Goal: Task Accomplishment & Management: Manage account settings

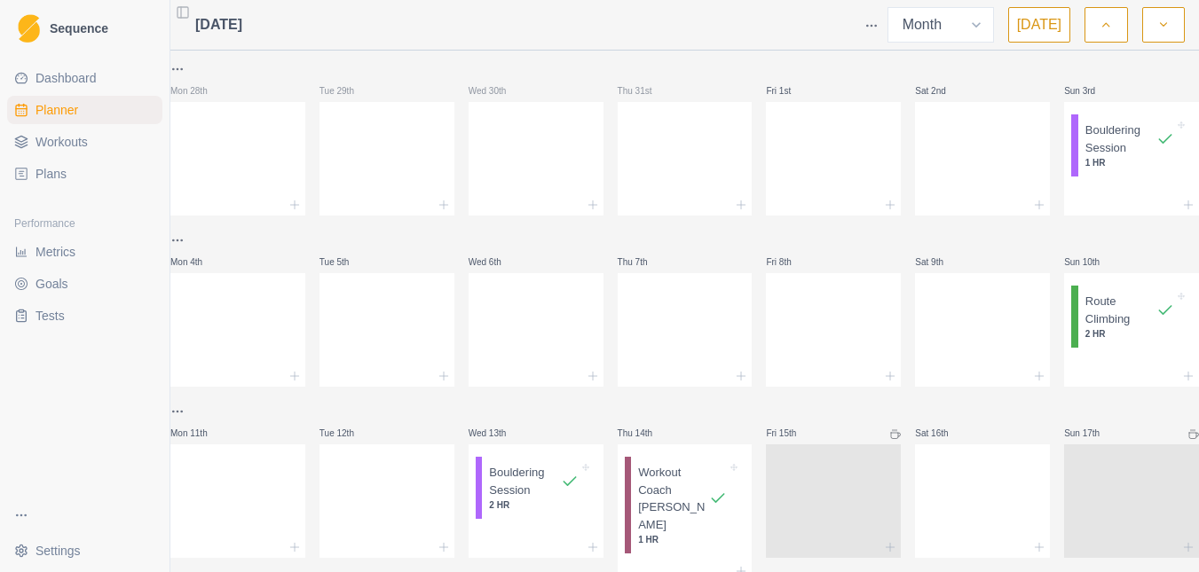
select select "month"
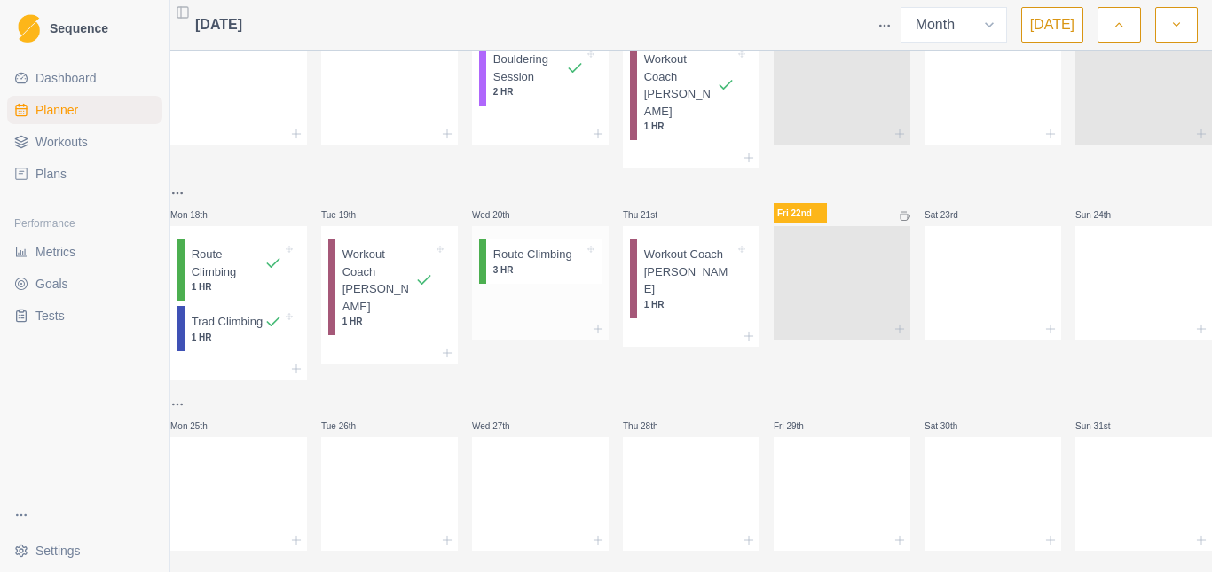
scroll to position [438, 0]
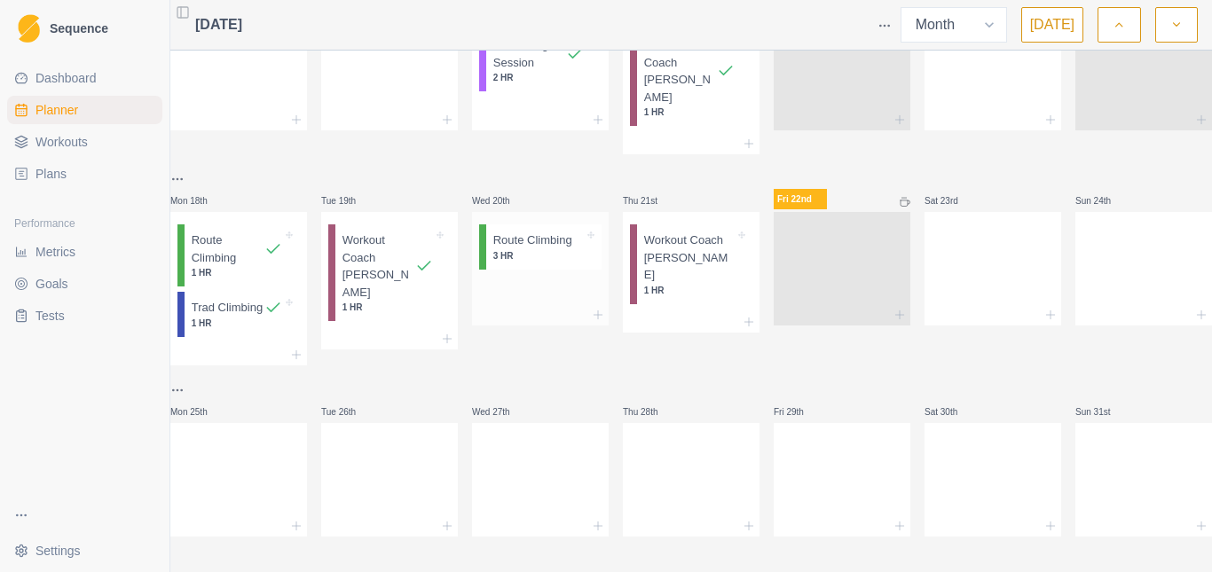
click at [535, 232] on p "Route Climbing" at bounding box center [532, 241] width 79 height 18
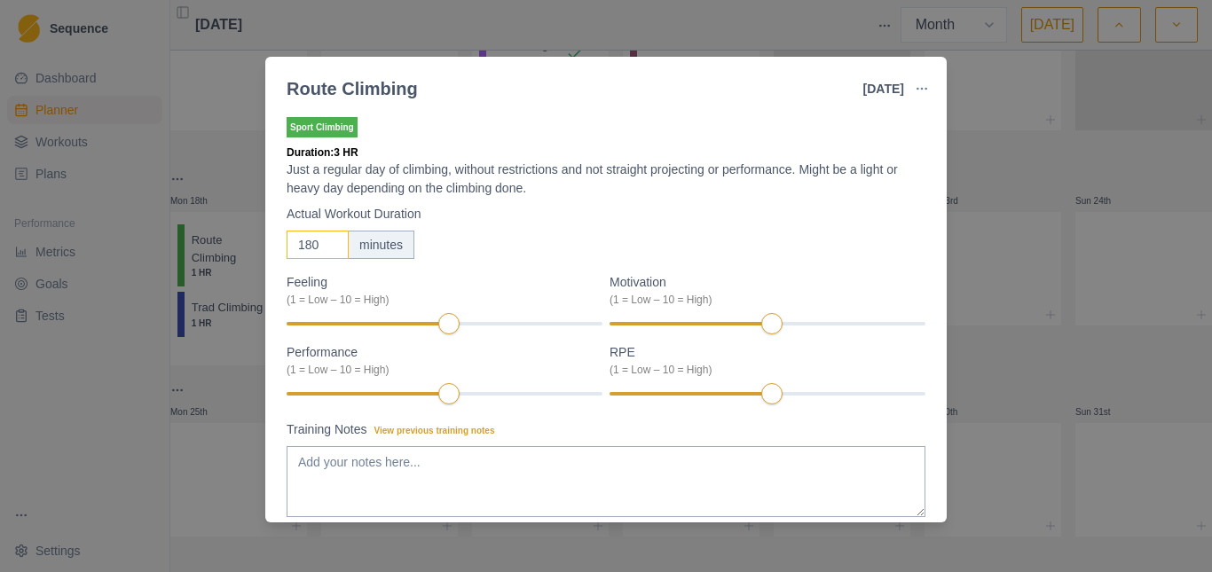
drag, startPoint x: 315, startPoint y: 250, endPoint x: 275, endPoint y: 258, distance: 40.7
click at [276, 258] on div "Sport Climbing Duration: 3 HR Just a regular day of climbing, without restricti…" at bounding box center [605, 314] width 681 height 416
type input "90"
click at [532, 238] on div "90 minutes" at bounding box center [606, 245] width 639 height 28
click at [1102, 226] on div "Route Climbing [DATE] Link To Goal View Workout Metrics Edit Original Workout R…" at bounding box center [606, 286] width 1212 height 572
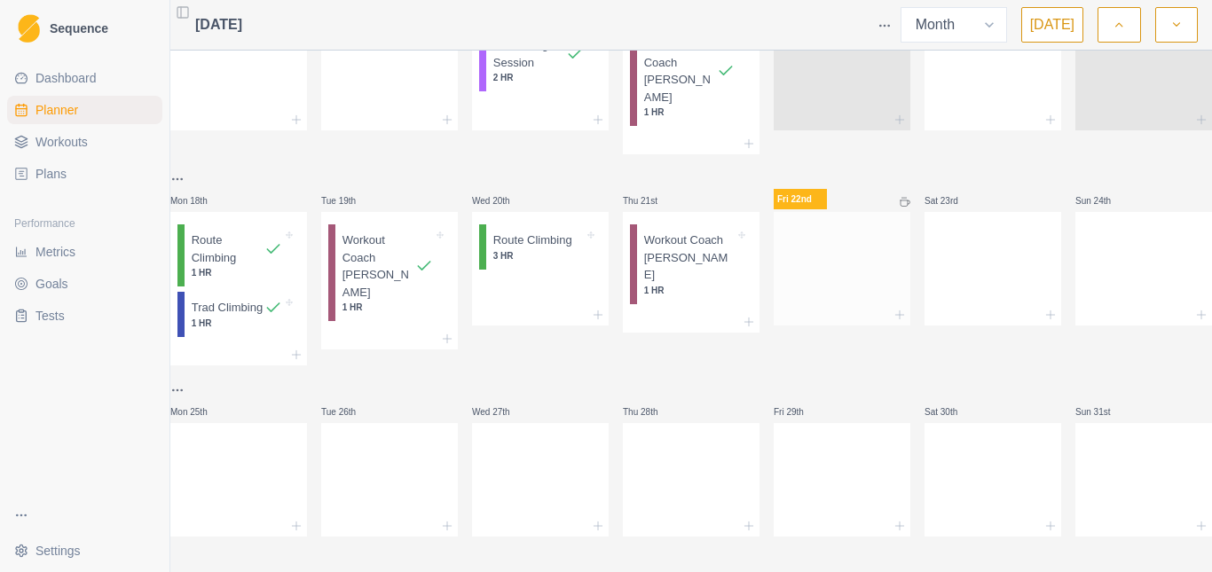
scroll to position [261, 0]
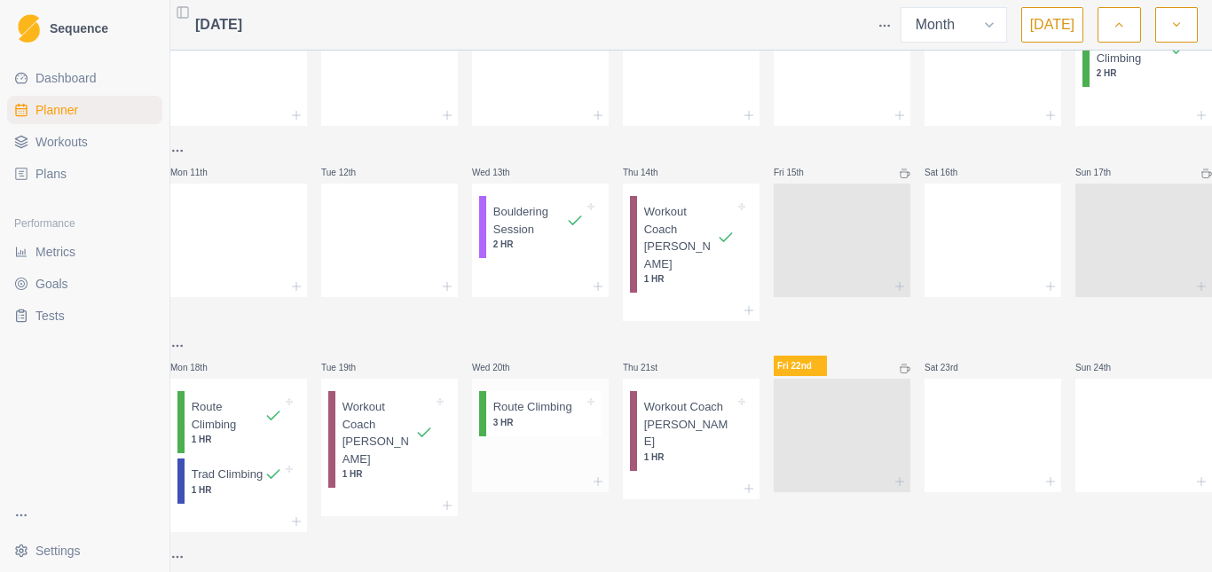
click at [532, 398] on p "Route Climbing" at bounding box center [532, 407] width 79 height 18
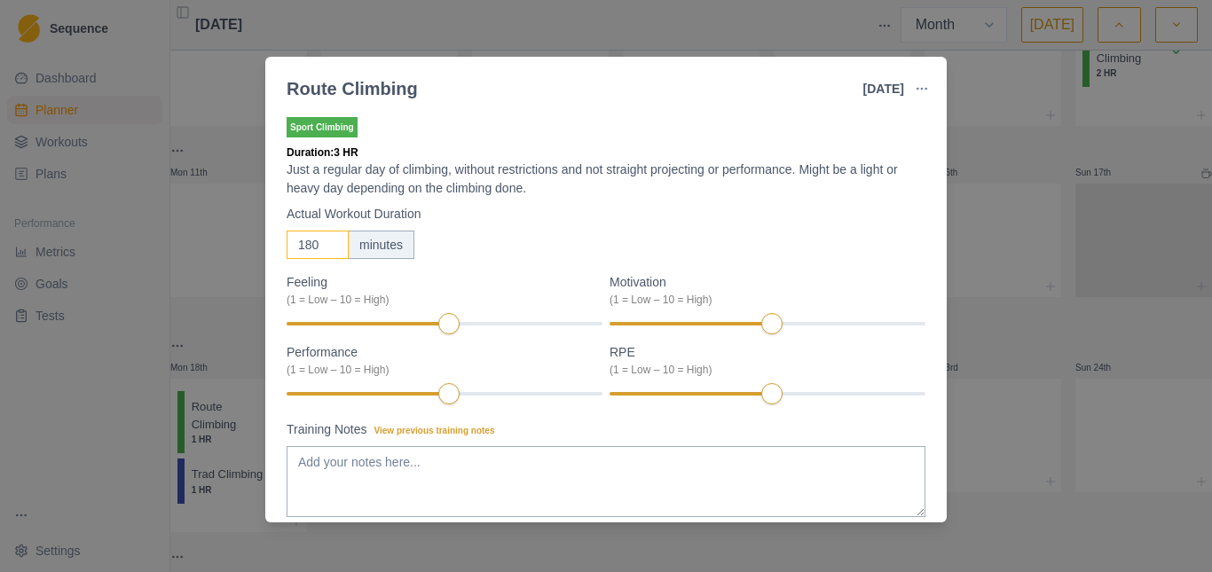
drag, startPoint x: 319, startPoint y: 247, endPoint x: 226, endPoint y: 256, distance: 92.7
click at [235, 255] on div "Route Climbing [DATE] Link To Goal View Workout Metrics Edit Original Workout R…" at bounding box center [606, 286] width 1212 height 572
type input "90"
click at [532, 225] on div "Actual Workout Duration 90 minutes" at bounding box center [606, 232] width 639 height 54
click at [851, 331] on div "Motivation (1 = Low – 10 = High)" at bounding box center [768, 304] width 316 height 63
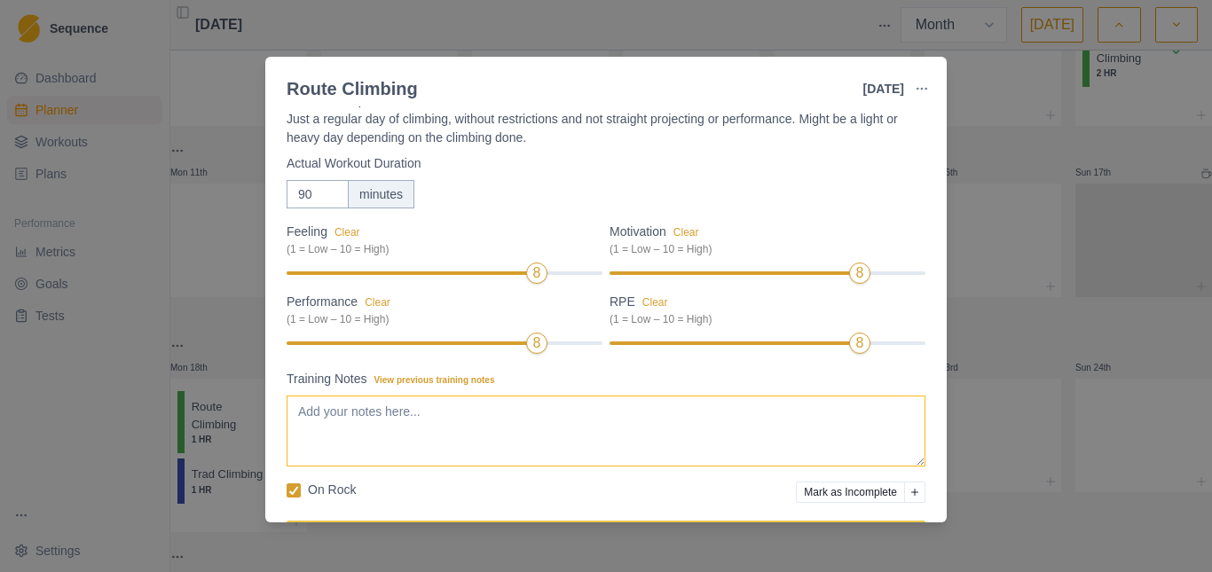
scroll to position [109, 0]
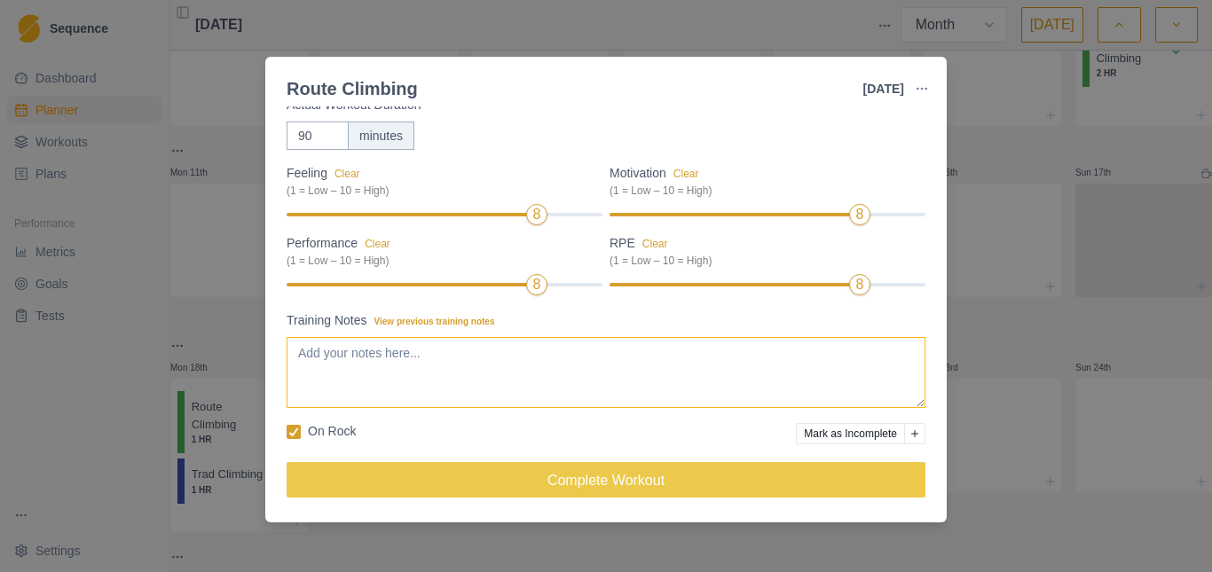
click at [323, 364] on textarea "Training Notes View previous training notes" at bounding box center [606, 372] width 639 height 71
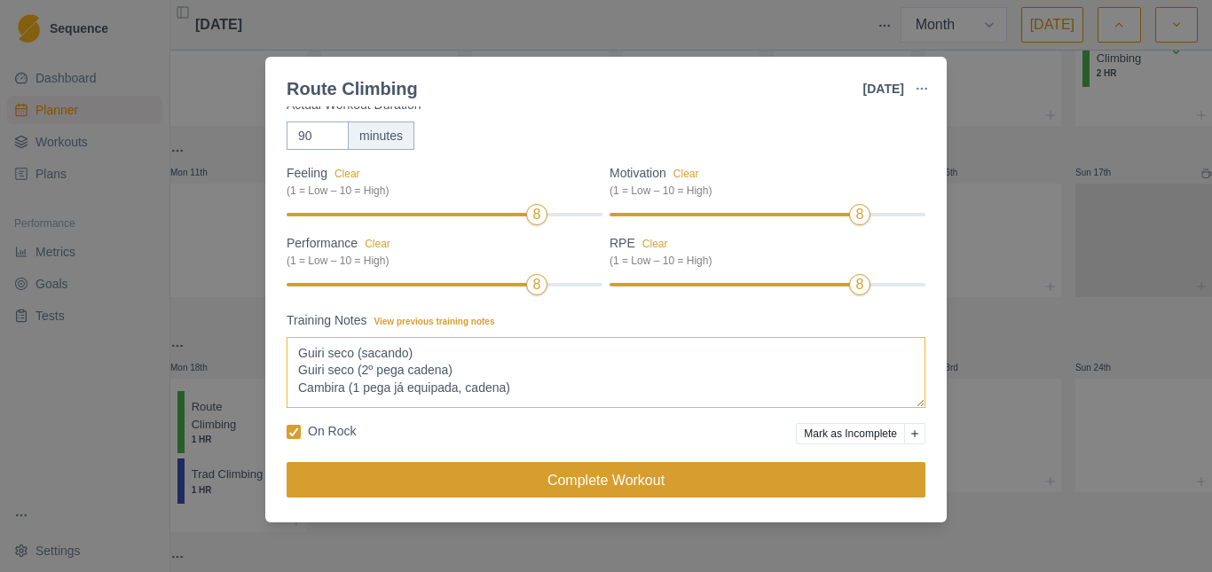
type textarea "Guiri seco (sacando) Guiri seco (2º pega cadena) Cambira (1 pega já equipada, c…"
click at [587, 484] on button "Complete Workout" at bounding box center [606, 479] width 639 height 35
click at [599, 479] on button "Complete Workout" at bounding box center [606, 479] width 639 height 35
click at [579, 480] on button "Complete Workout" at bounding box center [606, 479] width 639 height 35
click at [639, 482] on button "Complete Workout" at bounding box center [606, 479] width 639 height 35
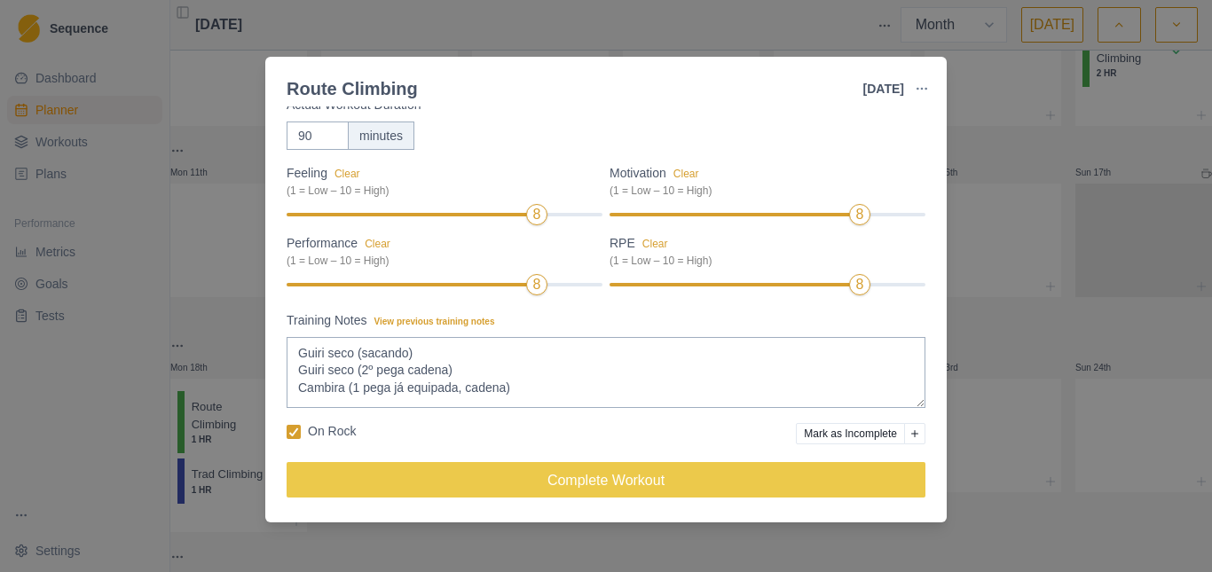
click at [1014, 182] on div "Route Climbing 20 Aug 2025 Link To Goal View Workout Metrics Edit Original Work…" at bounding box center [606, 286] width 1212 height 572
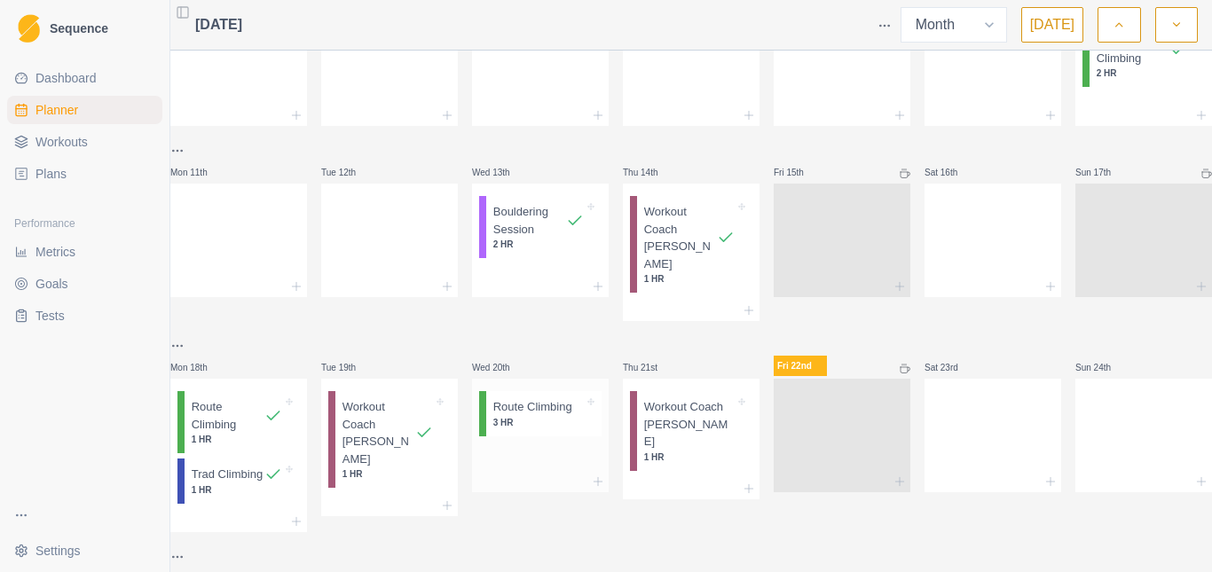
click at [531, 398] on p "Route Climbing" at bounding box center [532, 407] width 79 height 18
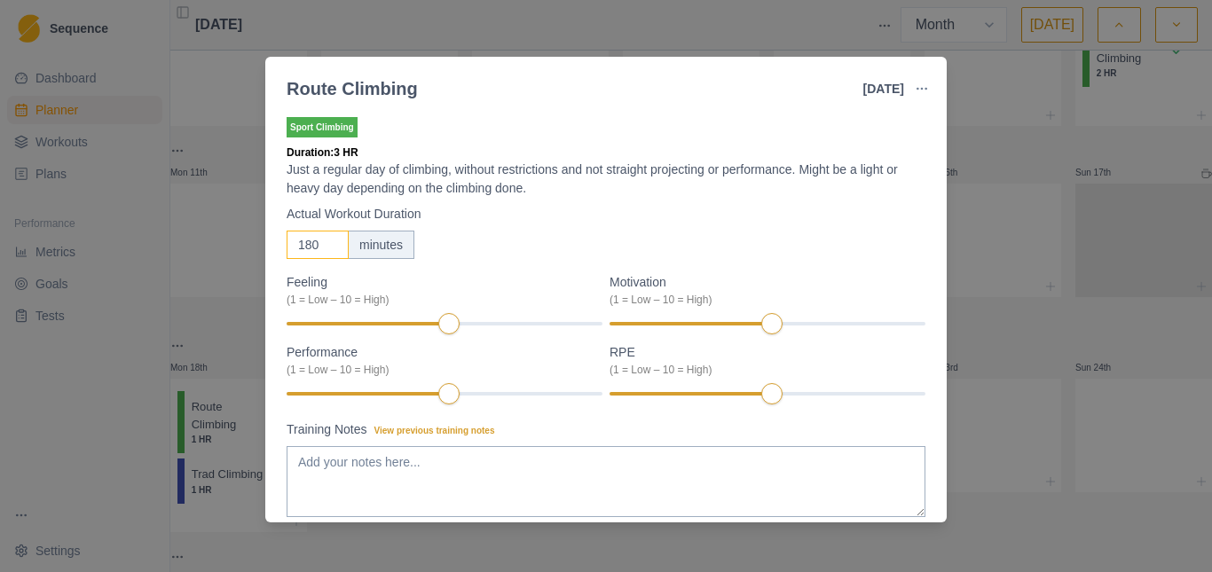
drag, startPoint x: 321, startPoint y: 240, endPoint x: 258, endPoint y: 262, distance: 66.5
click at [261, 260] on div "Route Climbing [DATE] Link To Goal View Workout Metrics Edit Original Workout R…" at bounding box center [606, 286] width 1212 height 572
type input "90"
click at [509, 231] on div "90 minutes" at bounding box center [606, 245] width 639 height 28
click at [843, 318] on div "Motivation (1 = Low – 10 = High)" at bounding box center [768, 304] width 316 height 63
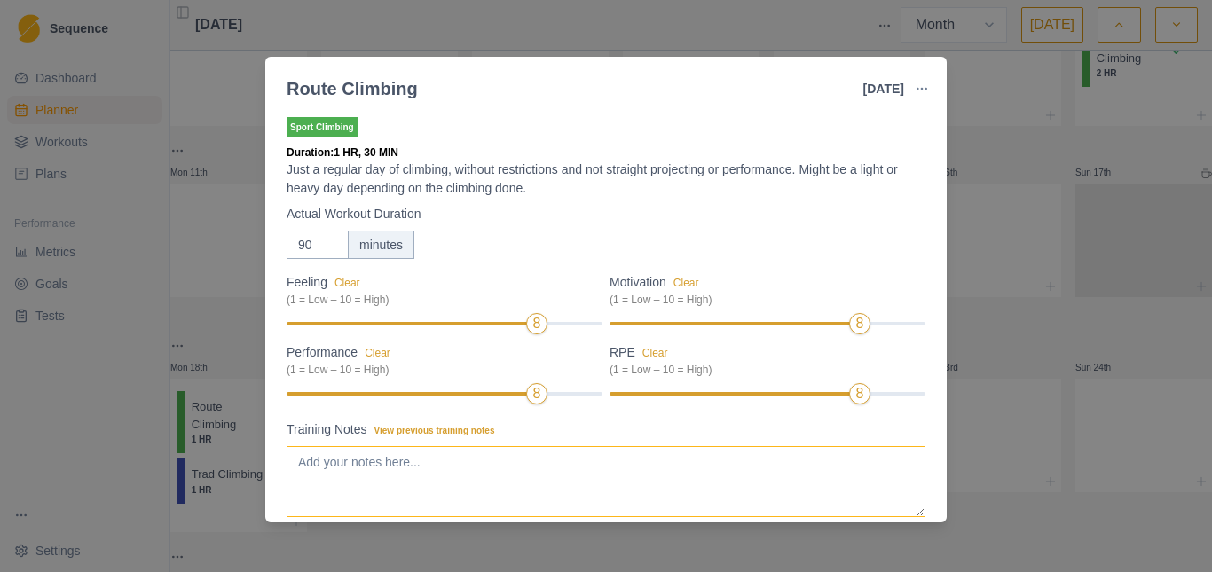
click at [424, 468] on textarea "Training Notes View previous training notes" at bounding box center [606, 481] width 639 height 71
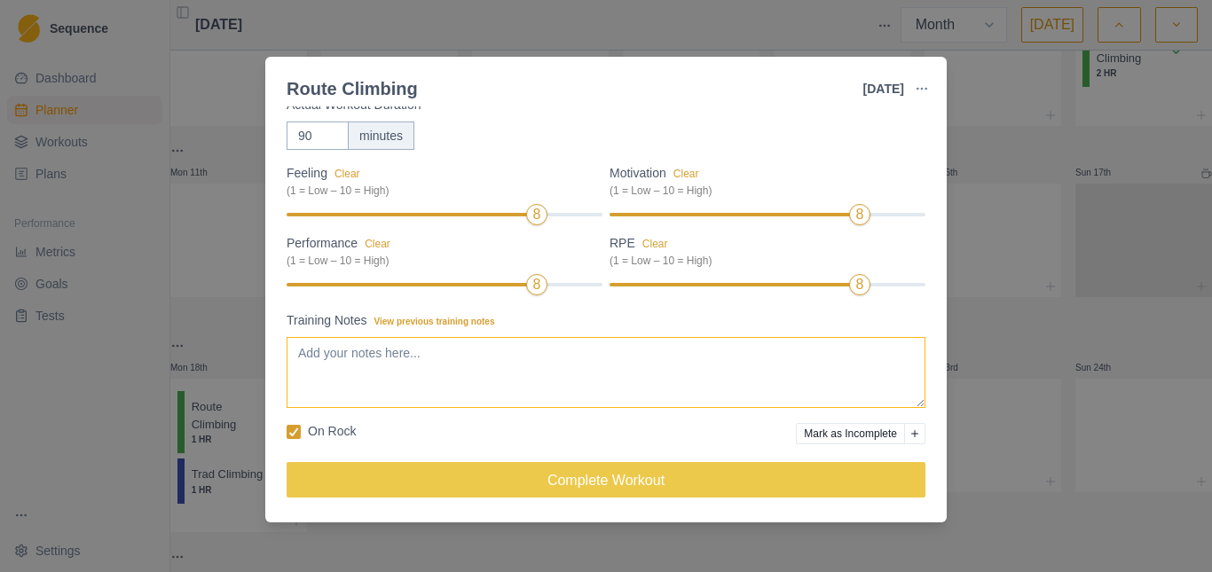
click at [357, 367] on textarea "Training Notes View previous training notes" at bounding box center [606, 372] width 639 height 71
type textarea "g"
type textarea "- guiri seco (sacando) - guiri seco (cadena) - Cambira"
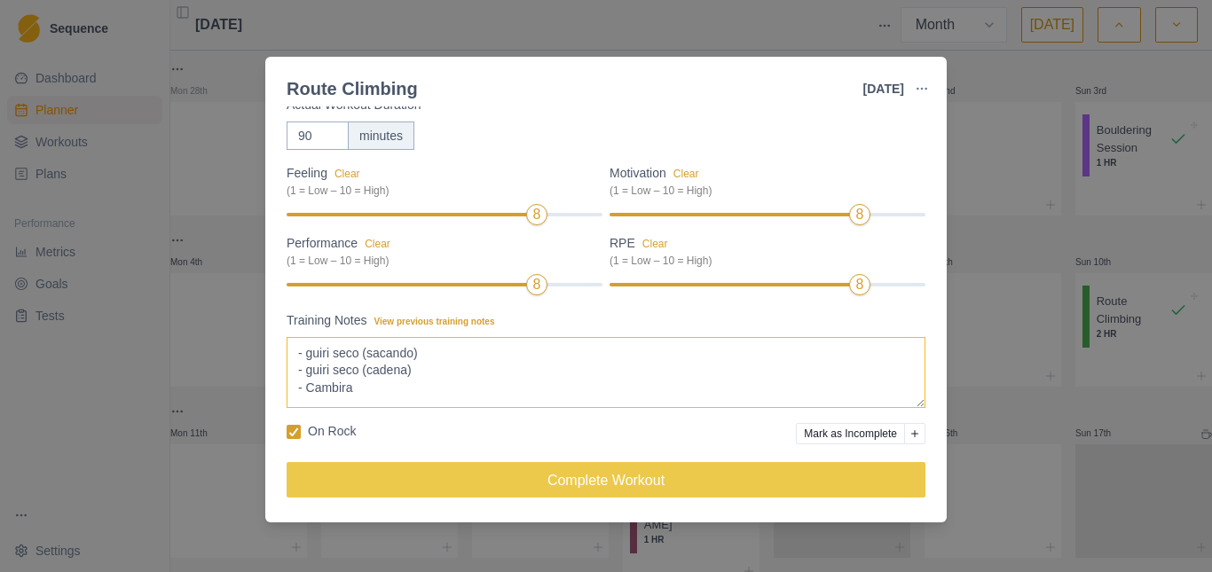
scroll to position [0, 0]
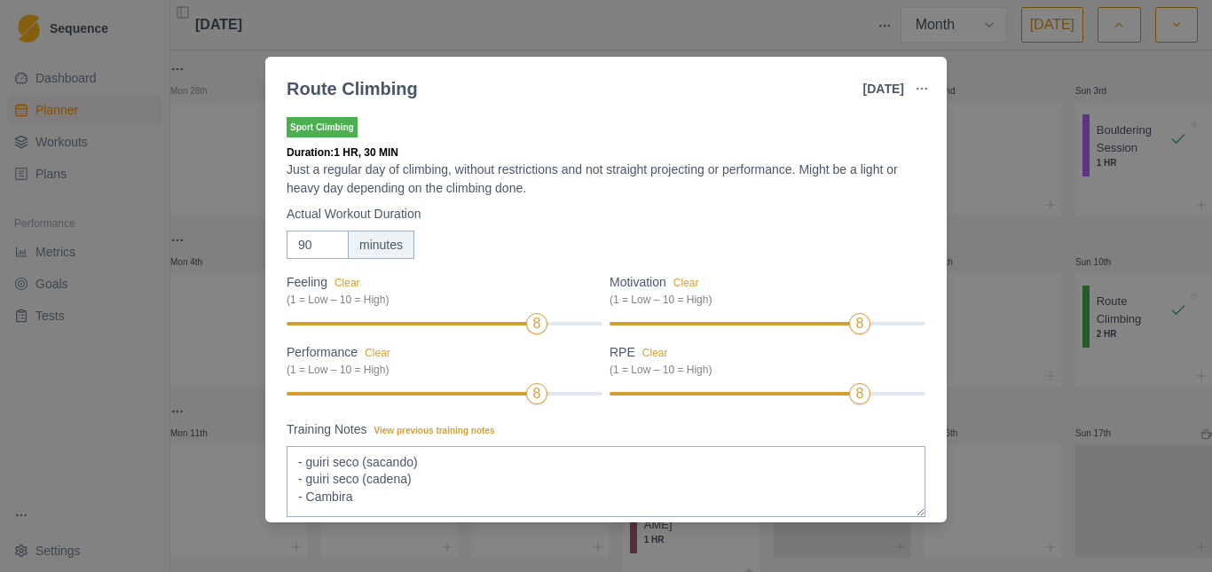
drag, startPoint x: 985, startPoint y: 169, endPoint x: 715, endPoint y: 219, distance: 274.3
click at [985, 170] on div "Route Climbing 20 Aug 2025 Link To Goal View Workout Metrics Edit Original Work…" at bounding box center [606, 286] width 1212 height 572
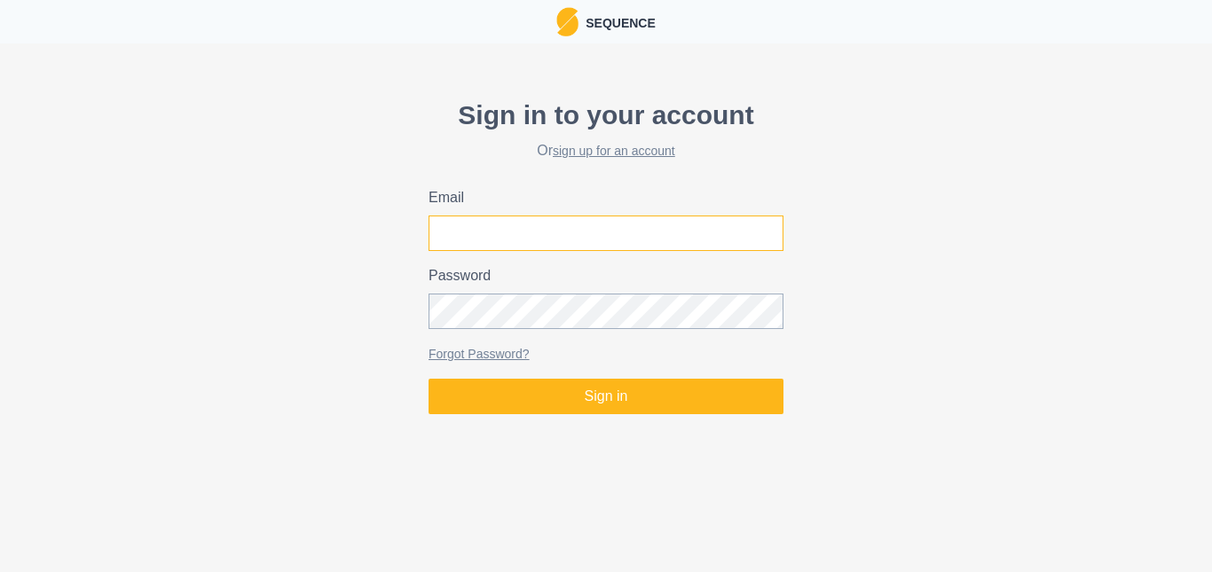
drag, startPoint x: 452, startPoint y: 232, endPoint x: 495, endPoint y: 256, distance: 49.6
click at [452, 232] on input "Email" at bounding box center [606, 233] width 355 height 35
type input "[PERSON_NAME][EMAIL_ADDRESS][DOMAIN_NAME]"
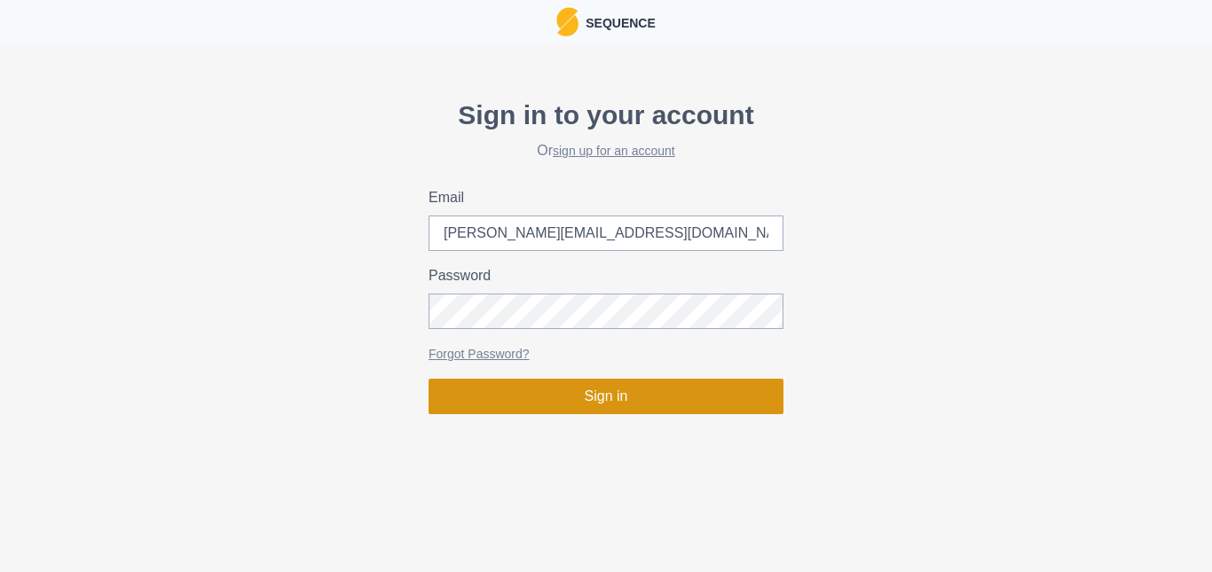
click at [596, 402] on button "Sign in" at bounding box center [606, 396] width 355 height 35
click at [600, 403] on button "Sign in" at bounding box center [606, 396] width 355 height 35
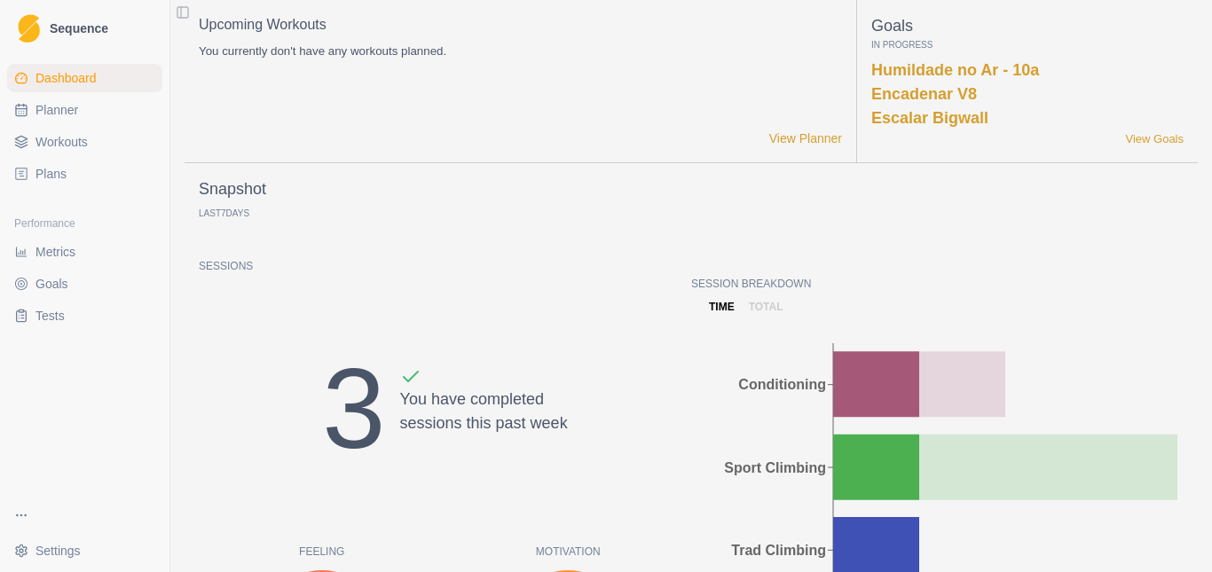
click at [57, 168] on span "Plans" at bounding box center [50, 174] width 31 height 18
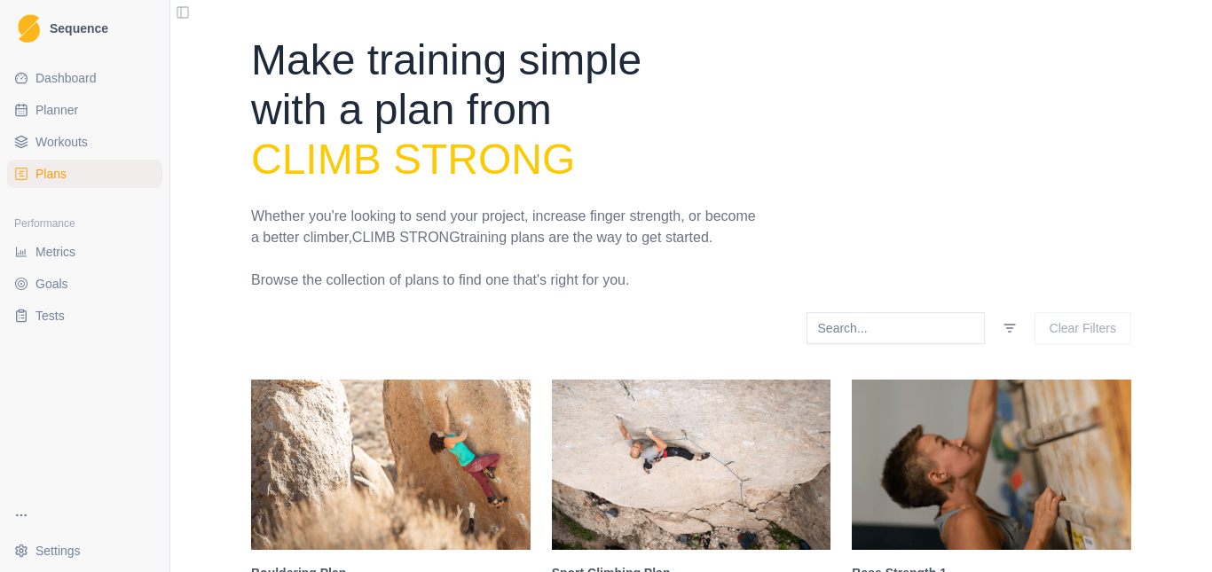
click at [79, 109] on link "Planner" at bounding box center [84, 110] width 155 height 28
select select "month"
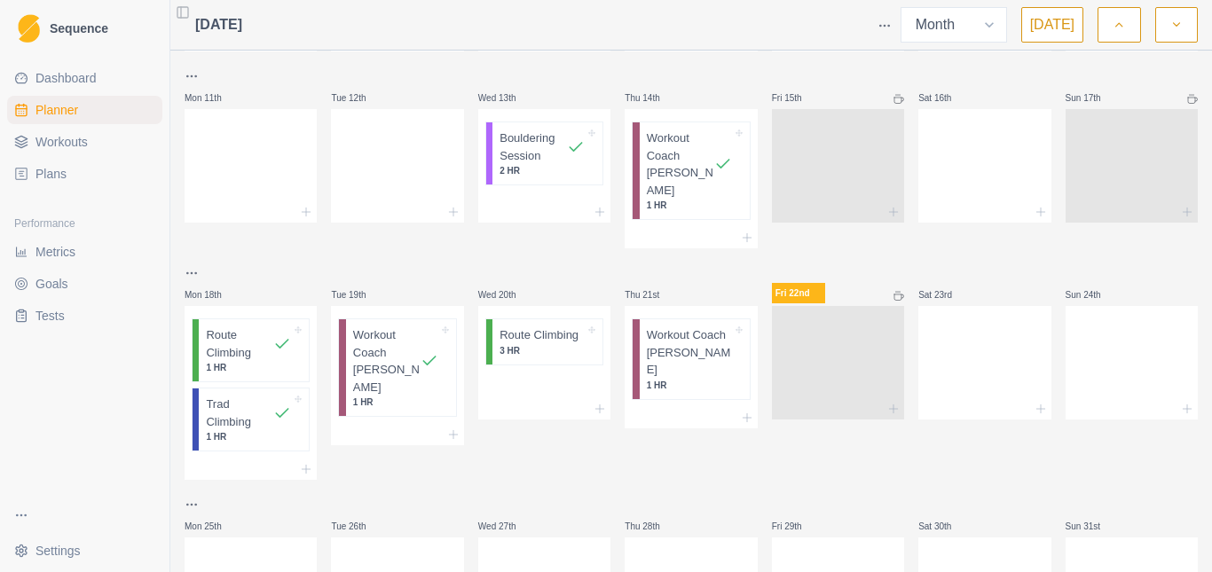
scroll to position [438, 0]
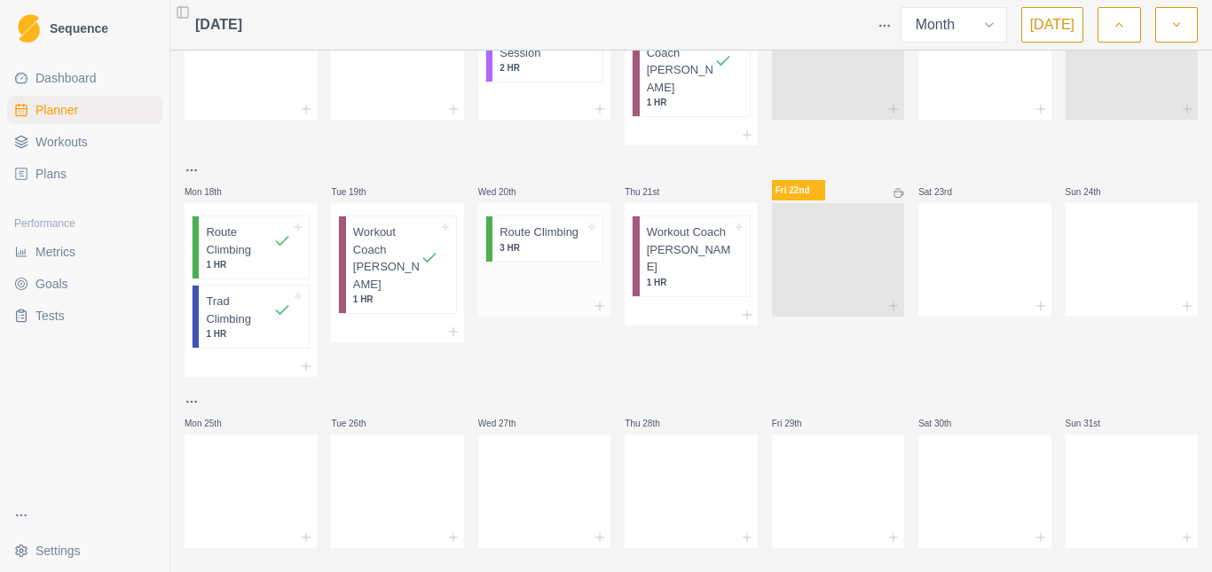
click at [547, 241] on p "3 HR" at bounding box center [542, 247] width 85 height 13
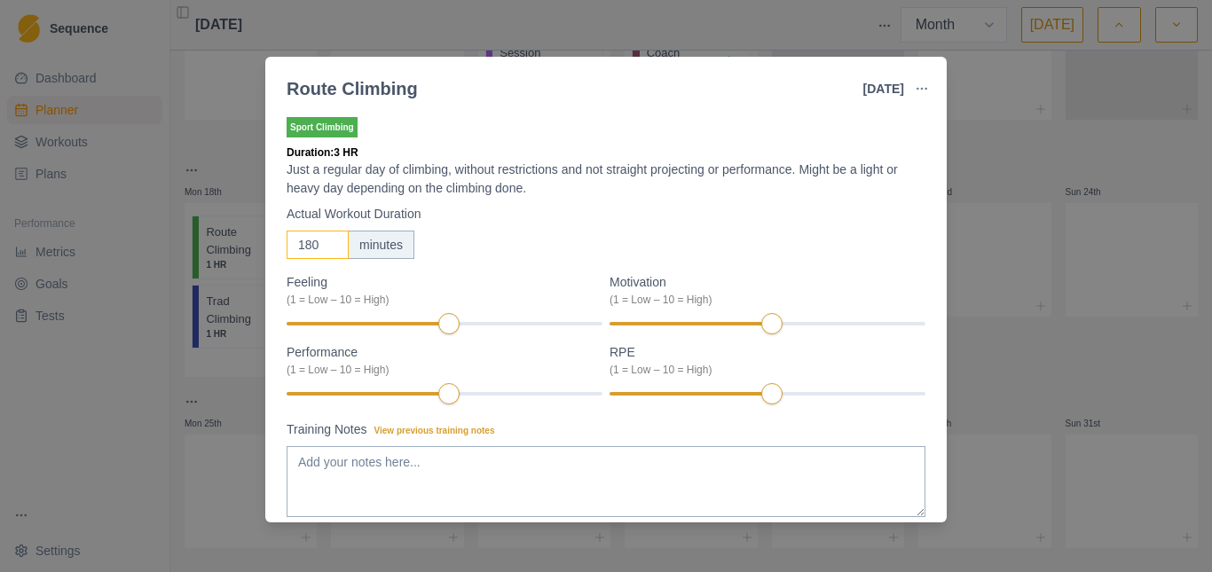
click at [241, 258] on div "Route Climbing [DATE] Link To Goal View Workout Metrics Edit Original Workout R…" at bounding box center [606, 286] width 1212 height 572
type input "90"
click at [586, 242] on div "90 minutes" at bounding box center [606, 245] width 639 height 28
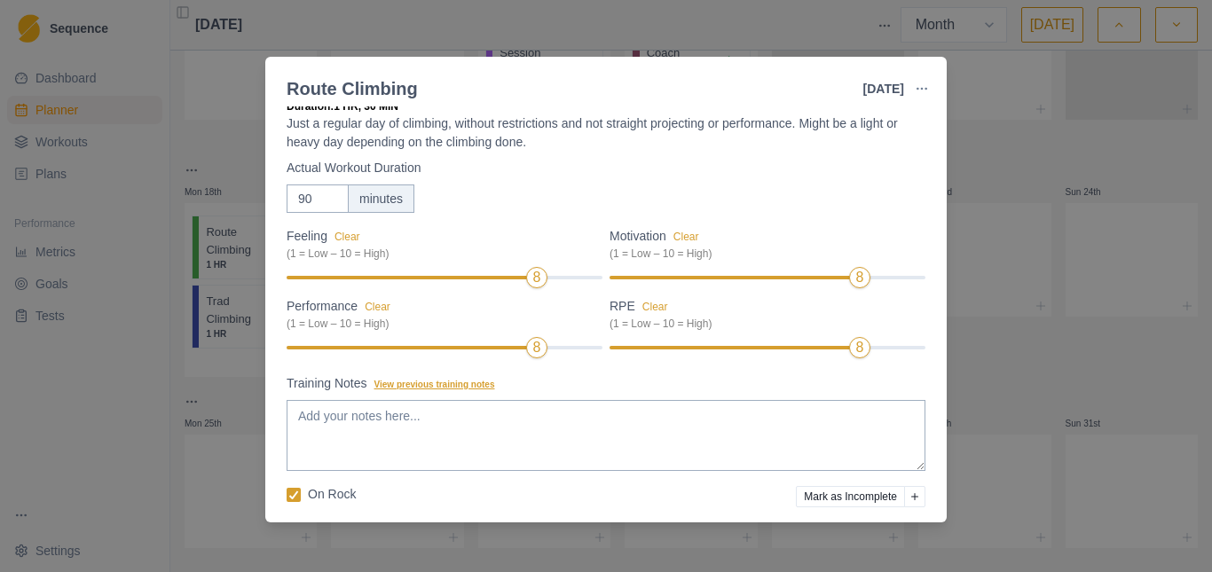
scroll to position [109, 0]
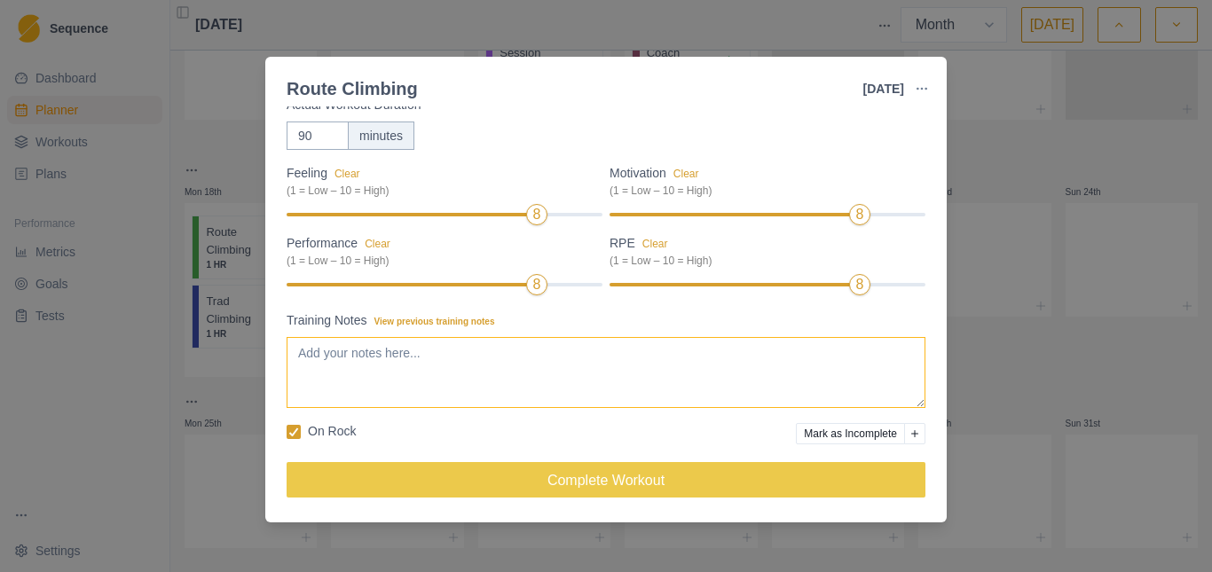
click at [380, 358] on textarea "Training Notes View previous training notes" at bounding box center [606, 372] width 639 height 71
click at [452, 390] on textarea "Guiri Seco (sacando/parando) Guiri Seco ([PERSON_NAME]) Cambira ([PERSON_NAME])" at bounding box center [606, 372] width 639 height 71
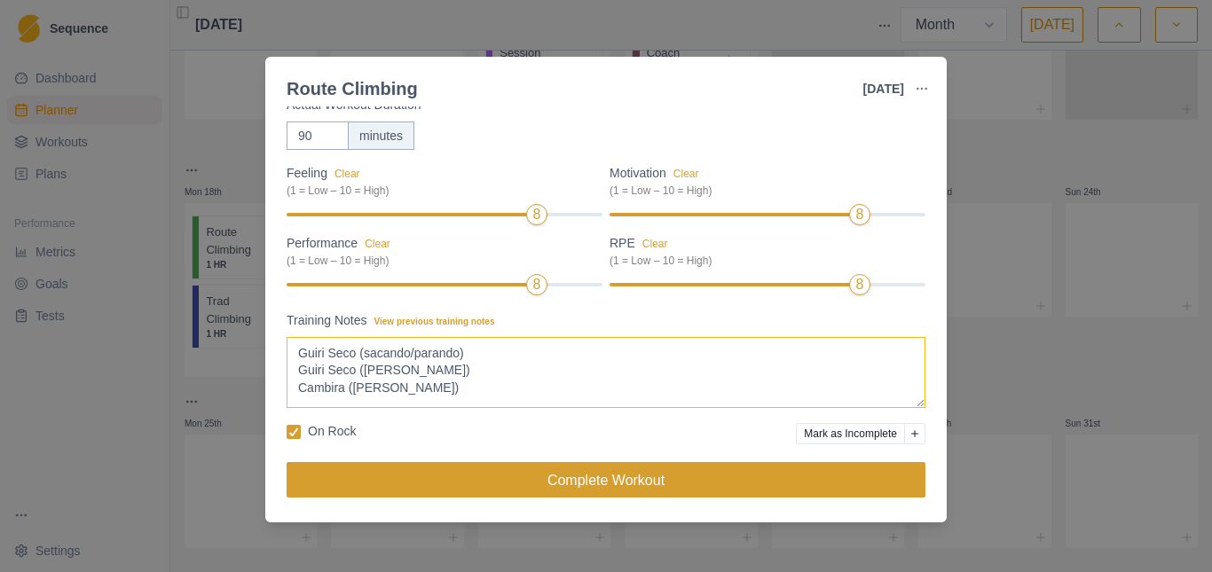
type textarea "Guiri Seco (sacando/parando) Guiri Seco ([PERSON_NAME]) Cambira ([PERSON_NAME])"
click at [570, 479] on button "Complete Workout" at bounding box center [606, 479] width 639 height 35
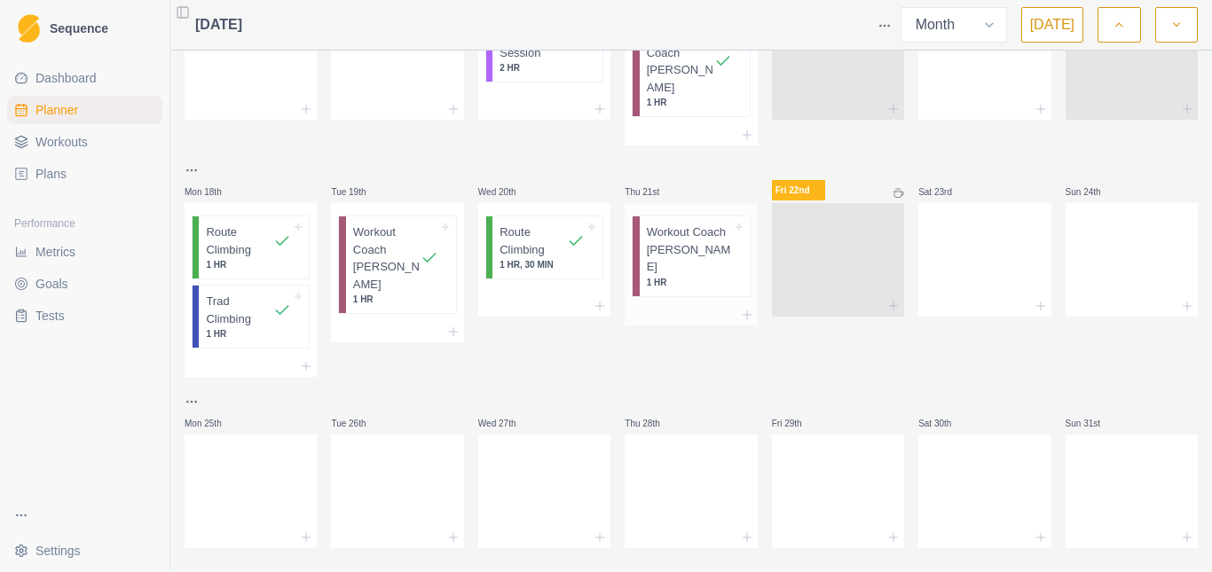
click at [675, 232] on p "Workout Coach [PERSON_NAME]" at bounding box center [689, 250] width 85 height 52
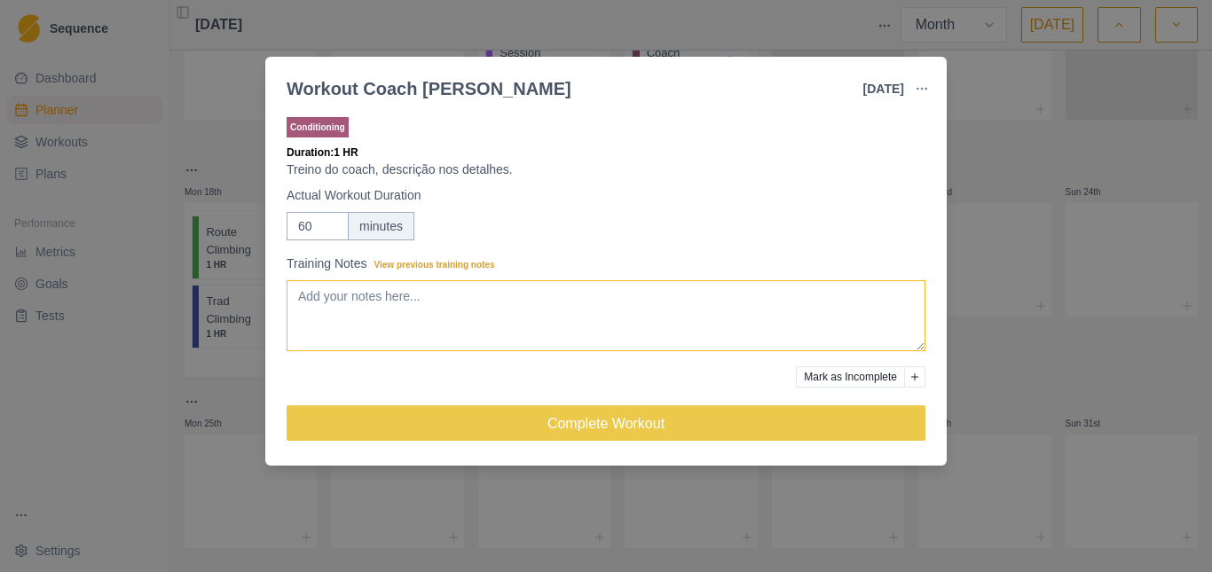
click at [324, 304] on textarea "Training Notes View previous training notes" at bounding box center [606, 315] width 639 height 71
click at [299, 295] on textarea "Posteriores/adutores" at bounding box center [606, 315] width 639 height 71
click at [448, 301] on textarea "- Posteriores/adutores" at bounding box center [606, 315] width 639 height 71
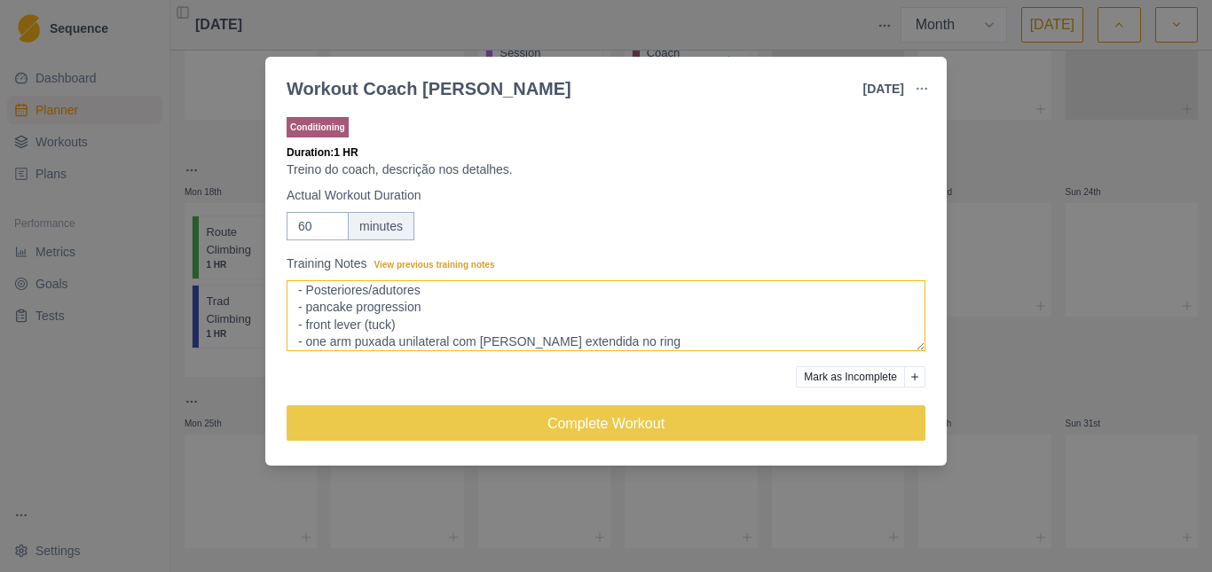
scroll to position [23, 0]
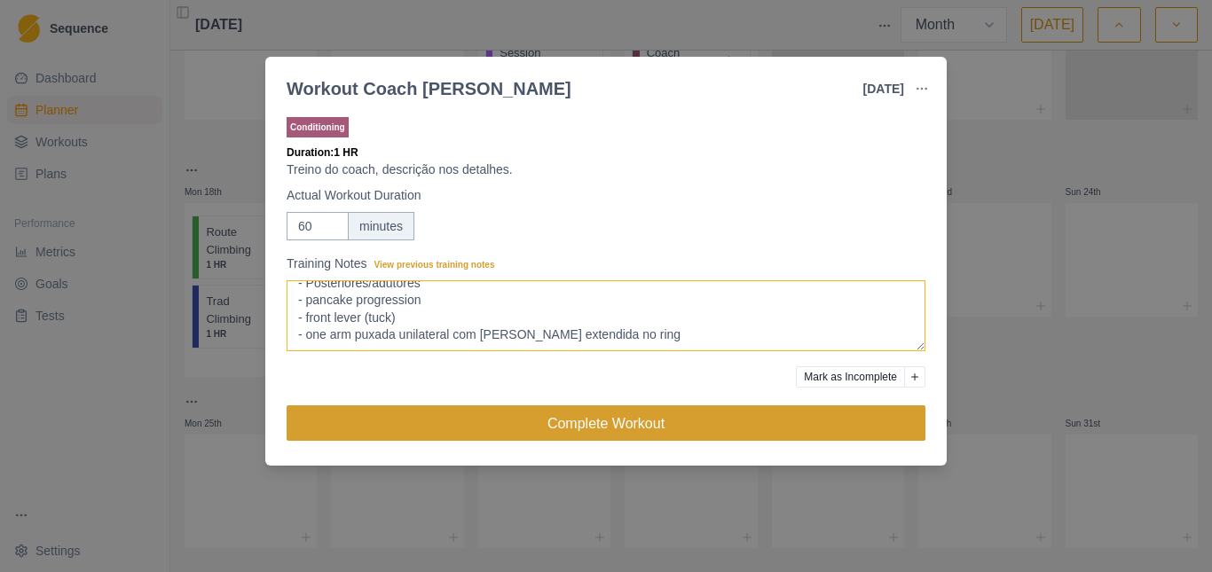
type textarea "- Posteriores/adutores - pancake progression - front lever (tuck) - one arm pux…"
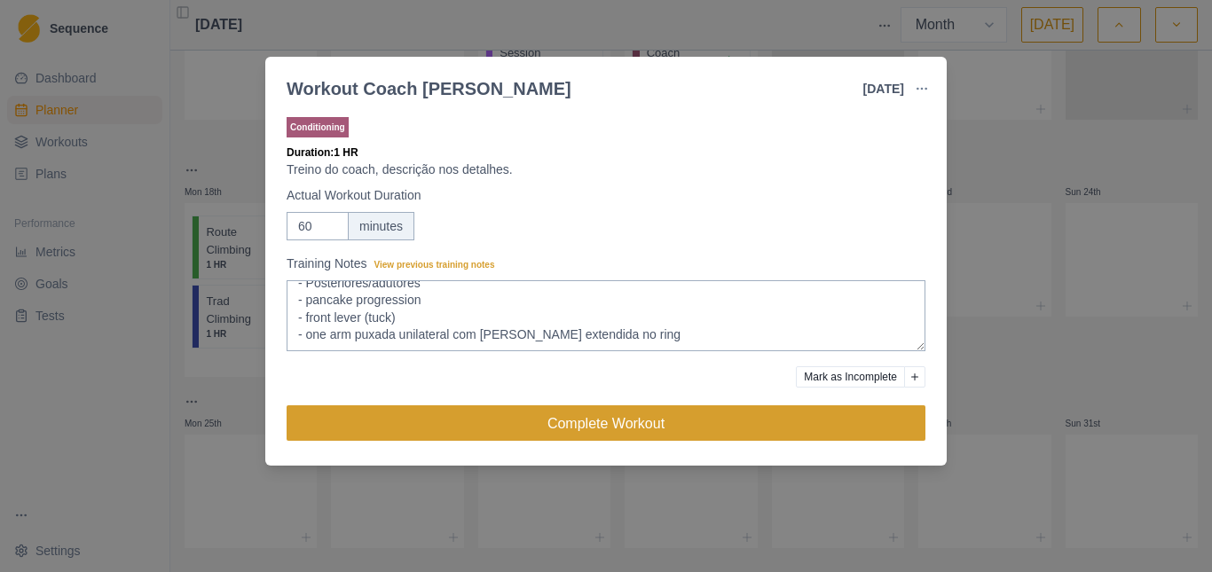
click at [661, 423] on button "Complete Workout" at bounding box center [606, 423] width 639 height 35
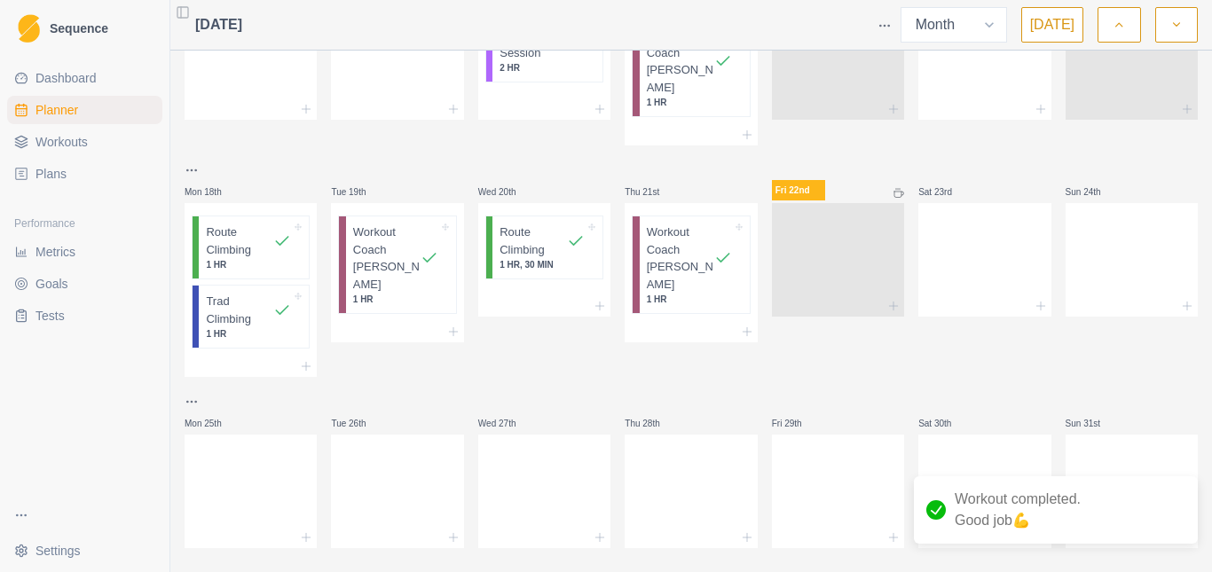
click at [965, 160] on div at bounding box center [984, 170] width 132 height 21
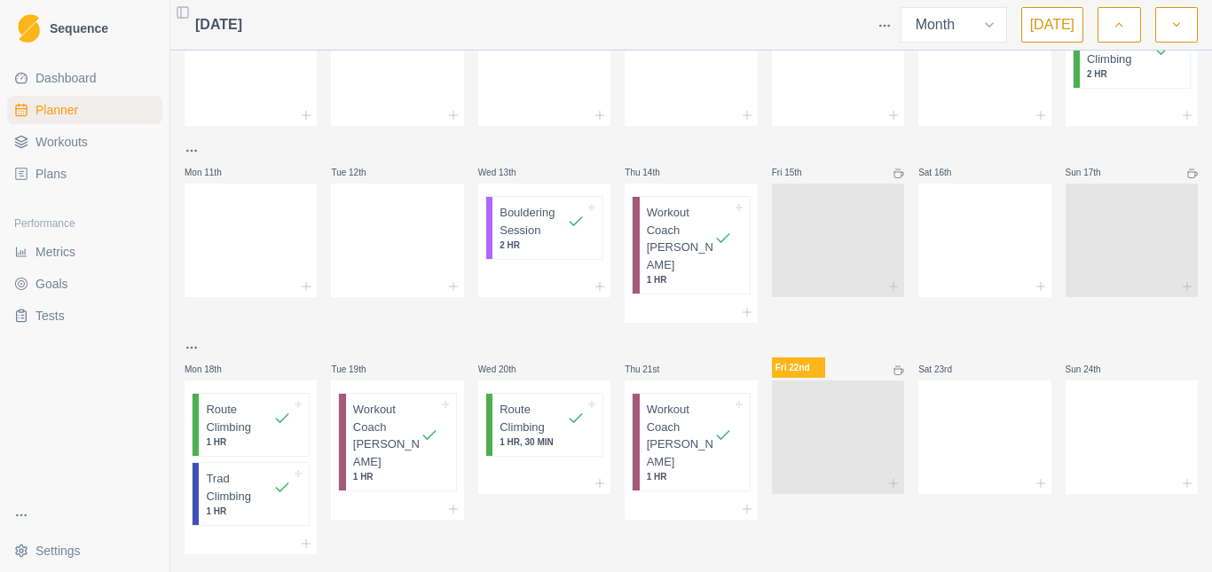
click at [560, 337] on div at bounding box center [544, 347] width 132 height 21
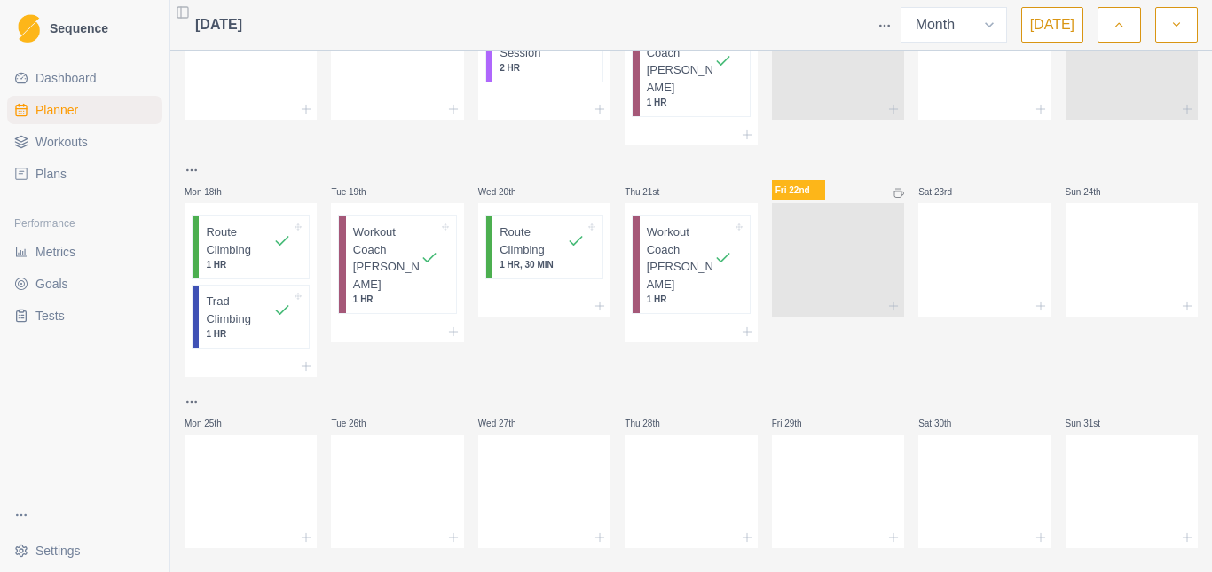
scroll to position [437, 0]
click at [50, 73] on span "Dashboard" at bounding box center [65, 78] width 61 height 18
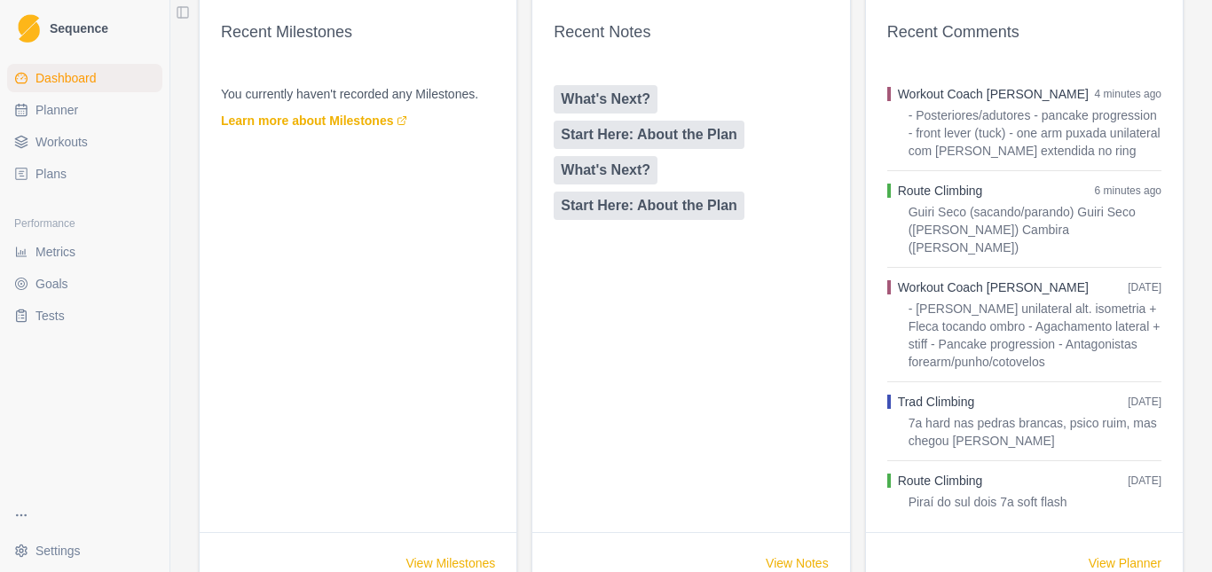
scroll to position [1078, 0]
click at [65, 116] on span "Planner" at bounding box center [56, 110] width 43 height 18
select select "month"
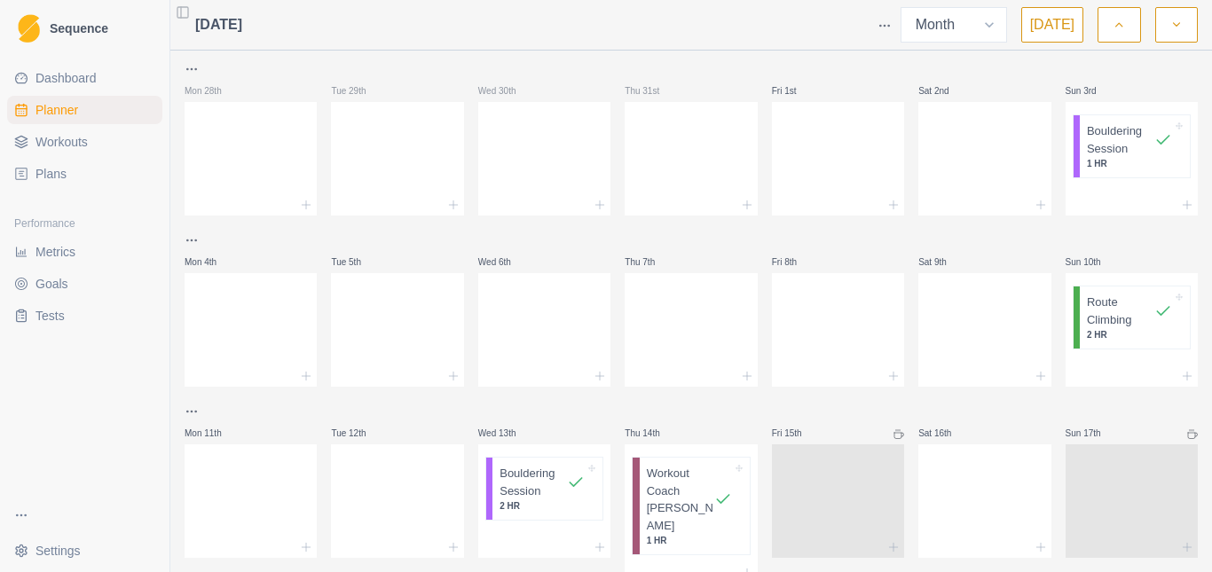
click at [75, 183] on link "Plans" at bounding box center [84, 174] width 155 height 28
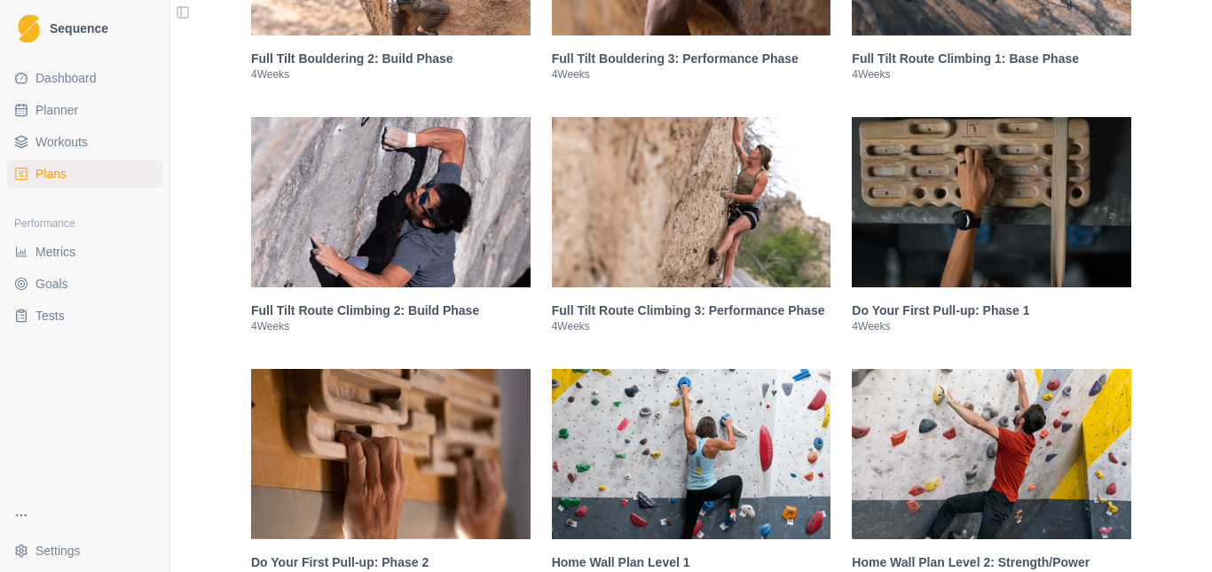
scroll to position [1686, 0]
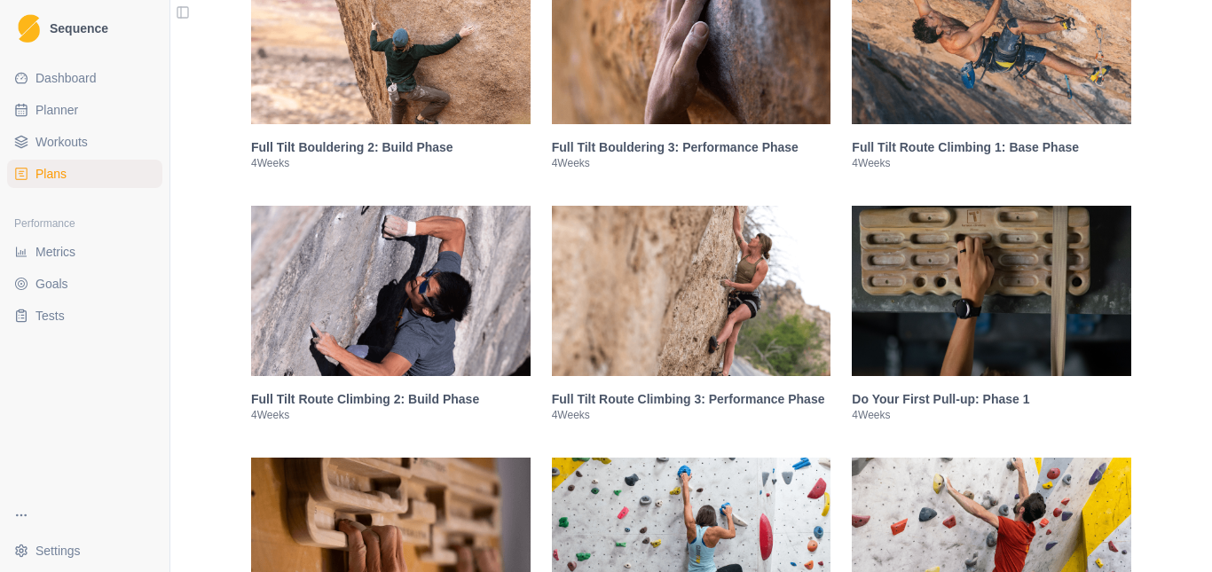
click at [926, 81] on img at bounding box center [992, 39] width 280 height 170
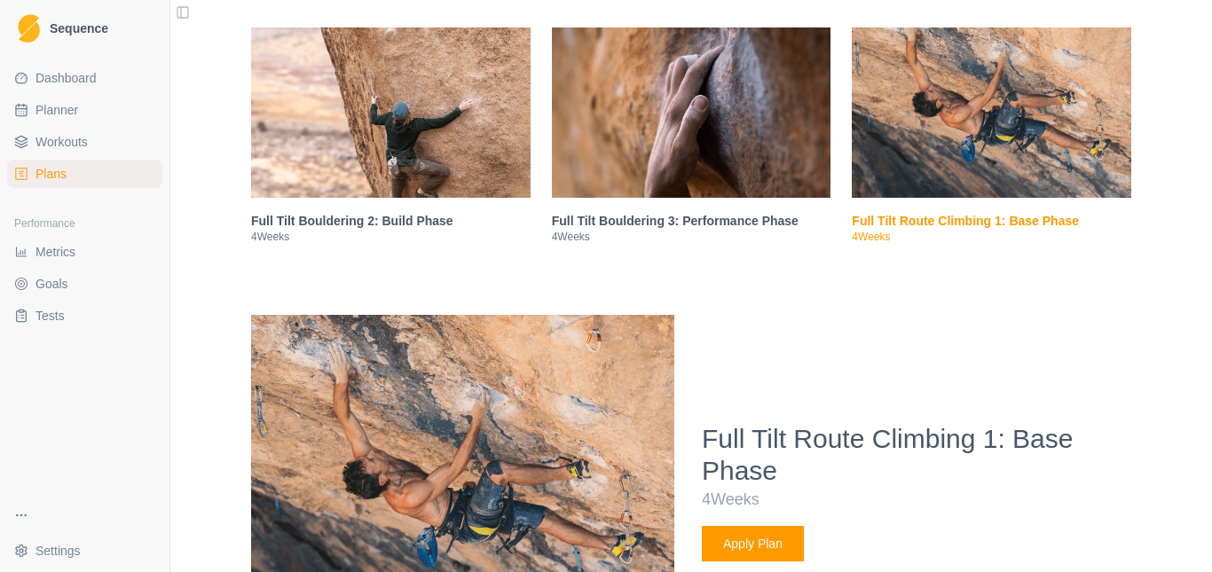
scroll to position [1714, 0]
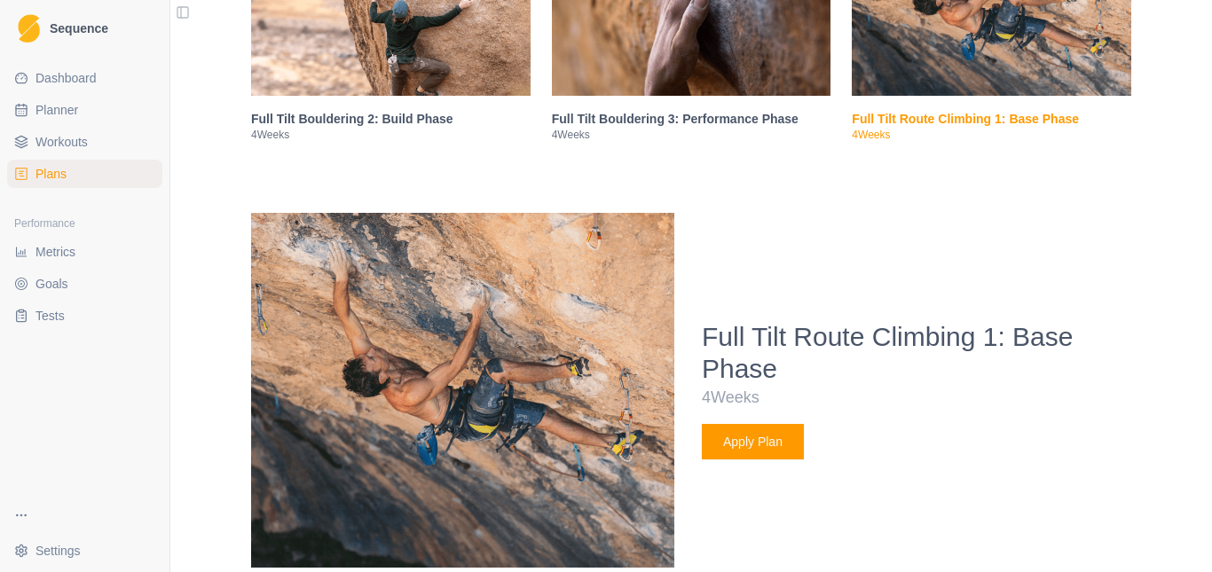
click at [748, 448] on button "Apply Plan" at bounding box center [753, 441] width 102 height 35
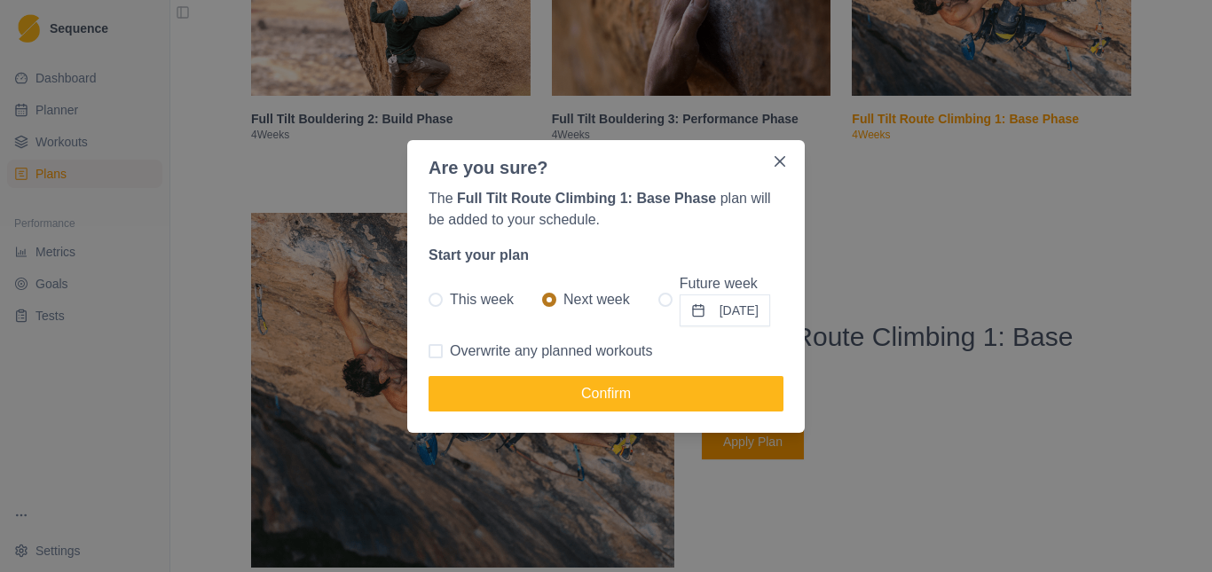
click at [542, 302] on span at bounding box center [549, 300] width 14 height 14
click at [542, 300] on input "Next week" at bounding box center [541, 299] width 1 height 1
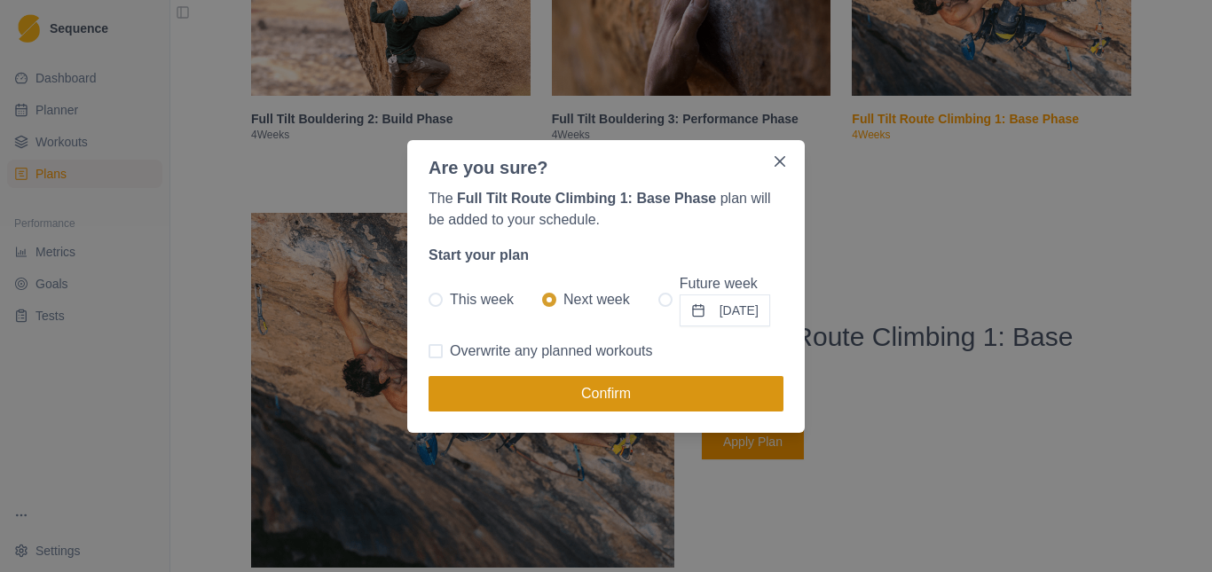
click at [568, 392] on button "Confirm" at bounding box center [606, 393] width 355 height 35
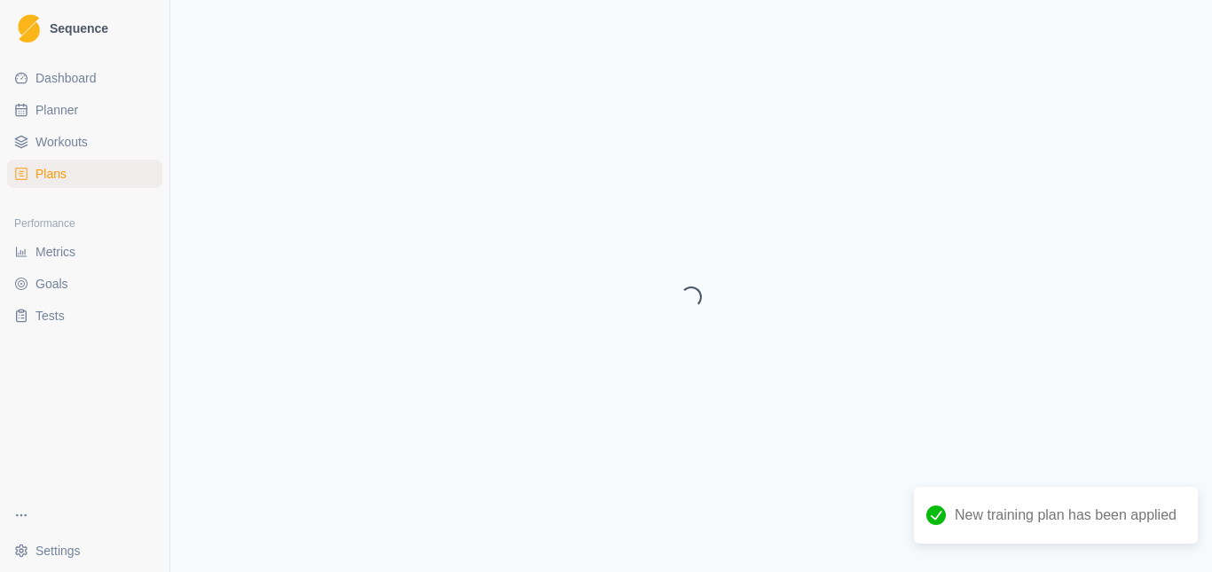
select select "month"
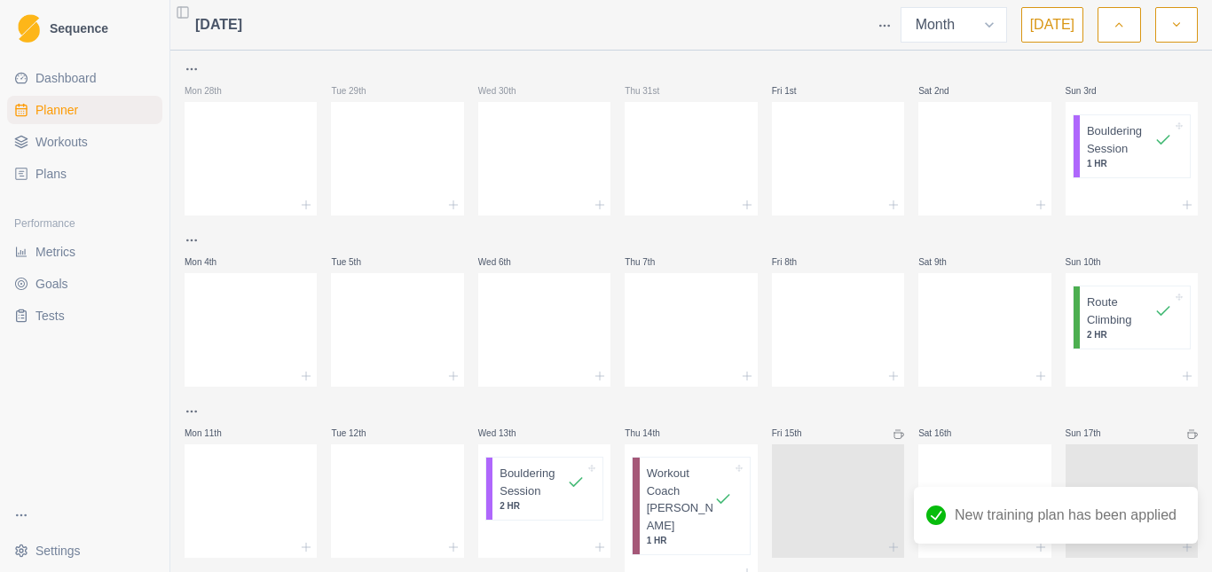
click at [62, 115] on span "Planner" at bounding box center [56, 110] width 43 height 18
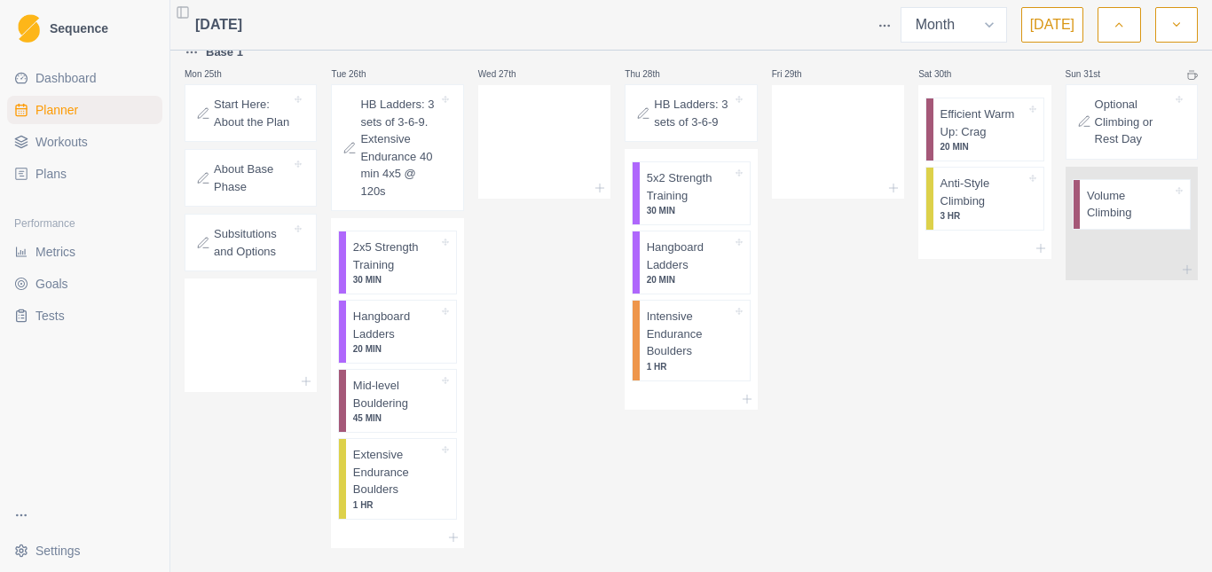
scroll to position [699, 0]
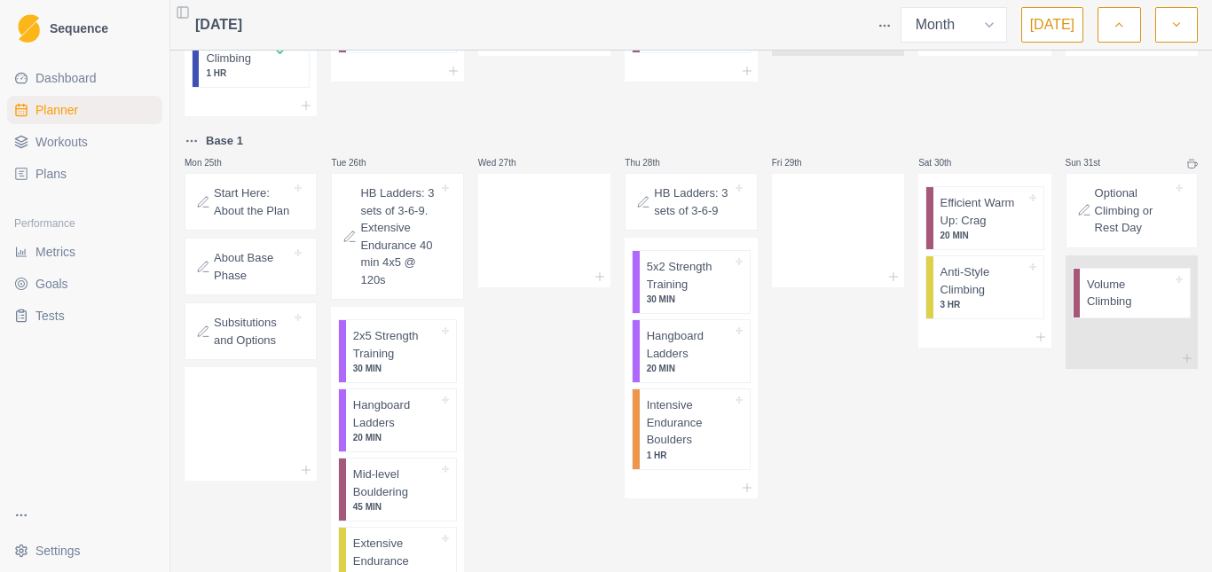
click at [266, 186] on p "Start Here: About the Plan" at bounding box center [252, 202] width 77 height 35
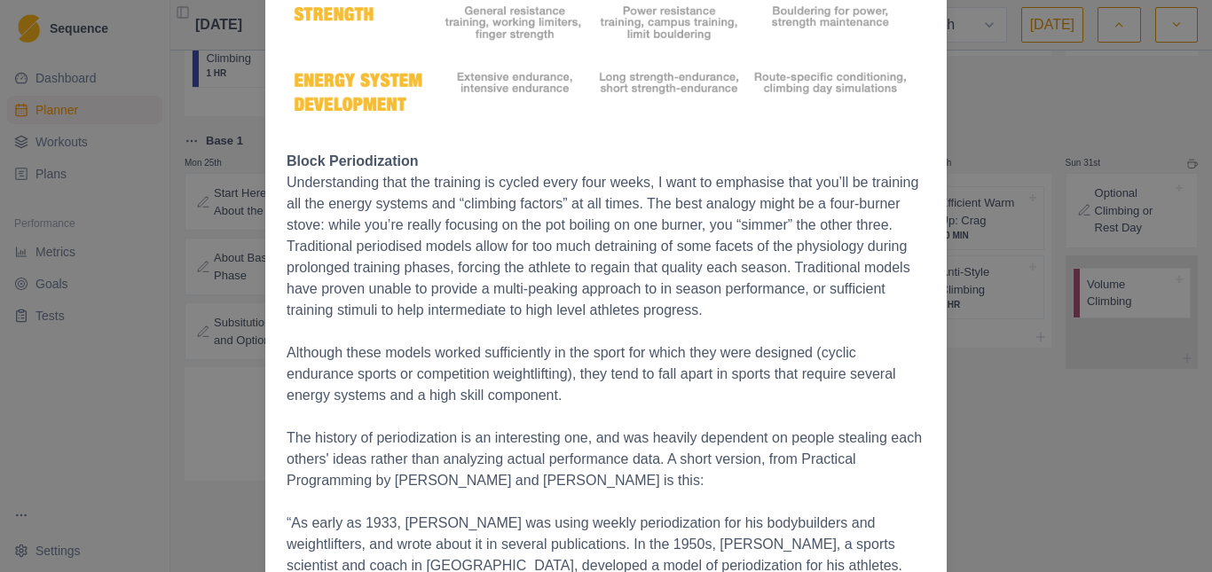
scroll to position [2120, 0]
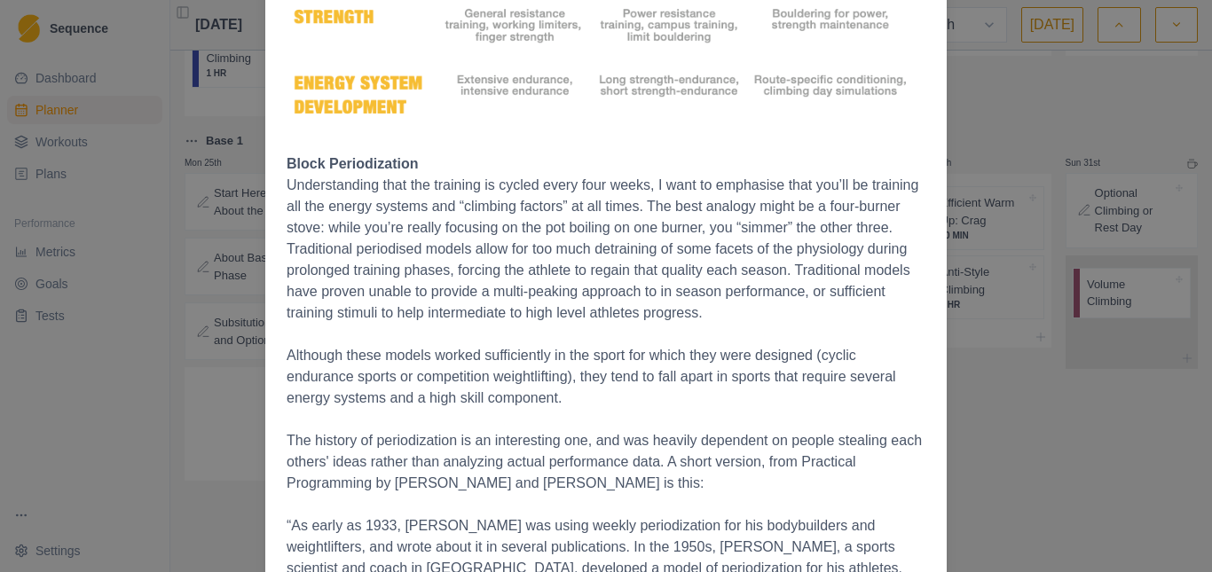
click at [177, 173] on div "Start Here: About the Plan [DATE] The Full Tilt Plan A Three phase program for …" at bounding box center [606, 286] width 1212 height 572
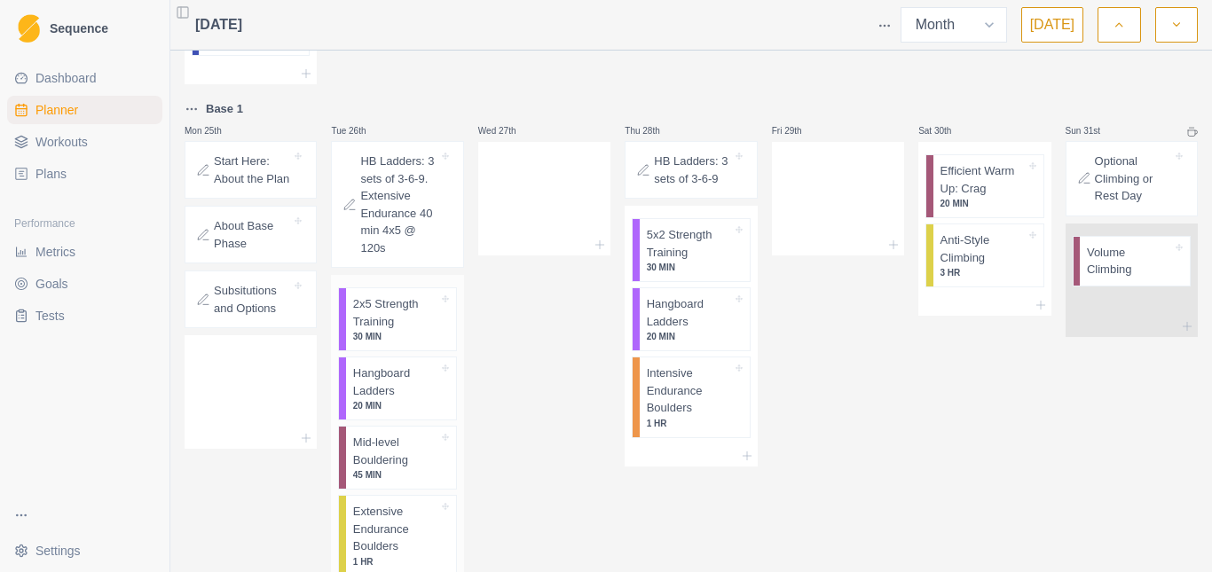
scroll to position [788, 0]
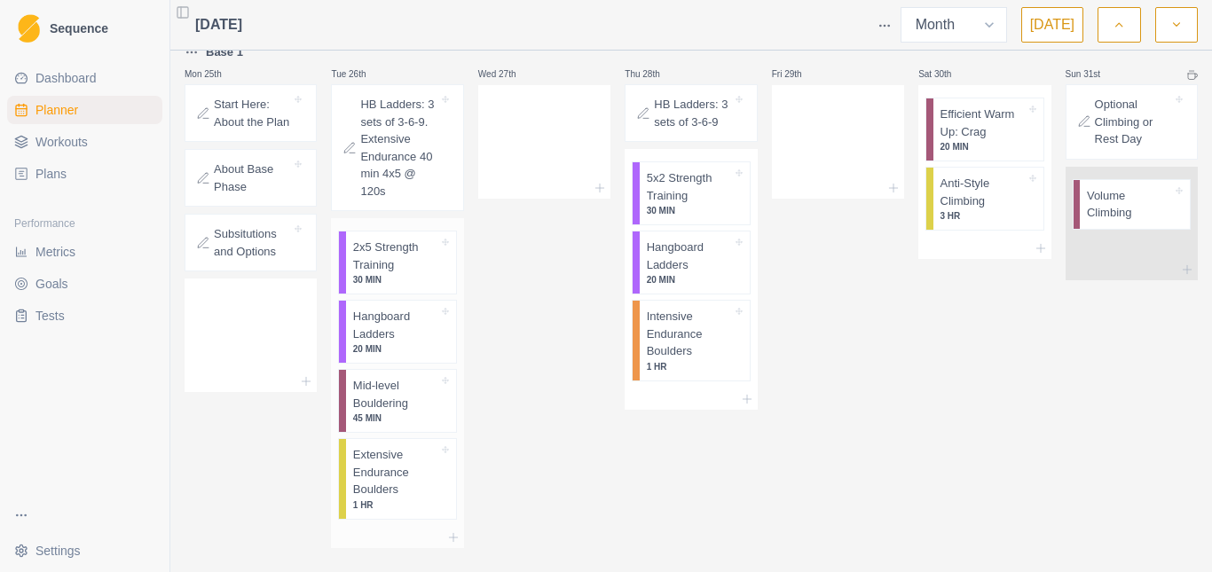
click at [383, 239] on p "2x5 Strength Training" at bounding box center [395, 256] width 85 height 35
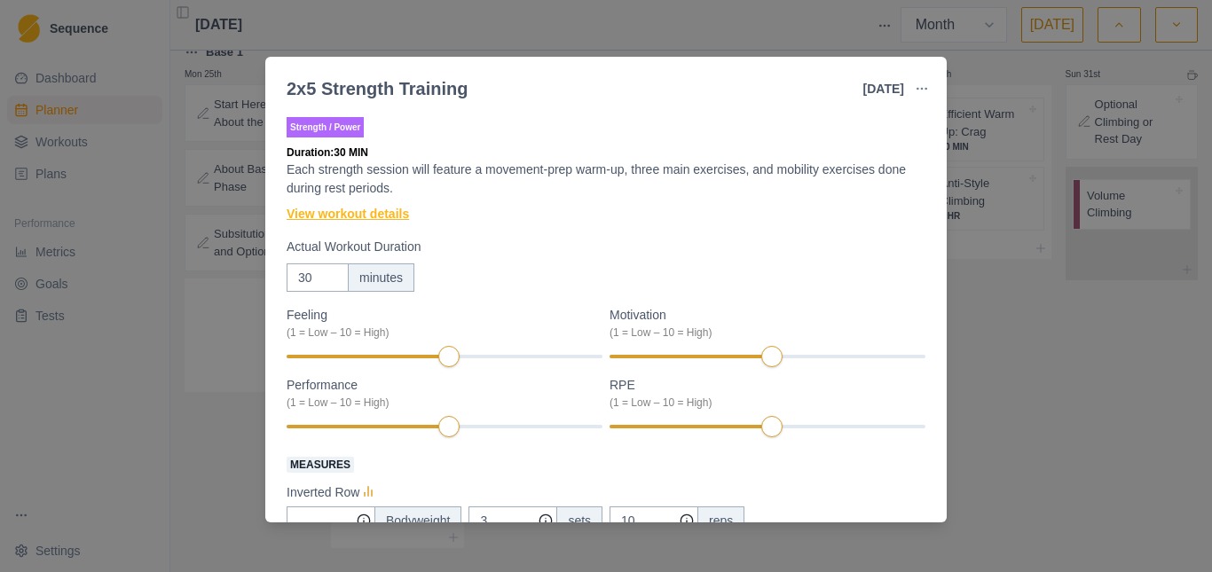
click at [356, 209] on link "View workout details" at bounding box center [348, 214] width 122 height 19
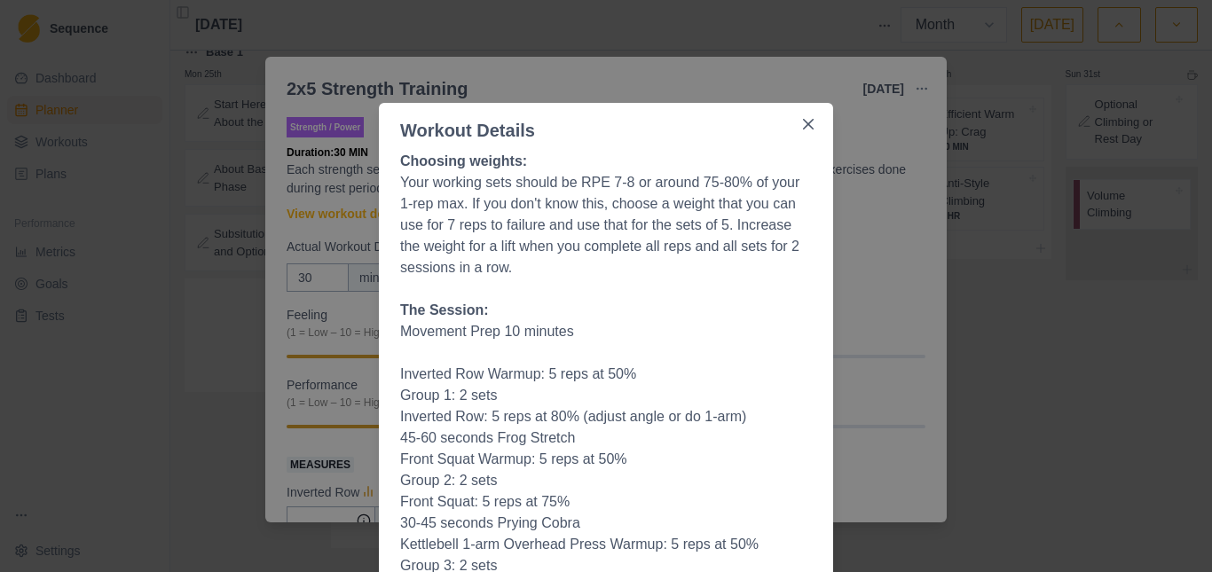
scroll to position [0, 0]
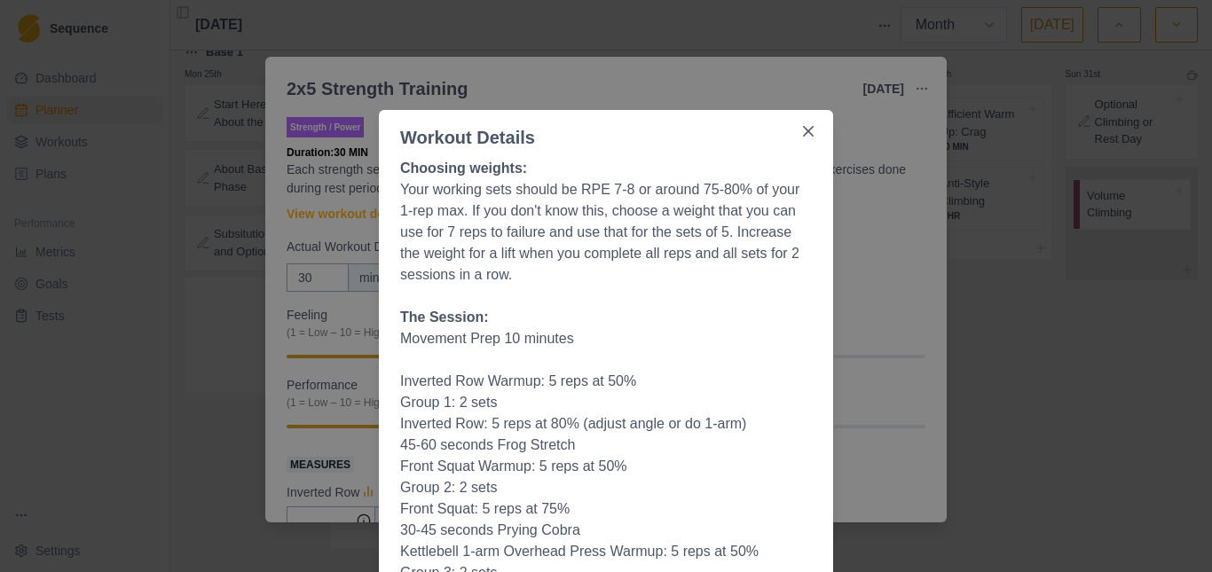
click at [256, 151] on div "Workout Details Choosing weights: Your working sets should be RPE 7-8 or around…" at bounding box center [606, 286] width 1212 height 572
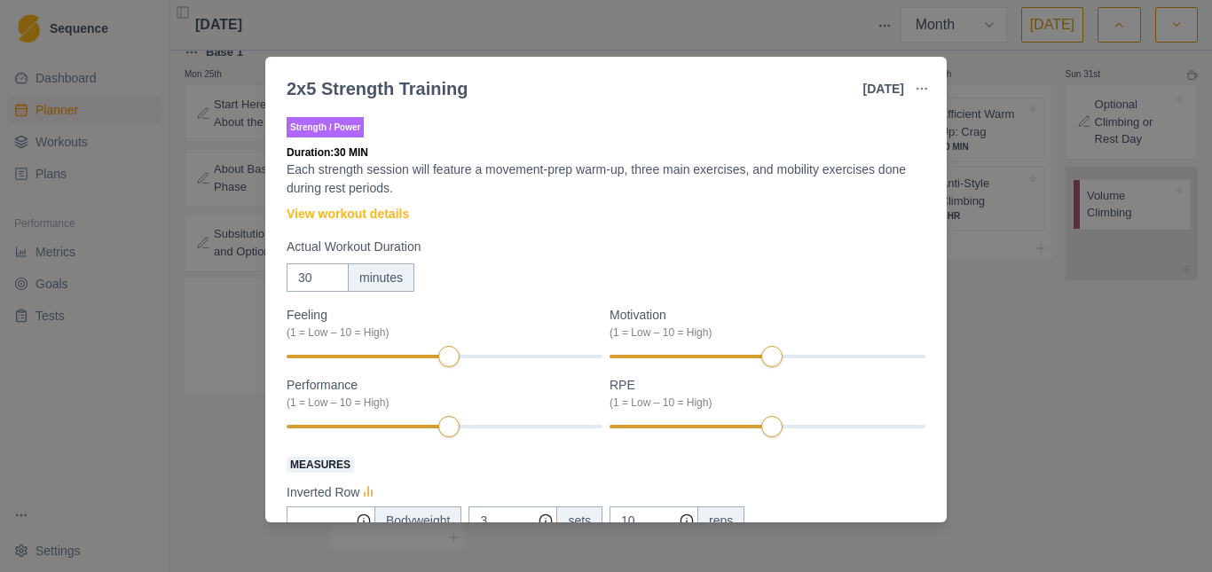
click at [966, 249] on div "2x5 Strength Training [DATE] Link To Goal View Workout Metrics Edit Original Wo…" at bounding box center [606, 286] width 1212 height 572
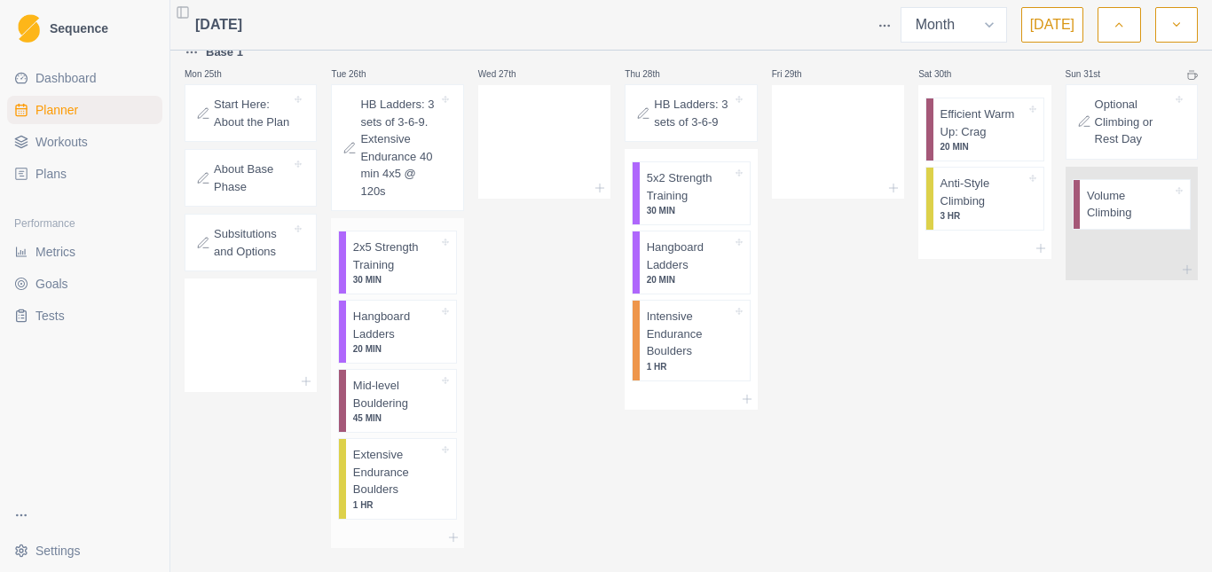
click at [386, 312] on p "Hangboard Ladders" at bounding box center [395, 325] width 85 height 35
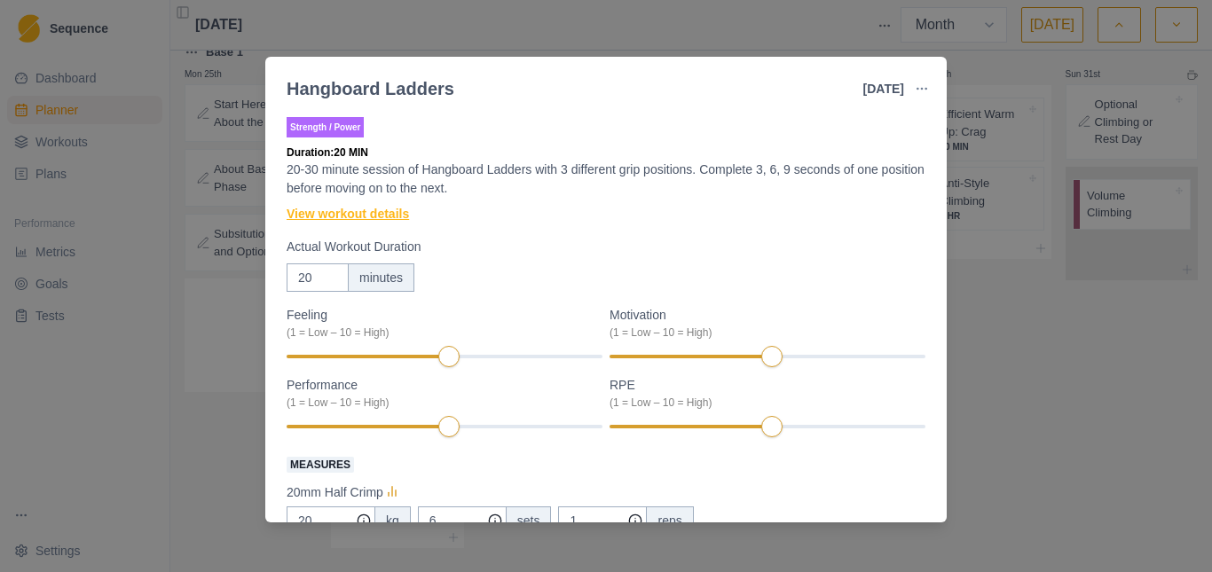
click at [357, 219] on link "View workout details" at bounding box center [348, 214] width 122 height 19
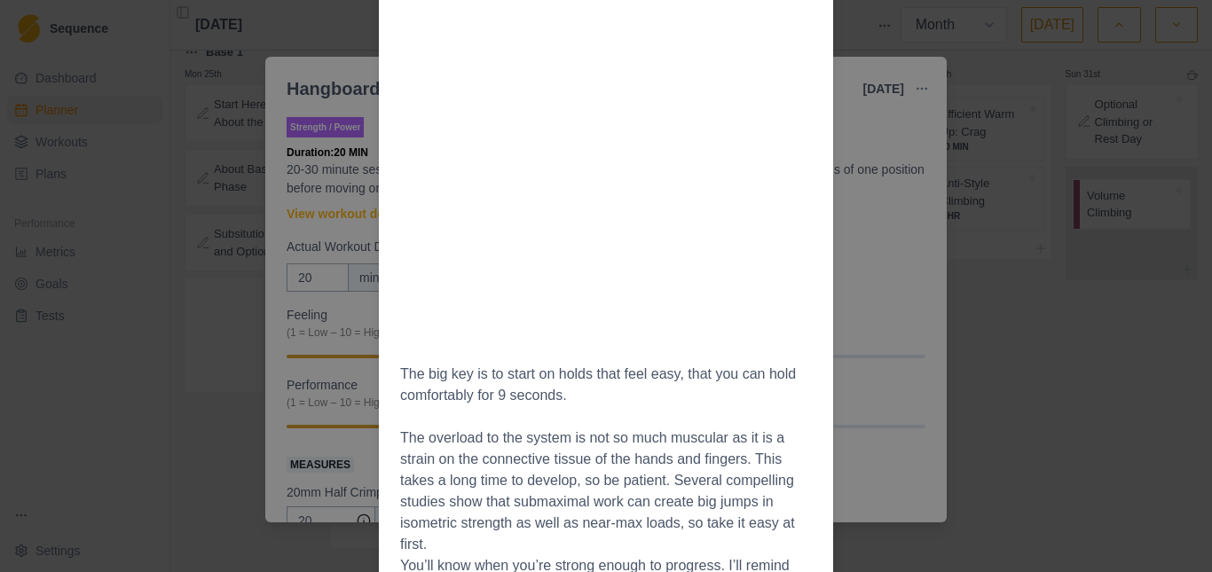
scroll to position [1314, 0]
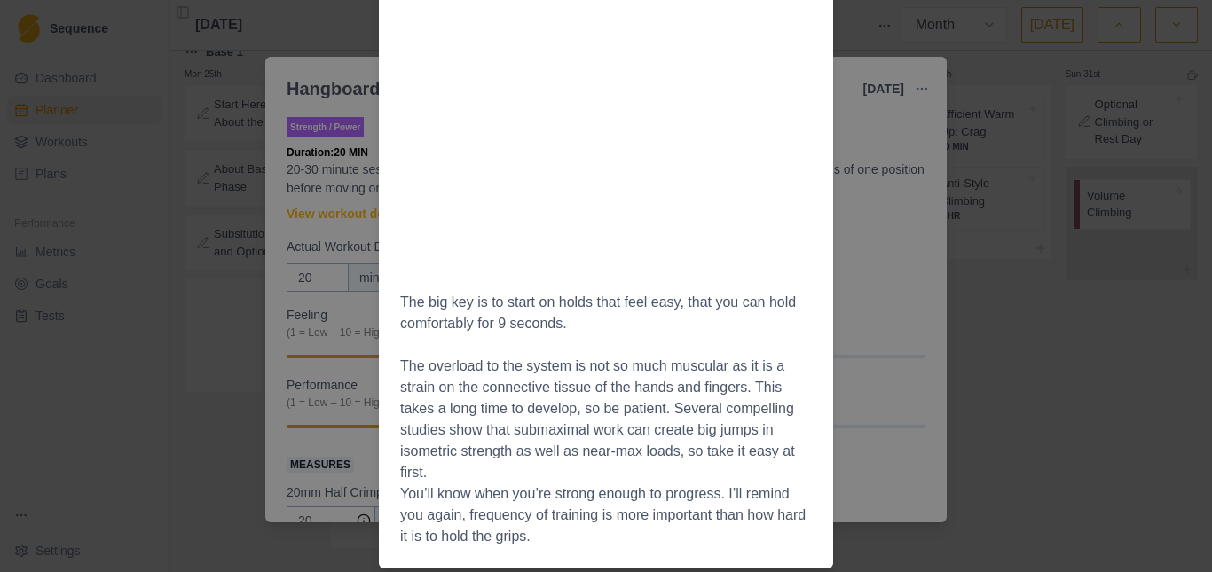
click at [1006, 270] on div "Workout Details Select 3 hold types or positions. You’ll stick with these throu…" at bounding box center [606, 286] width 1212 height 572
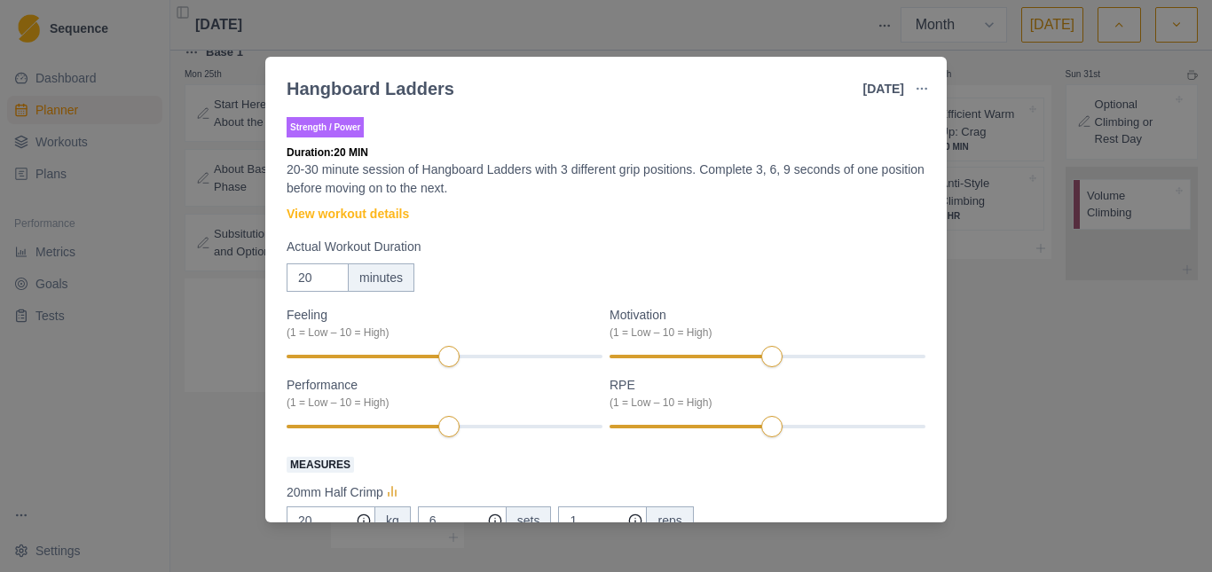
click at [1037, 288] on div "Hangboard Ladders [DATE] Link To Goal View Workout Metrics Edit Original Workou…" at bounding box center [606, 286] width 1212 height 572
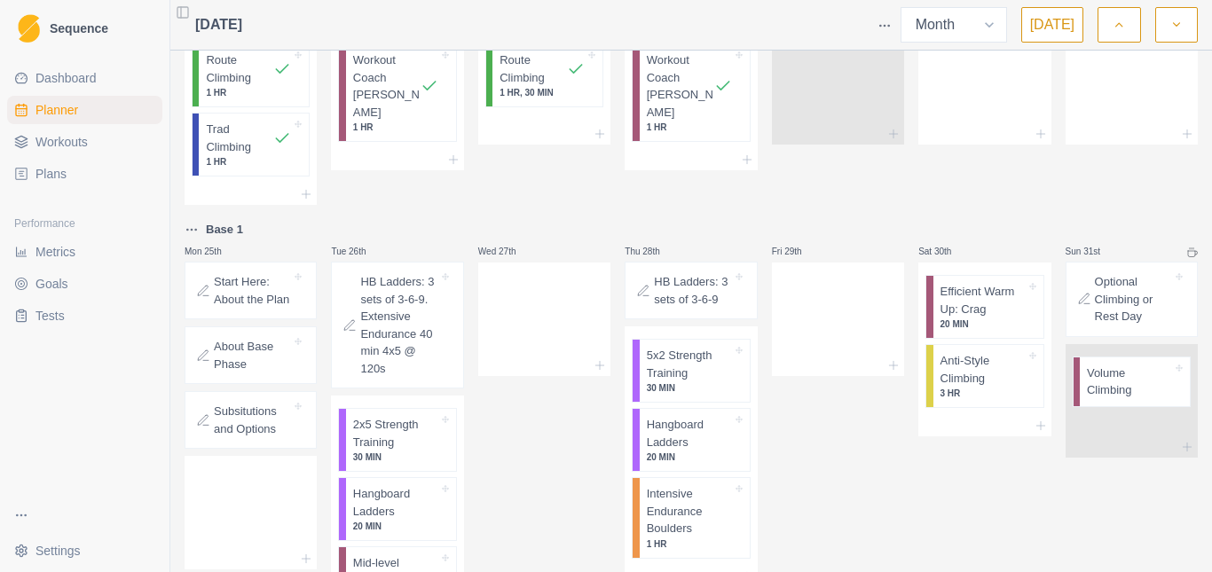
scroll to position [699, 0]
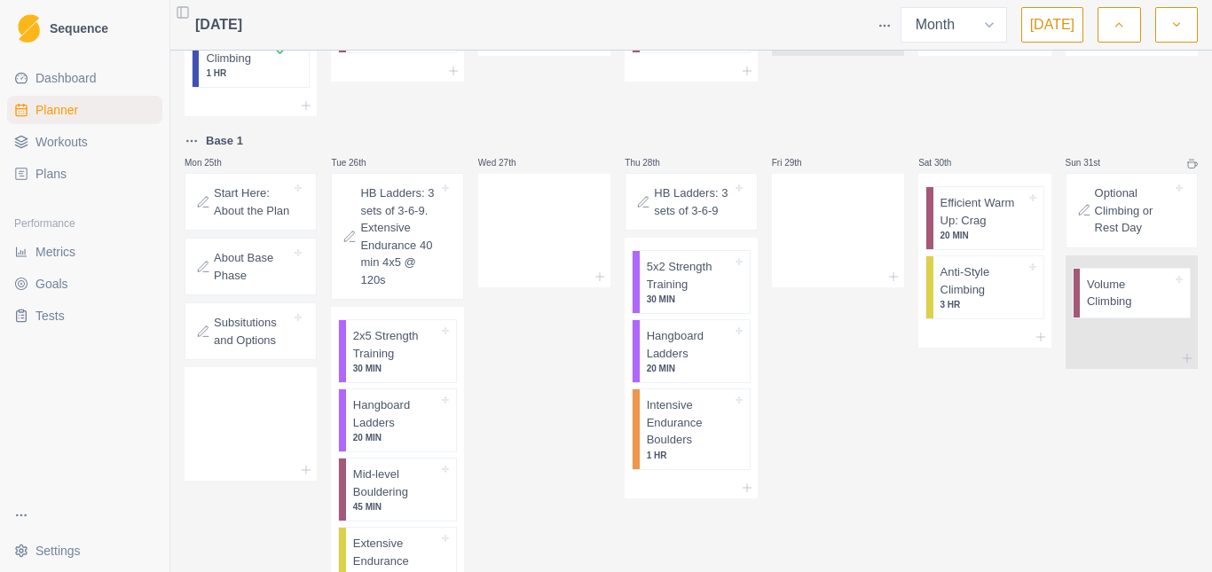
click at [244, 267] on p "About Base Phase" at bounding box center [252, 266] width 77 height 35
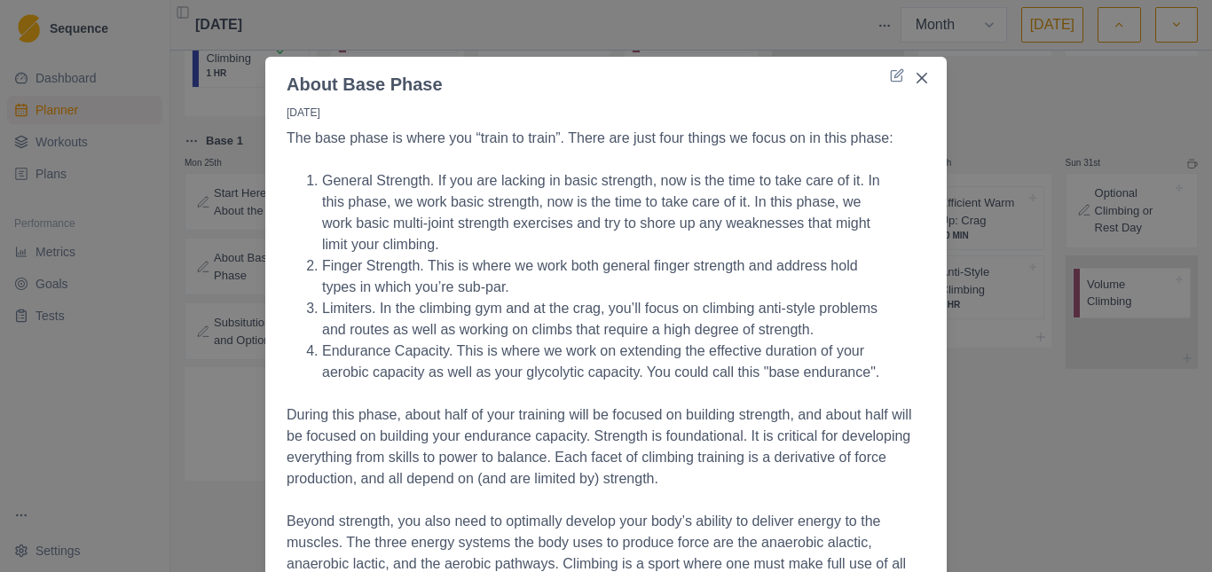
scroll to position [89, 0]
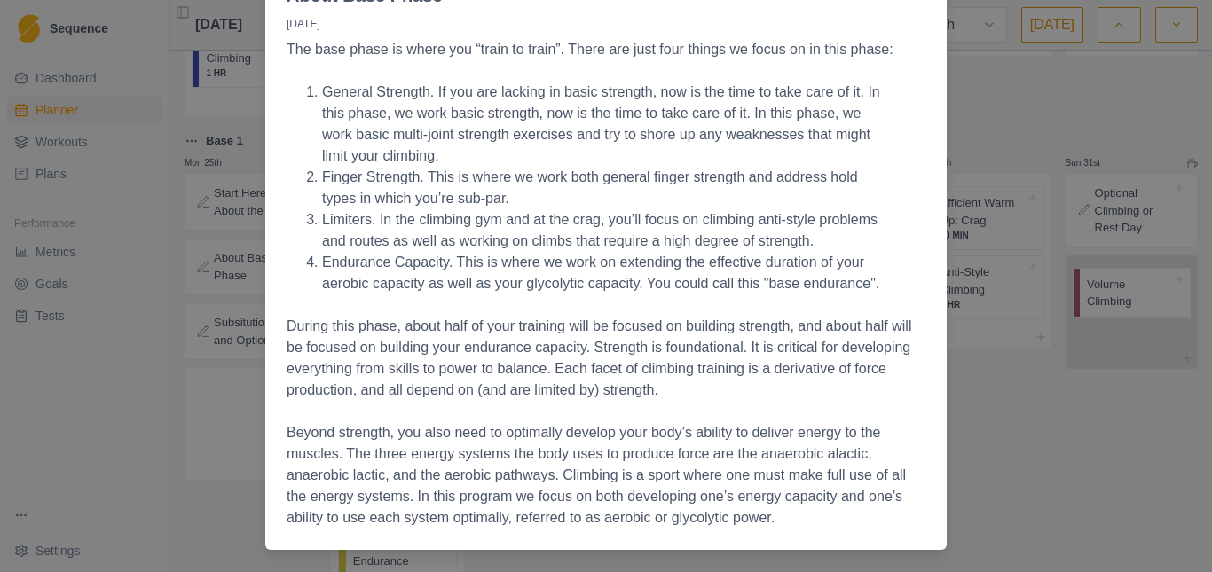
click at [139, 156] on div "About Base Phase [DATE] The base phase is where you “train to train”. There are…" at bounding box center [606, 286] width 1212 height 572
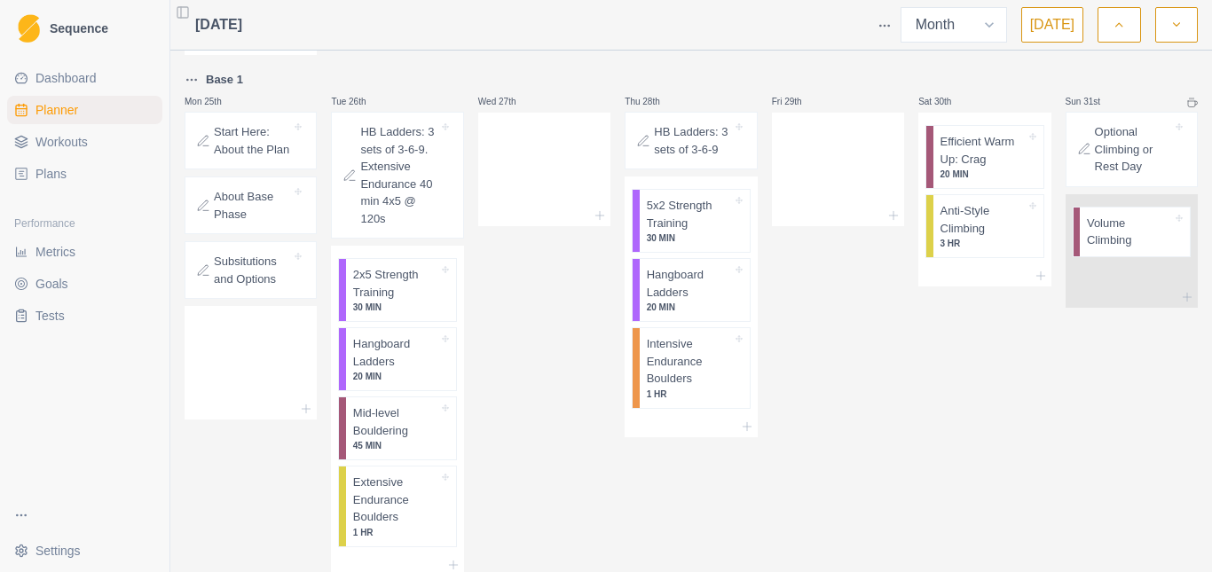
scroll to position [788, 0]
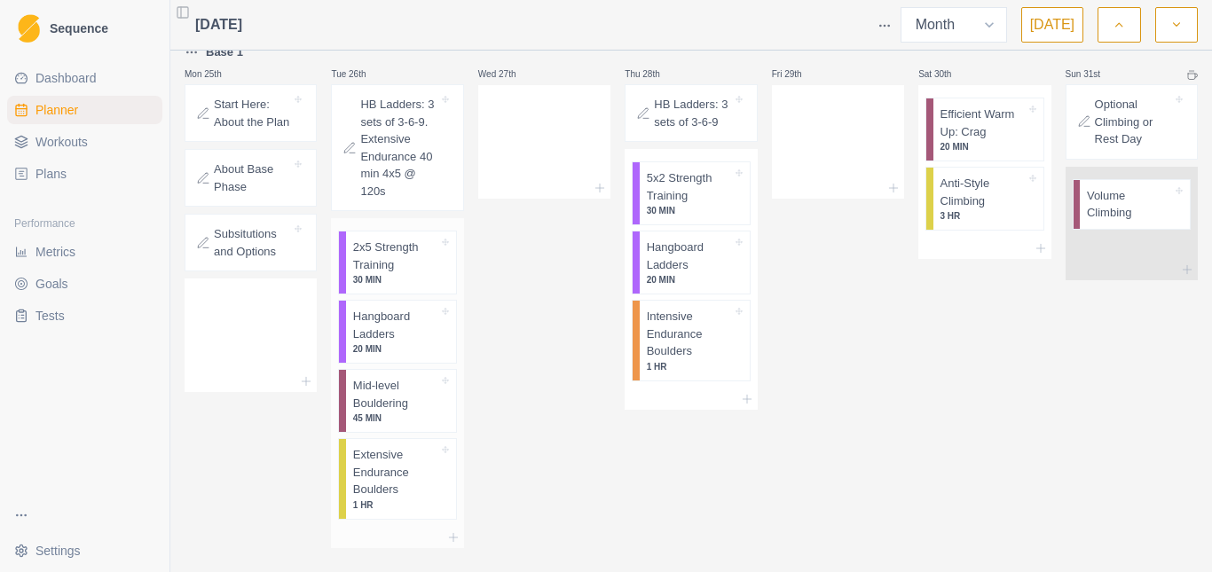
click at [390, 377] on p "Mid-level Bouldering" at bounding box center [395, 394] width 85 height 35
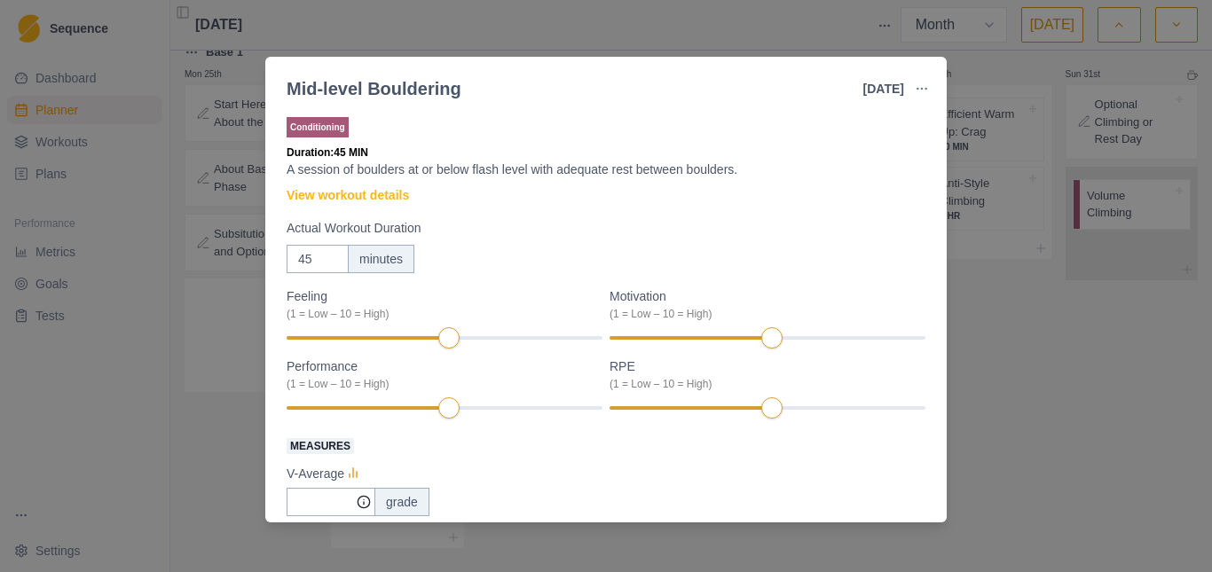
click at [1017, 269] on div "Mid-level Bouldering [DATE] Link To Goal View Workout Metrics Edit Original Wor…" at bounding box center [606, 286] width 1212 height 572
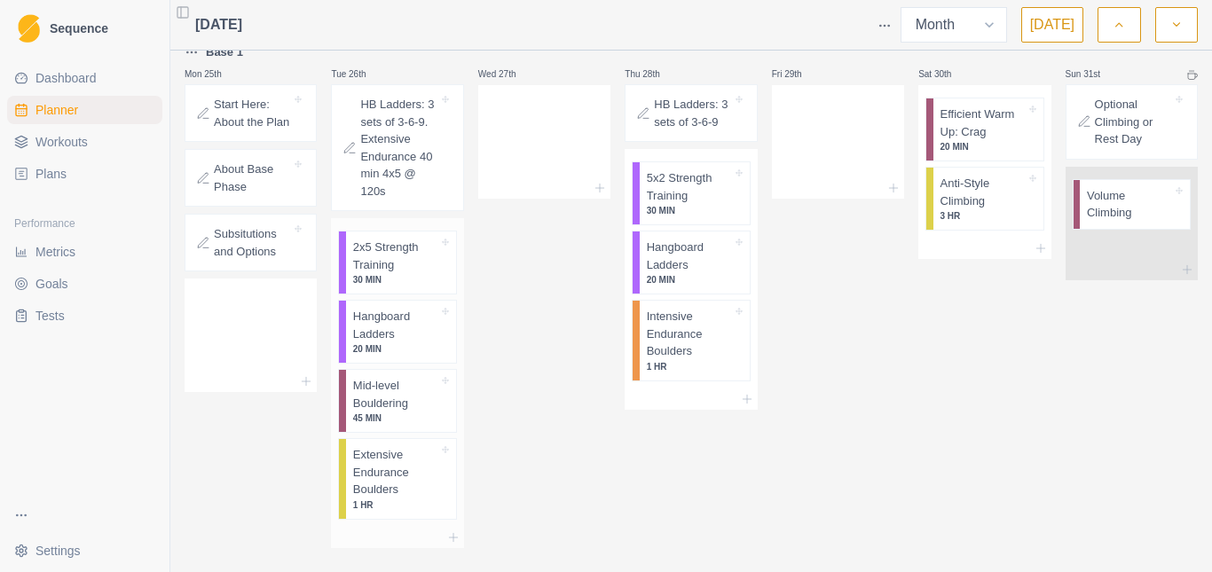
click at [362, 382] on p "Mid-level Bouldering" at bounding box center [395, 394] width 85 height 35
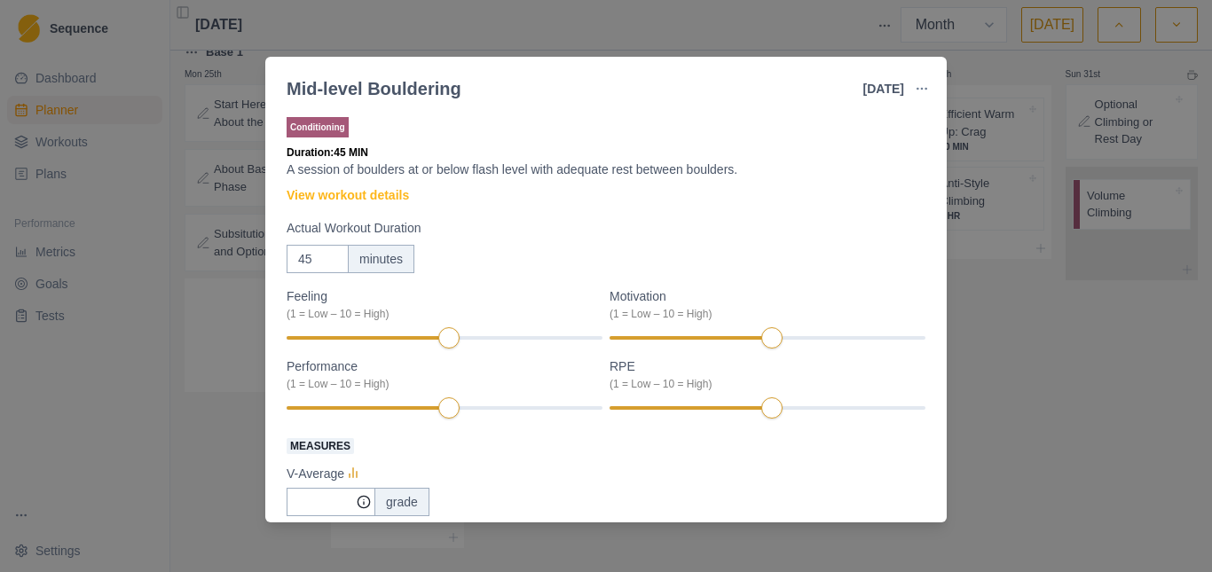
click at [184, 247] on div "Mid-level Bouldering [DATE] Link To Goal View Workout Metrics Edit Original Wor…" at bounding box center [606, 286] width 1212 height 572
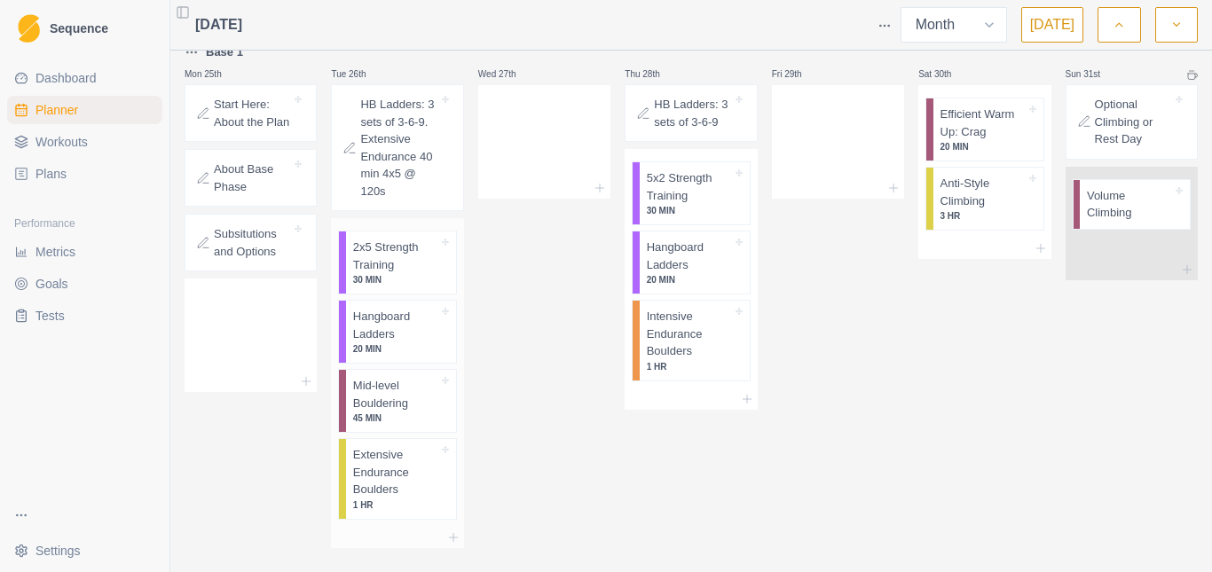
click at [381, 454] on p "Extensive Endurance Boulders" at bounding box center [395, 472] width 85 height 52
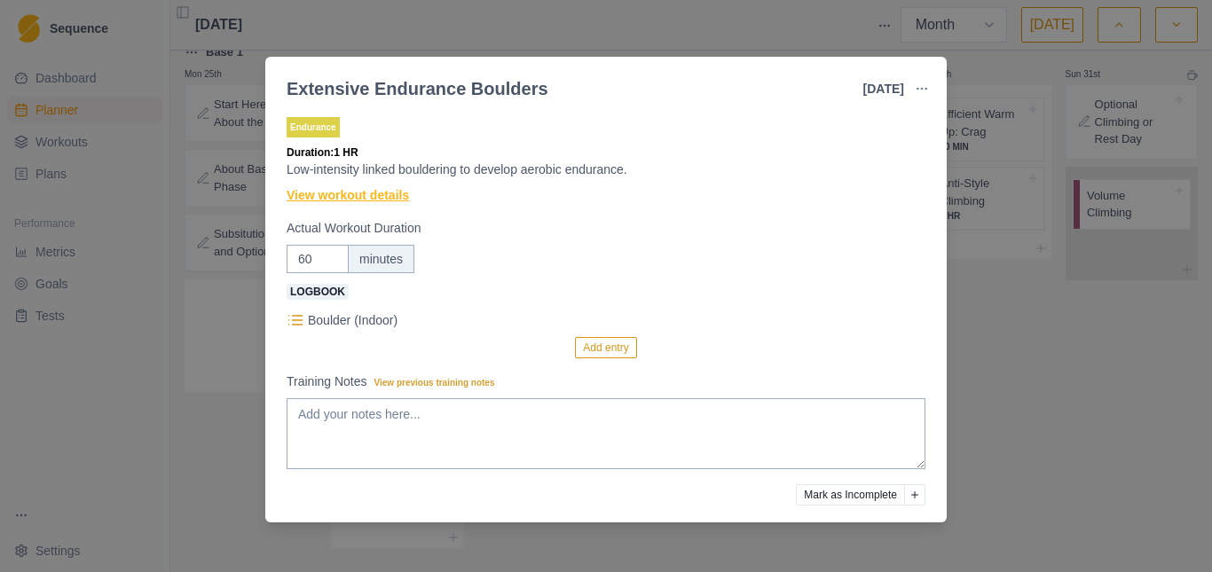
click at [386, 201] on link "View workout details" at bounding box center [348, 195] width 122 height 19
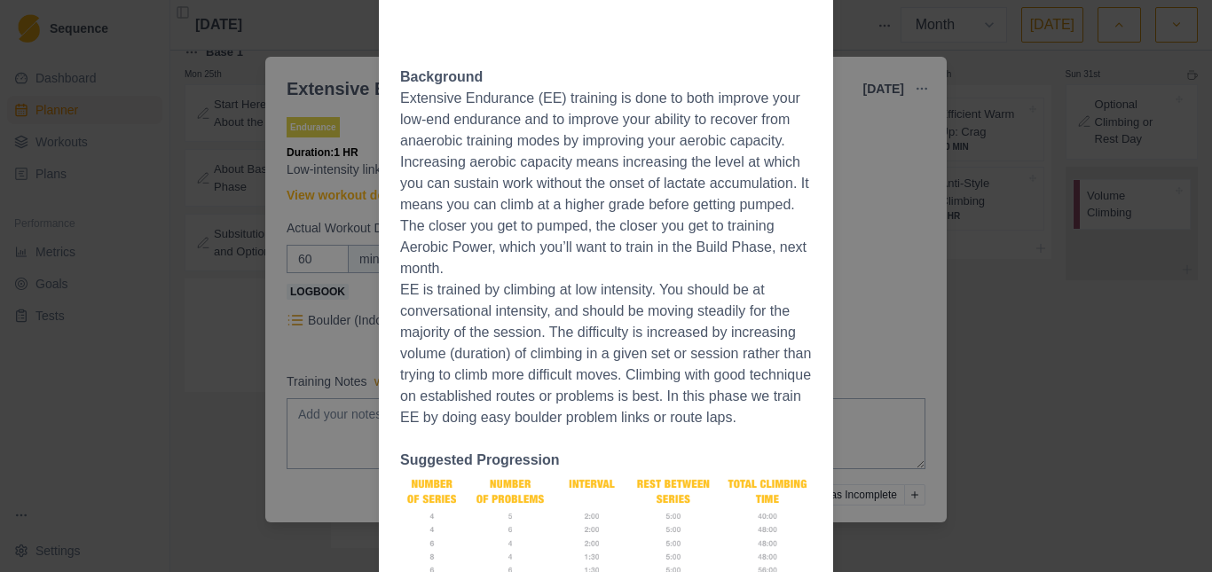
scroll to position [1292, 0]
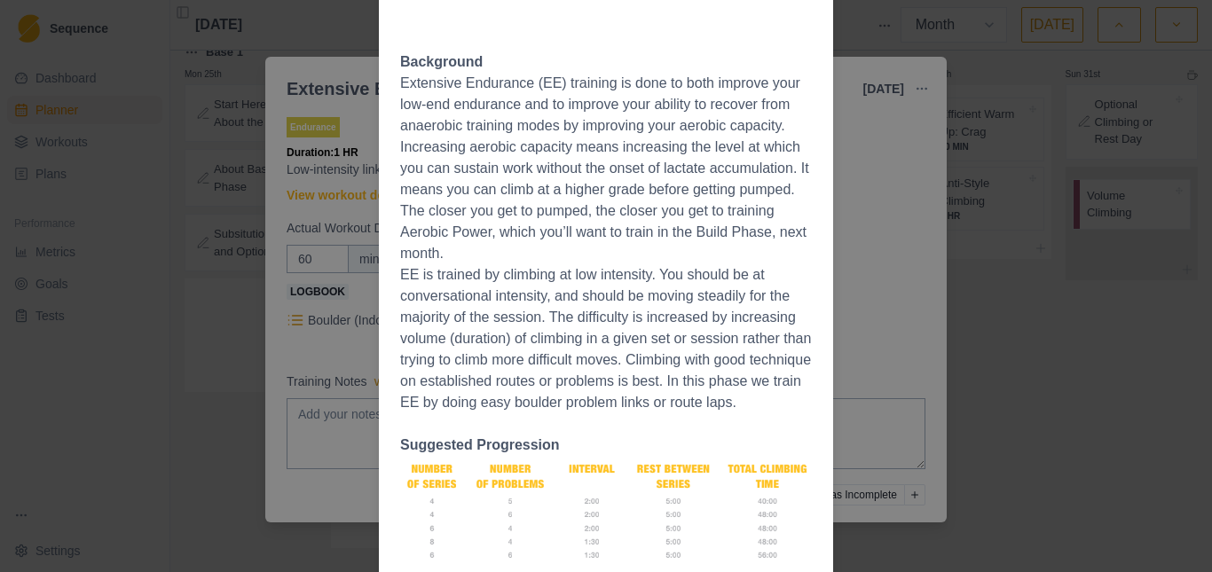
click at [105, 169] on div "Workout Details The Session: Linked problem sets are the best choice for traini…" at bounding box center [606, 286] width 1212 height 572
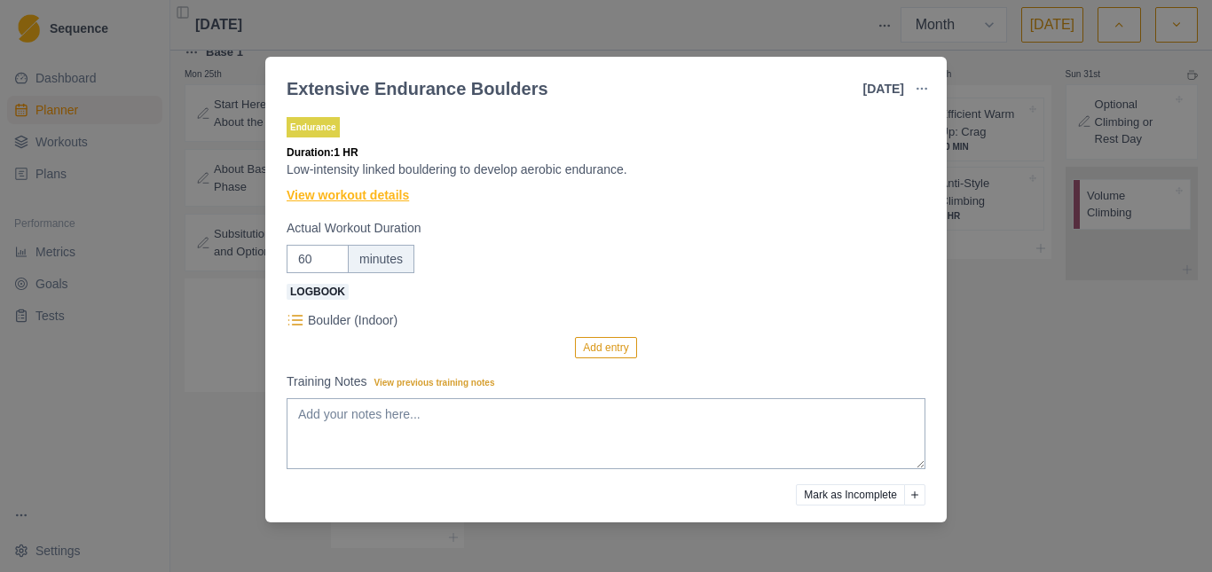
click at [343, 196] on link "View workout details" at bounding box center [348, 195] width 122 height 19
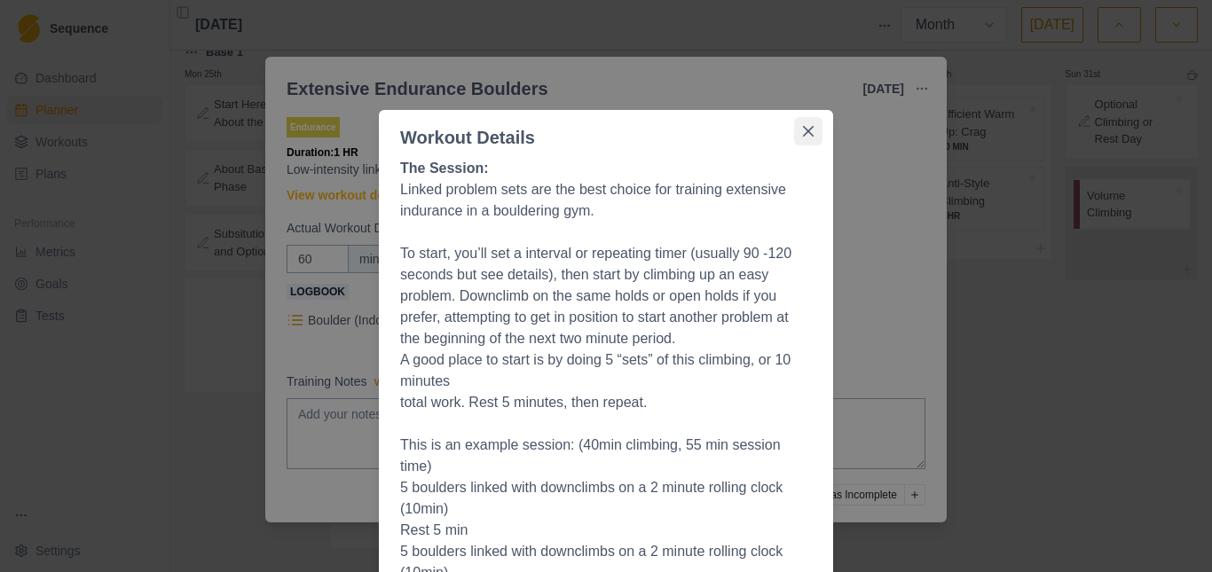
click at [804, 129] on icon "Close" at bounding box center [808, 131] width 11 height 11
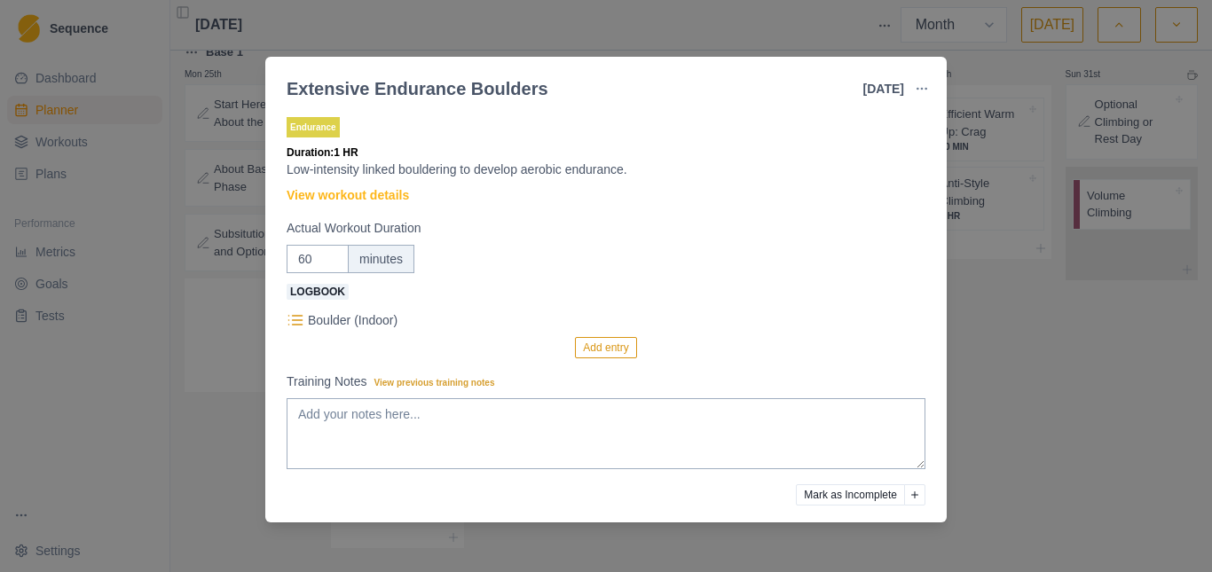
click at [216, 166] on div "Extensive Endurance Boulders [DATE] Link To Goal View Workout Metrics Edit Orig…" at bounding box center [606, 286] width 1212 height 572
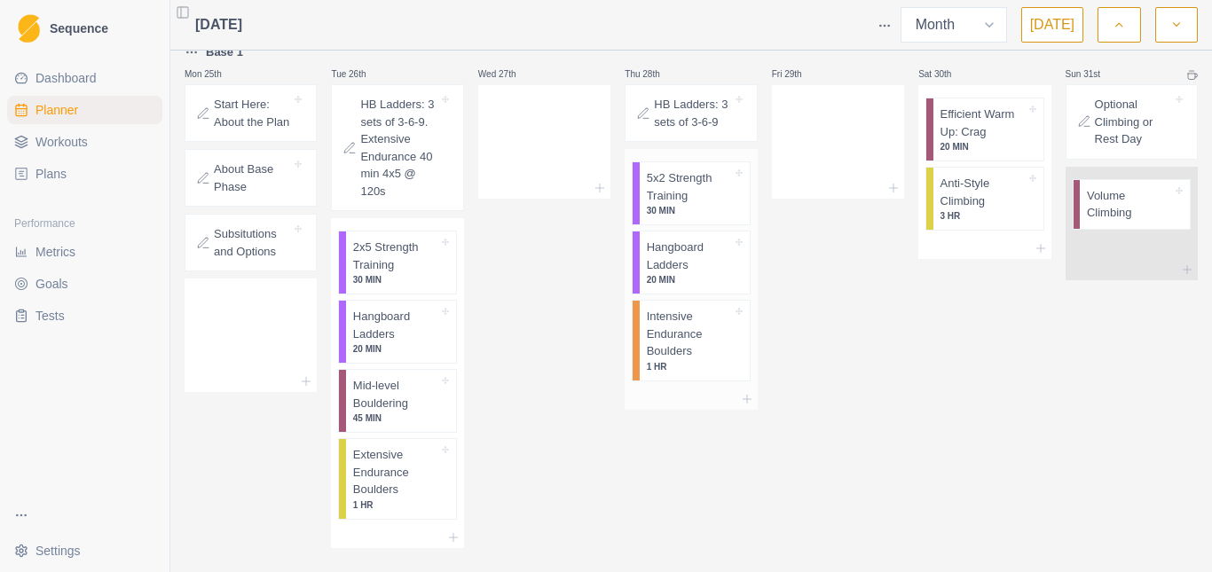
click at [682, 169] on p "5x2 Strength Training" at bounding box center [689, 186] width 85 height 35
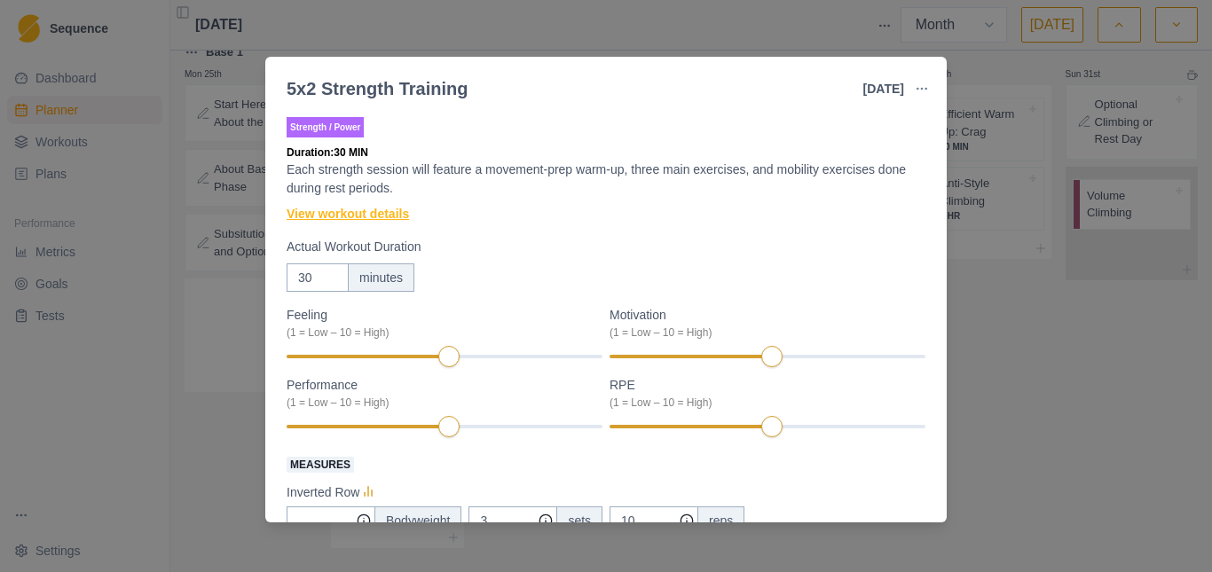
click at [361, 210] on link "View workout details" at bounding box center [348, 214] width 122 height 19
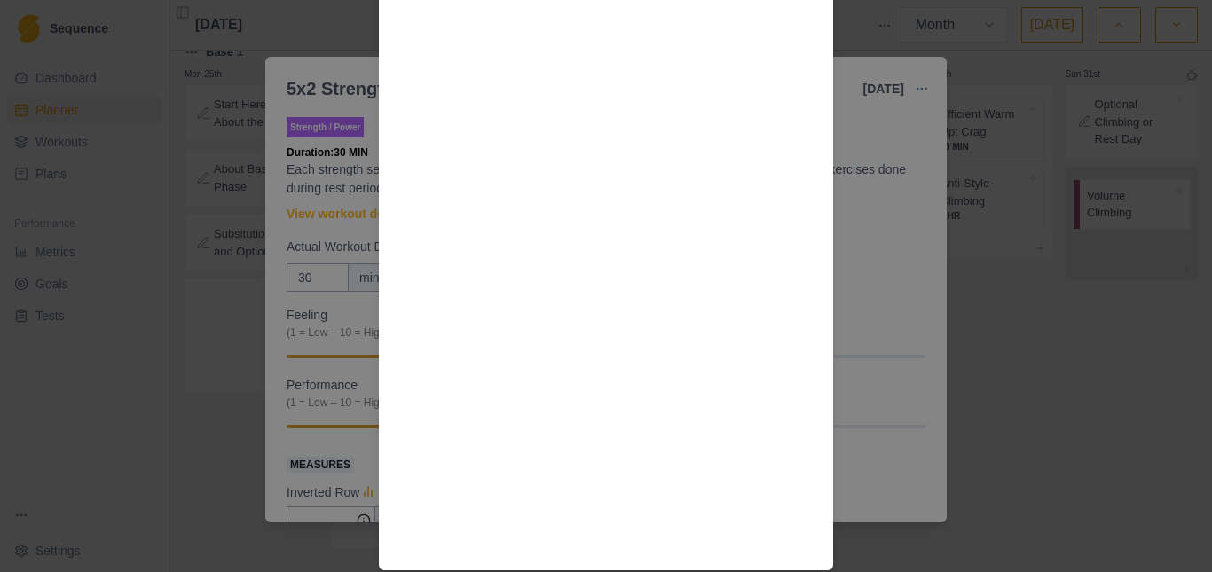
scroll to position [2280, 0]
click at [220, 113] on div "Workout Details Choosing weights: Your working sets should be RPE 8 or around 8…" at bounding box center [606, 286] width 1212 height 572
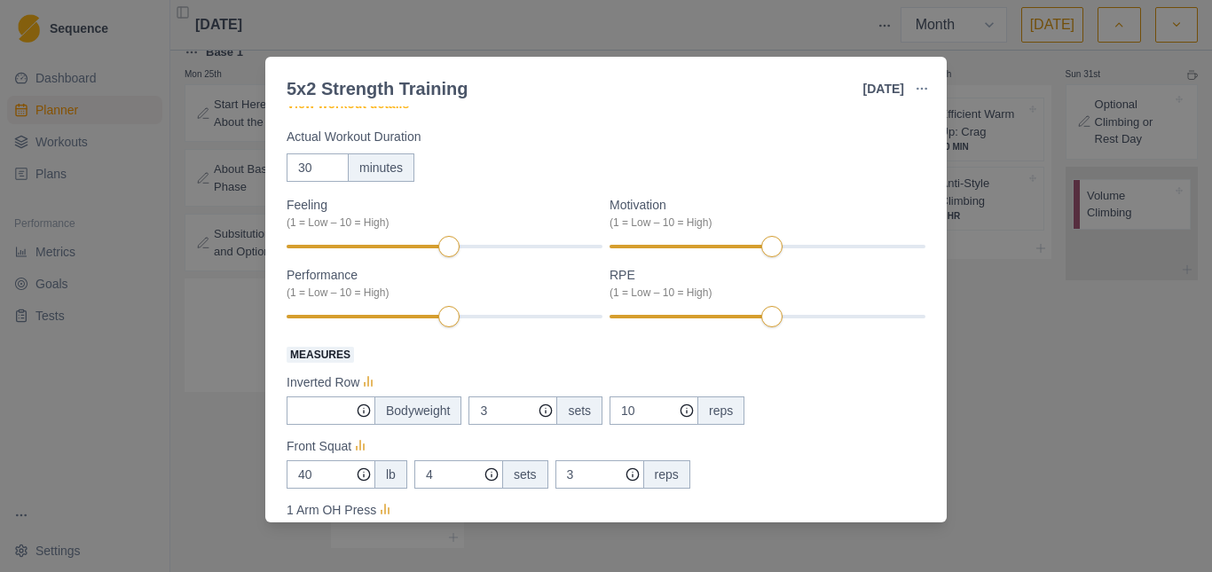
scroll to position [0, 0]
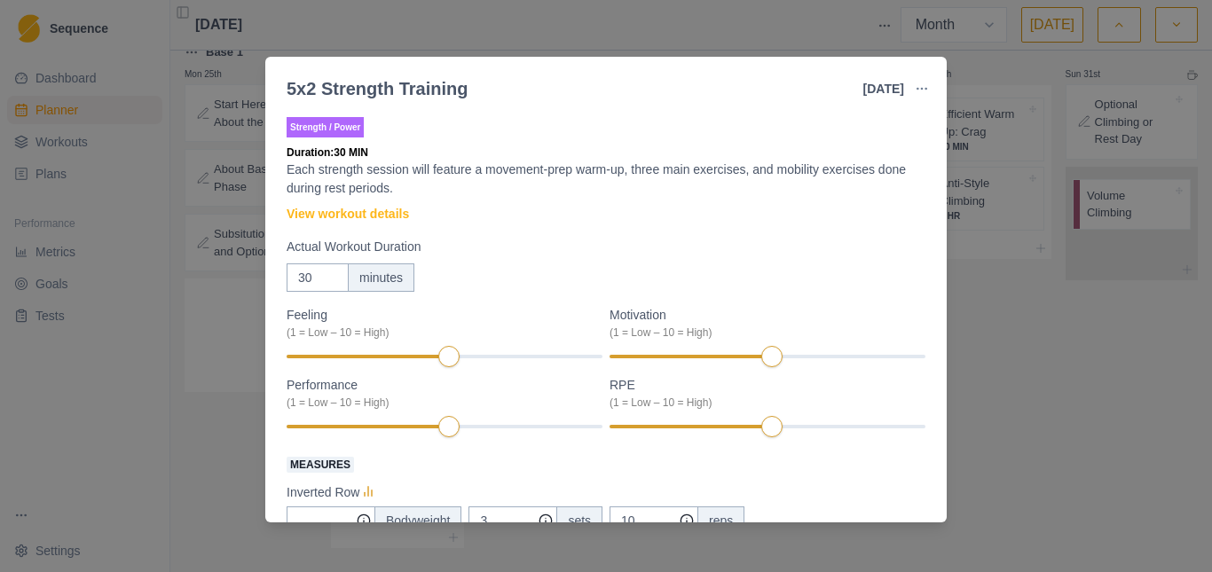
click at [1036, 342] on div "5x2 Strength Training [DATE] Link To Goal View Workout Metrics Edit Original Wo…" at bounding box center [606, 286] width 1212 height 572
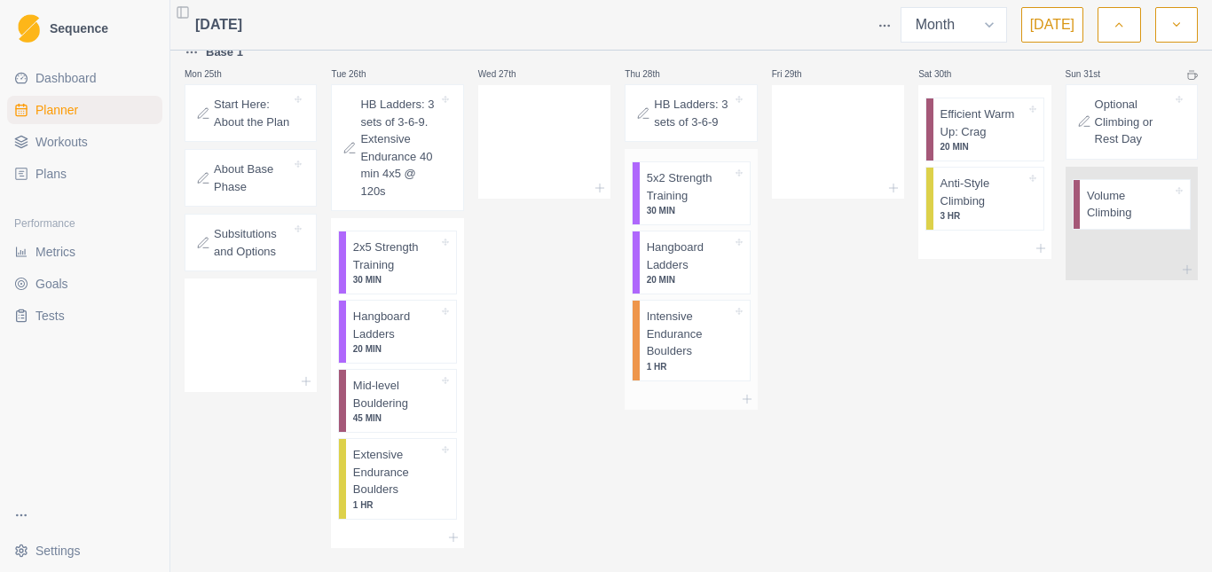
click at [689, 239] on p "Hangboard Ladders" at bounding box center [689, 256] width 85 height 35
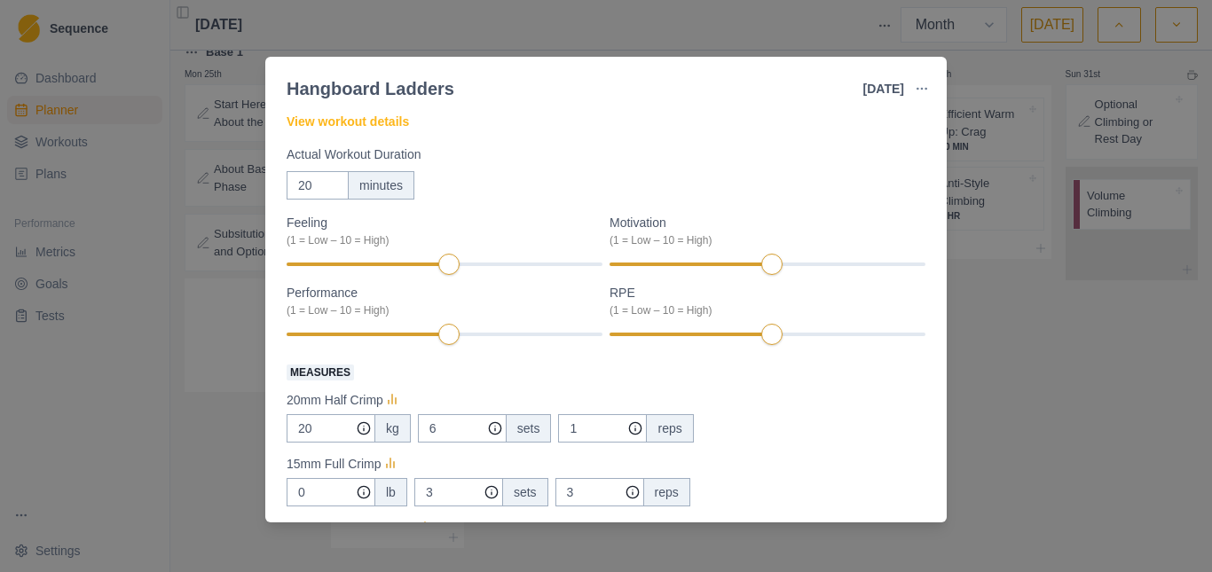
scroll to position [177, 0]
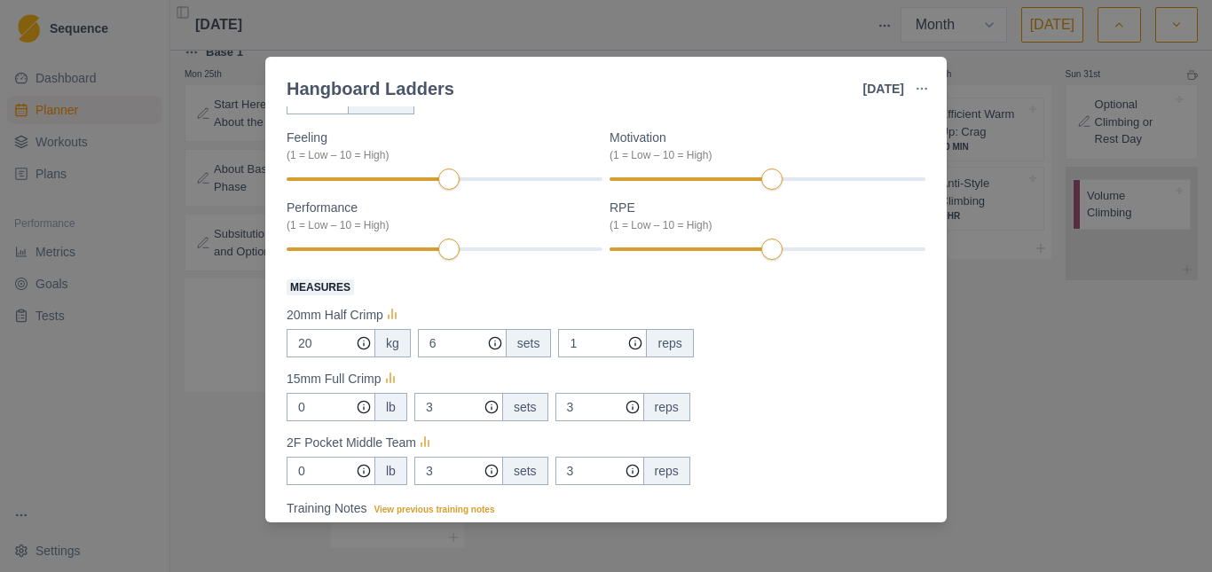
click at [1066, 287] on div "Hangboard Ladders [DATE] Link To Goal View Workout Metrics Edit Original Workou…" at bounding box center [606, 286] width 1212 height 572
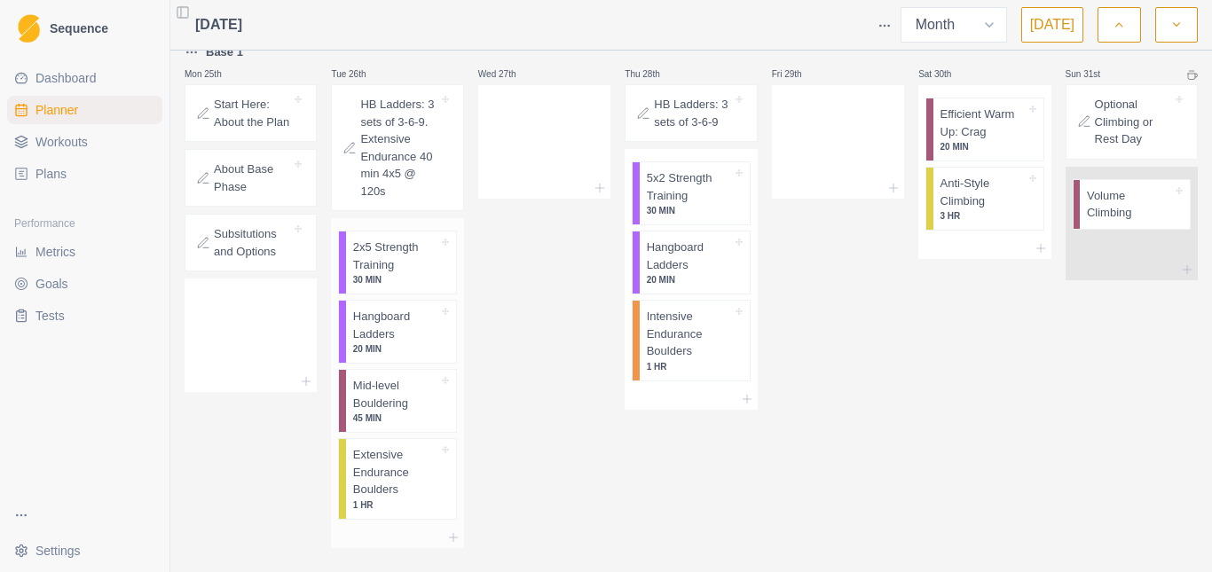
click at [399, 308] on p "Hangboard Ladders" at bounding box center [395, 325] width 85 height 35
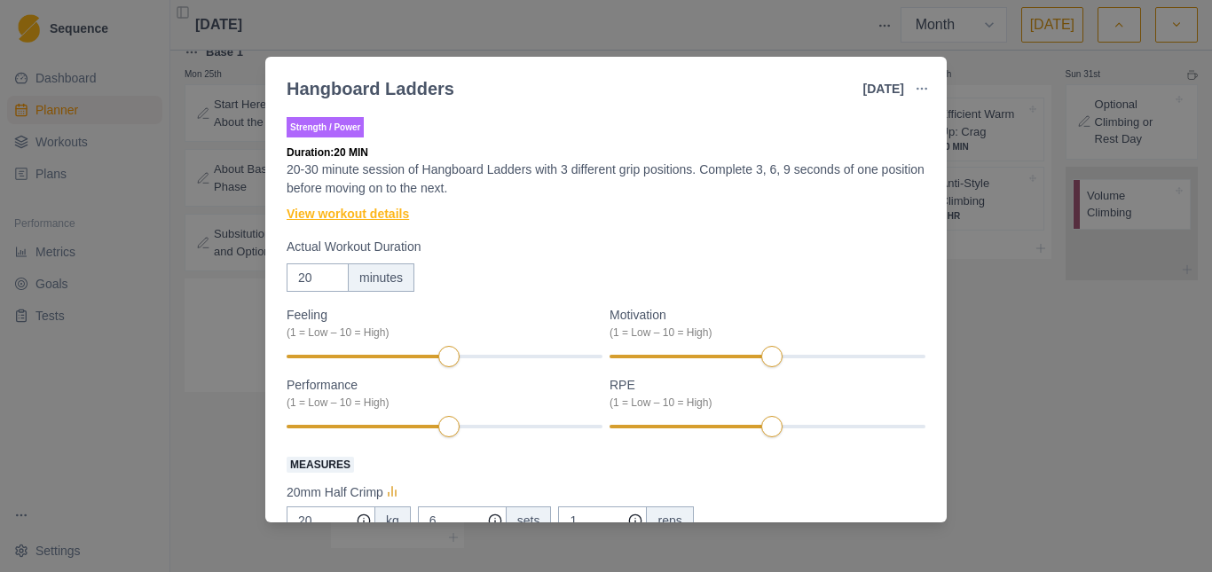
click at [388, 217] on link "View workout details" at bounding box center [348, 214] width 122 height 19
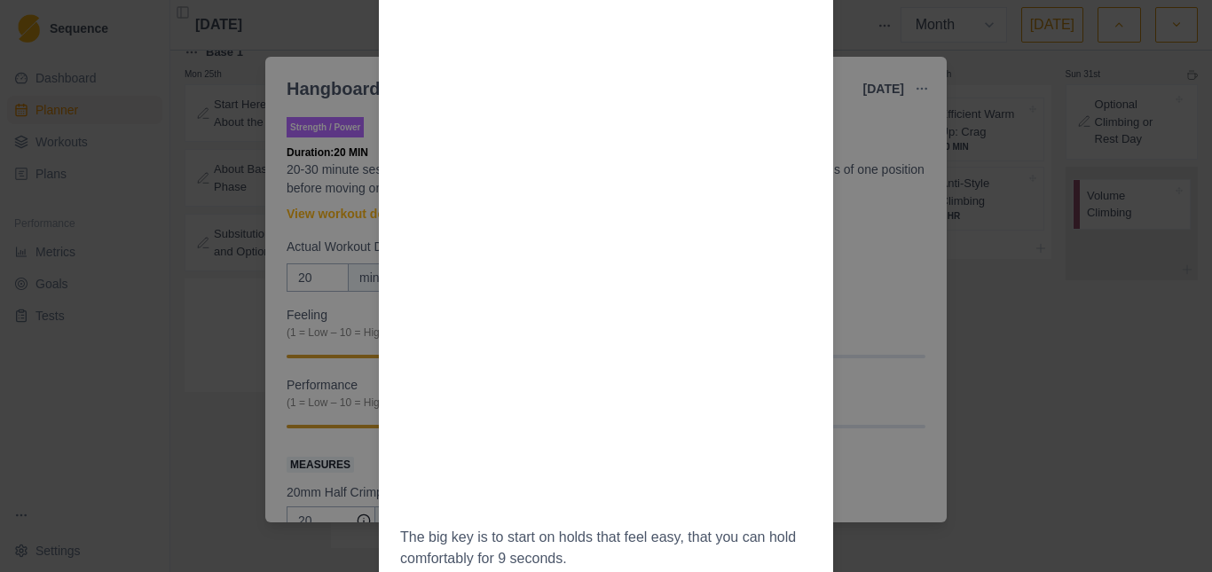
scroll to position [1242, 0]
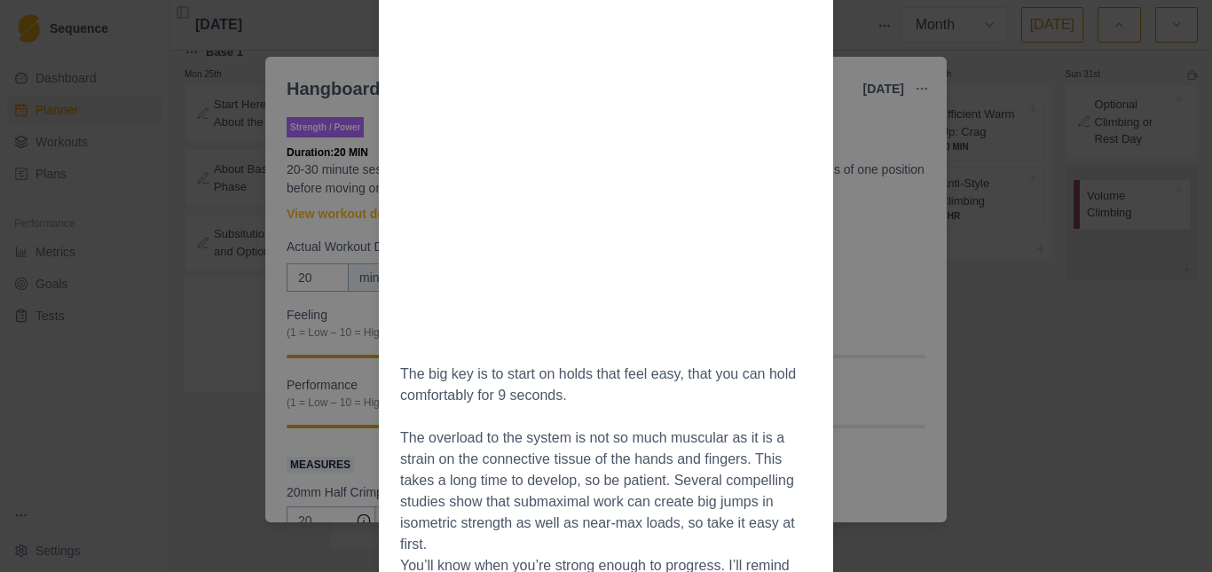
click at [216, 228] on div "Workout Details Select 3 hold types or positions. You’ll stick with these throu…" at bounding box center [606, 286] width 1212 height 572
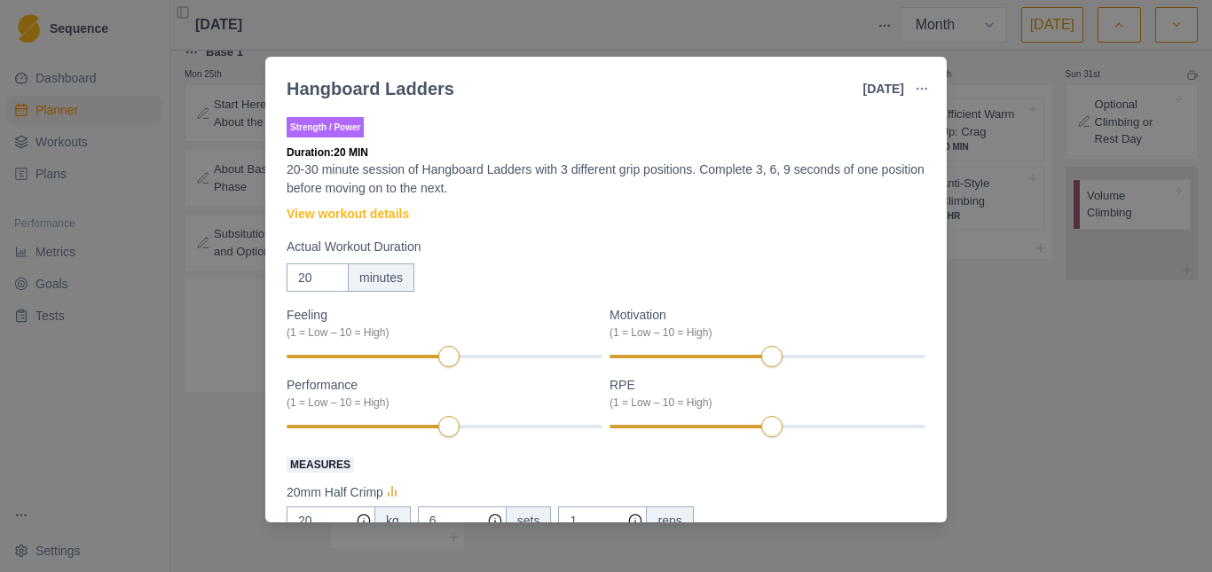
click at [1014, 352] on div "Hangboard Ladders [DATE] Link To Goal View Workout Metrics Edit Original Workou…" at bounding box center [606, 286] width 1212 height 572
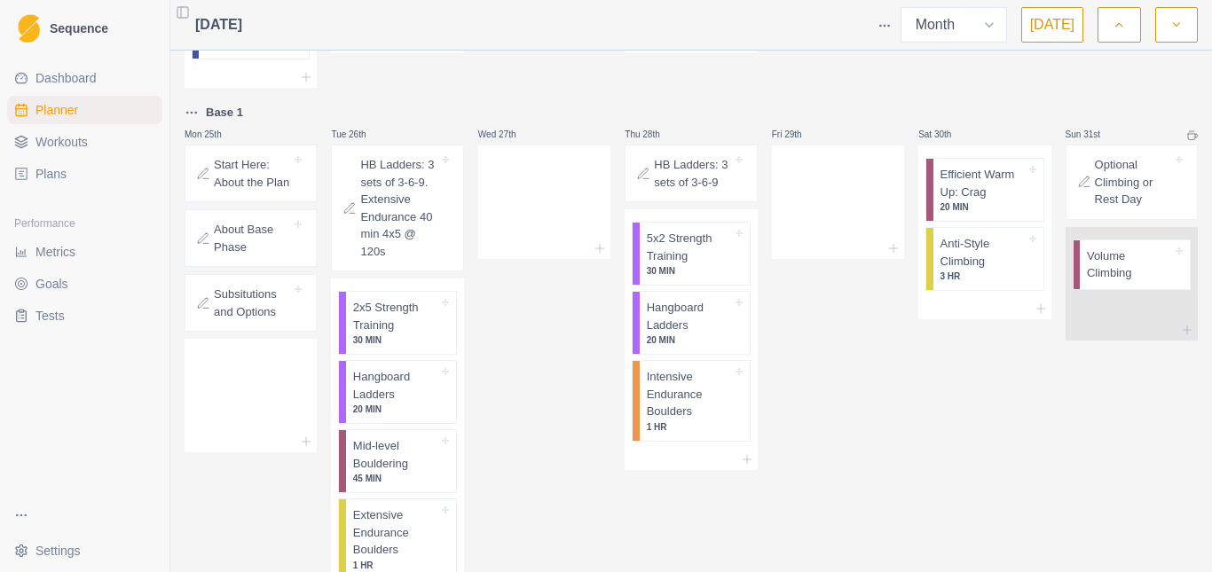
scroll to position [699, 0]
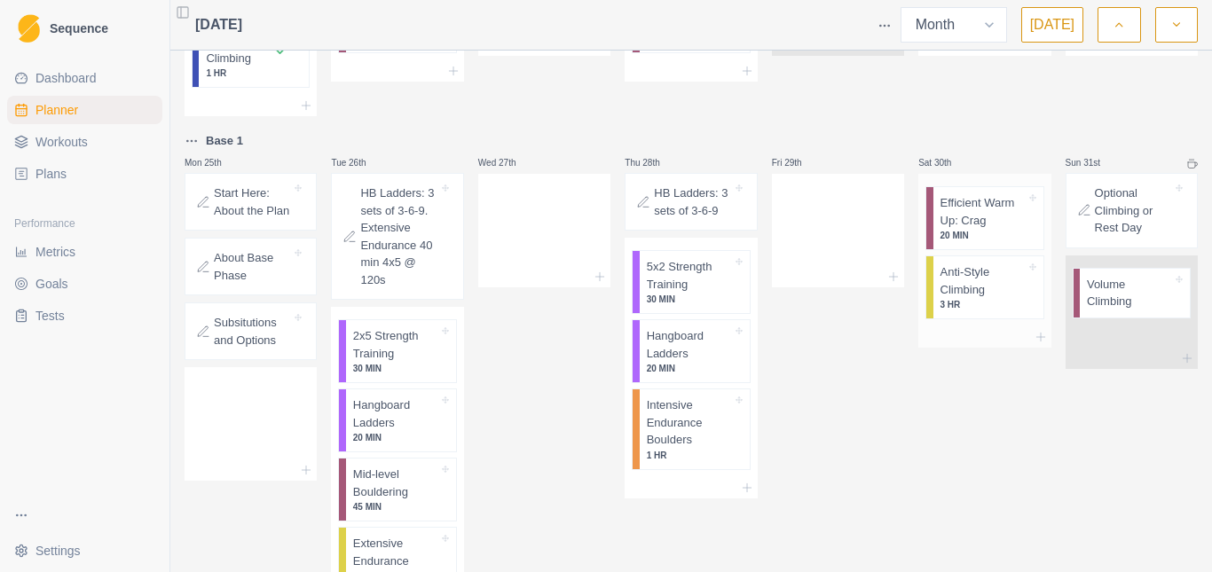
click at [968, 298] on p "3 HR" at bounding box center [983, 304] width 85 height 13
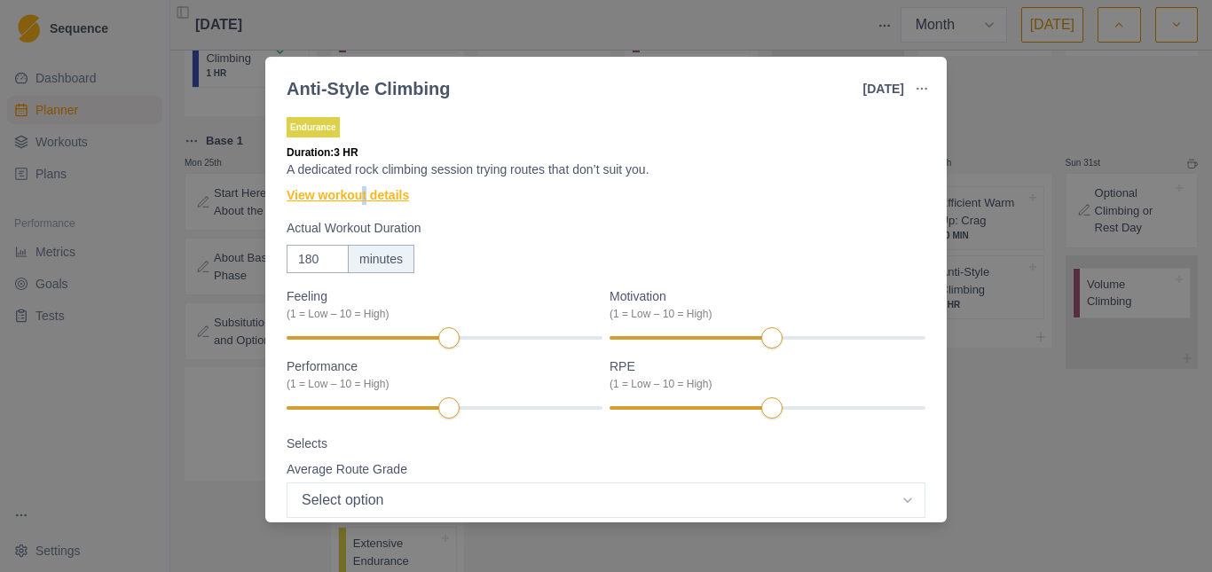
click at [365, 194] on link "View workout details" at bounding box center [348, 195] width 122 height 19
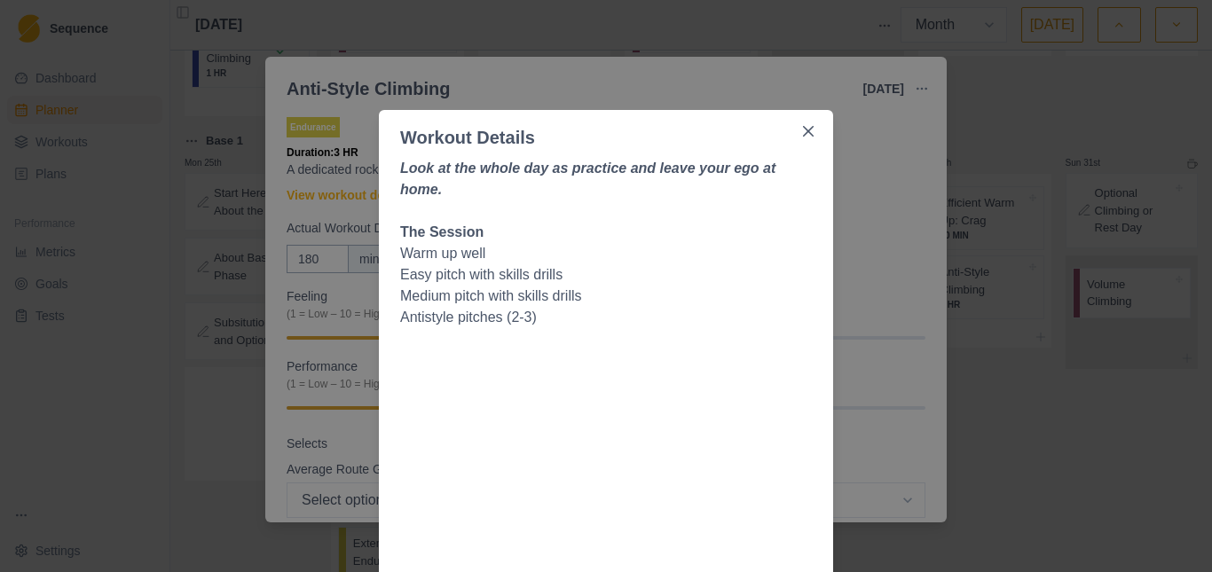
click at [866, 187] on div "Workout Details Look at the whole day as practice and leave your ego at home. T…" at bounding box center [606, 286] width 1212 height 572
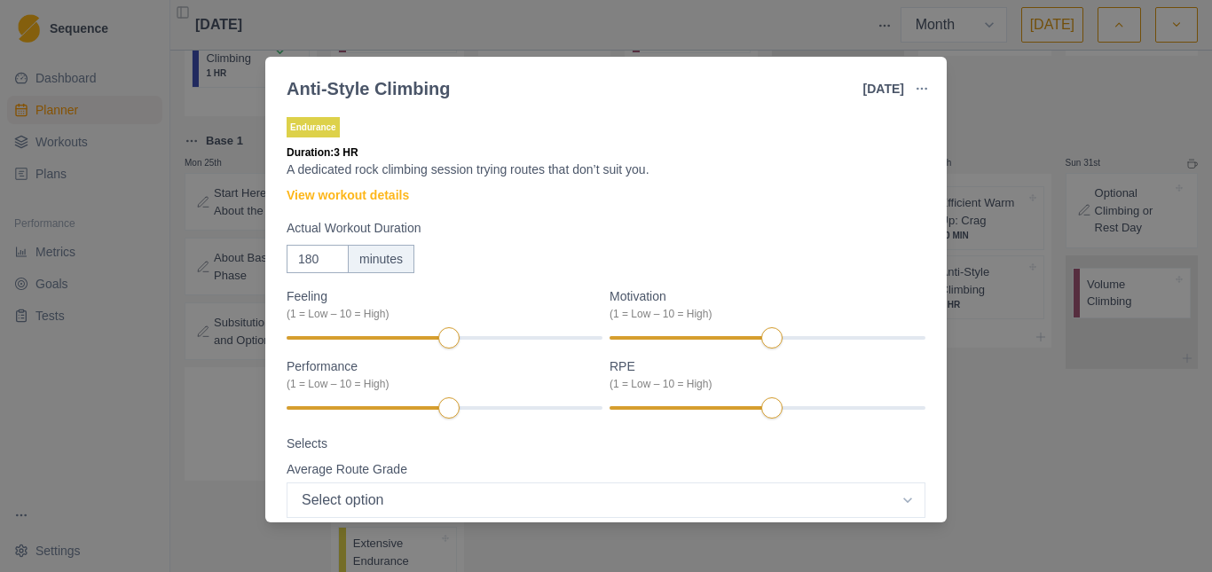
click at [659, 37] on div "Anti-Style Climbing [DATE] Link To Goal View Workout Metrics Edit Original Work…" at bounding box center [606, 286] width 1212 height 572
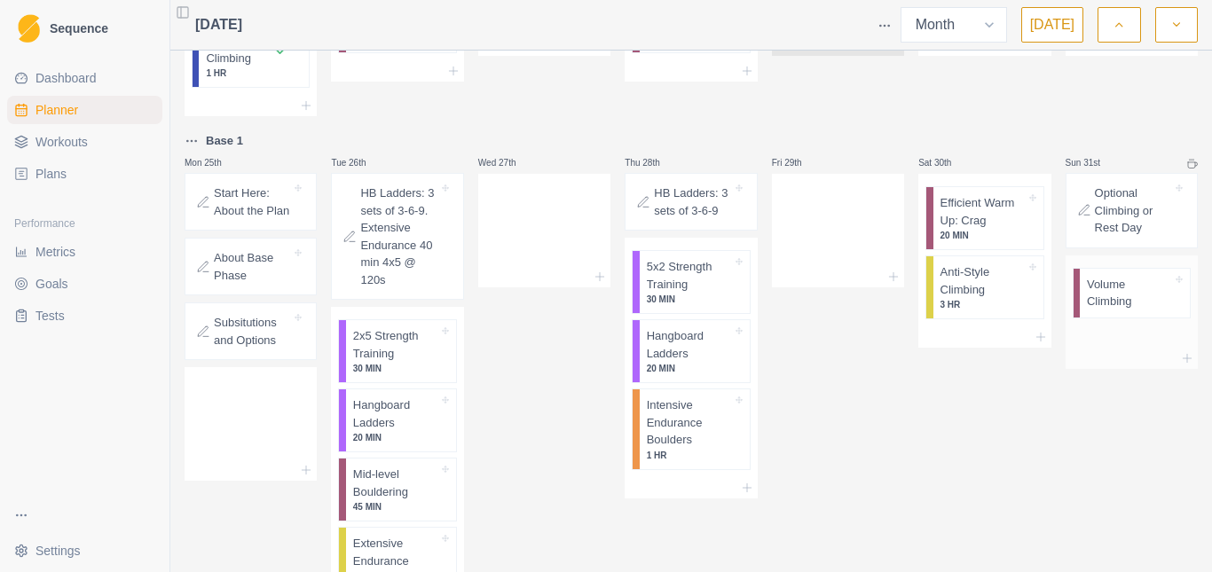
click at [1107, 276] on p "Volume Climbing" at bounding box center [1129, 293] width 85 height 35
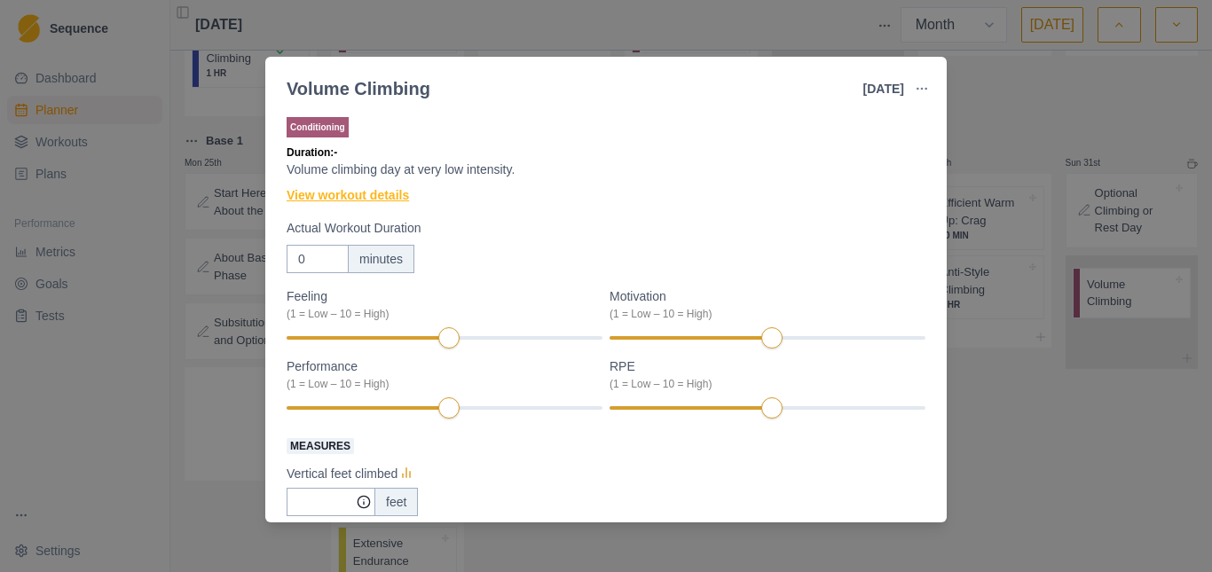
click at [351, 199] on link "View workout details" at bounding box center [348, 195] width 122 height 19
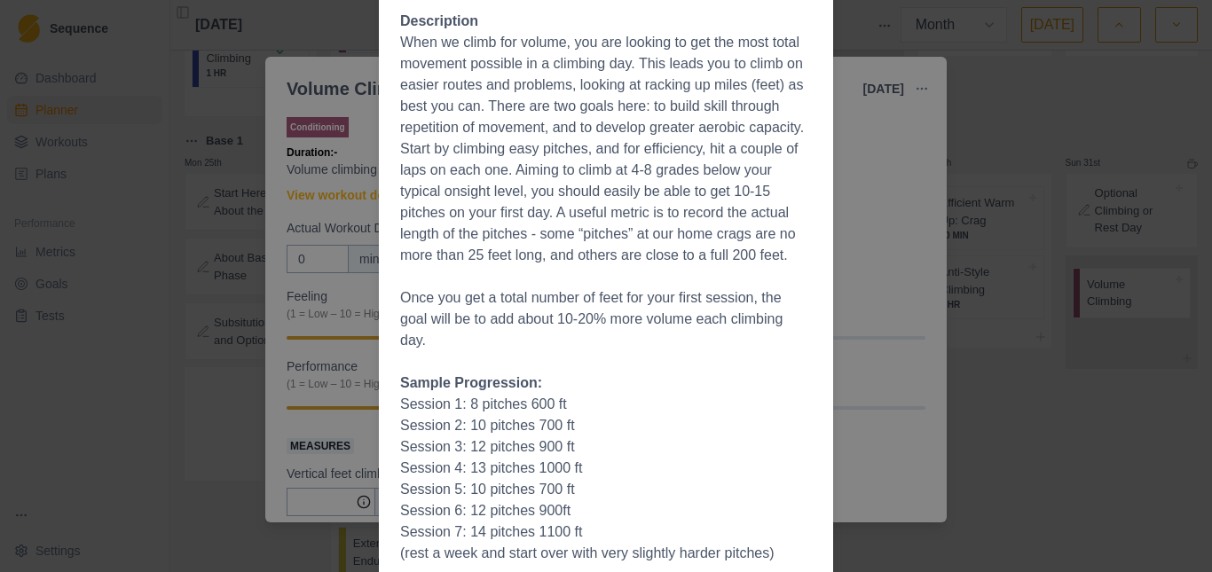
scroll to position [249, 0]
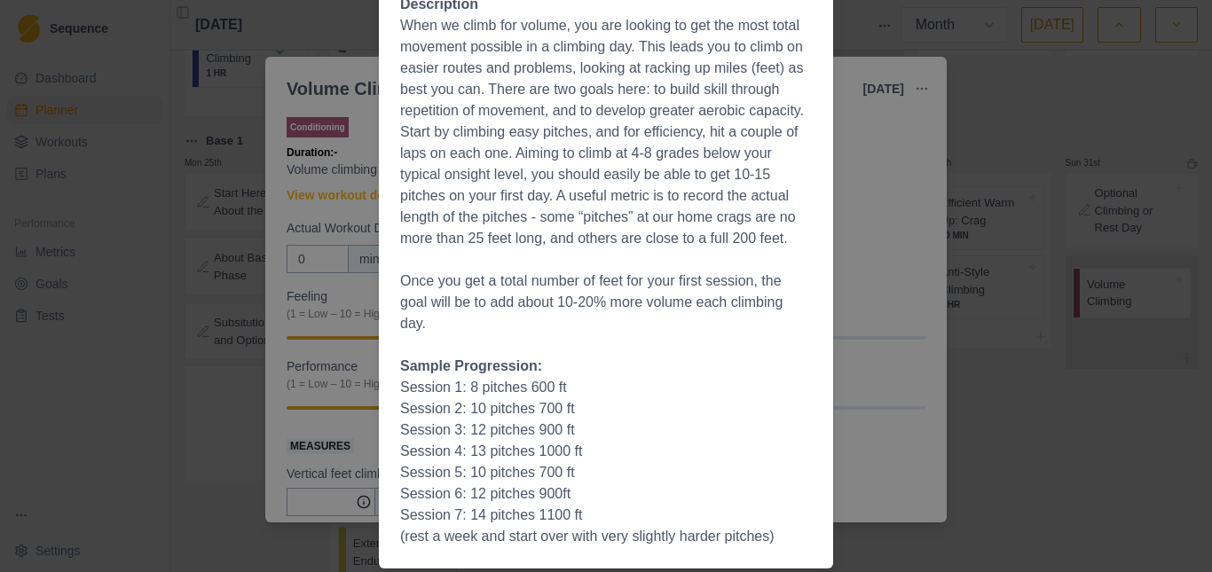
click at [991, 382] on div "Workout Details The Session Swap leads or topropes with a partner and climb war…" at bounding box center [606, 286] width 1212 height 572
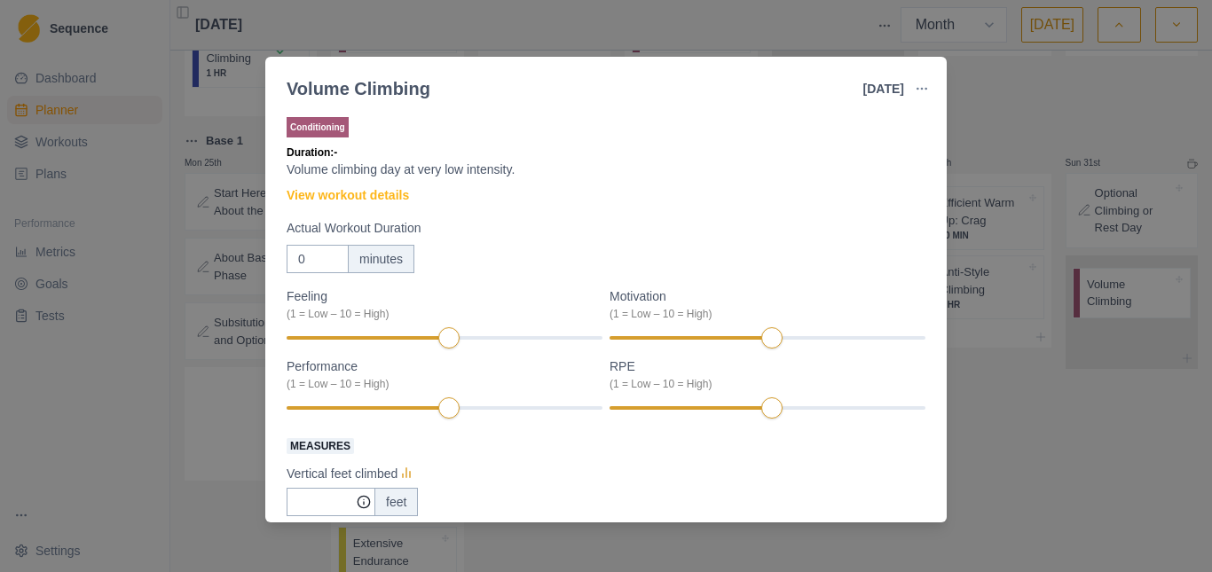
click at [981, 82] on div "Volume Climbing [DATE] Link To Goal View Workout Metrics Edit Original Workout …" at bounding box center [606, 286] width 1212 height 572
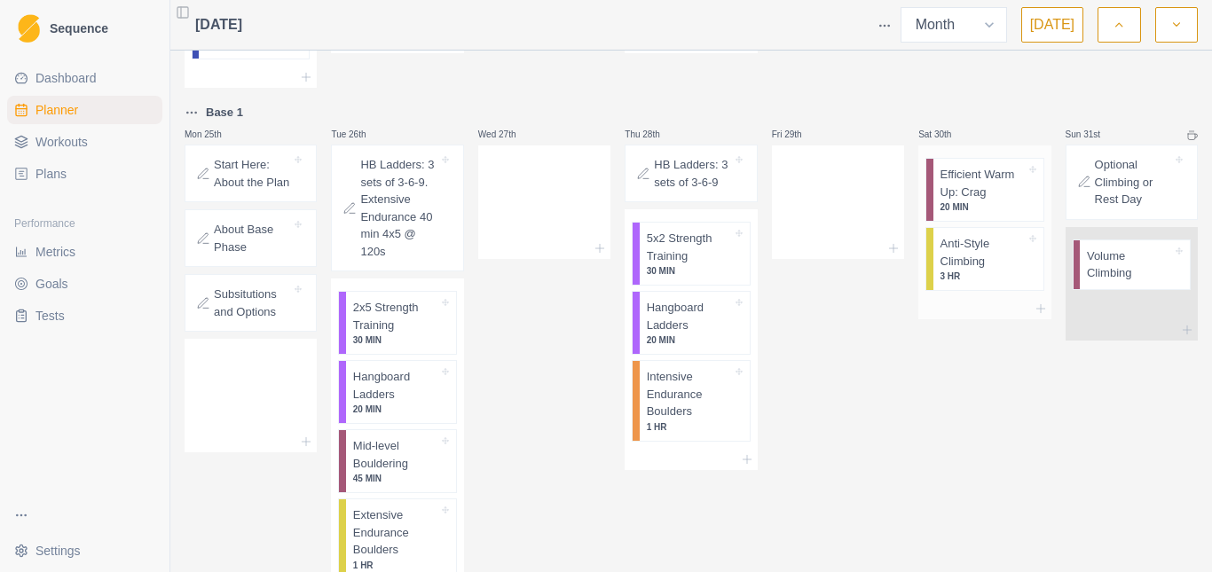
scroll to position [611, 0]
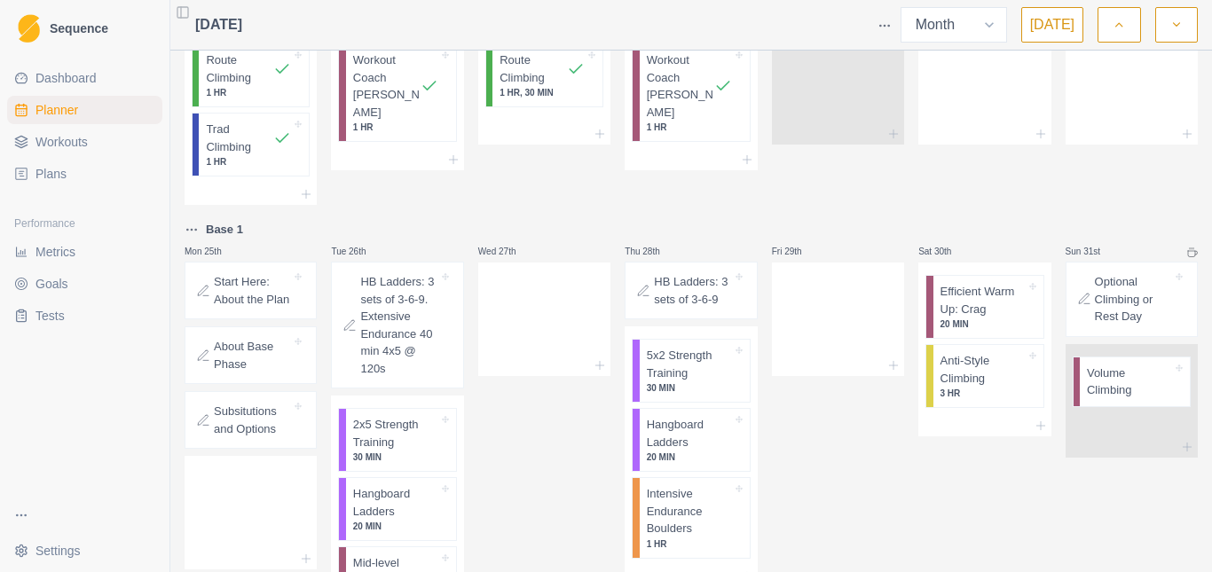
click at [961, 482] on div "Sat 30th Efficient Warm Up: Crag 20 MIN Anti-Style Climbing 3 HR" at bounding box center [984, 472] width 132 height 507
click at [802, 367] on div "Fri 29th" at bounding box center [838, 472] width 132 height 507
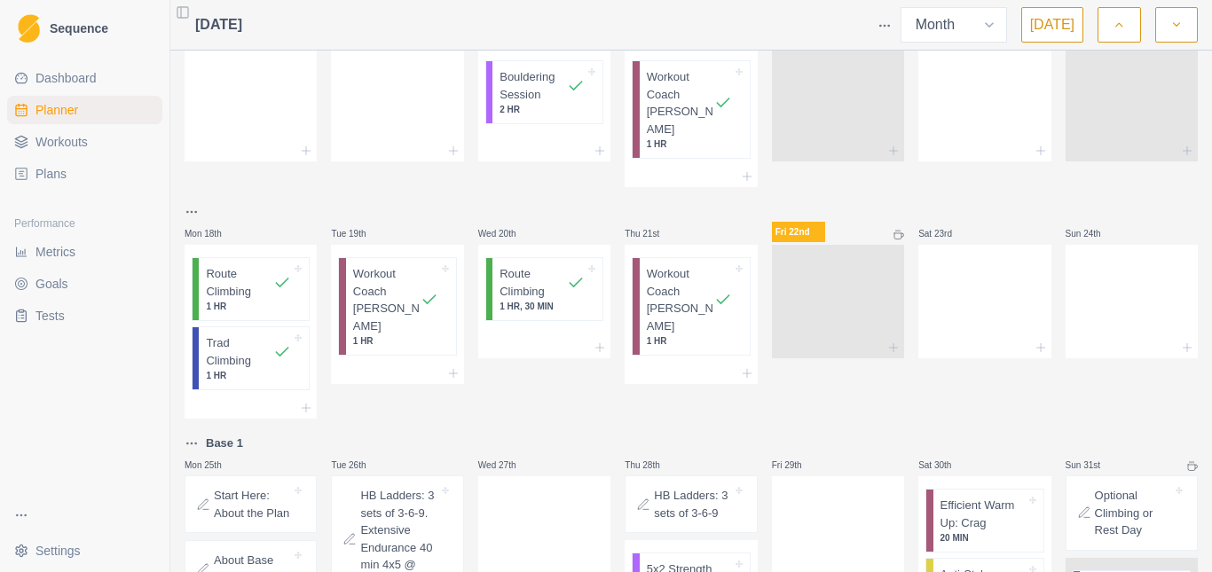
scroll to position [522, 0]
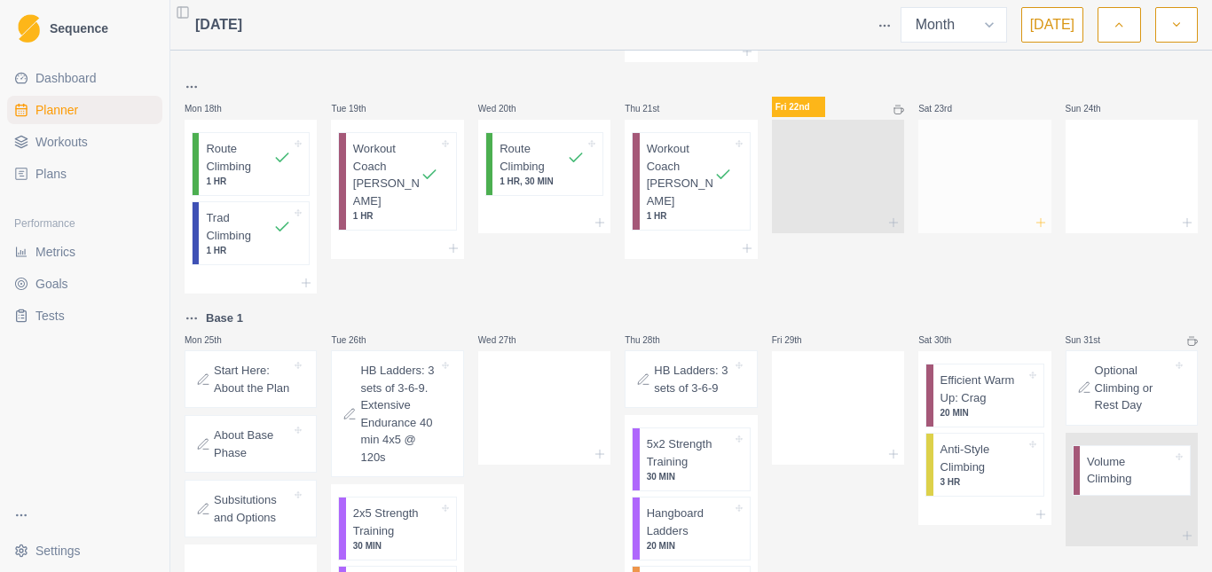
click at [1041, 218] on line at bounding box center [1041, 222] width 0 height 8
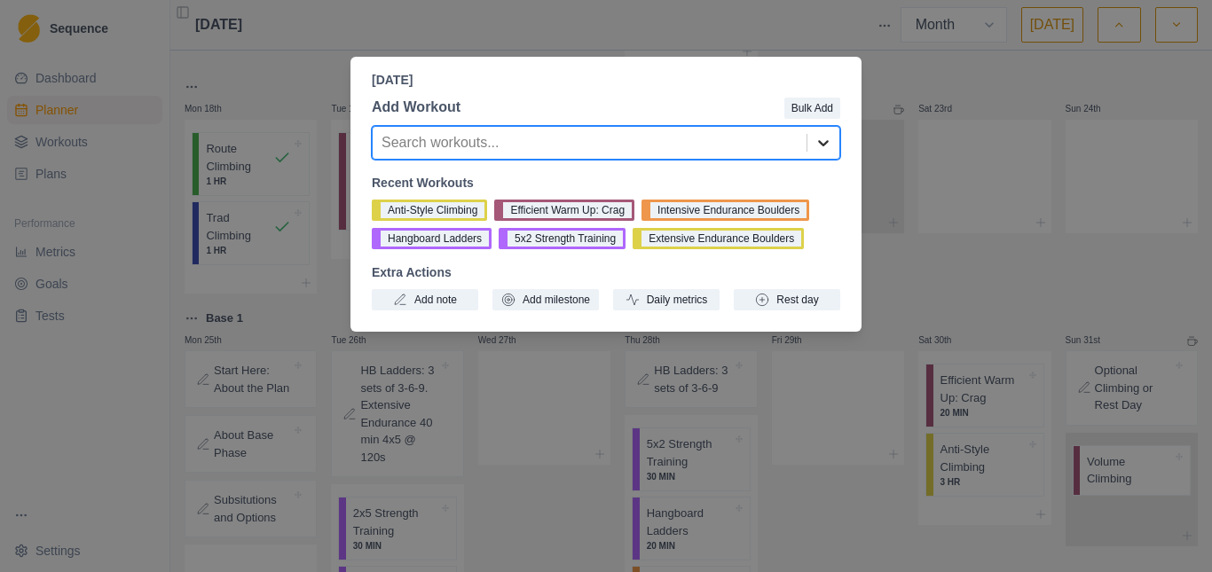
click at [822, 145] on icon at bounding box center [823, 143] width 11 height 6
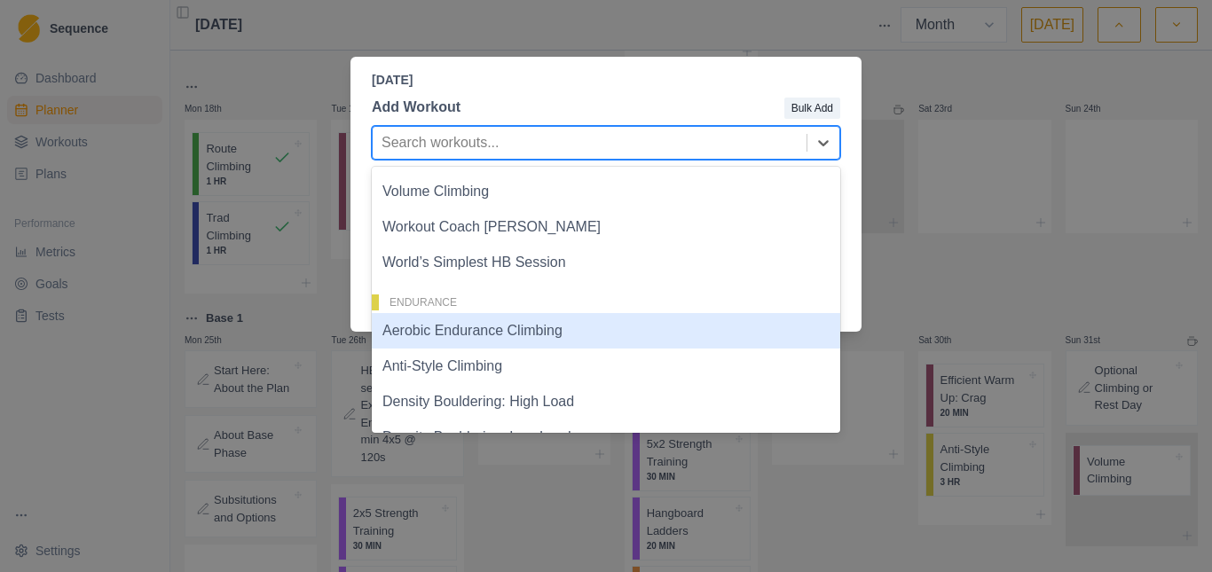
scroll to position [1096, 0]
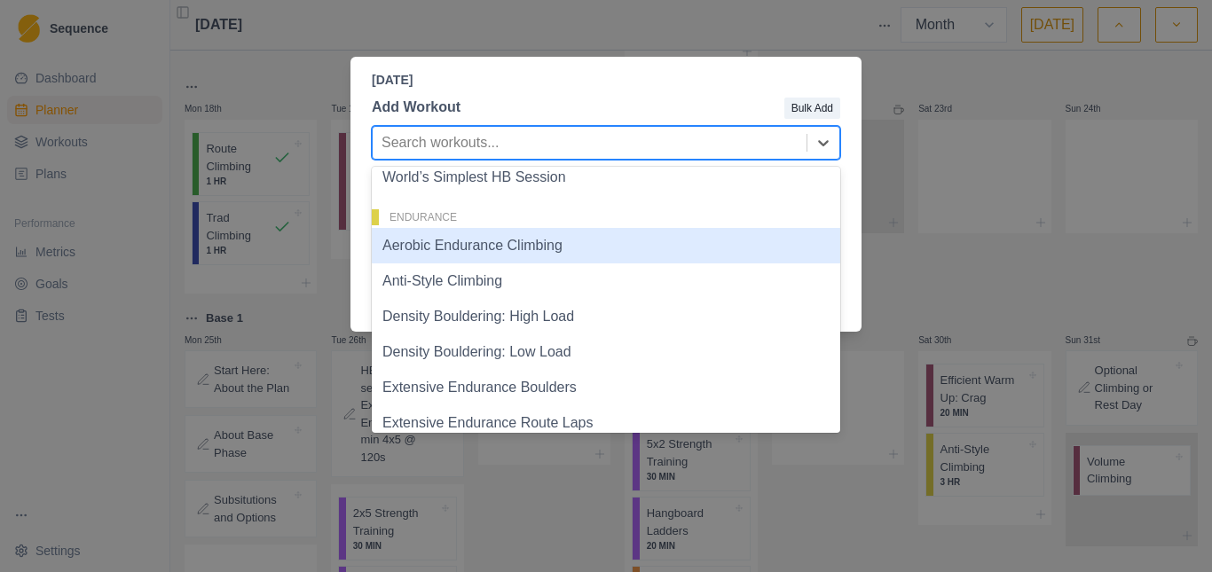
click at [465, 249] on div "Aerobic Endurance Climbing" at bounding box center [606, 245] width 469 height 35
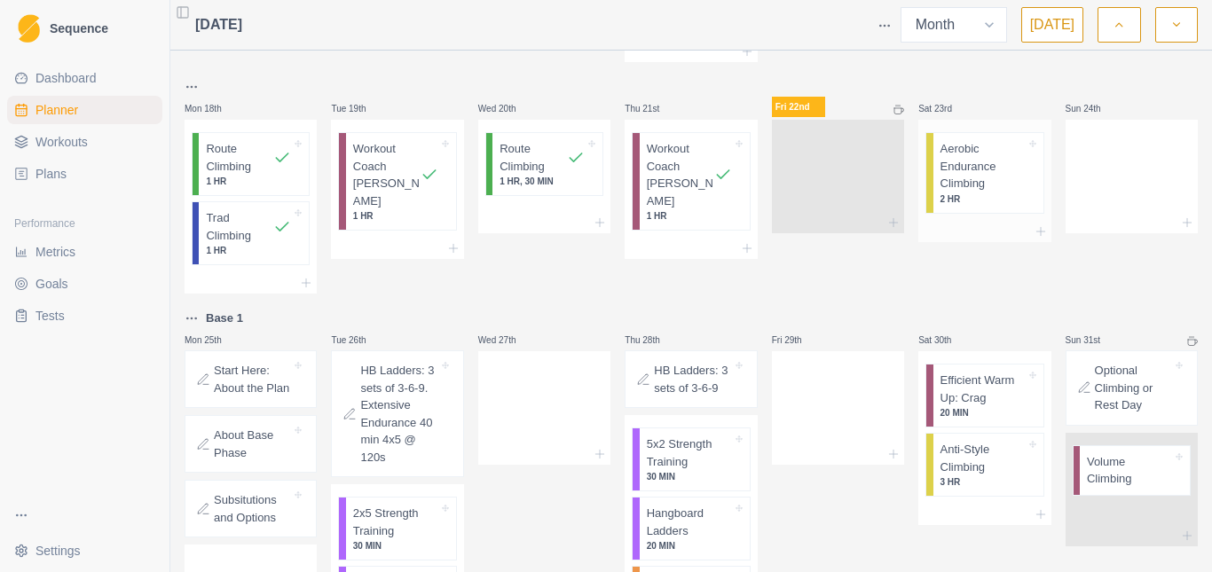
click at [969, 153] on p "Aerobic Endurance Climbing" at bounding box center [983, 166] width 85 height 52
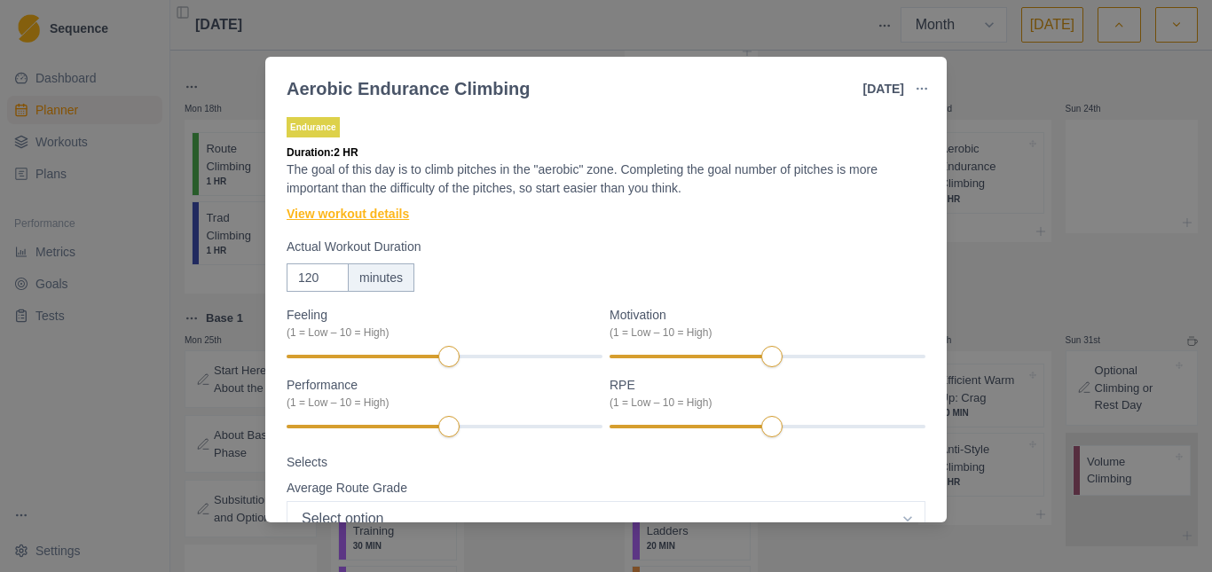
click at [374, 210] on link "View workout details" at bounding box center [348, 214] width 122 height 19
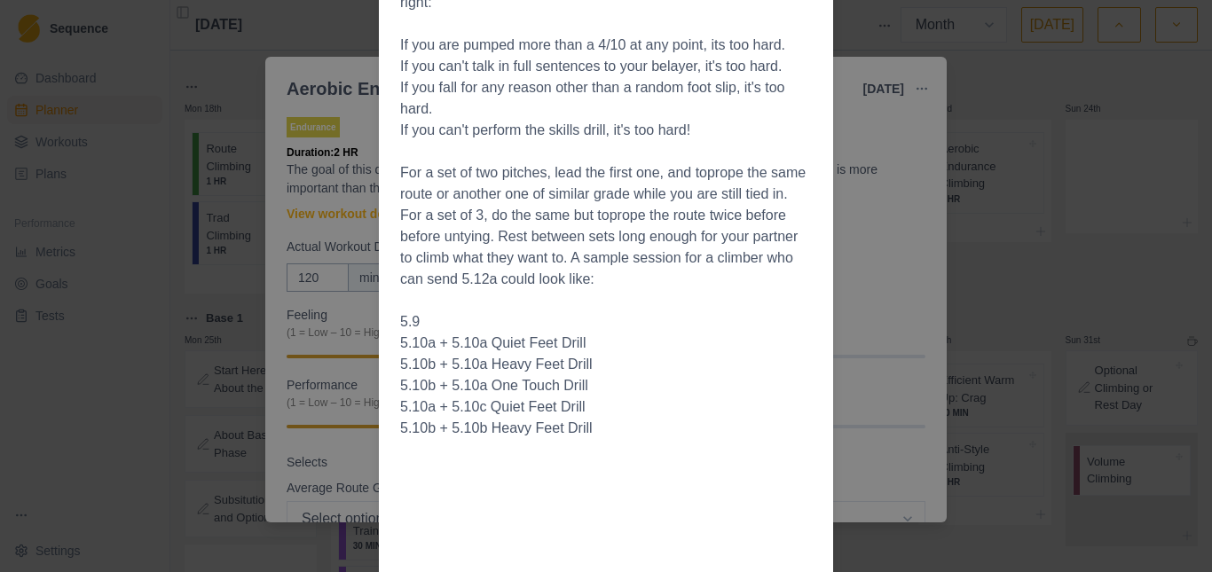
scroll to position [452, 0]
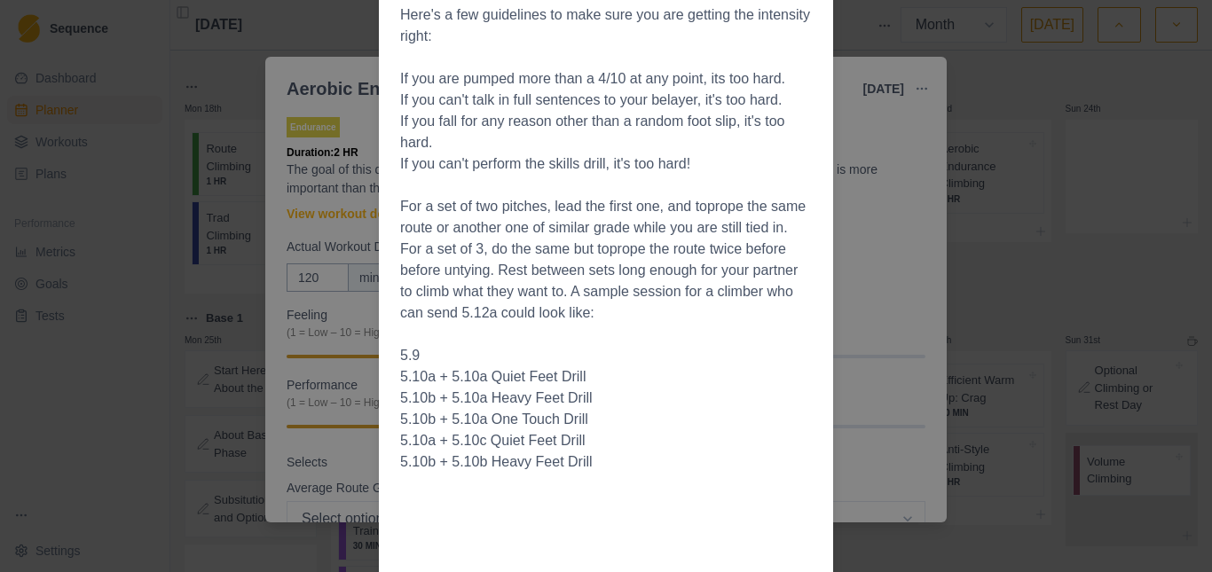
drag, startPoint x: 870, startPoint y: 286, endPoint x: 862, endPoint y: 295, distance: 12.6
click at [870, 286] on div "Workout Details The goal of this day is to climb pitches in the "aerobic" zone …" at bounding box center [606, 286] width 1212 height 572
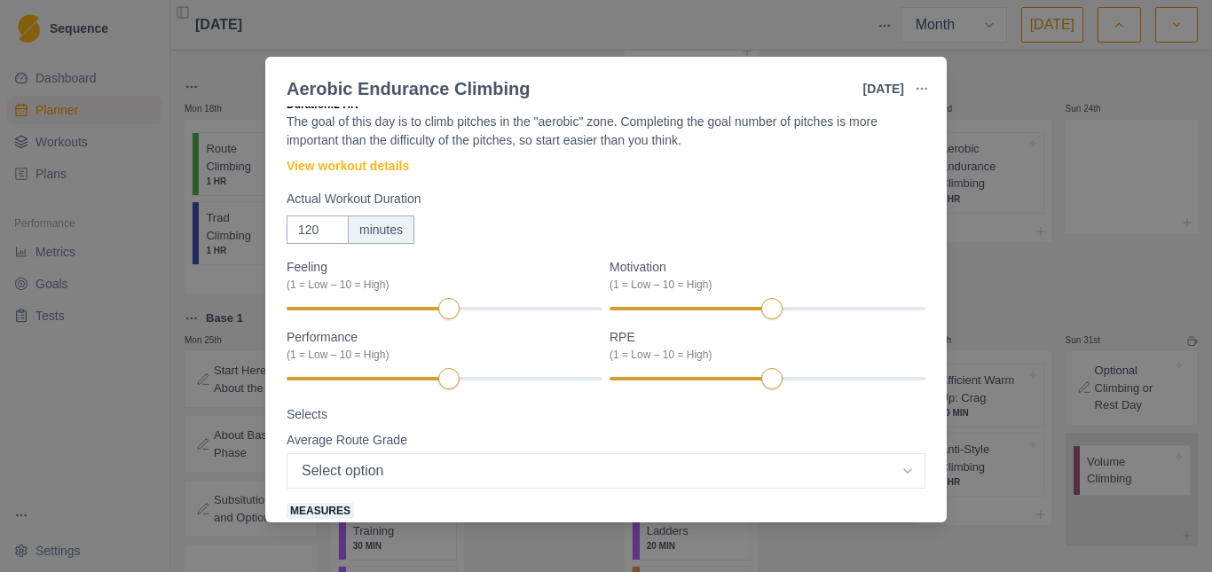
scroll to position [0, 0]
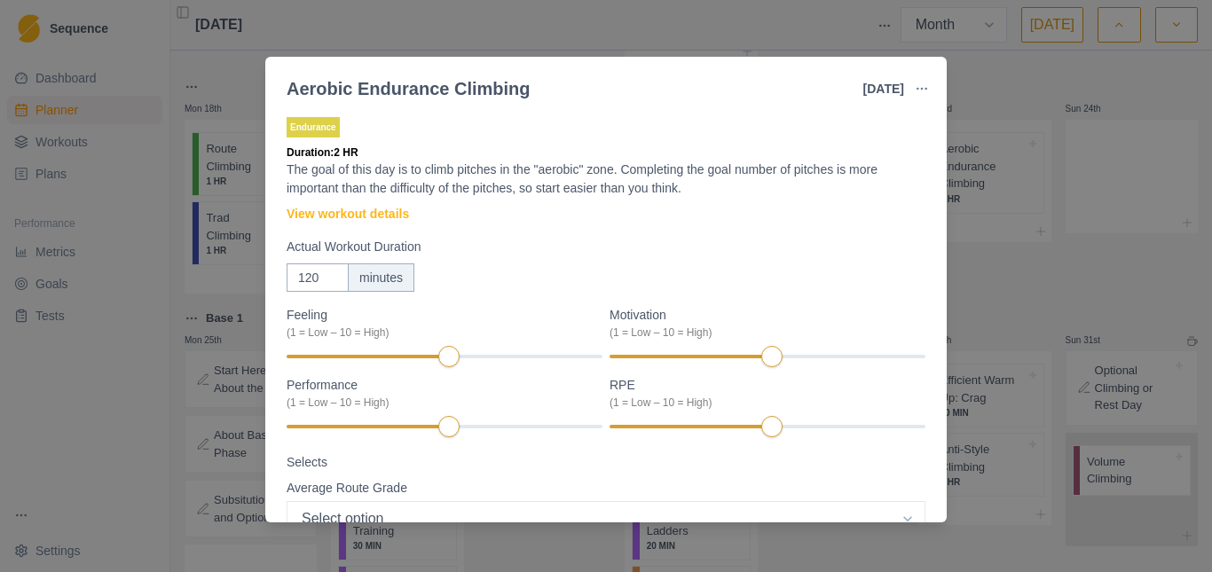
click at [204, 278] on div "Aerobic Endurance Climbing [DATE] Link To Goal View Workout Metrics Edit Origin…" at bounding box center [606, 286] width 1212 height 572
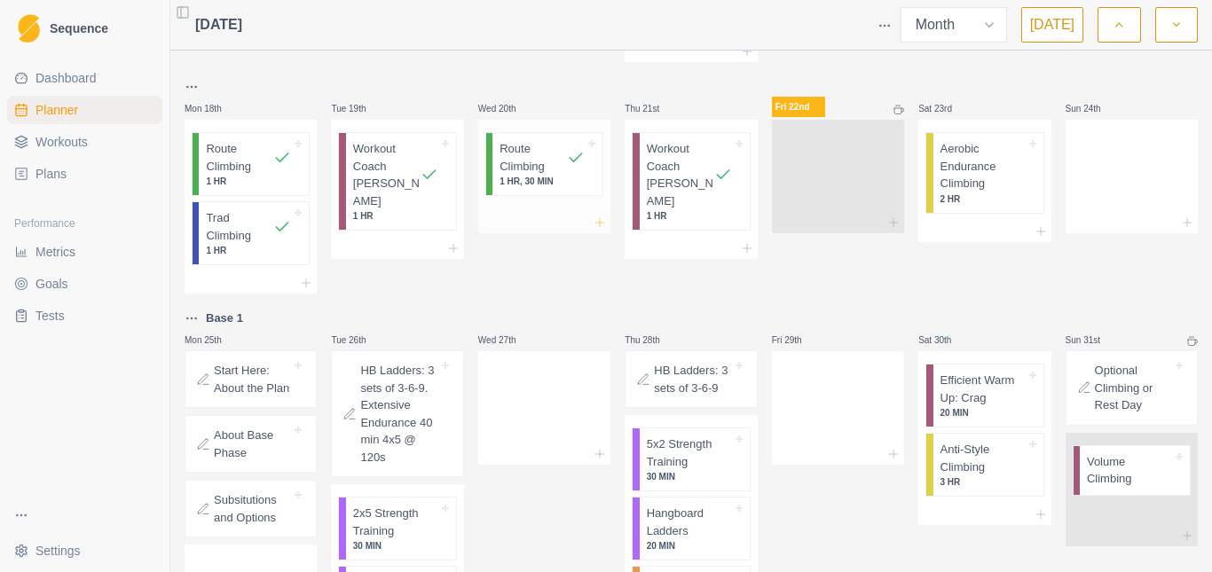
click at [598, 216] on icon at bounding box center [600, 223] width 14 height 14
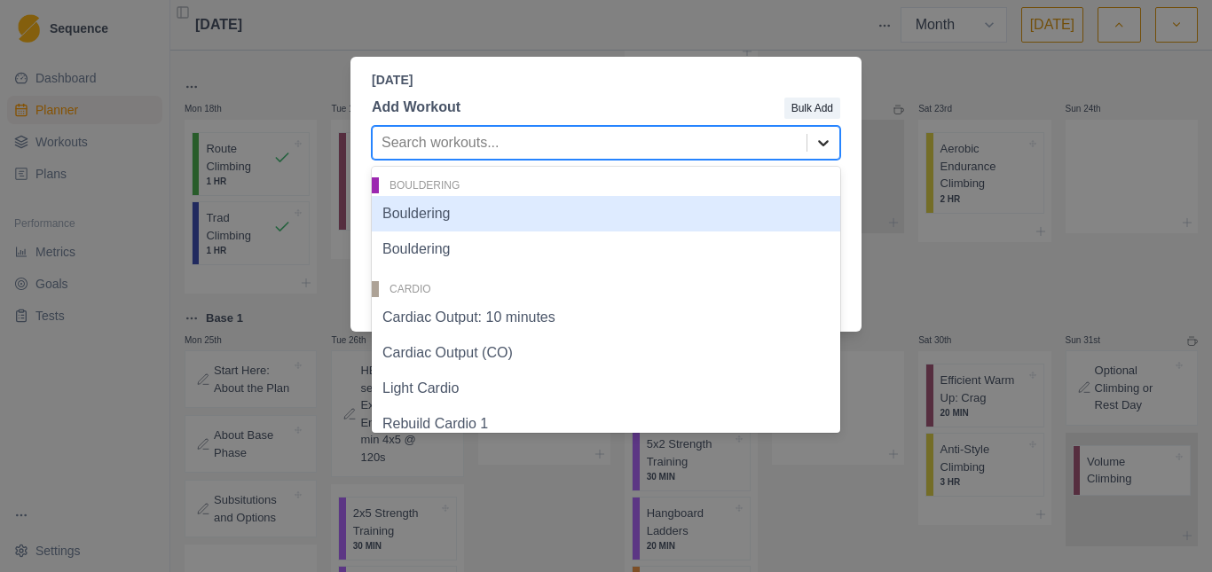
click at [829, 147] on icon at bounding box center [824, 143] width 18 height 18
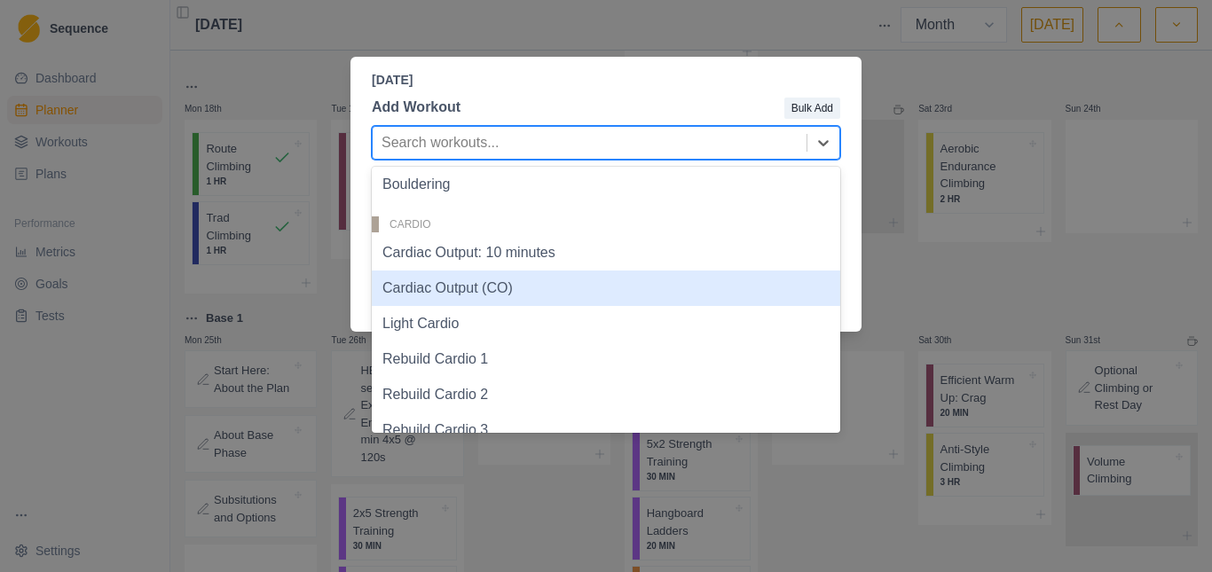
scroll to position [89, 0]
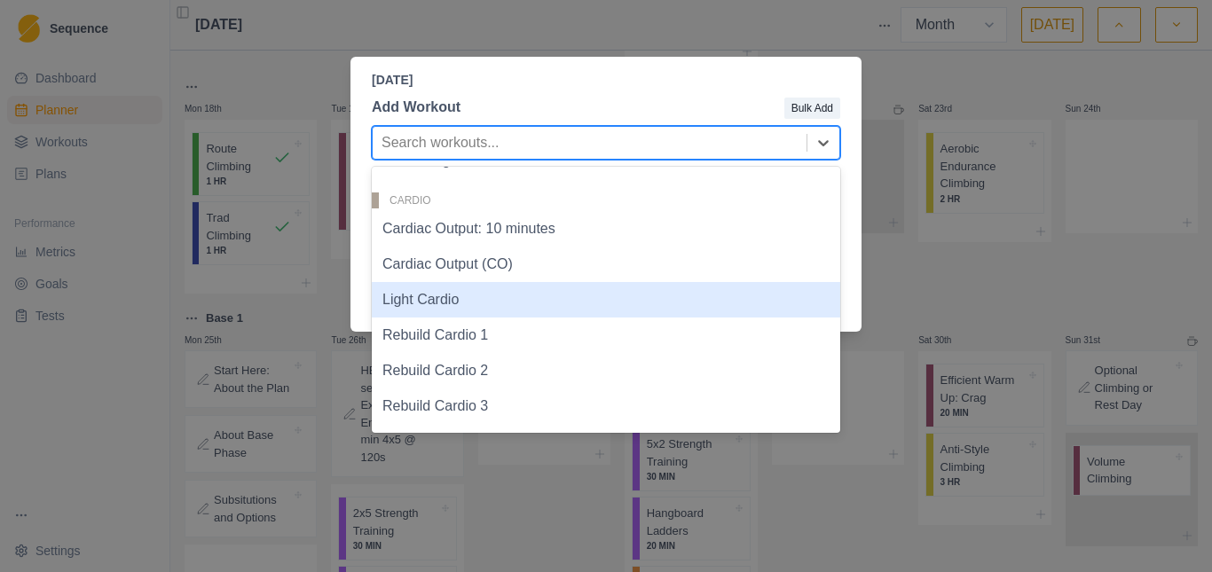
click at [424, 303] on div "Light Cardio" at bounding box center [606, 299] width 469 height 35
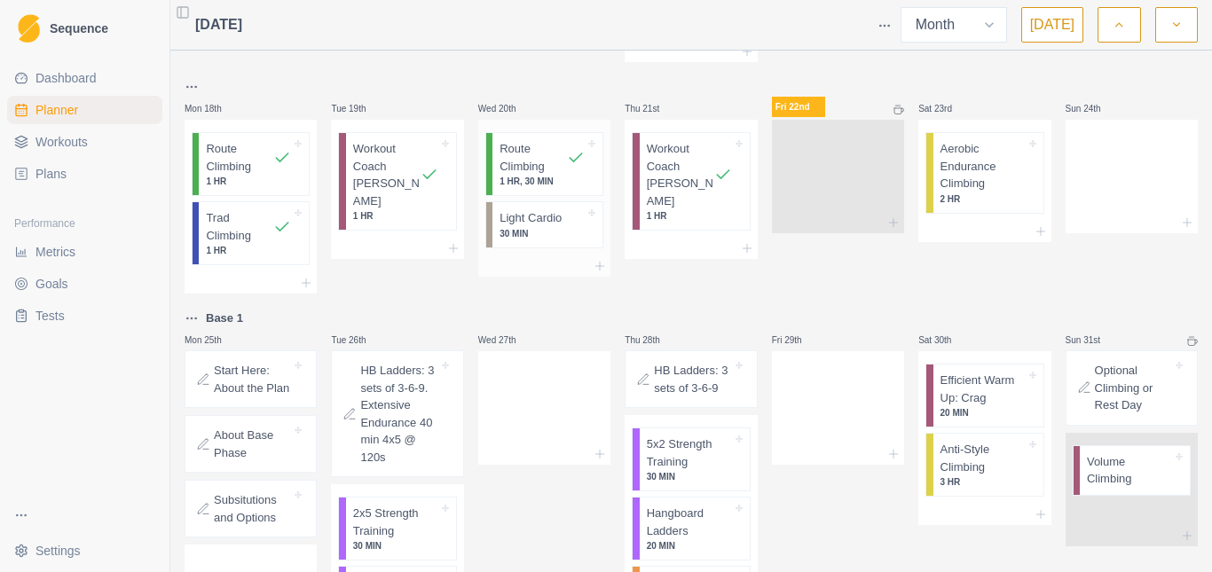
click at [532, 209] on p "Light Cardio" at bounding box center [531, 218] width 62 height 18
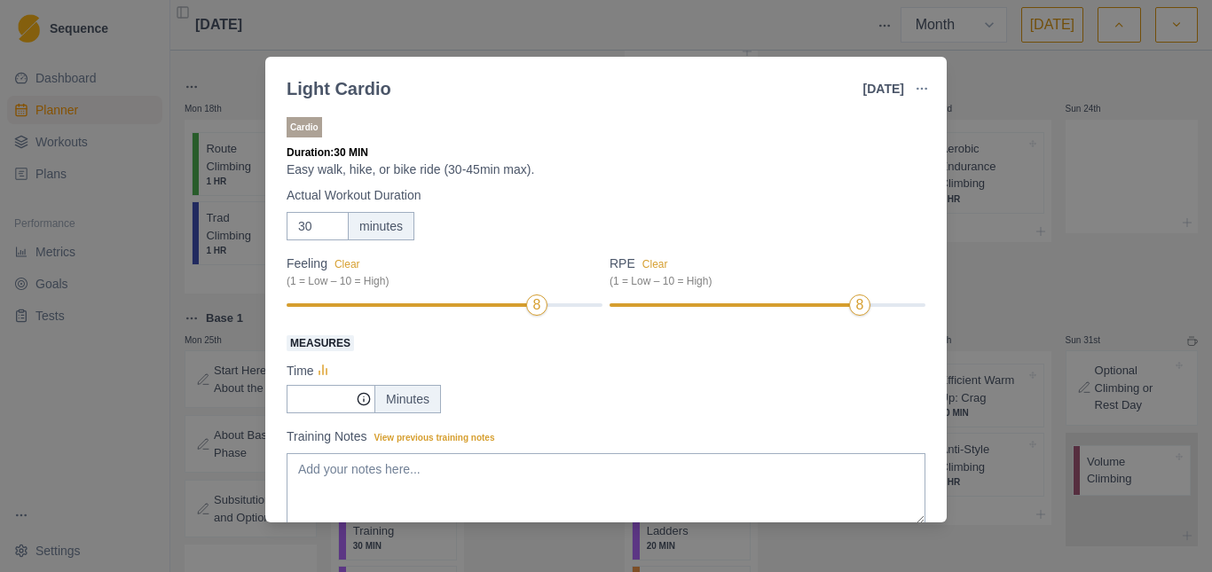
click at [585, 353] on div "Measures Time Minutes" at bounding box center [606, 373] width 639 height 82
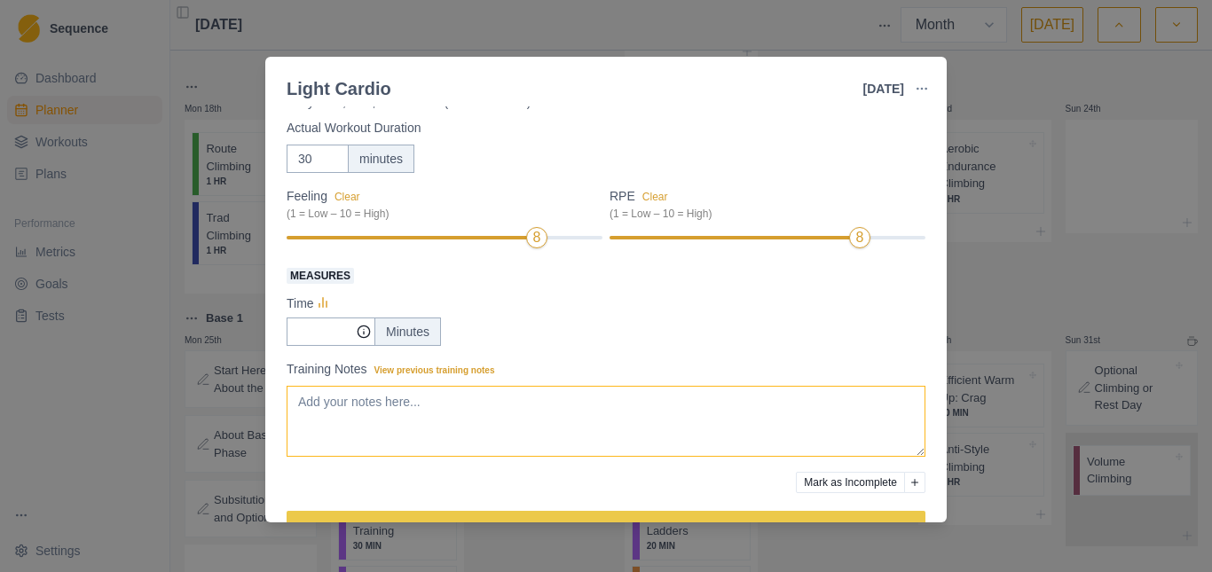
scroll to position [116, 0]
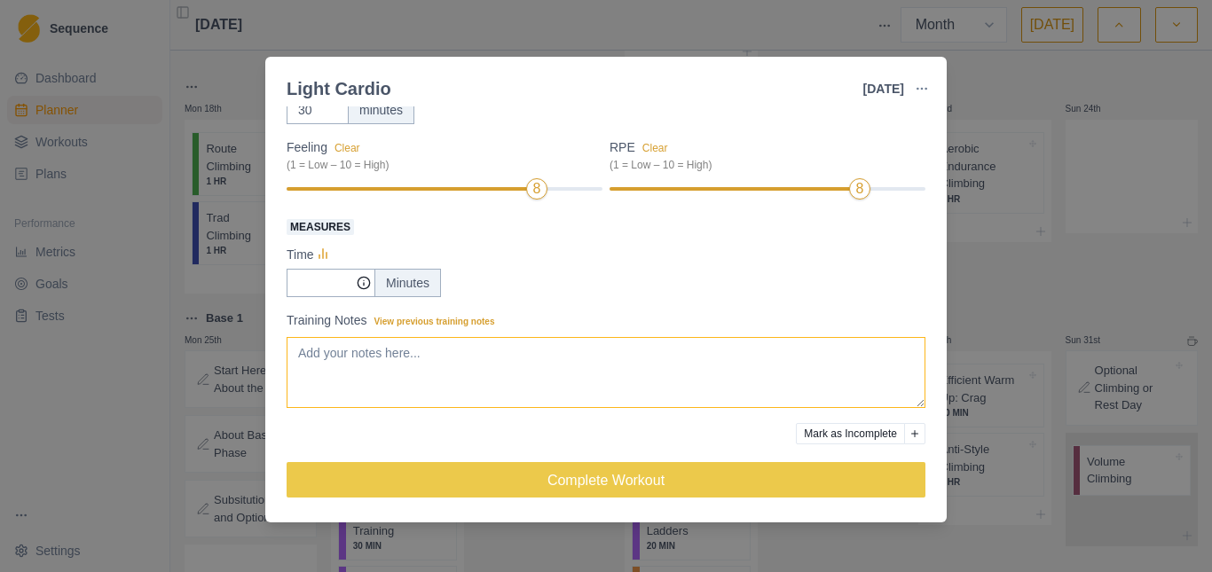
click at [407, 380] on textarea "Training Notes View previous training notes" at bounding box center [606, 372] width 639 height 71
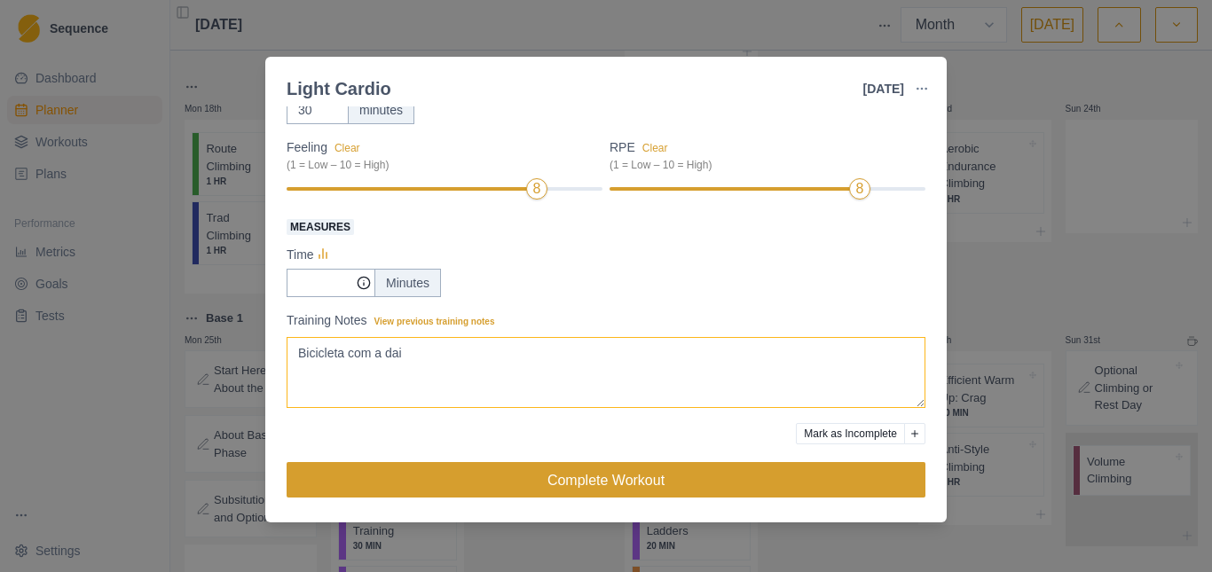
type textarea "Bicicleta com a dai"
drag, startPoint x: 594, startPoint y: 477, endPoint x: 636, endPoint y: 473, distance: 42.8
click at [594, 477] on button "Complete Workout" at bounding box center [606, 479] width 639 height 35
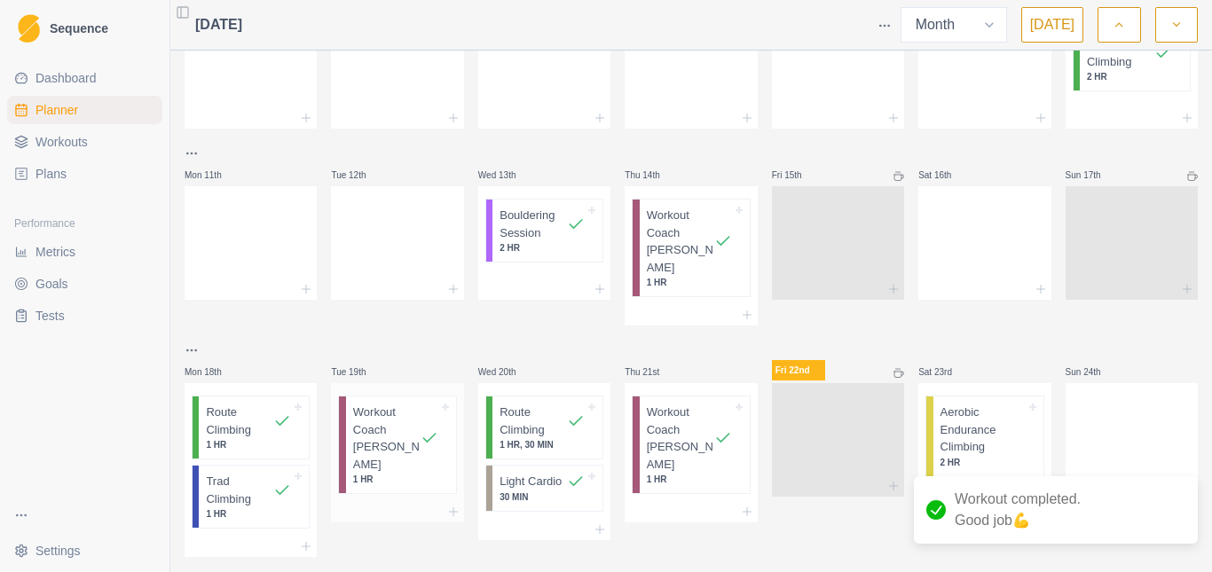
scroll to position [256, 0]
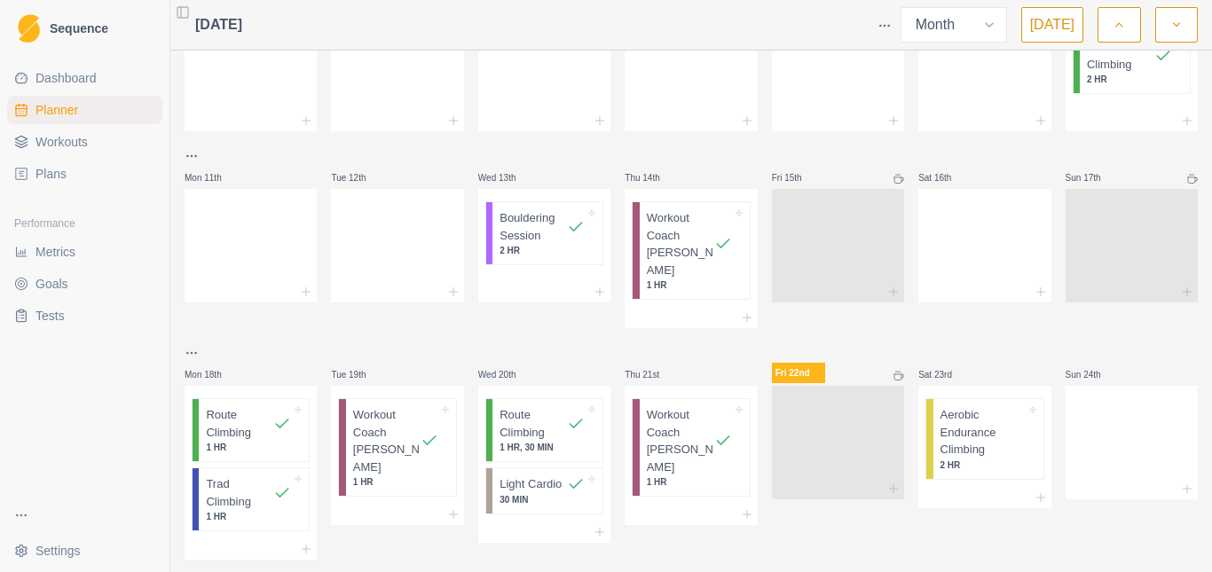
click at [951, 343] on div at bounding box center [984, 353] width 132 height 21
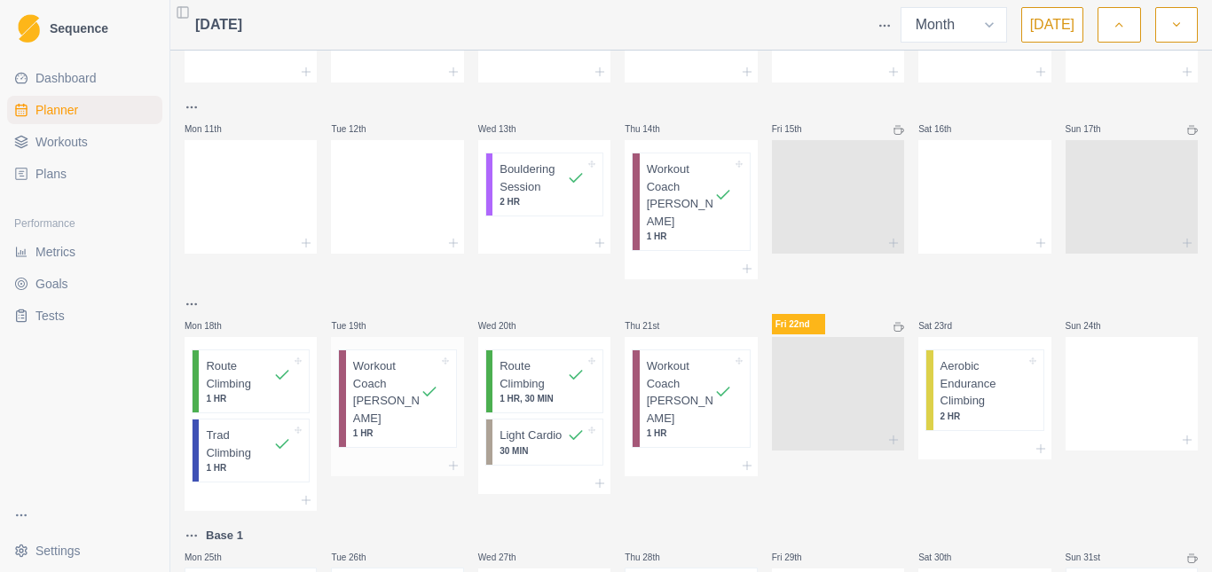
scroll to position [344, 0]
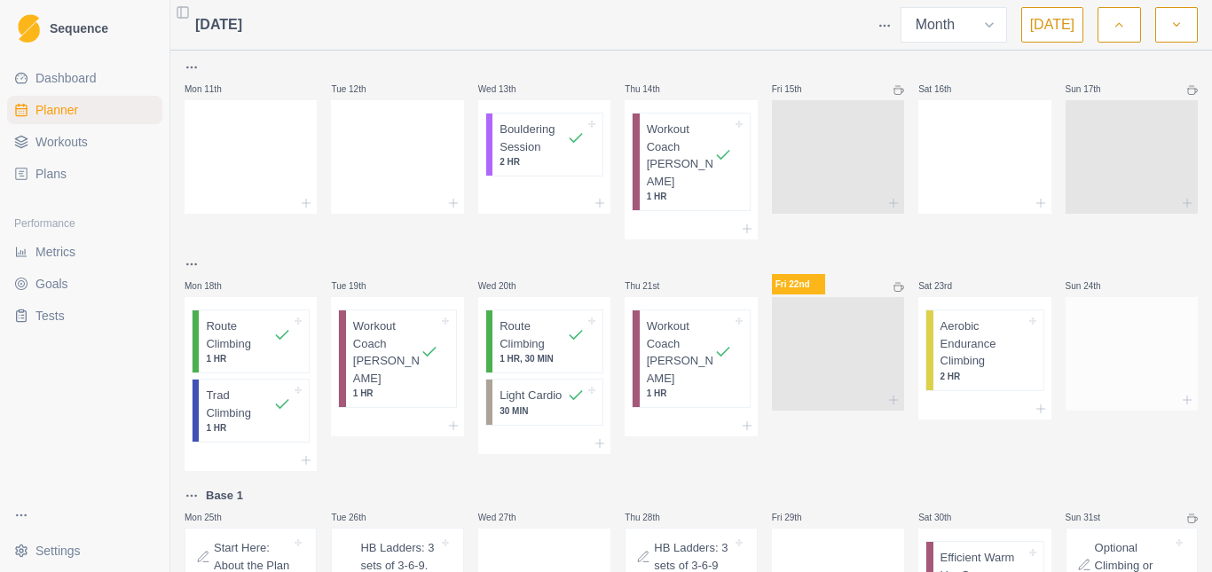
click at [1129, 343] on div at bounding box center [1132, 350] width 132 height 78
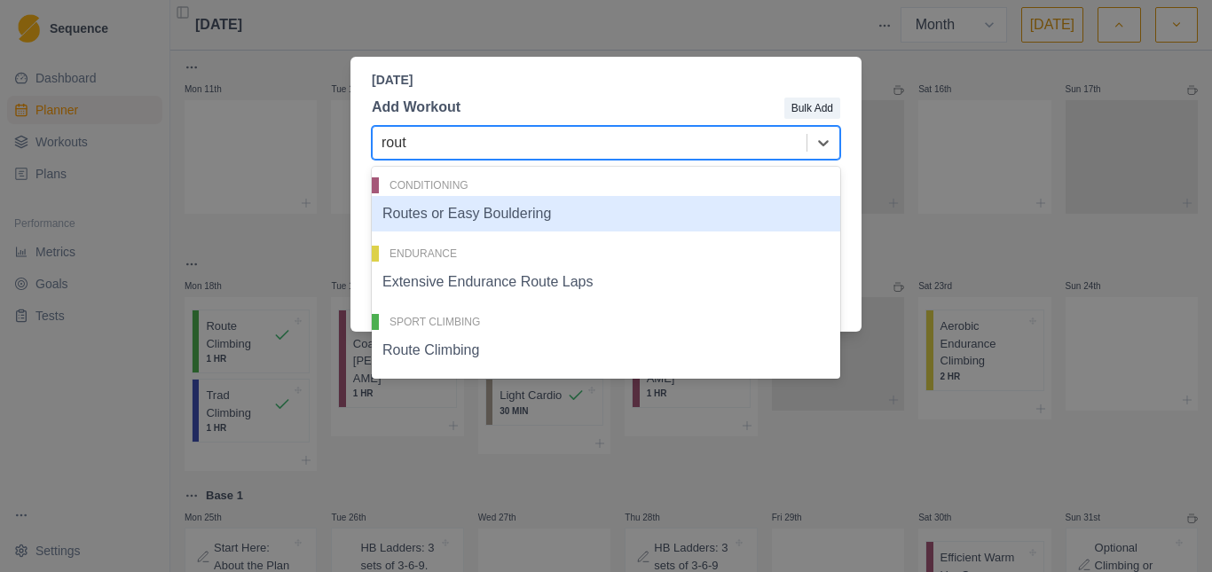
type input "route"
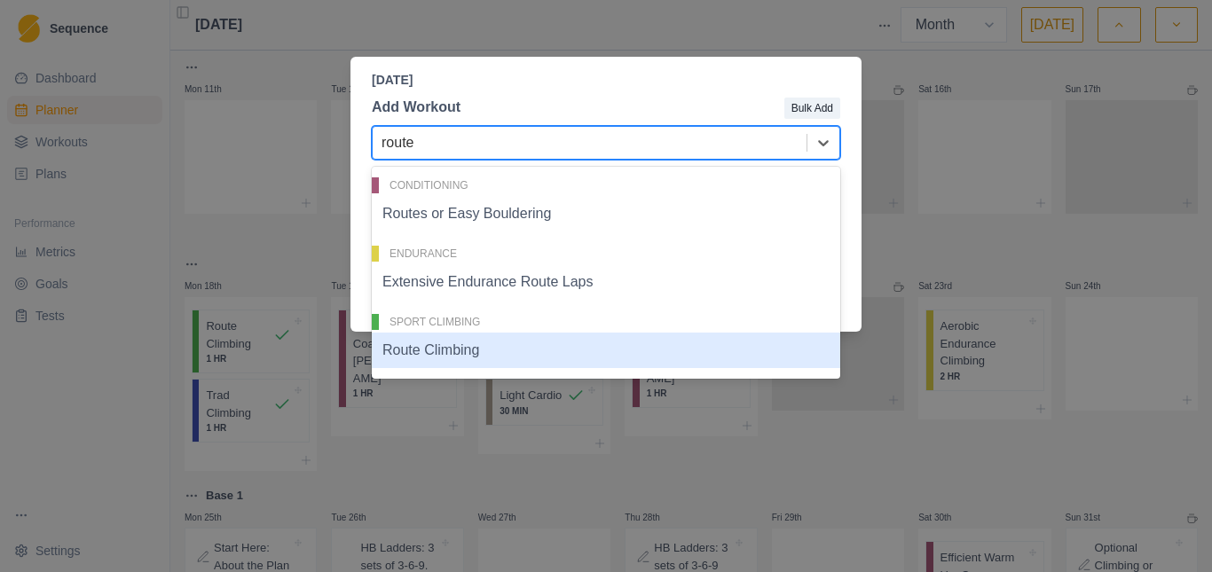
click at [450, 358] on div "Route Climbing" at bounding box center [606, 350] width 469 height 35
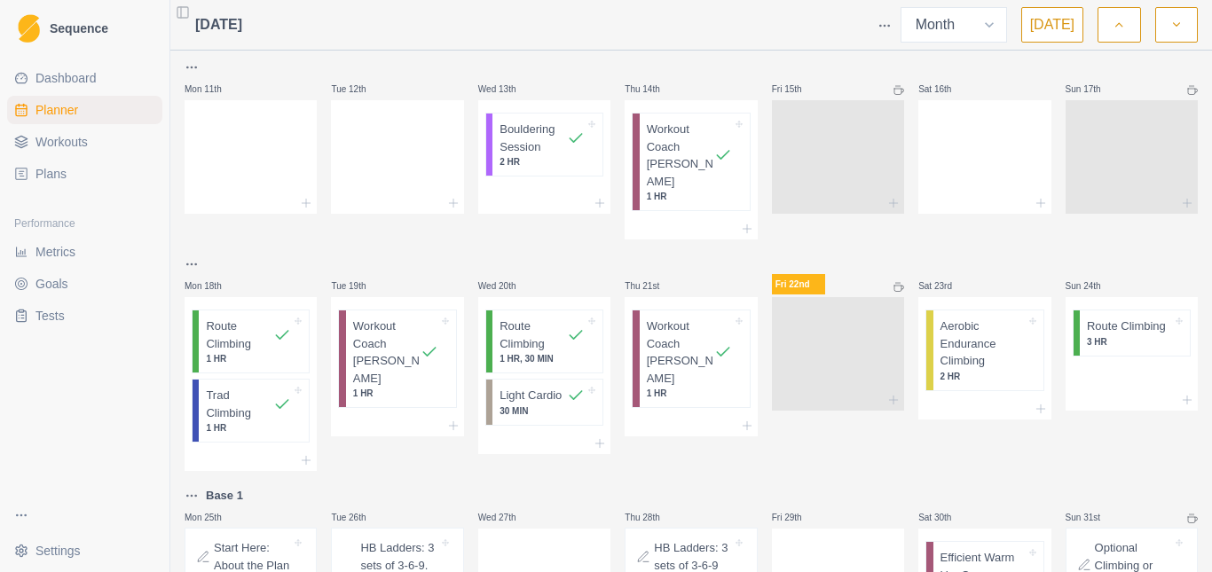
click at [786, 443] on div "Fri 22nd" at bounding box center [838, 362] width 132 height 217
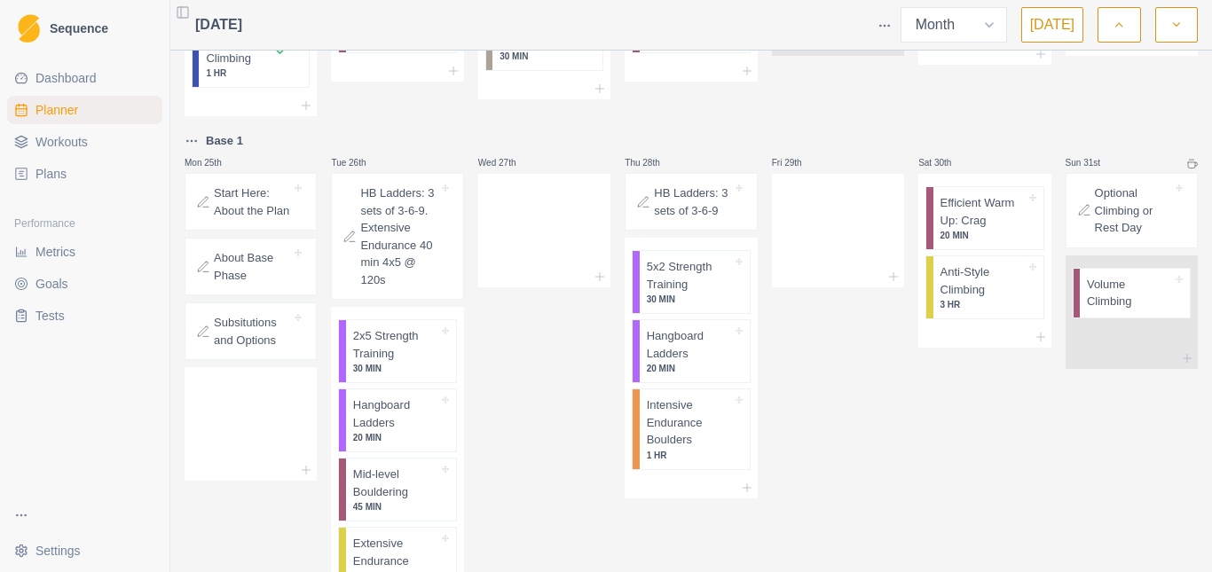
scroll to position [788, 0]
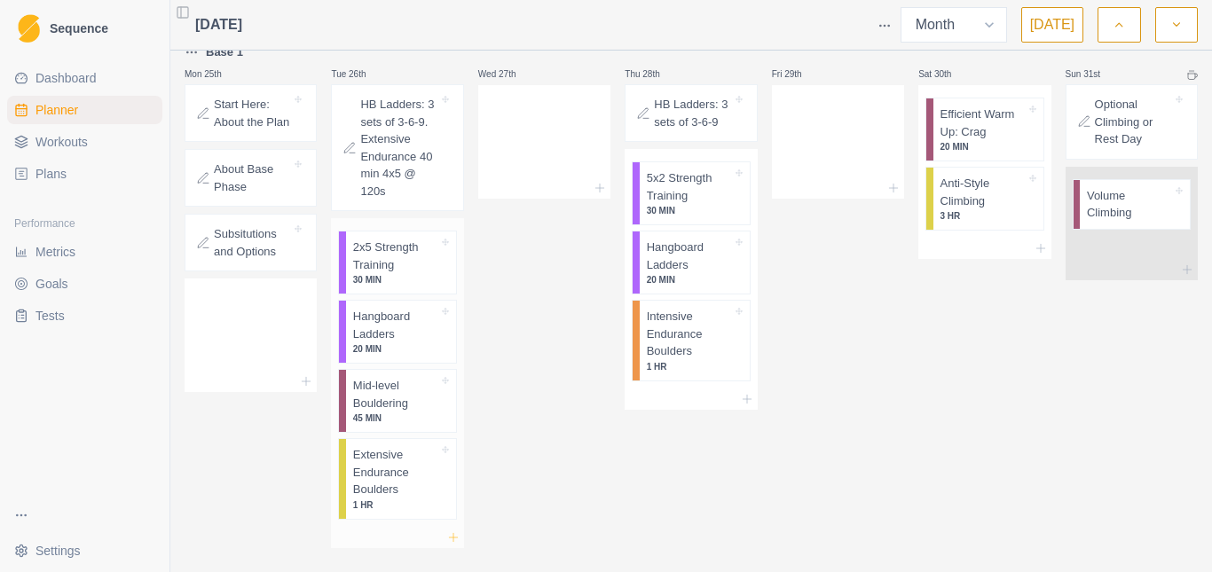
click at [449, 531] on icon at bounding box center [453, 538] width 14 height 14
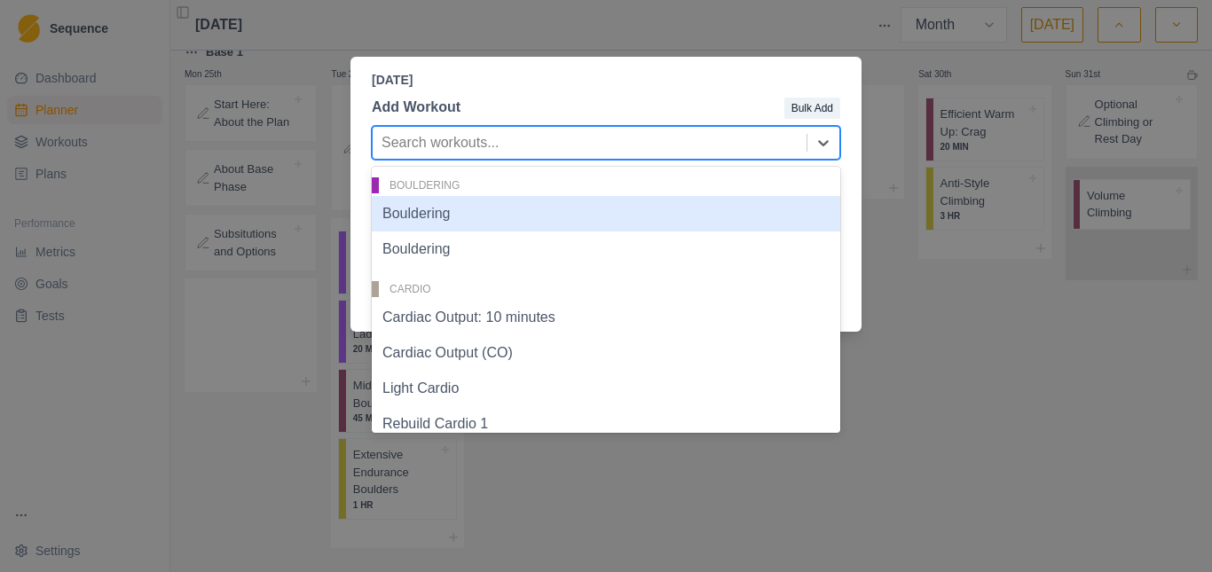
click at [442, 141] on div at bounding box center [590, 142] width 416 height 25
type input "[PERSON_NAME]"
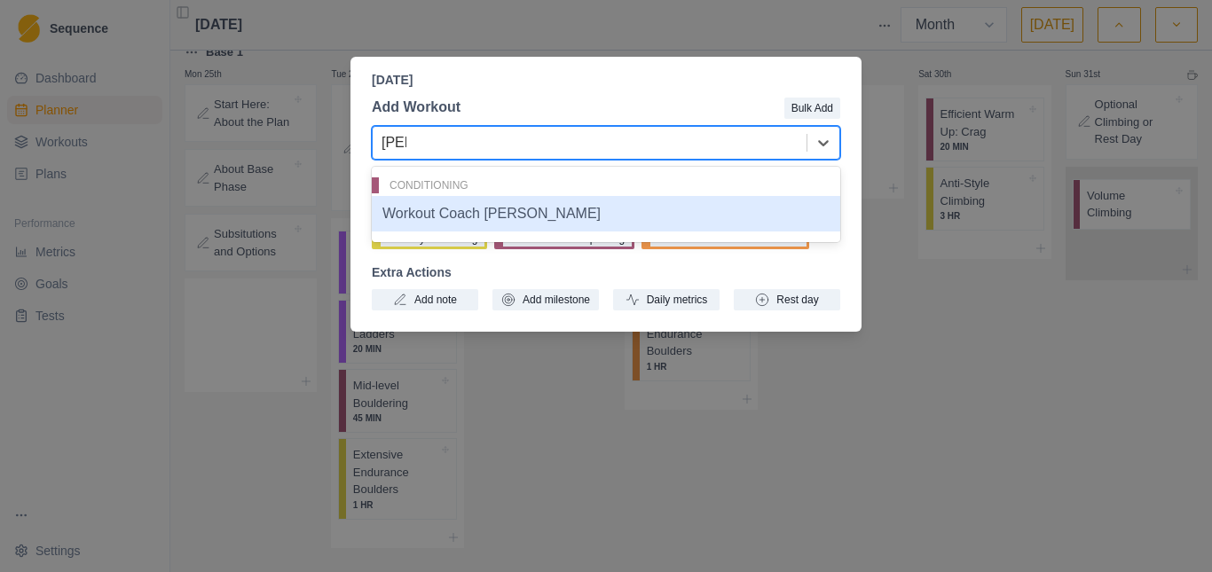
click at [469, 206] on div "Workout Coach [PERSON_NAME]" at bounding box center [606, 213] width 469 height 35
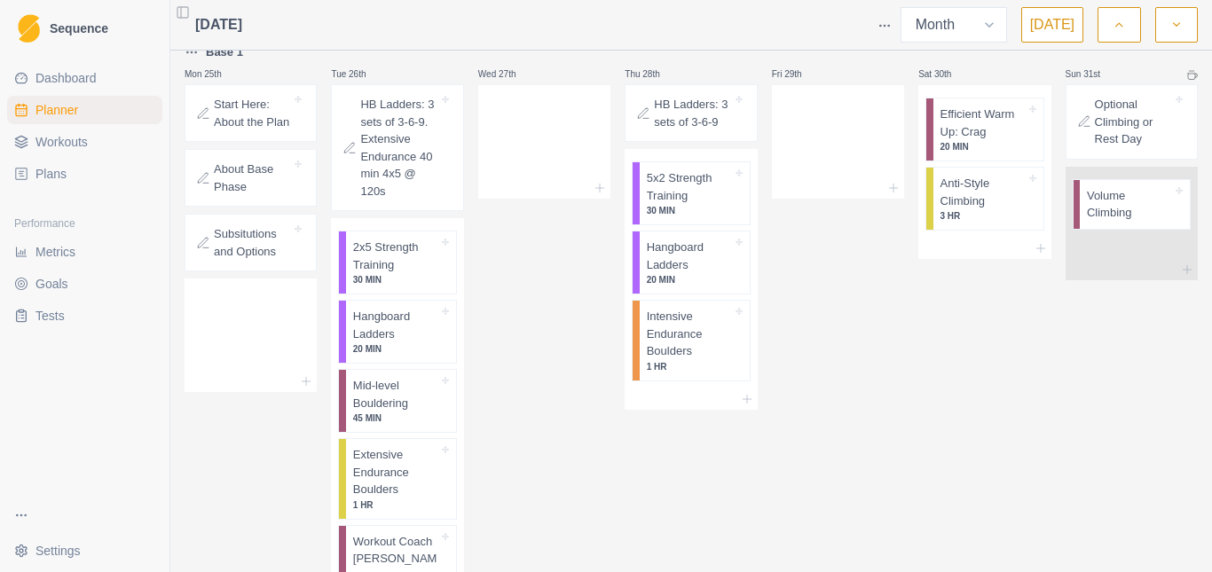
click at [536, 372] on div "Wed 27th" at bounding box center [544, 338] width 132 height 593
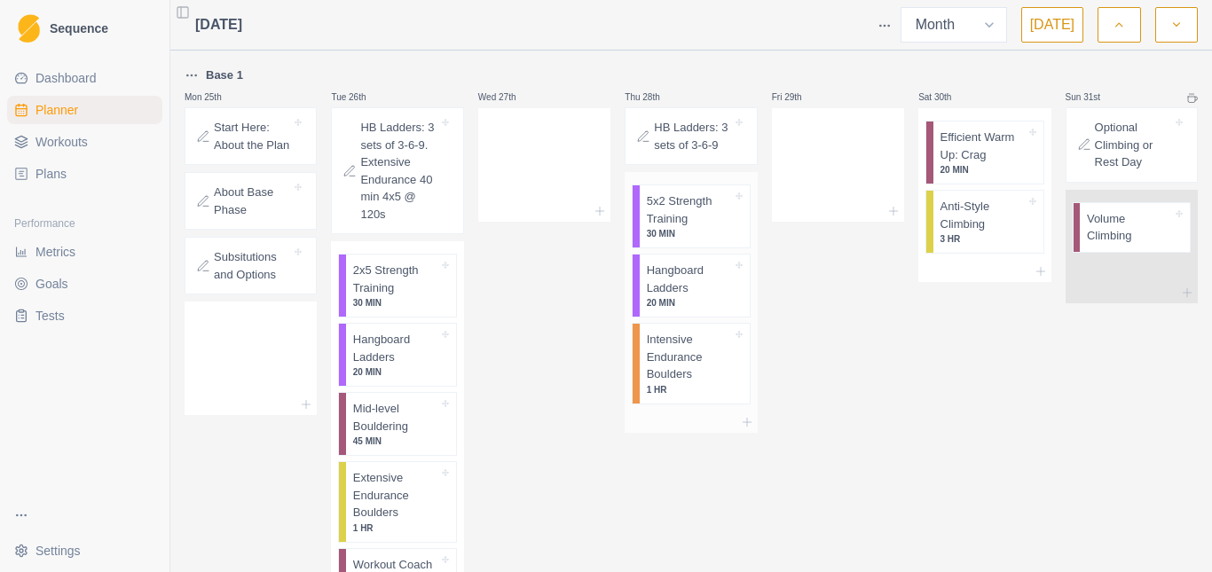
scroll to position [680, 0]
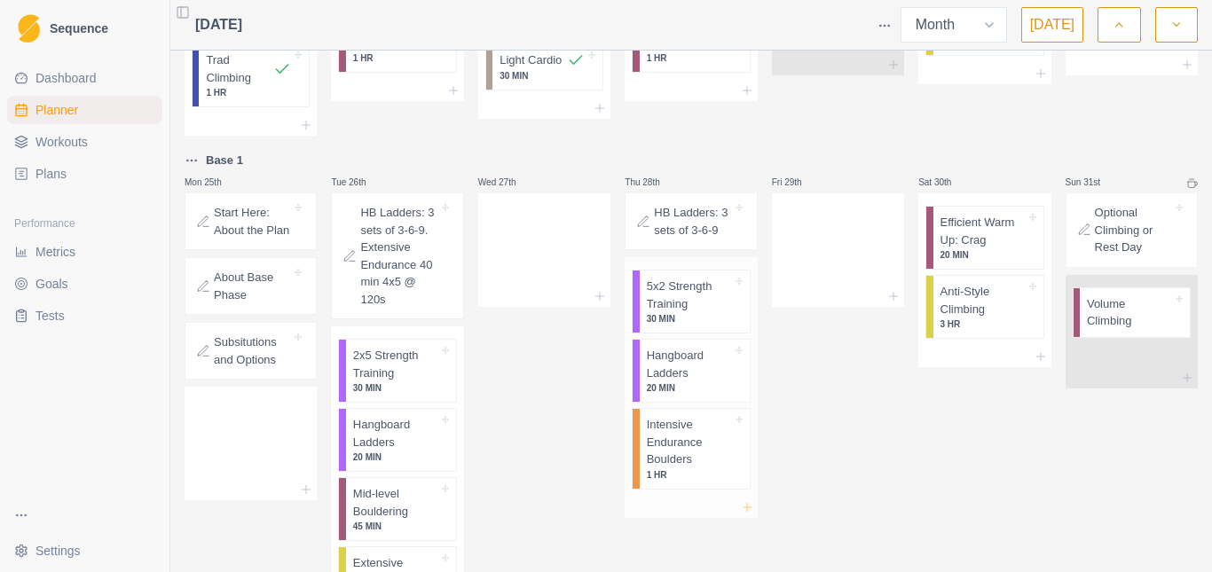
click at [740, 500] on icon at bounding box center [747, 507] width 14 height 14
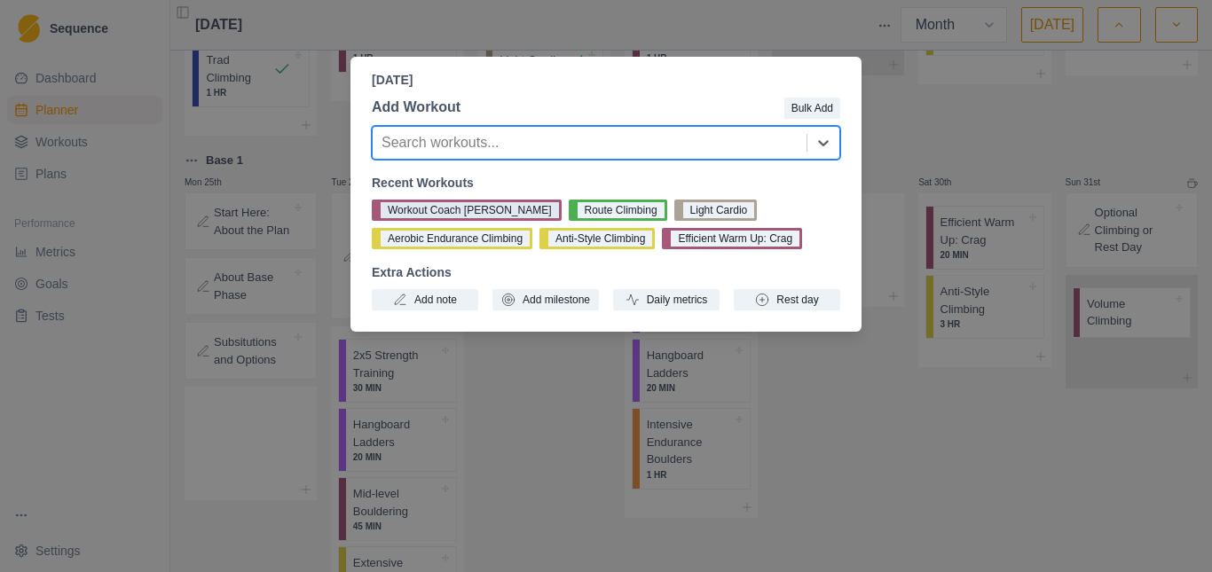
click at [435, 211] on button "Workout Coach [PERSON_NAME]" at bounding box center [467, 210] width 190 height 21
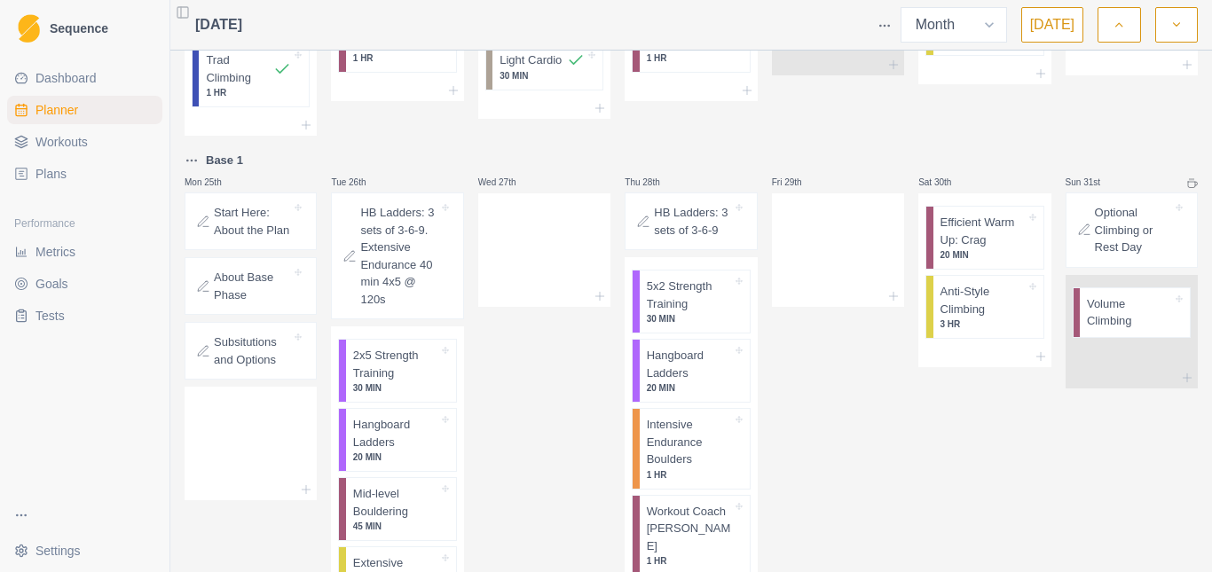
click at [838, 364] on div "Fri 29th" at bounding box center [838, 446] width 132 height 593
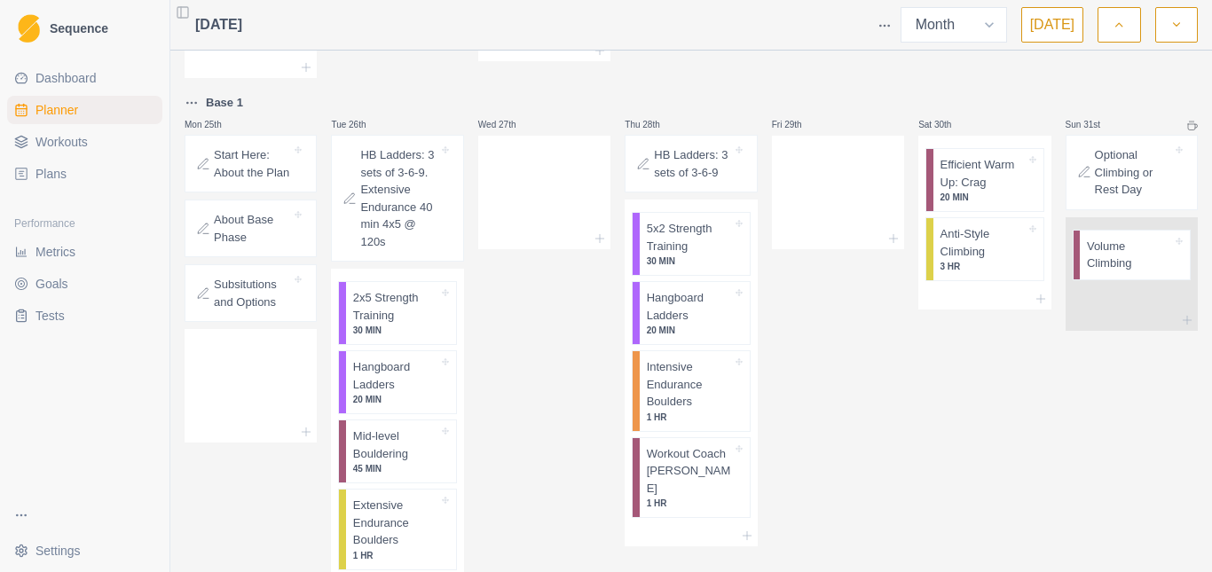
scroll to position [768, 0]
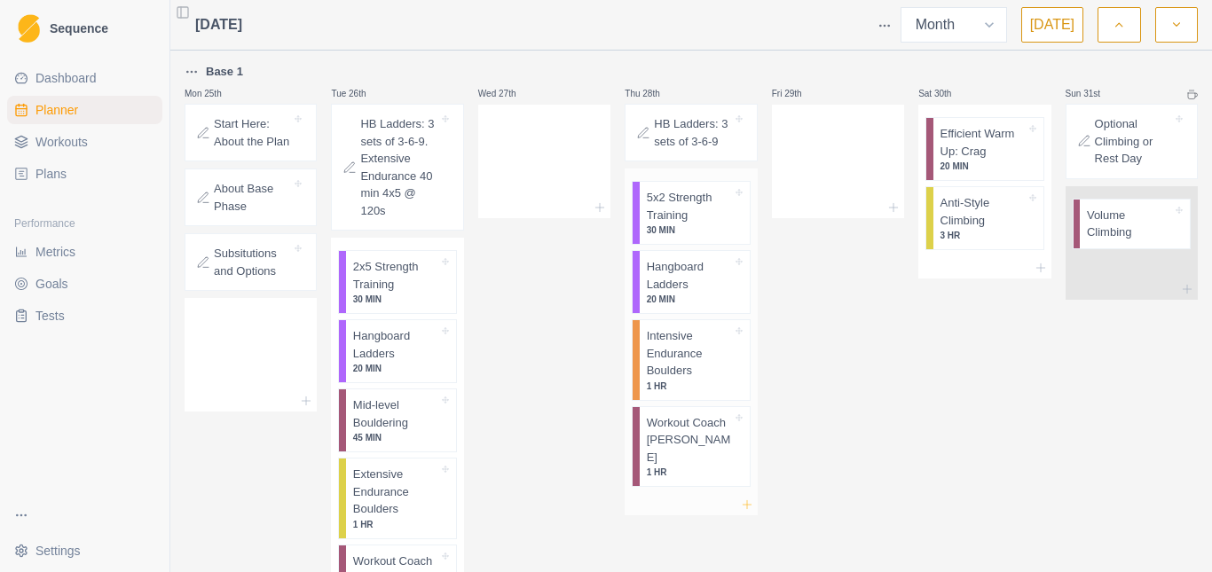
click at [740, 498] on icon at bounding box center [747, 505] width 14 height 14
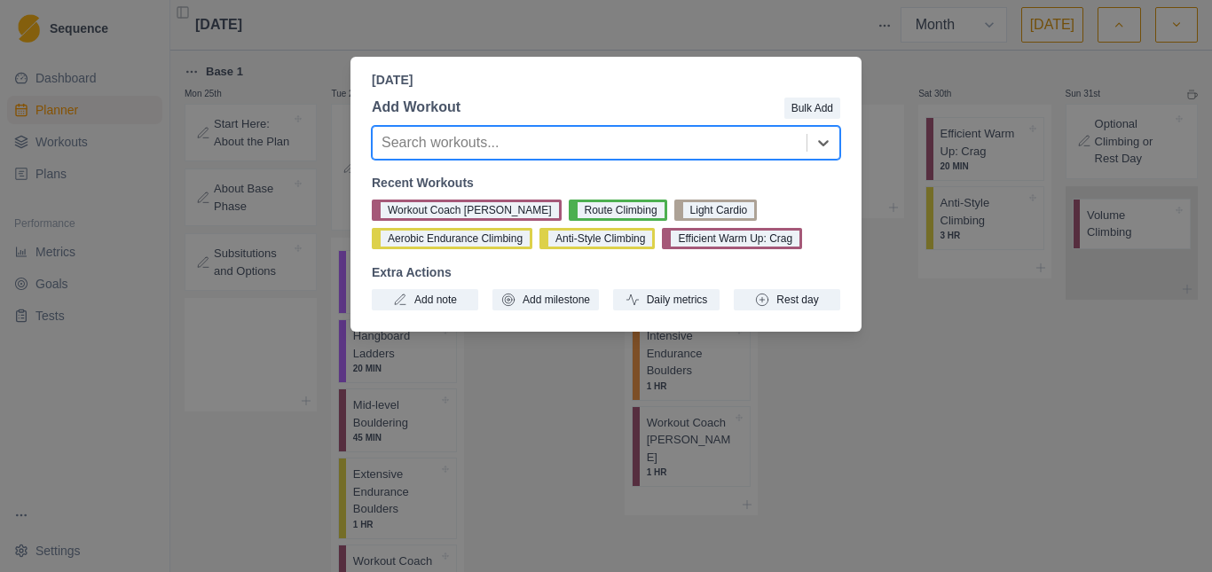
drag, startPoint x: 886, startPoint y: 418, endPoint x: 807, endPoint y: 451, distance: 86.3
click at [886, 420] on div "[DATE] Add Workout Bulk Add Search workouts... Recent Workouts Workout Coach [P…" at bounding box center [606, 286] width 1212 height 572
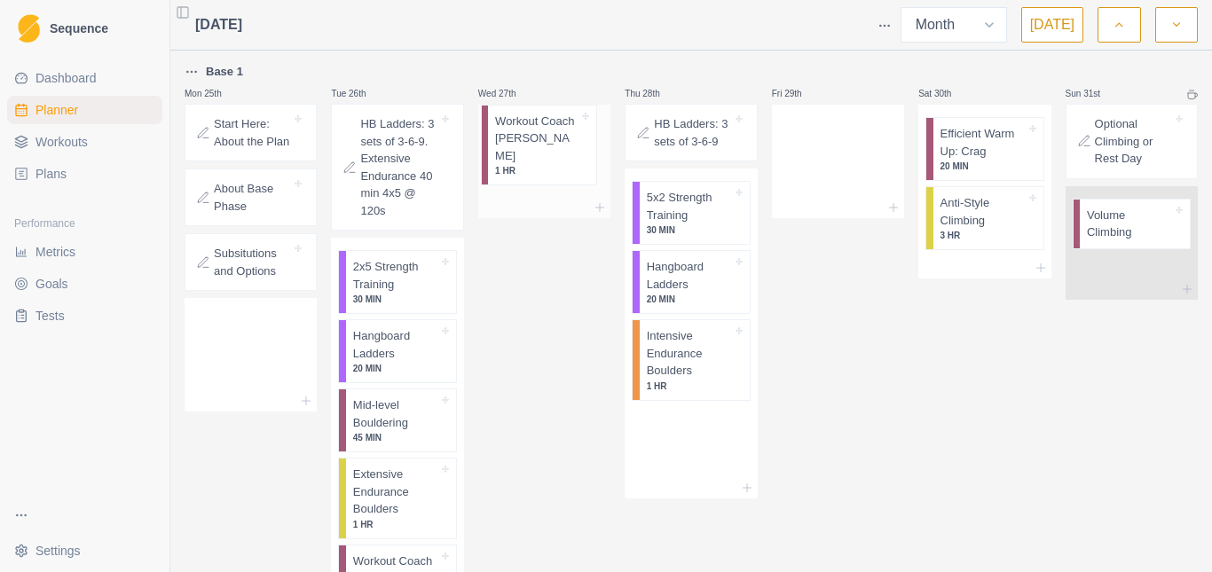
drag, startPoint x: 685, startPoint y: 414, endPoint x: 531, endPoint y: 130, distance: 323.2
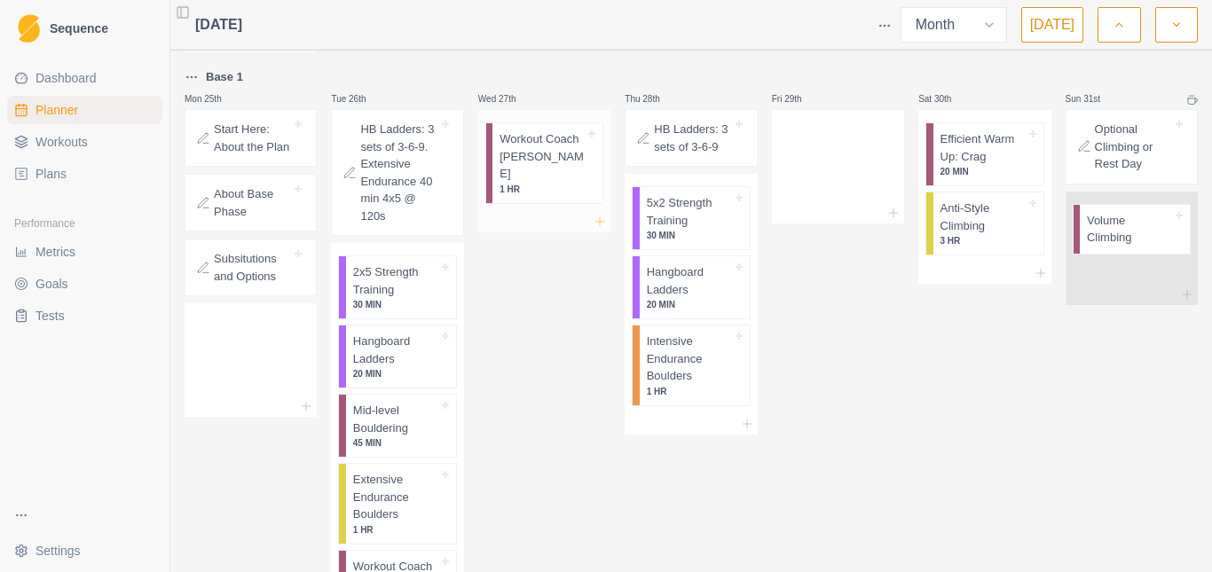
click at [596, 215] on icon at bounding box center [600, 222] width 14 height 14
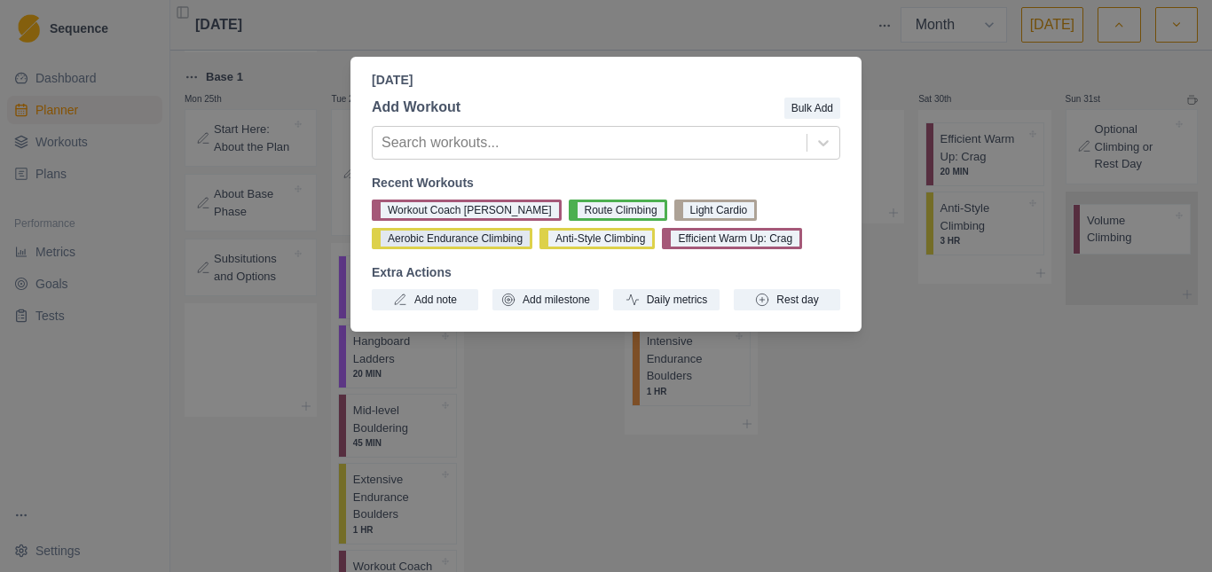
click at [438, 236] on button "Aerobic Endurance Climbing" at bounding box center [452, 238] width 161 height 21
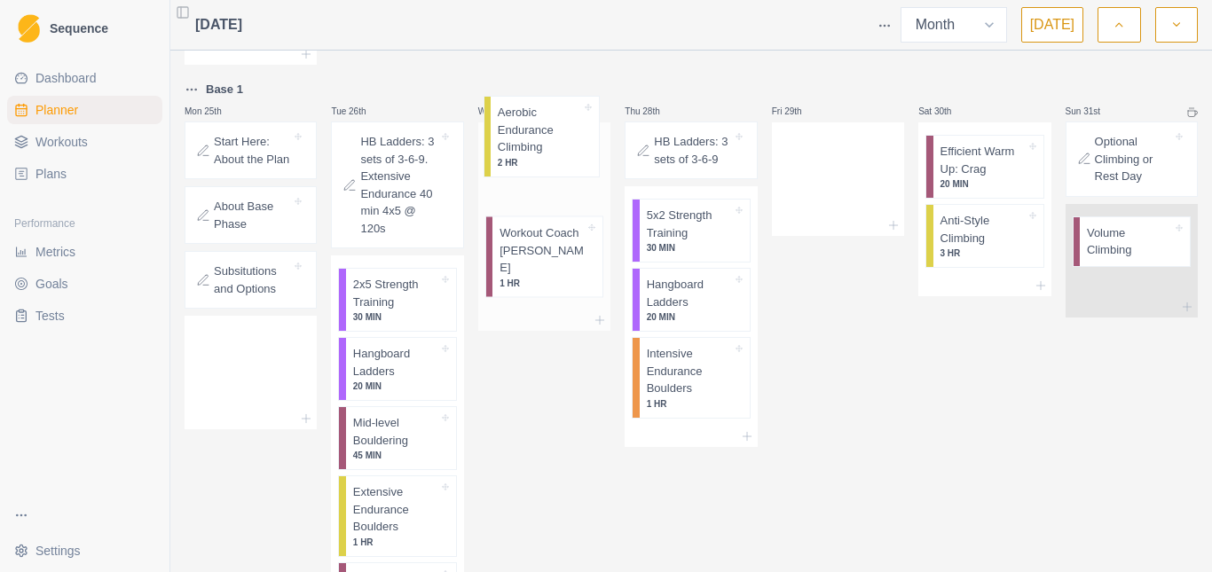
scroll to position [748, 0]
drag, startPoint x: 544, startPoint y: 146, endPoint x: 534, endPoint y: 167, distance: 22.6
click at [535, 166] on div "Workout Coach [PERSON_NAME] 1 HR Aerobic Endurance Climbing 2 HR" at bounding box center [544, 218] width 132 height 187
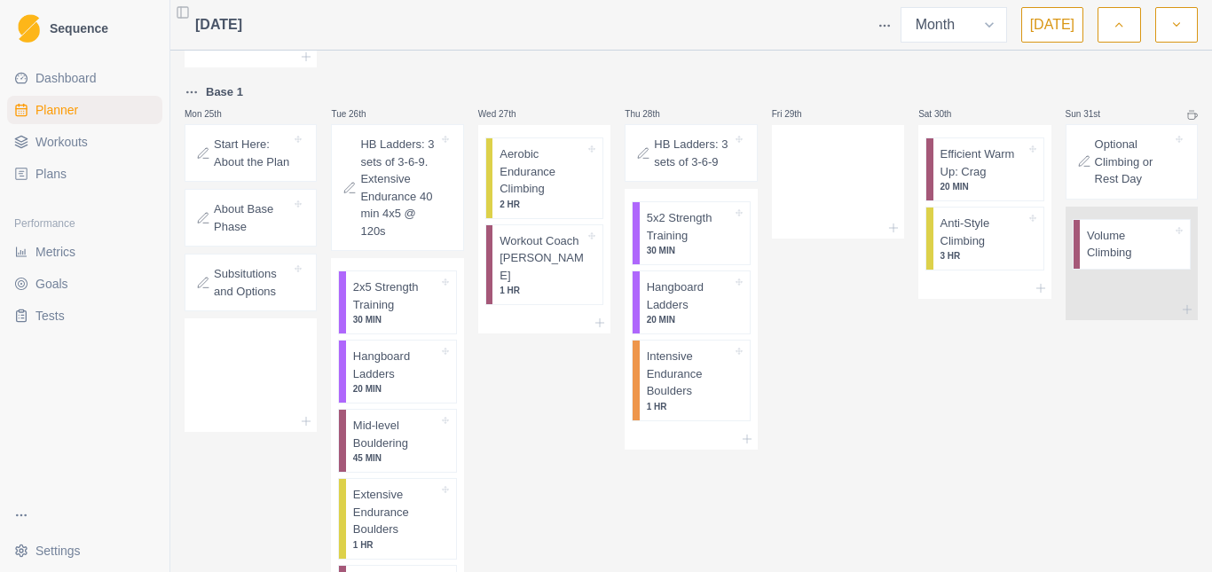
click at [873, 383] on div "Fri 29th" at bounding box center [838, 378] width 132 height 593
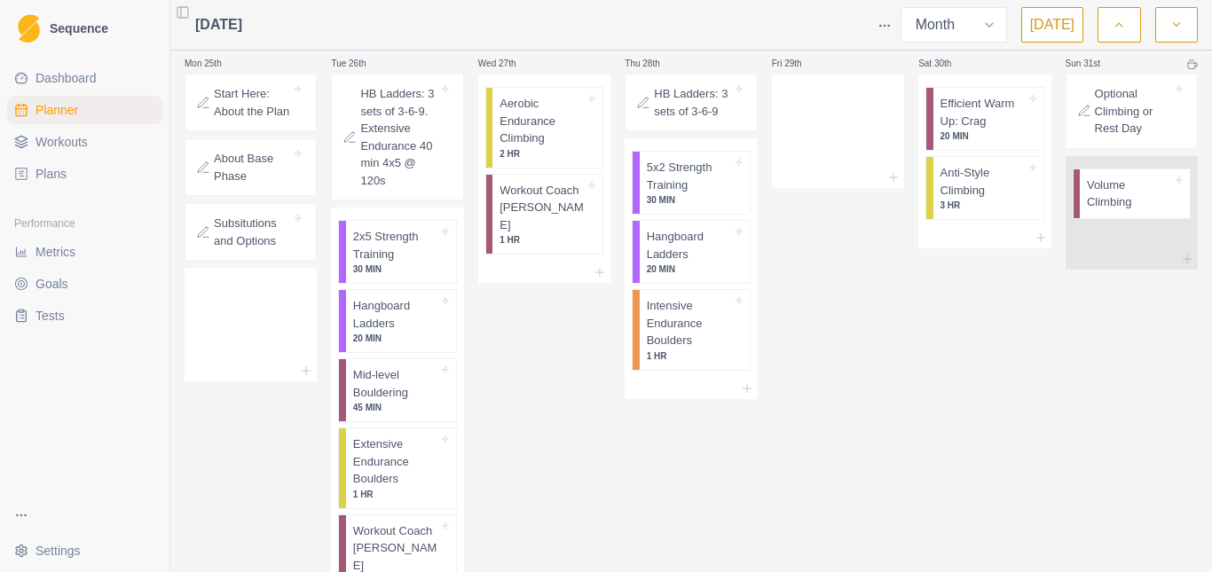
scroll to position [768, 0]
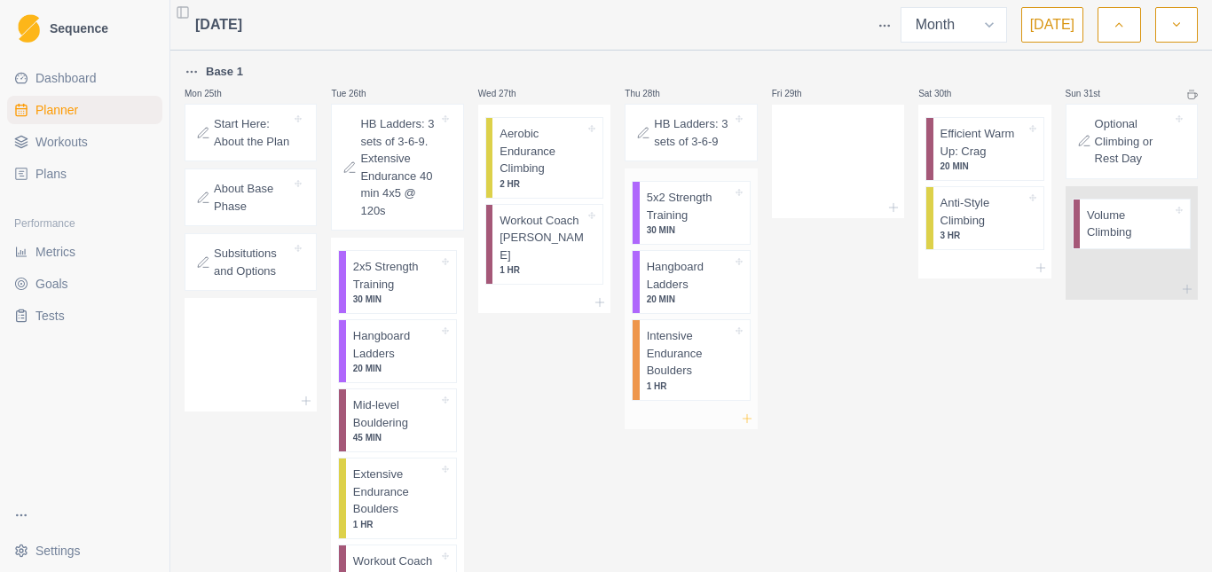
click at [740, 412] on icon at bounding box center [747, 419] width 14 height 14
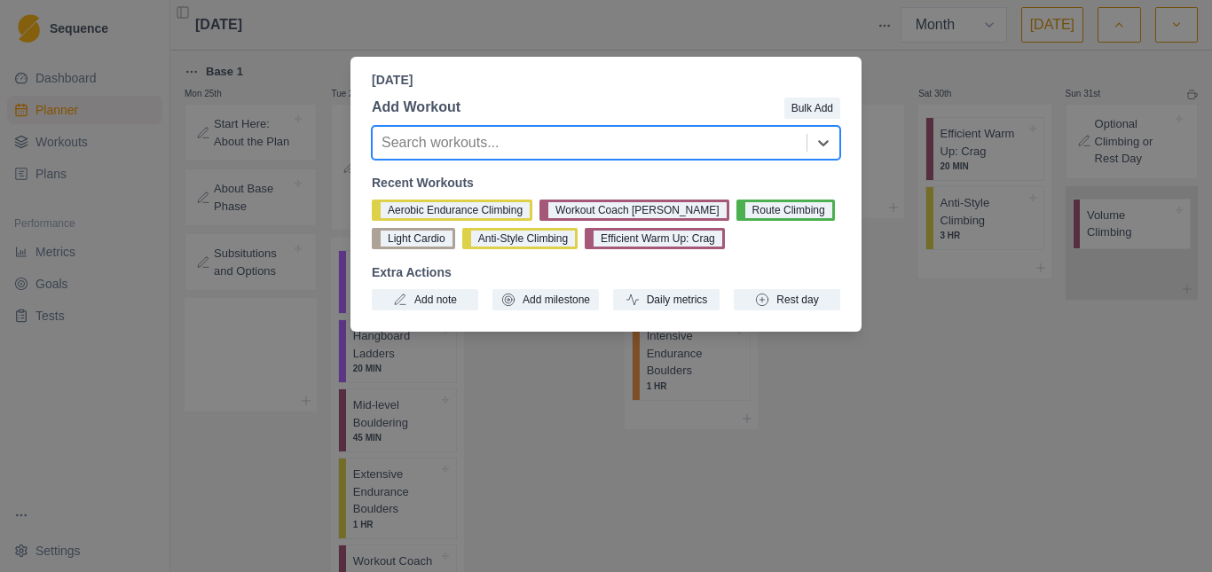
click at [820, 412] on div "[DATE] Add Workout Bulk Add Search workouts... Recent Workouts Aerobic Enduranc…" at bounding box center [606, 286] width 1212 height 572
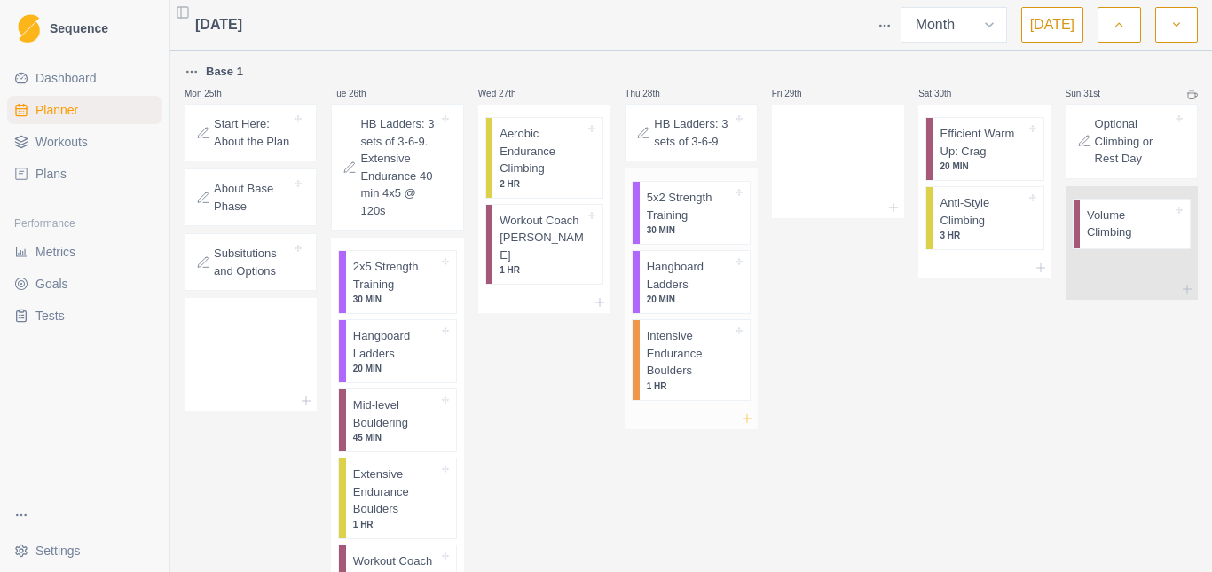
click at [747, 414] on line at bounding box center [747, 418] width 0 height 8
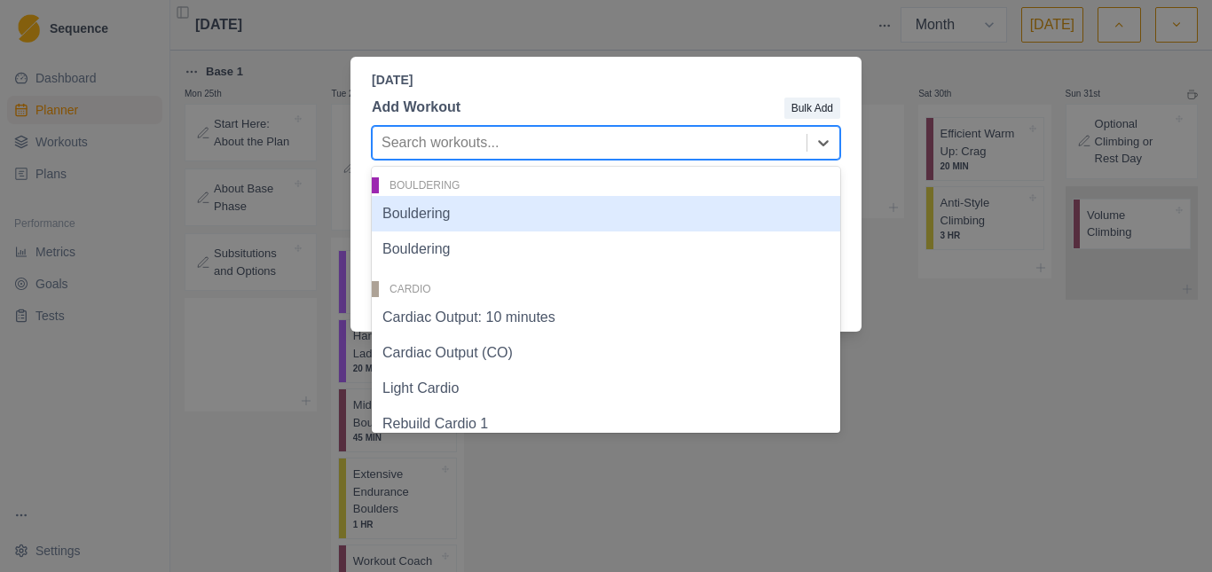
click at [456, 139] on div at bounding box center [590, 142] width 416 height 25
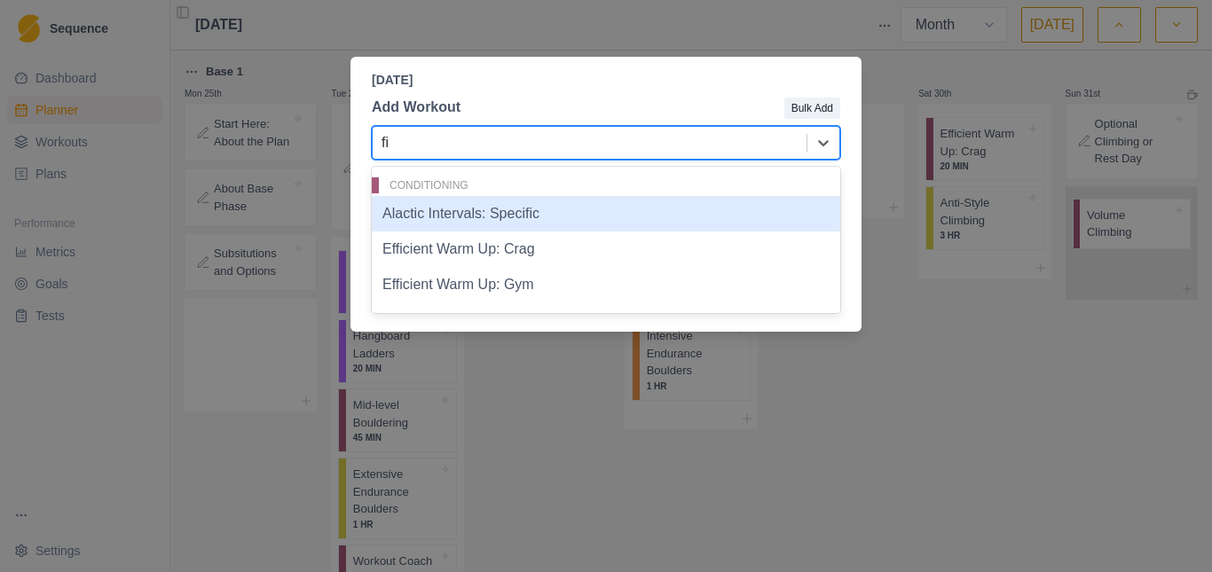
type input "f"
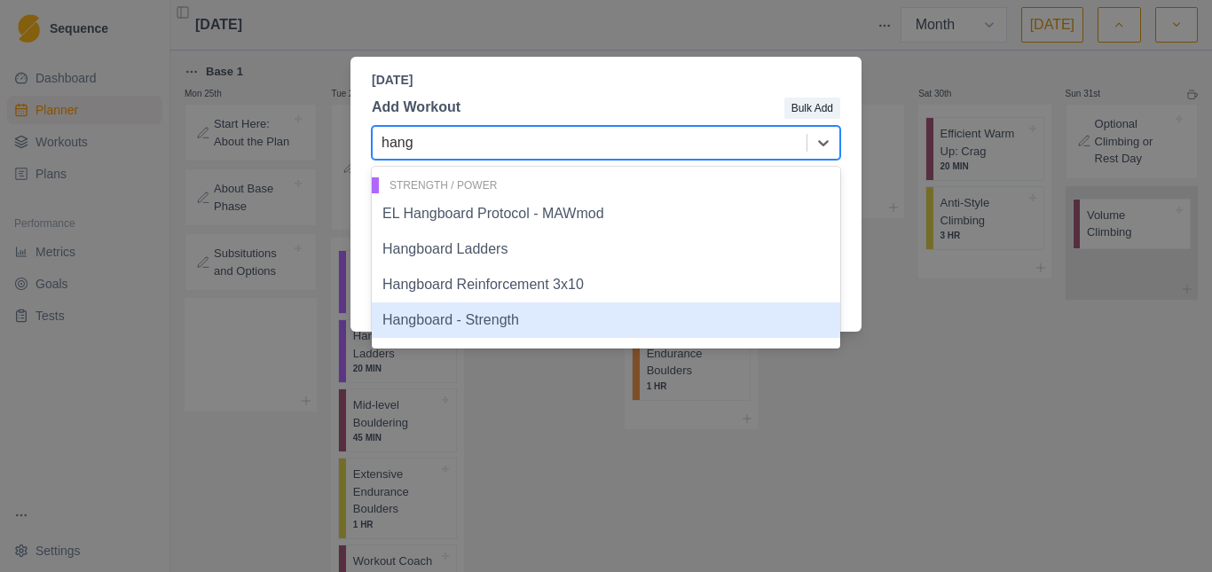
type input "hang"
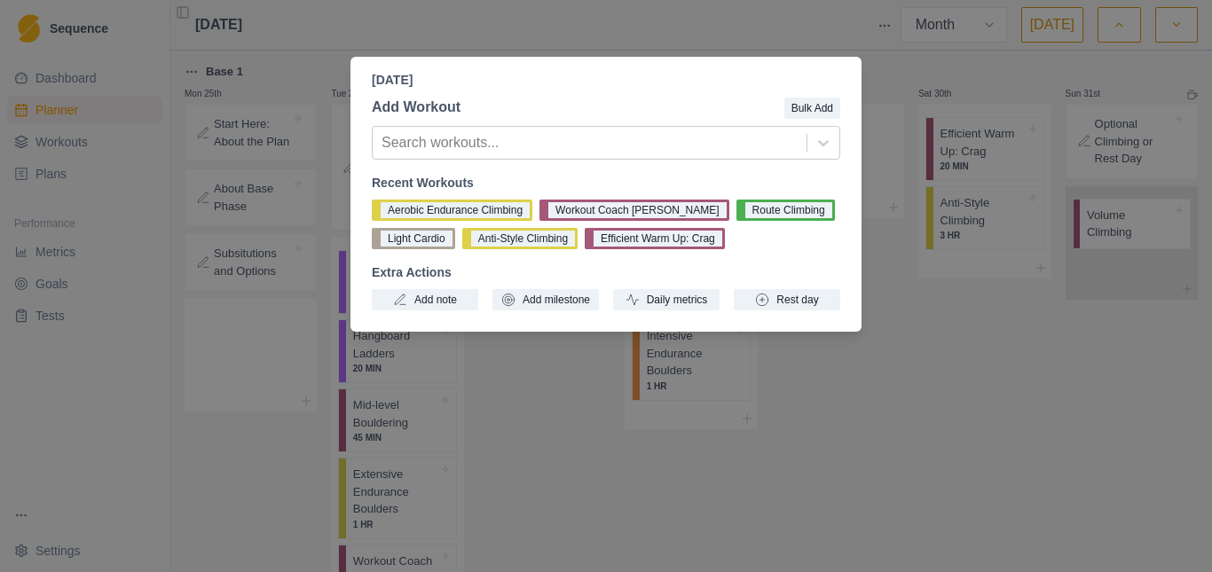
click at [911, 461] on div "[DATE] Add Workout Bulk Add Search workouts... Recent Workouts Aerobic Enduranc…" at bounding box center [606, 286] width 1212 height 572
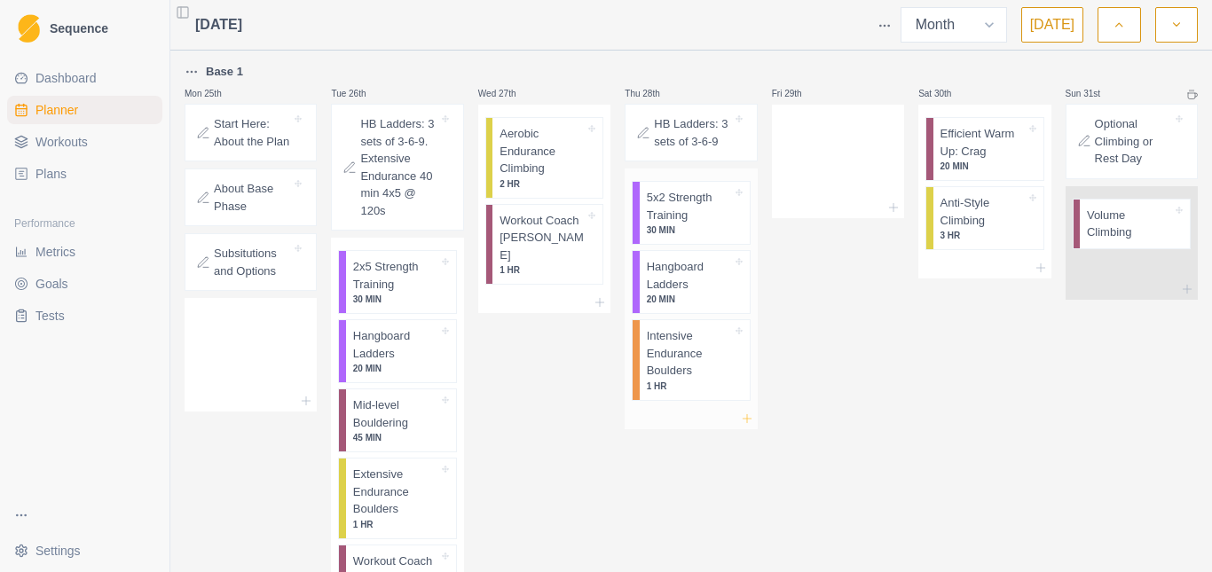
click at [747, 414] on line at bounding box center [747, 418] width 0 height 8
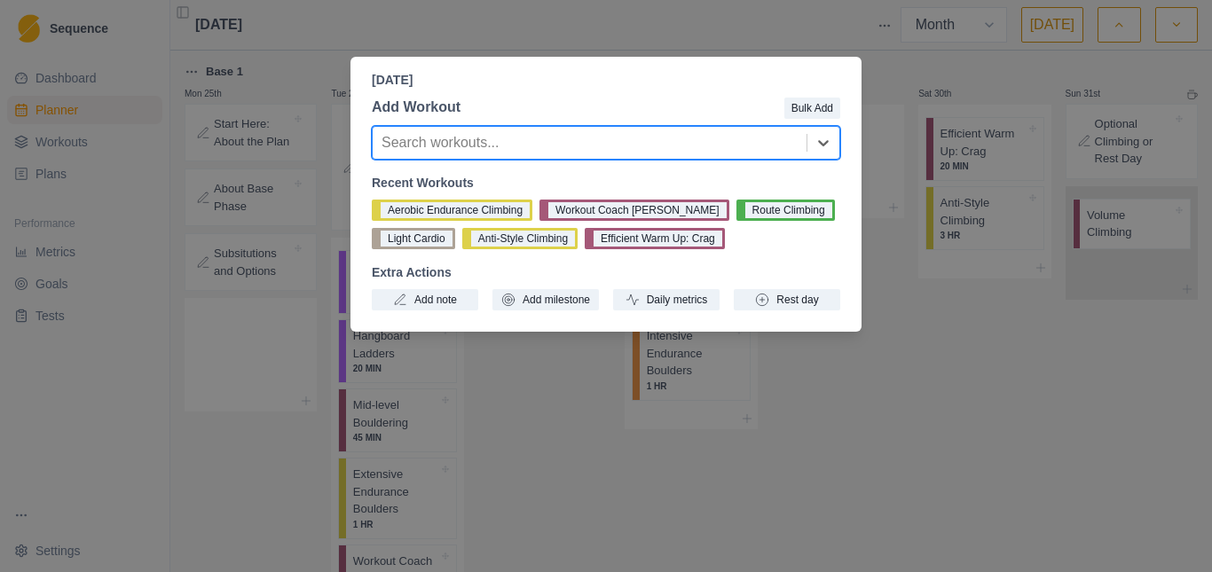
click at [908, 307] on div "[DATE] Add Workout Bulk Add Search workouts... Recent Workouts Aerobic Enduranc…" at bounding box center [606, 286] width 1212 height 572
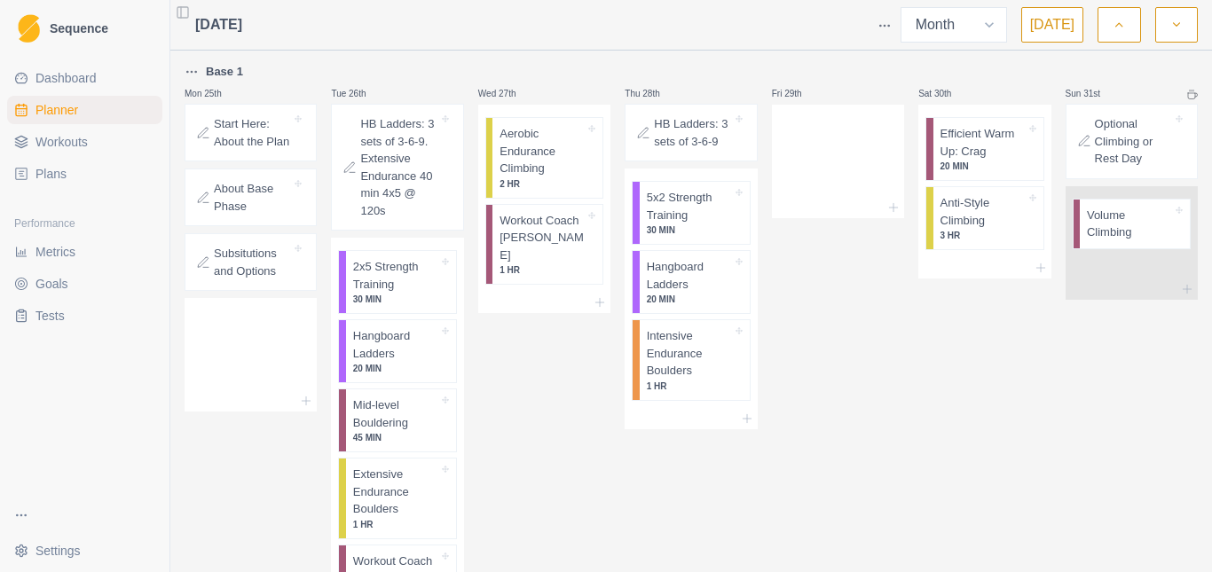
click at [56, 135] on span "Workouts" at bounding box center [61, 142] width 52 height 18
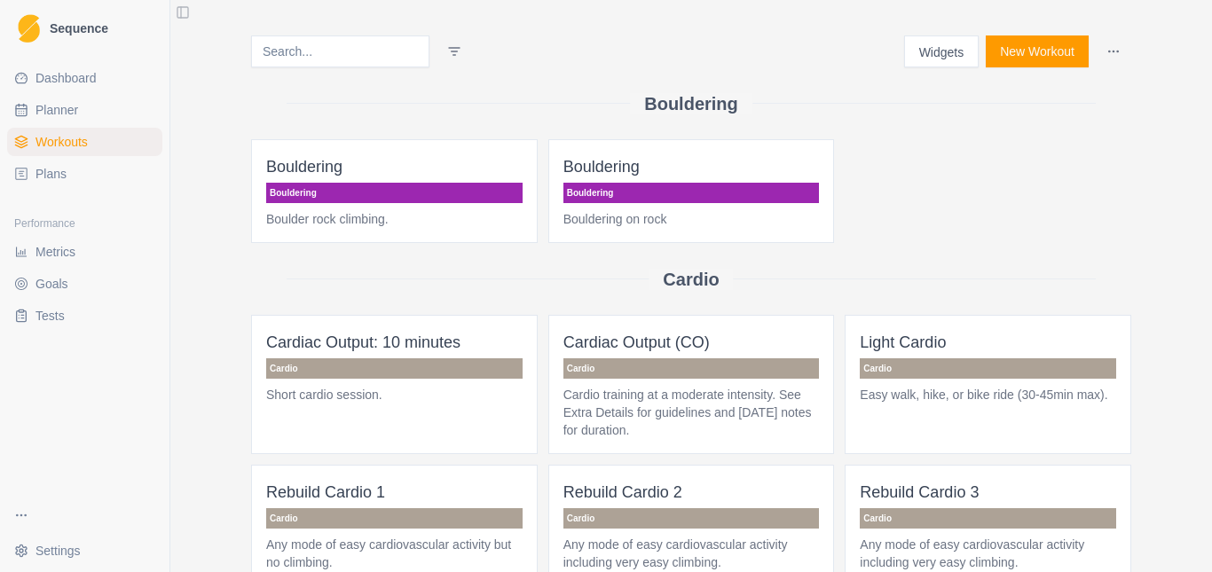
drag, startPoint x: 1020, startPoint y: 51, endPoint x: 1020, endPoint y: 75, distance: 24.0
click at [1019, 50] on button "New Workout" at bounding box center [1037, 51] width 103 height 32
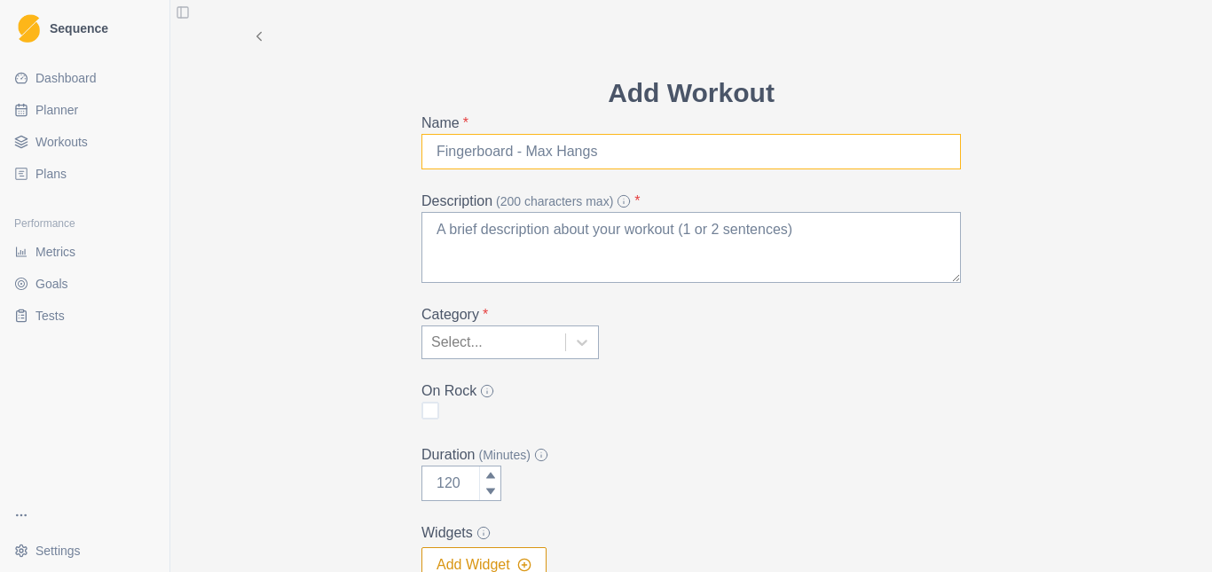
click at [587, 160] on input "Name *" at bounding box center [691, 151] width 540 height 35
type input "Simplest finger training"
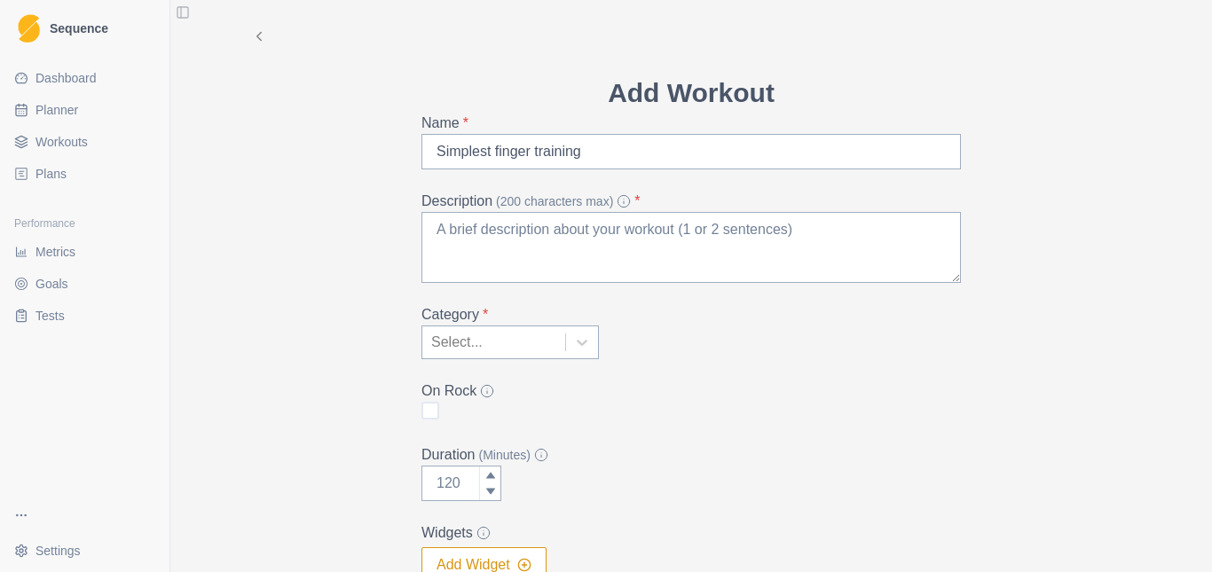
drag, startPoint x: 295, startPoint y: 201, endPoint x: 337, endPoint y: 204, distance: 42.7
click at [295, 200] on div "Add Workout Name * Simplest finger training Description (200 characters max) * …" at bounding box center [691, 348] width 909 height 697
click at [510, 237] on textarea "Description (200 characters max) *" at bounding box center [691, 247] width 540 height 71
click at [517, 232] on textarea "Description (200 characters max) *" at bounding box center [691, 247] width 540 height 71
paste textarea "[URL][DOMAIN_NAME]"
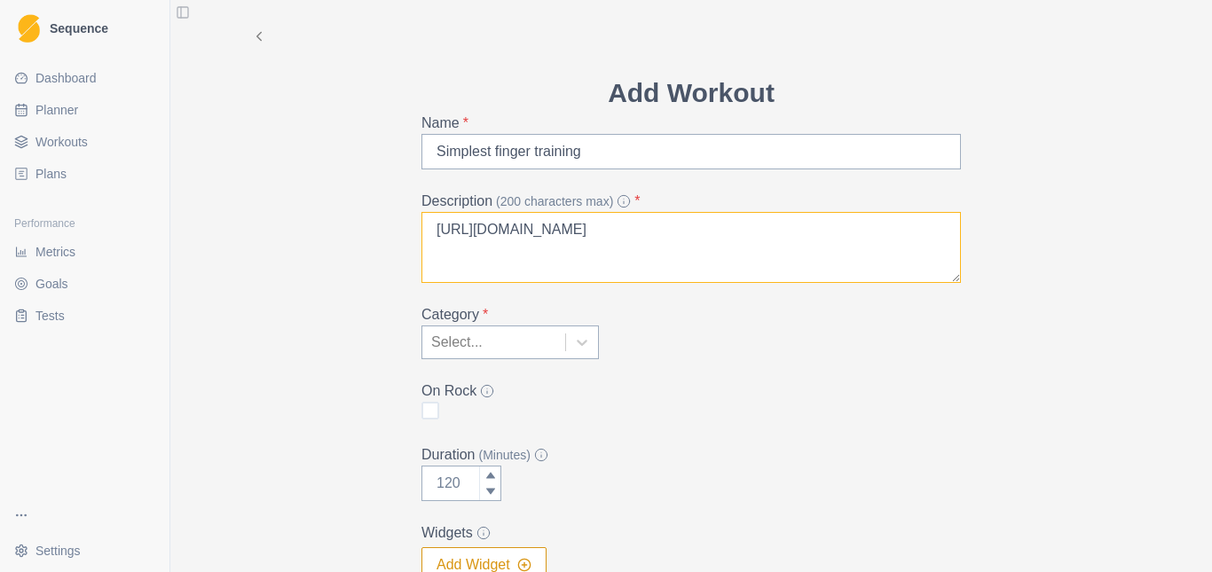
type textarea "[URL][DOMAIN_NAME]"
click at [308, 223] on div "Add Workout Name * Simplest finger training Description (200 characters max) * …" at bounding box center [691, 348] width 909 height 697
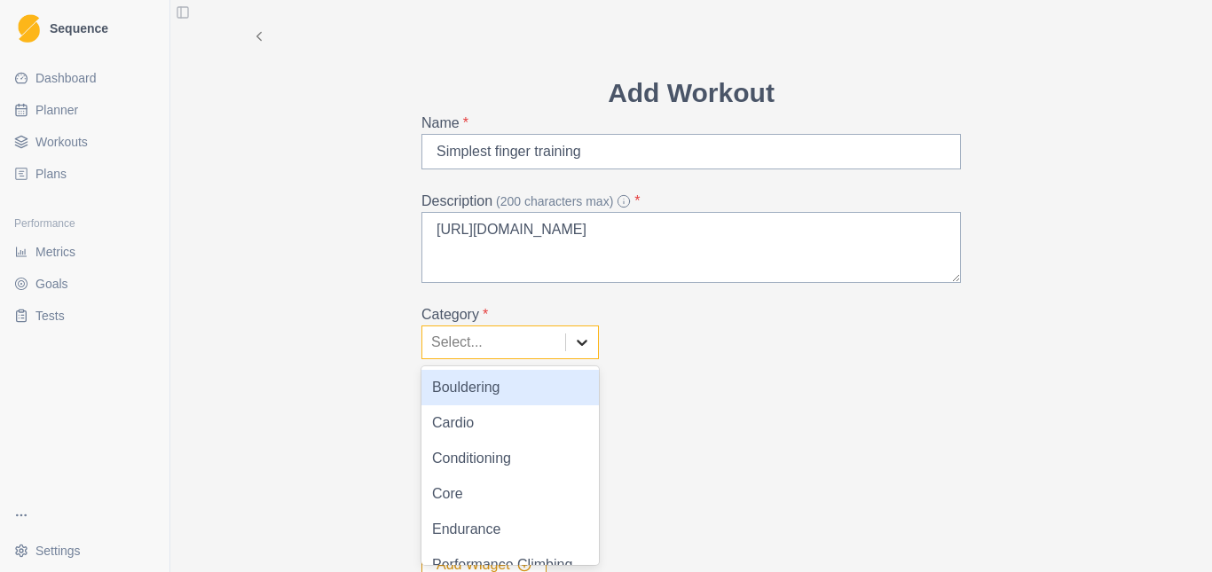
click at [579, 338] on icon at bounding box center [582, 343] width 18 height 18
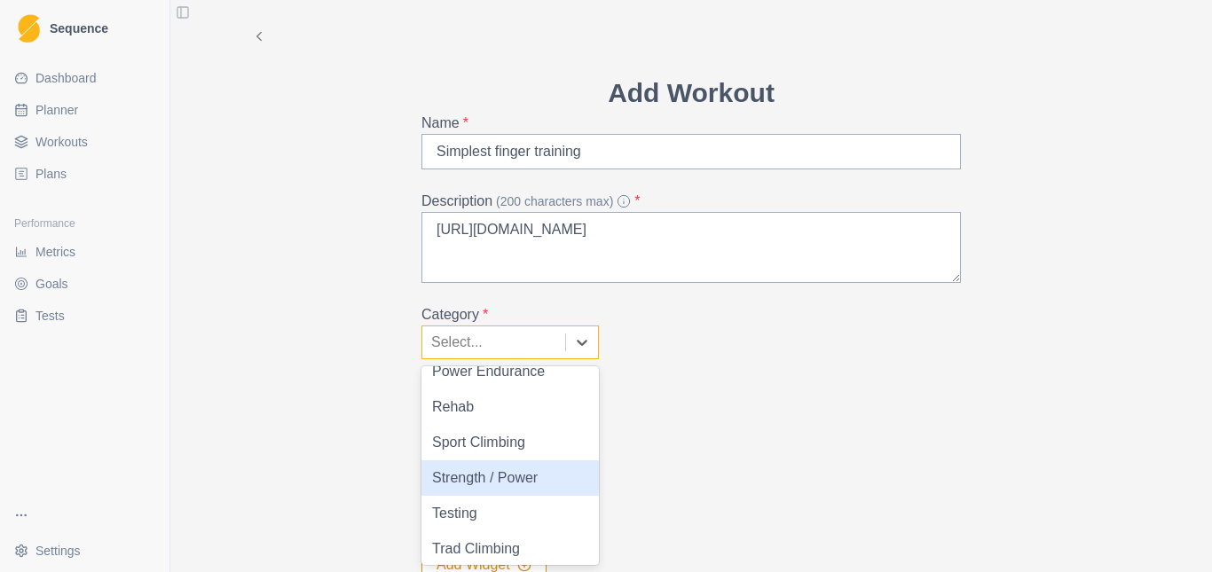
scroll to position [266, 0]
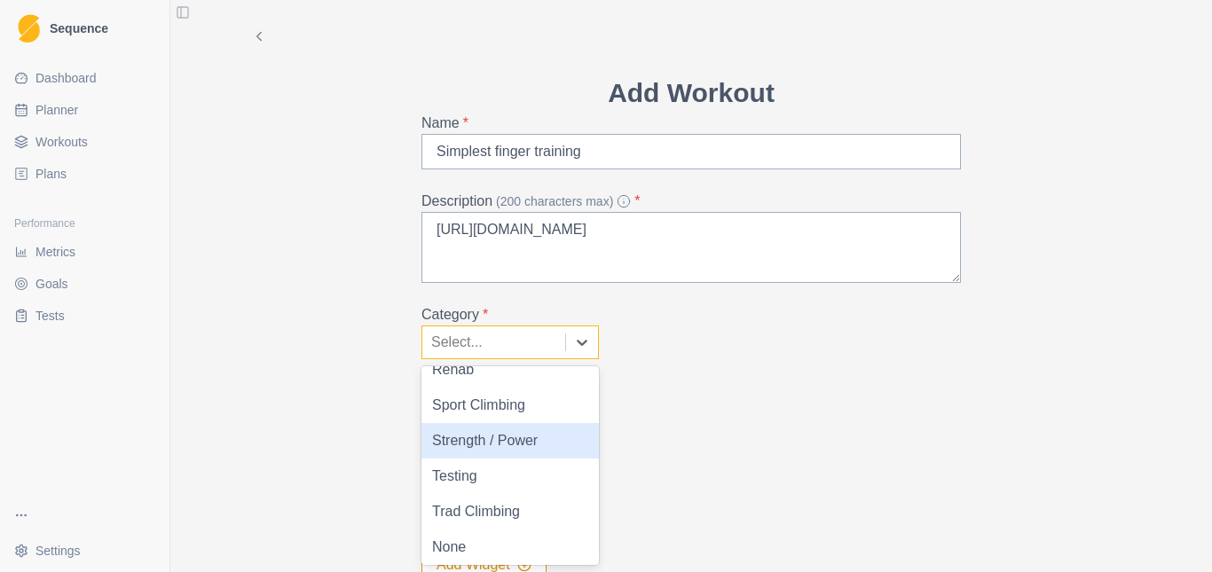
click at [498, 441] on div "Strength / Power" at bounding box center [509, 440] width 177 height 35
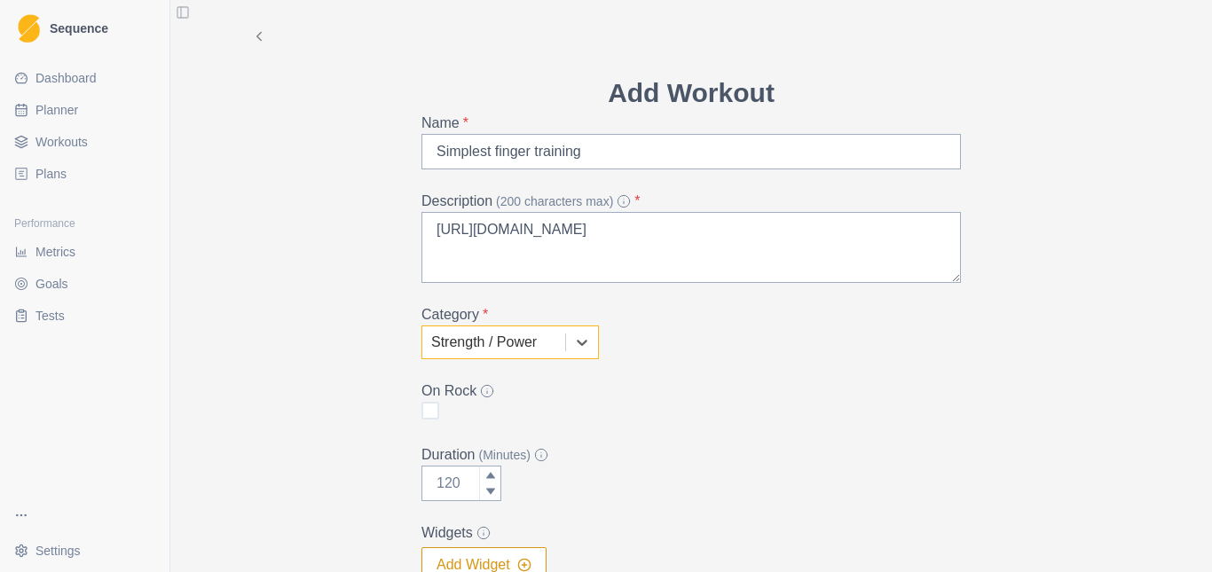
click at [687, 390] on legend "On Rock" at bounding box center [685, 391] width 529 height 21
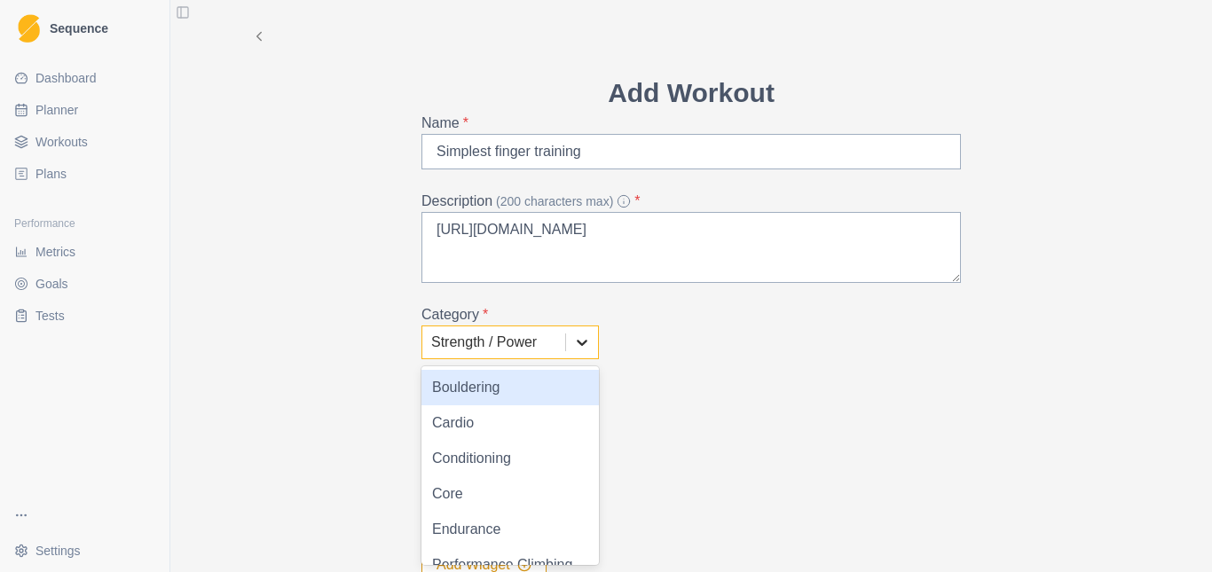
click at [584, 337] on icon at bounding box center [582, 343] width 18 height 18
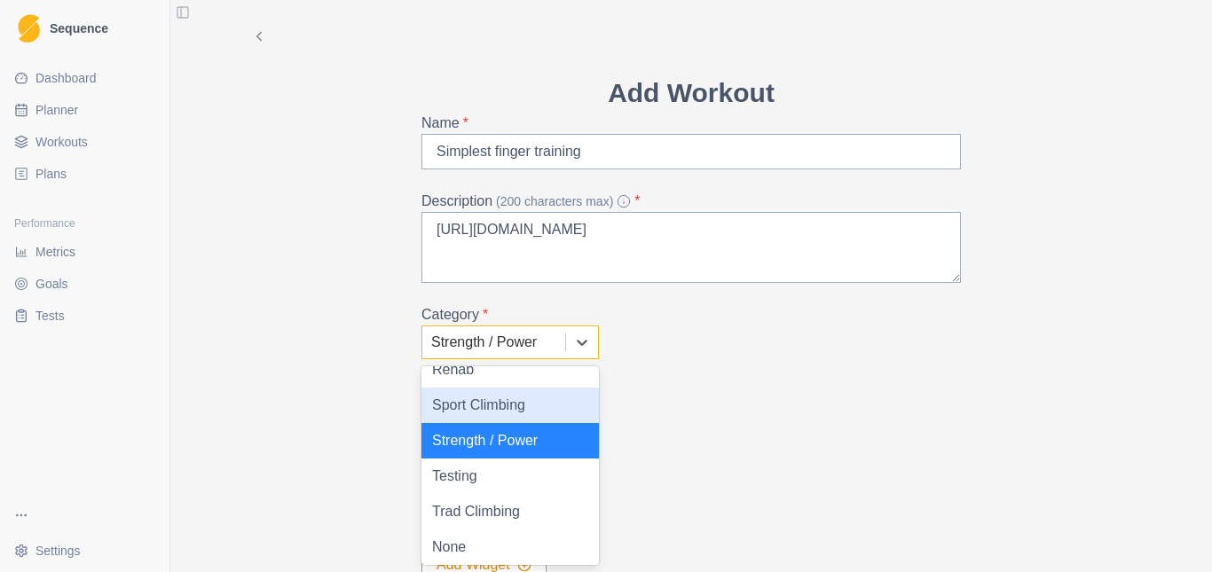
scroll to position [270, 0]
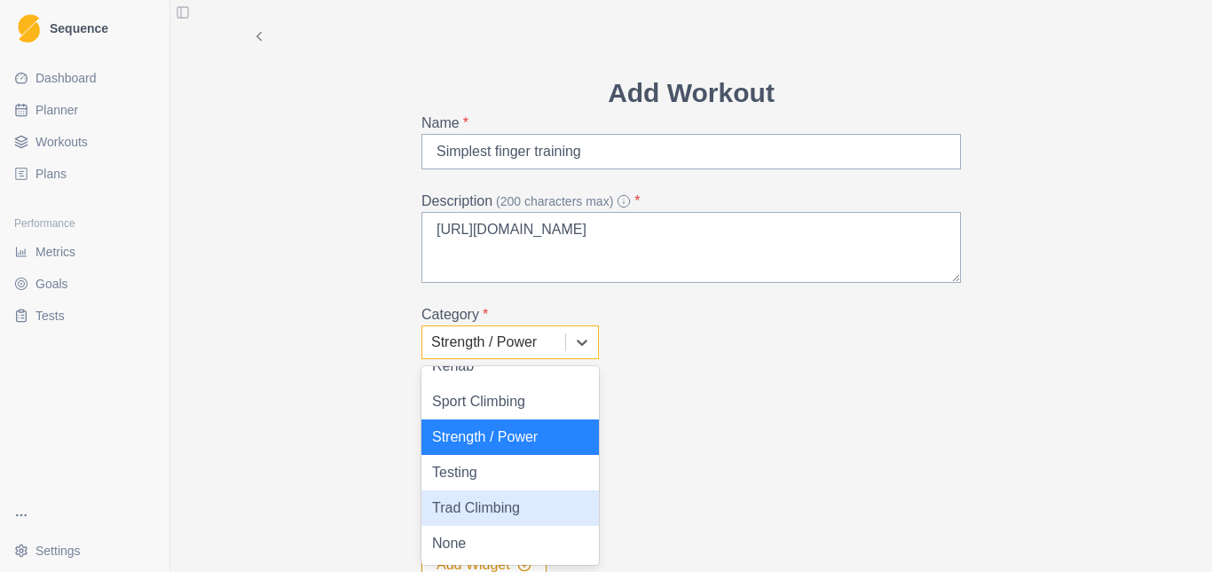
drag, startPoint x: 754, startPoint y: 417, endPoint x: 740, endPoint y: 423, distance: 15.5
click at [754, 418] on div "On Rock" at bounding box center [691, 402] width 540 height 43
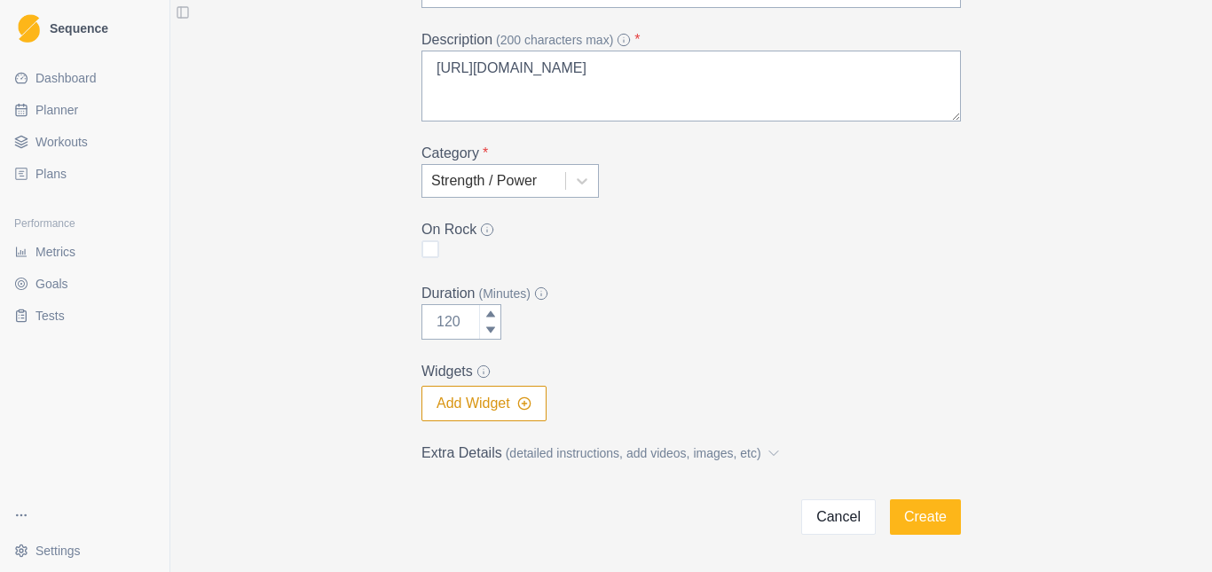
scroll to position [177, 0]
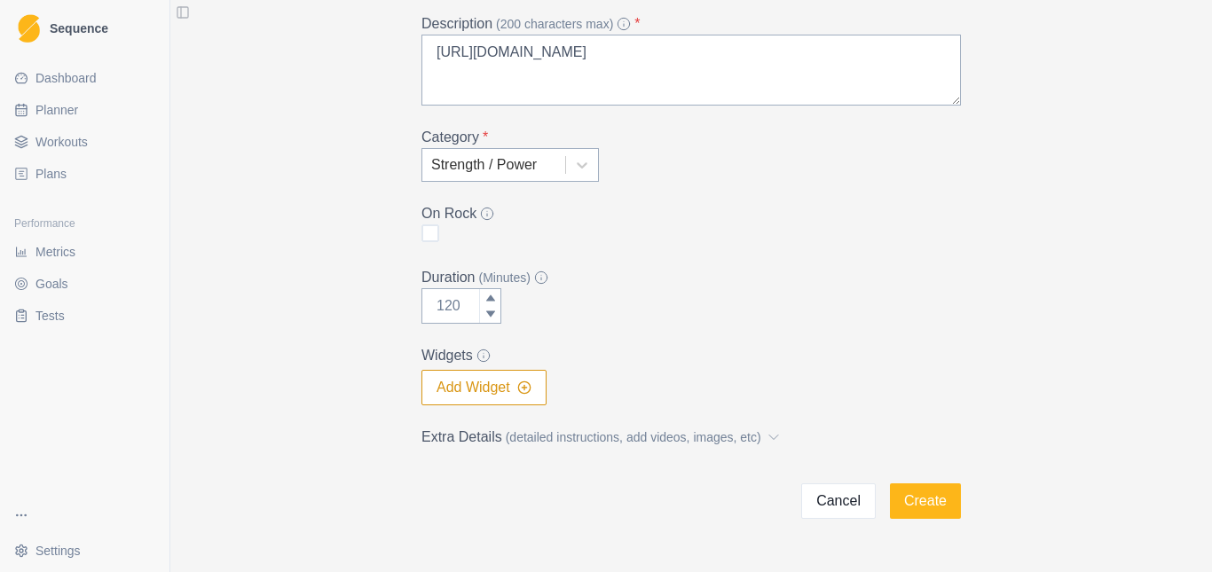
click at [662, 193] on form "Add Workout Name * Simplest finger training Description (200 characters max) * …" at bounding box center [691, 207] width 540 height 624
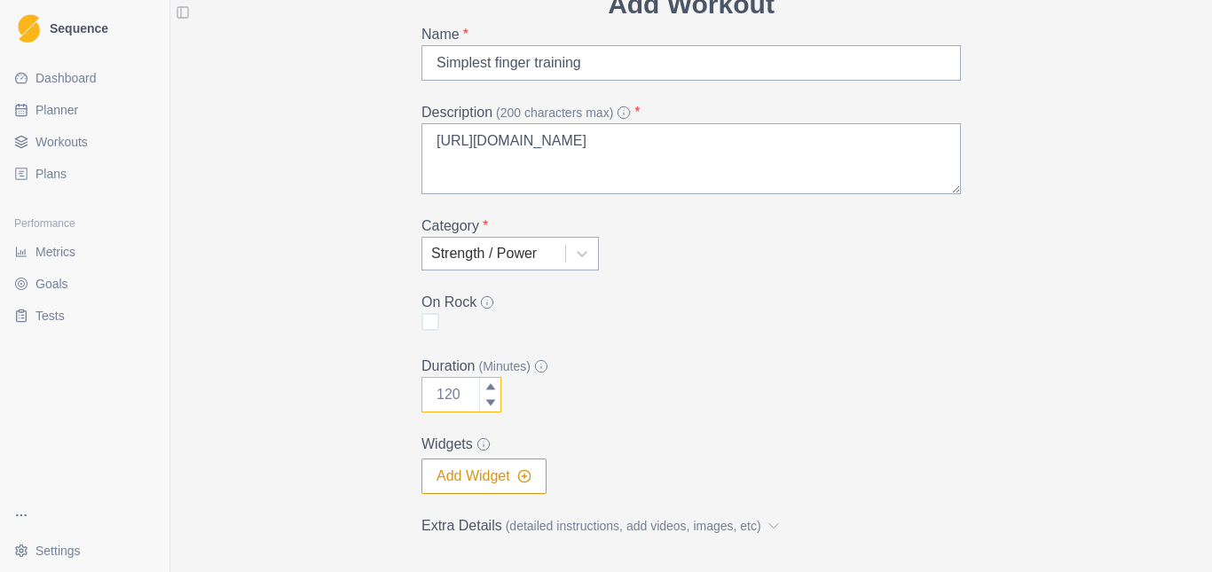
drag, startPoint x: 453, startPoint y: 396, endPoint x: 351, endPoint y: 399, distance: 102.1
click at [365, 401] on div "Add Workout Name * Simplest finger training Description (200 characters max) * …" at bounding box center [691, 259] width 909 height 697
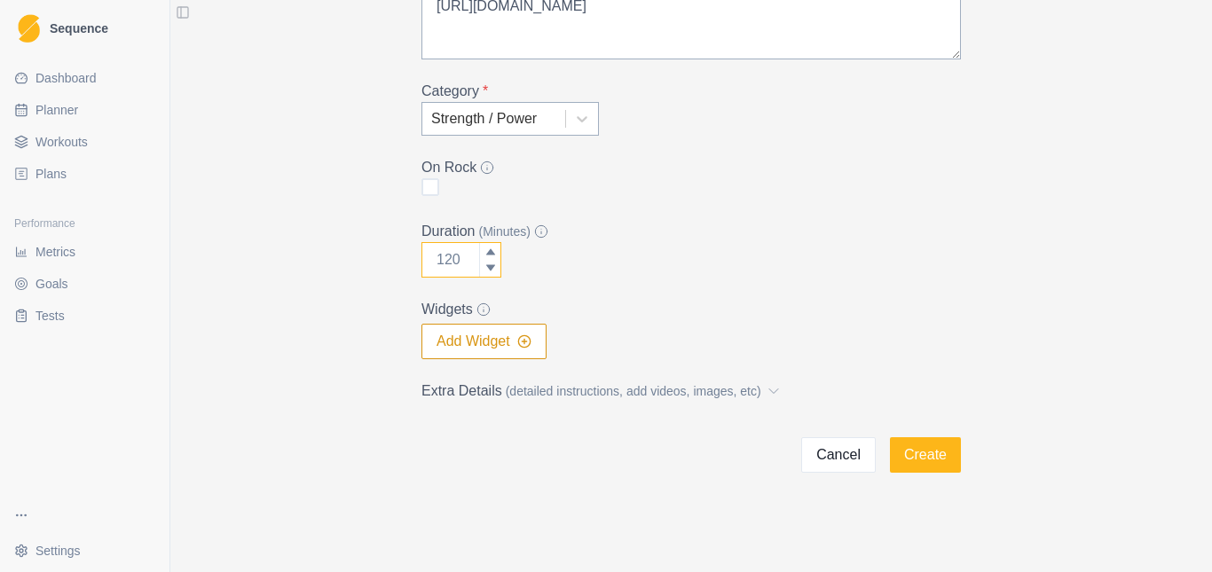
click at [440, 259] on input "Duration (Minutes)" at bounding box center [461, 259] width 80 height 35
type input "30"
click at [662, 282] on form "Add Workout Name * Simplest finger training Description (200 characters max) * …" at bounding box center [691, 161] width 540 height 624
click at [518, 343] on circle "button" at bounding box center [524, 341] width 12 height 12
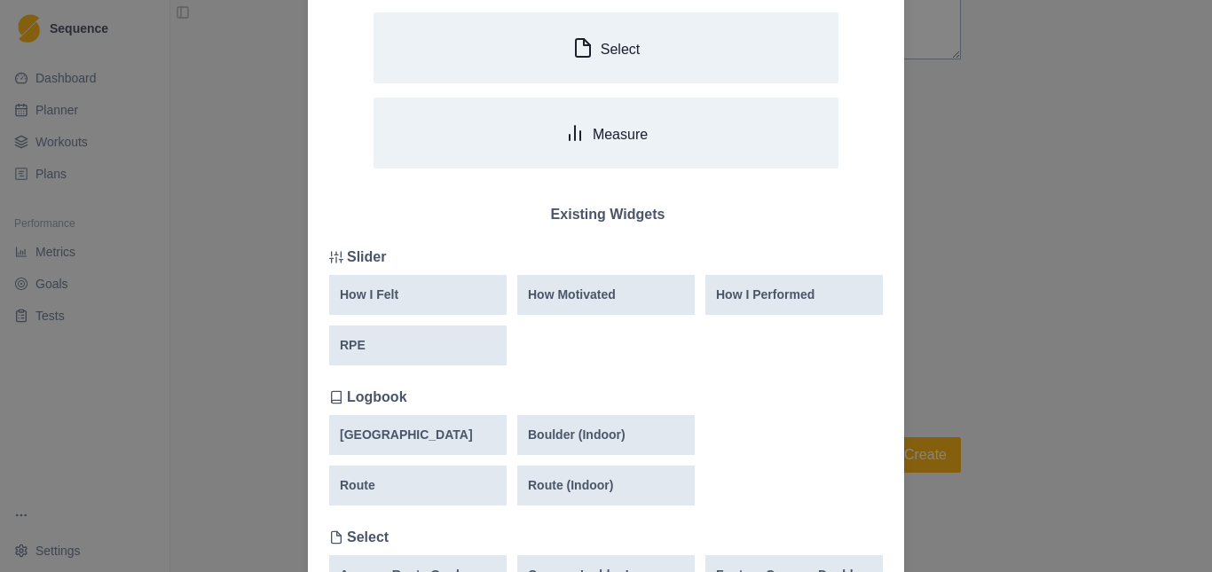
scroll to position [177, 0]
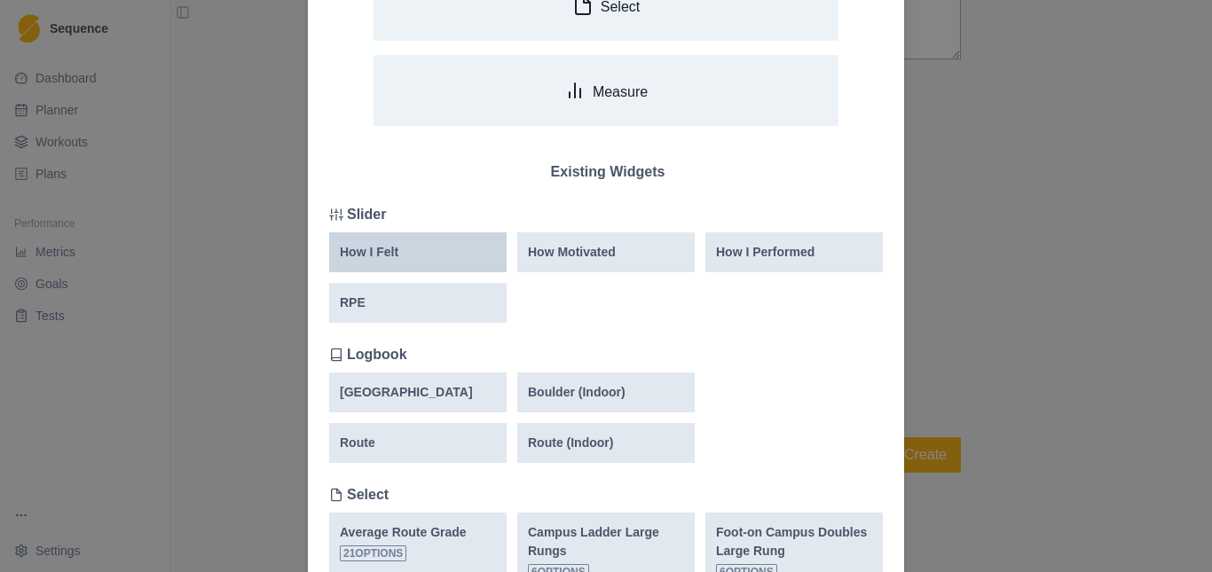
click at [395, 263] on div "How I Felt" at bounding box center [417, 252] width 177 height 40
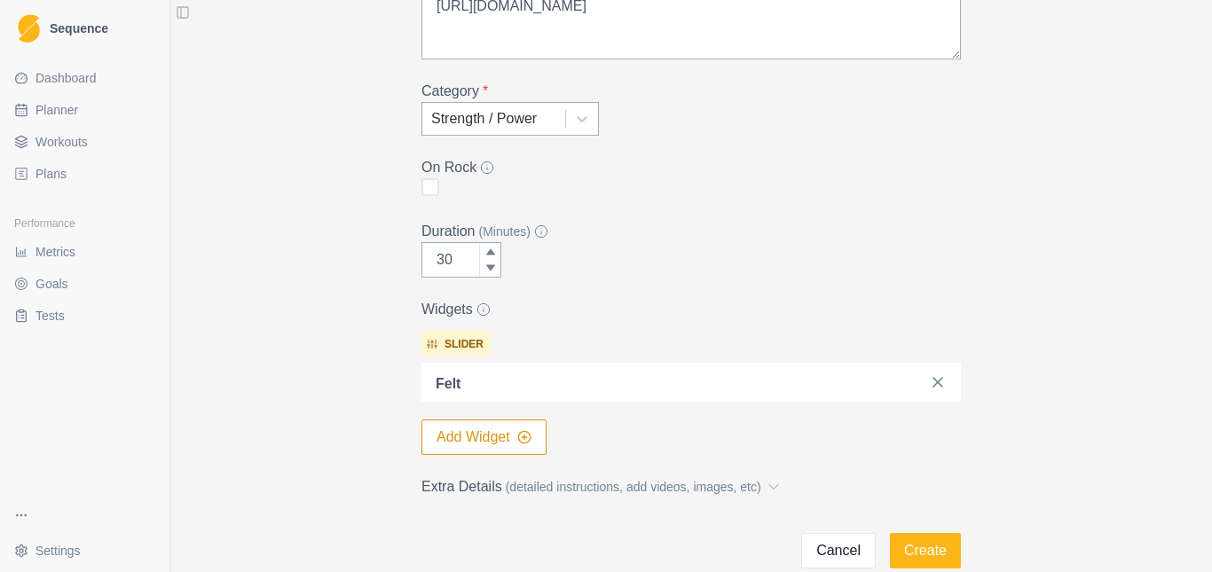
click at [507, 443] on button "Add Widget" at bounding box center [483, 437] width 125 height 35
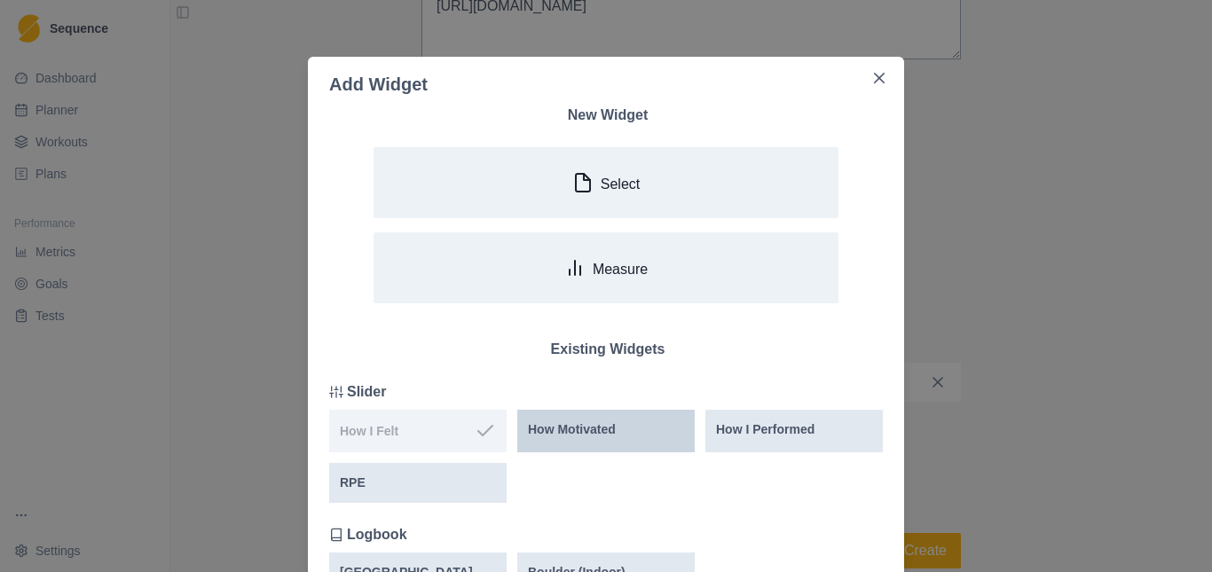
click at [570, 430] on p "How Motivated" at bounding box center [572, 430] width 88 height 19
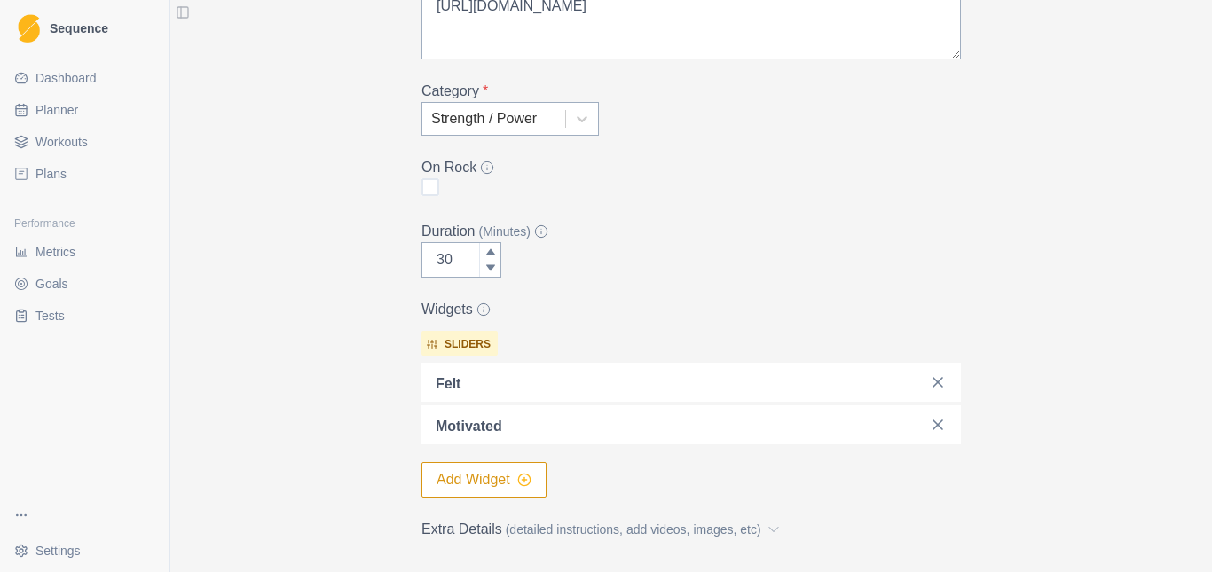
click at [518, 477] on circle "button" at bounding box center [524, 480] width 12 height 12
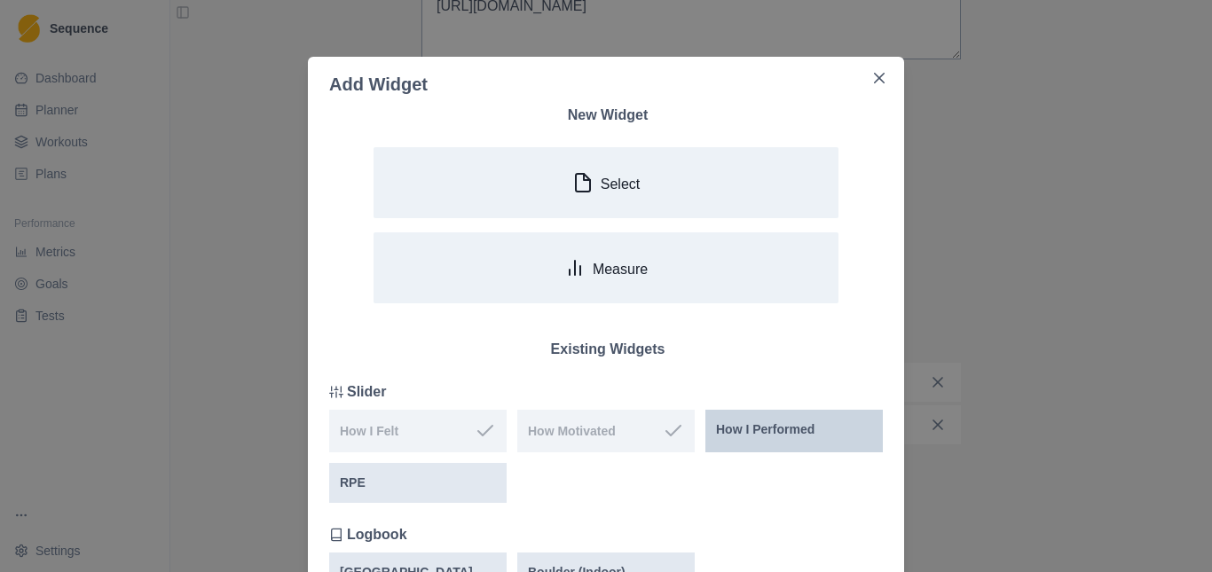
click at [751, 427] on p "How I Performed" at bounding box center [765, 430] width 98 height 19
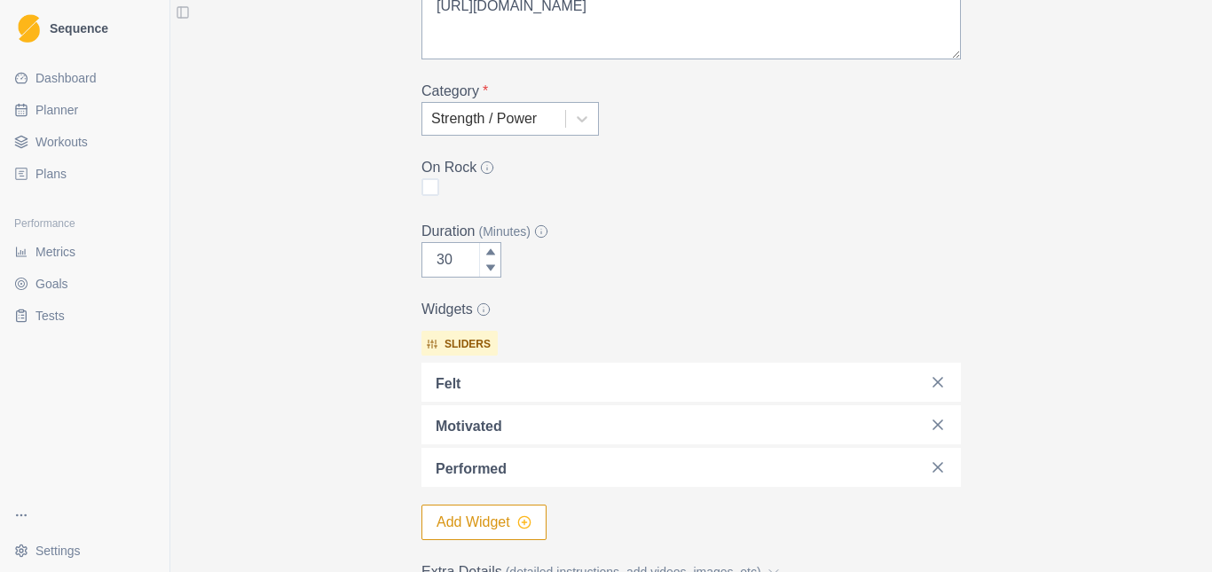
click at [524, 524] on icon "button" at bounding box center [524, 523] width 14 height 14
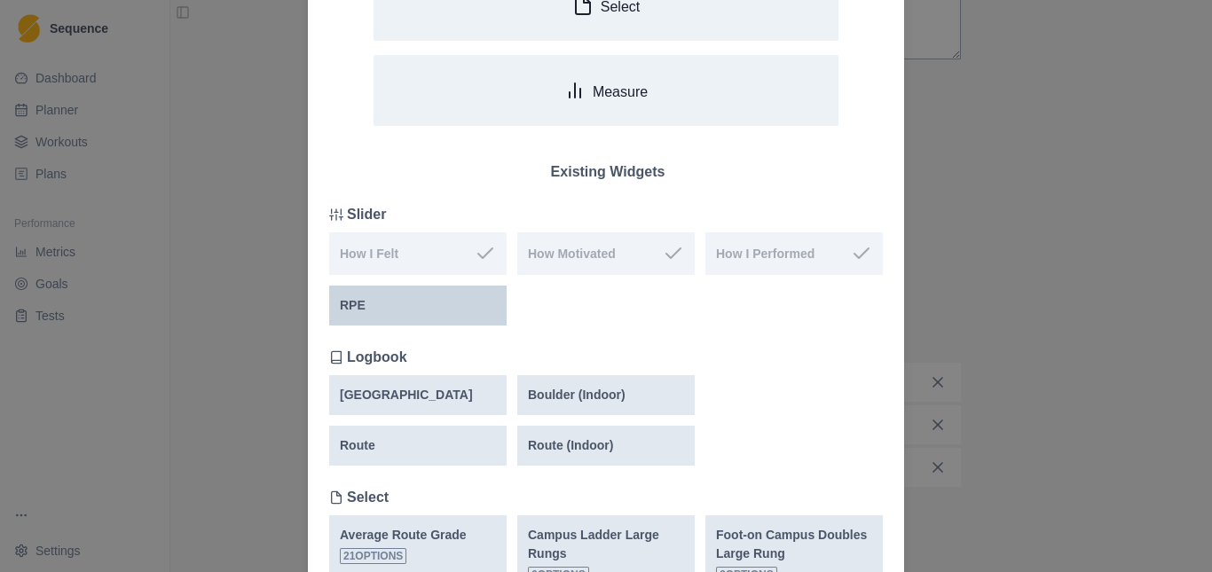
click at [401, 318] on div "RPE" at bounding box center [417, 306] width 177 height 40
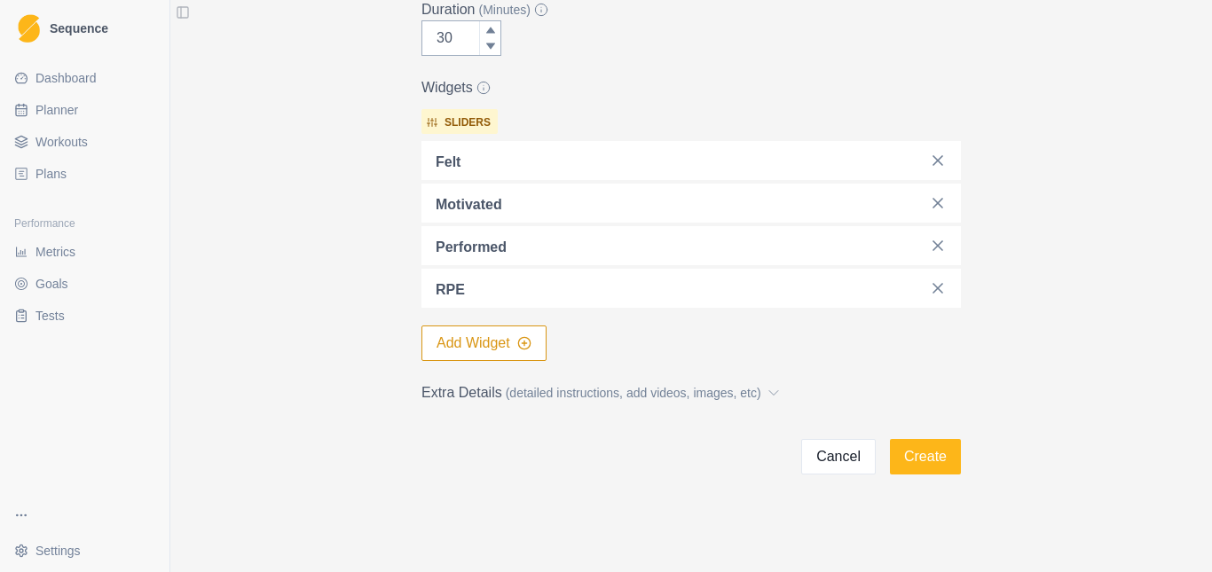
scroll to position [447, 0]
click at [481, 336] on button "Add Widget" at bounding box center [483, 341] width 125 height 35
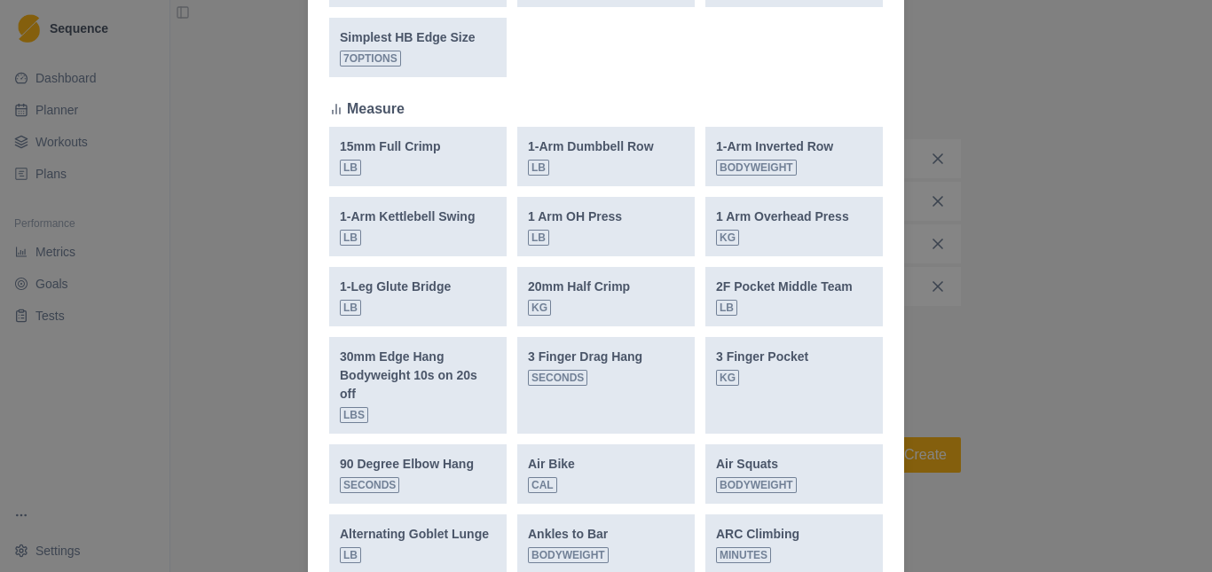
scroll to position [598, 0]
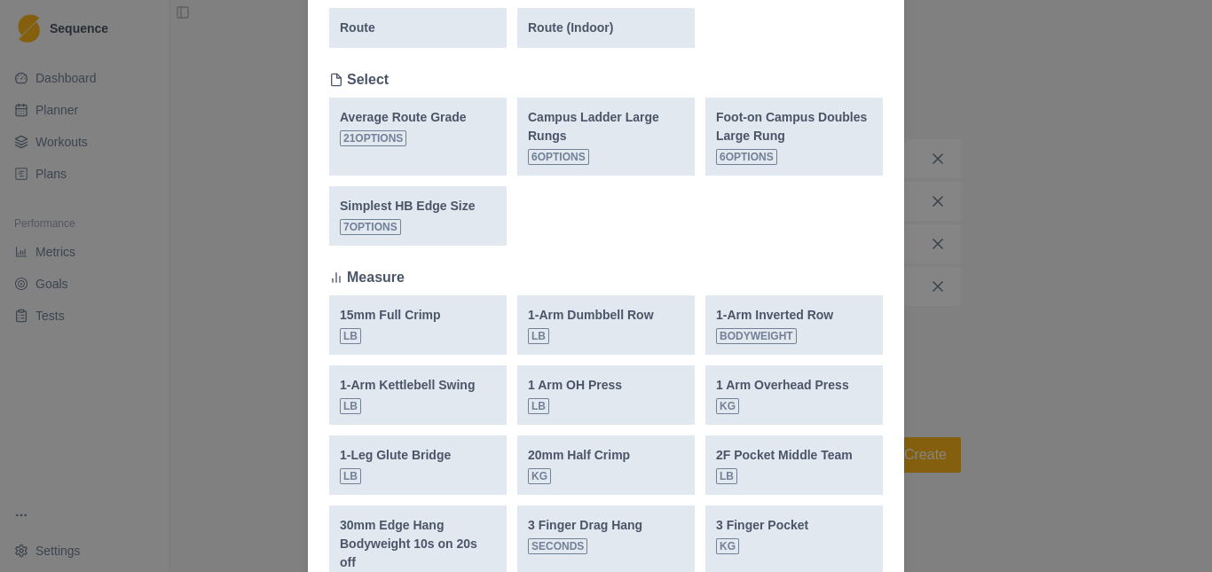
click at [1009, 158] on div "Add Widget New Widget Select Measure Existing Widgets Slider How I Felt How Mot…" at bounding box center [606, 286] width 1212 height 572
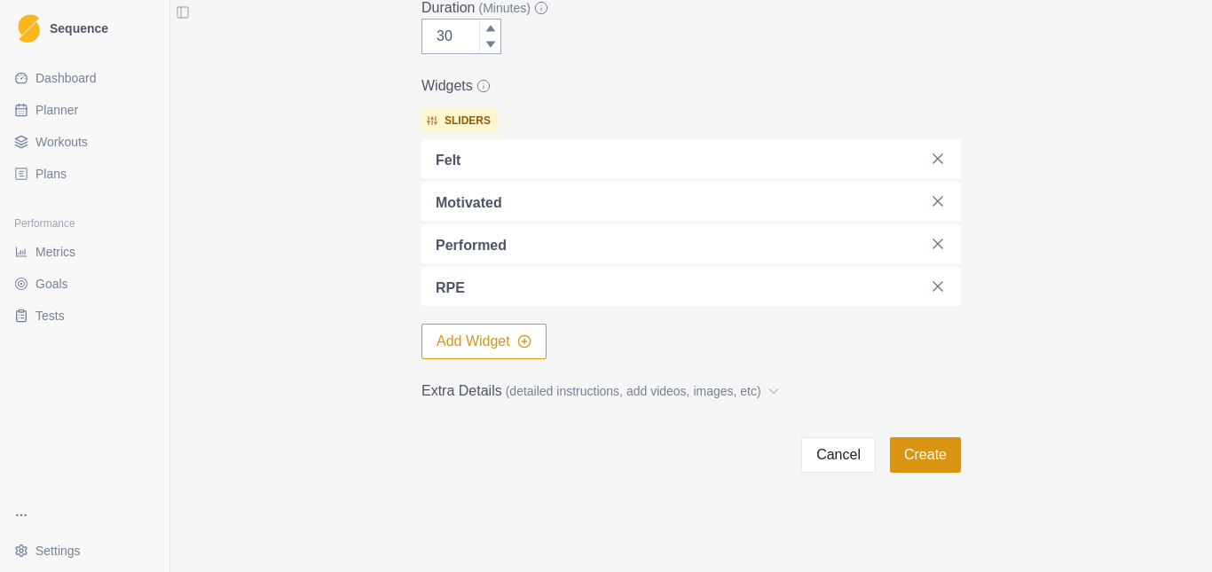
click at [929, 451] on button "Create" at bounding box center [925, 454] width 71 height 35
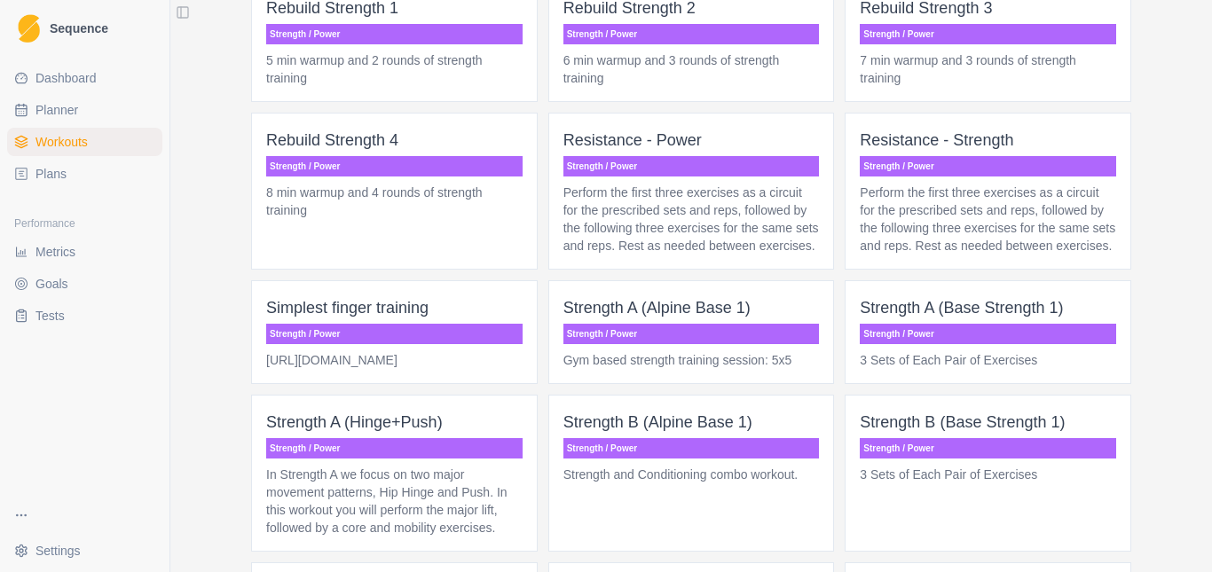
scroll to position [4703, 0]
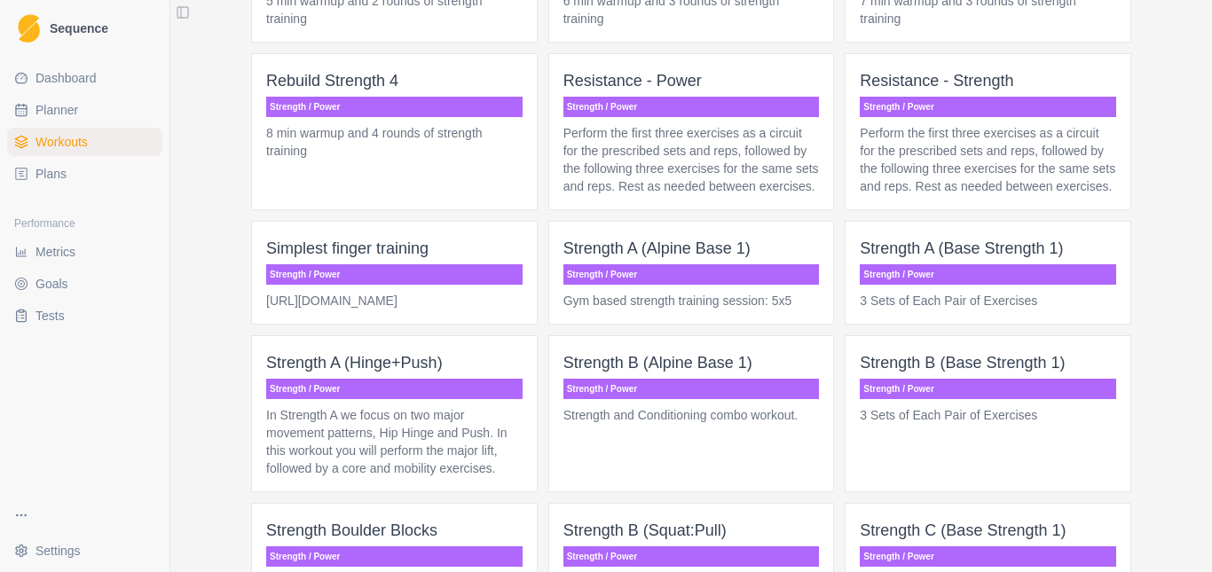
click at [64, 114] on span "Planner" at bounding box center [56, 110] width 43 height 18
select select "month"
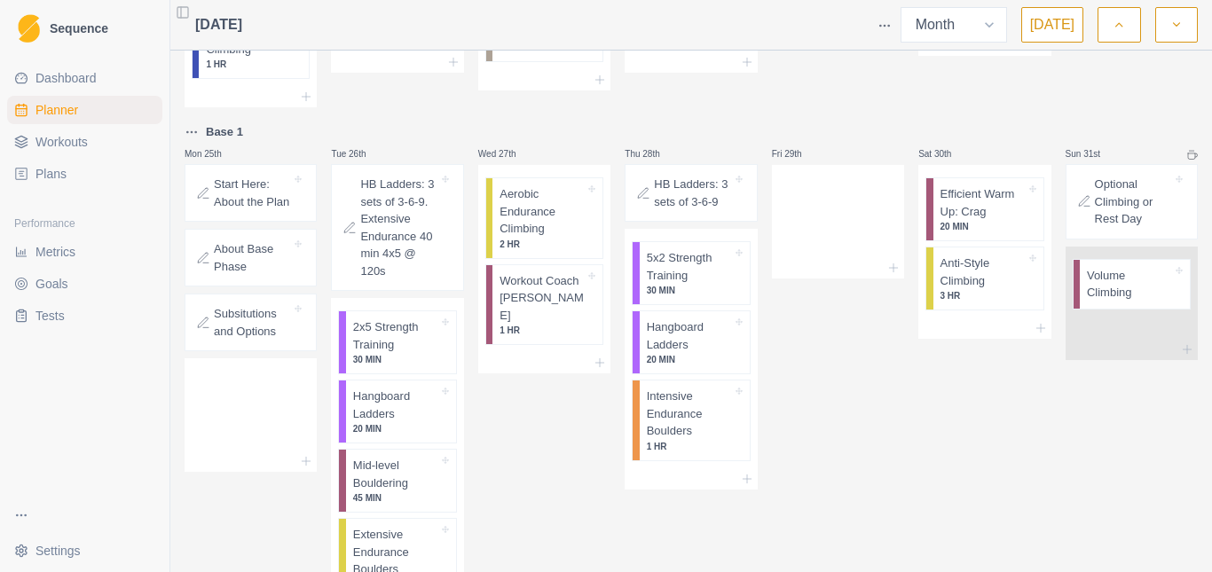
scroll to position [680, 0]
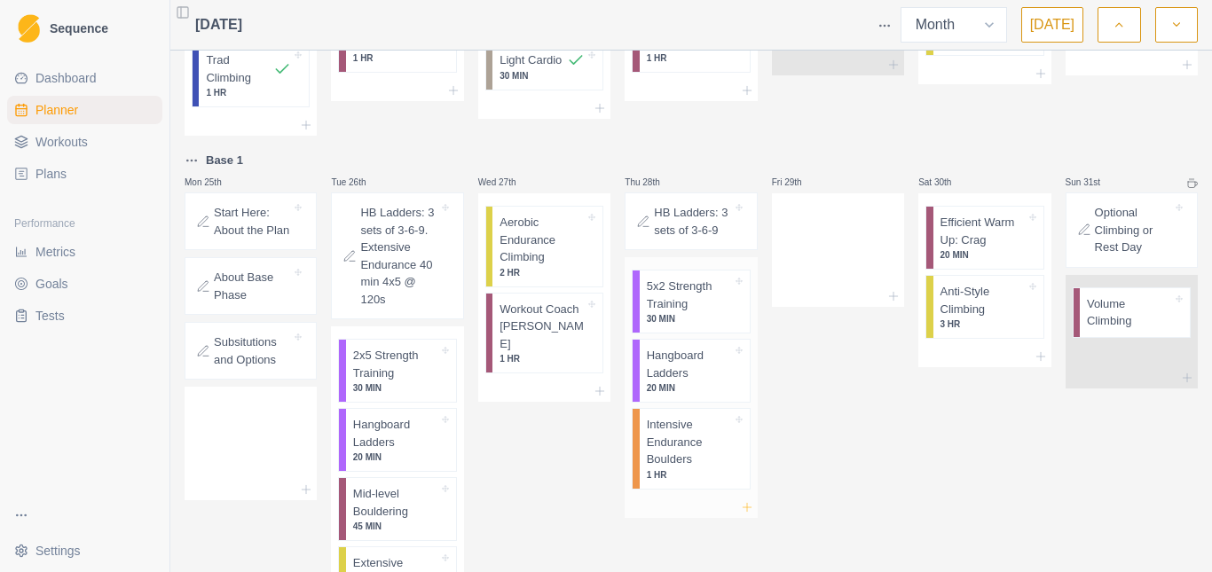
click at [740, 500] on icon at bounding box center [747, 507] width 14 height 14
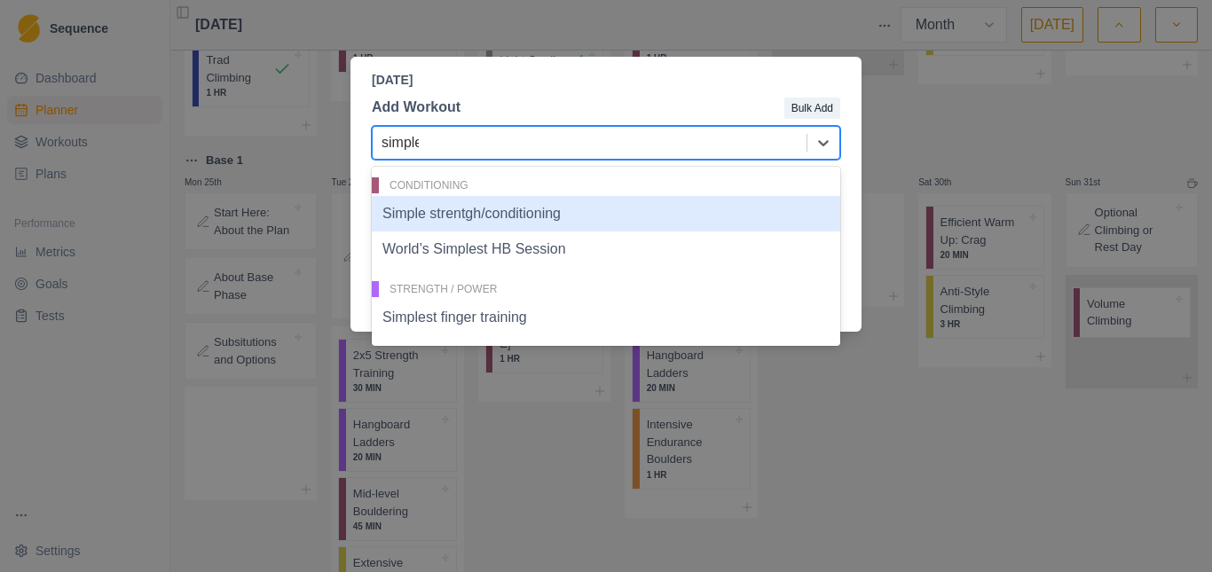
type input "simples"
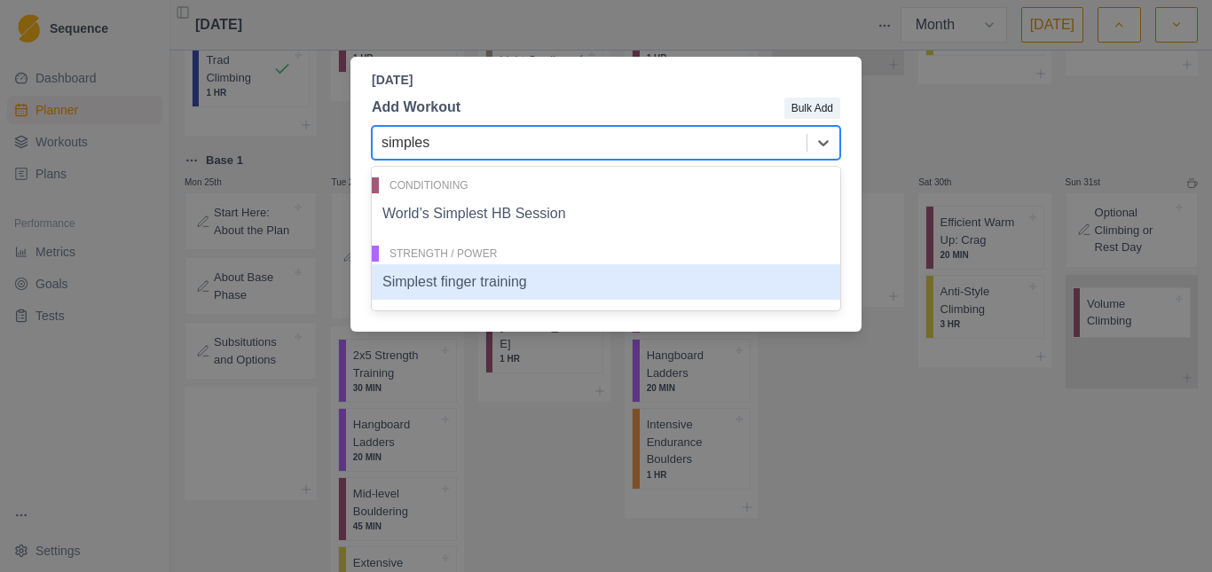
click at [458, 280] on div "Simplest finger training" at bounding box center [606, 281] width 469 height 35
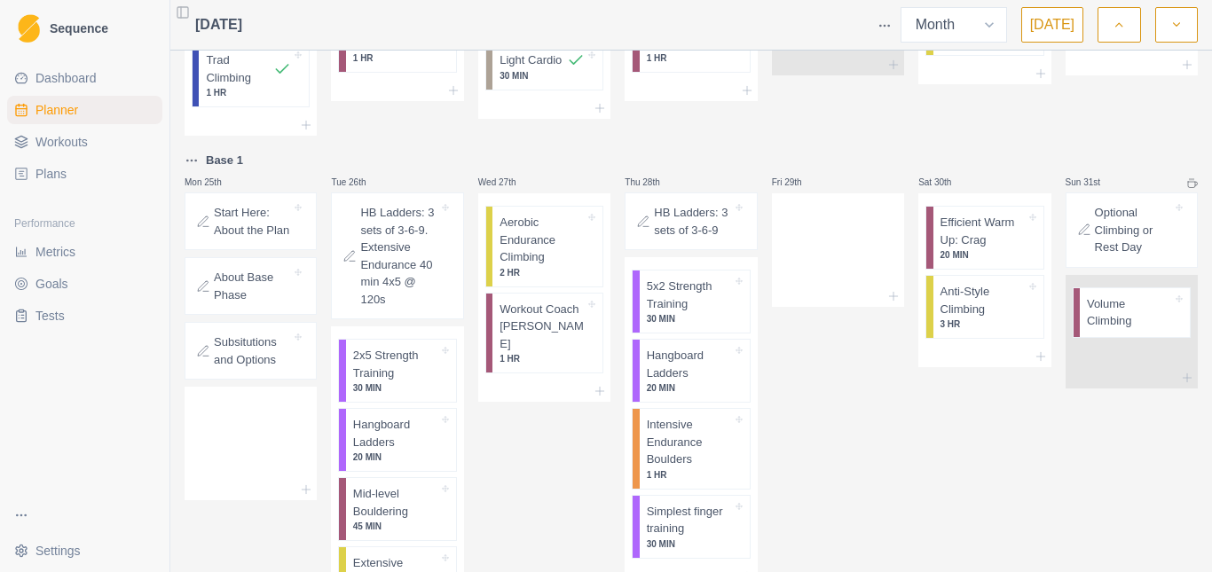
click at [523, 431] on div "Wed 27th Aerobic Endurance Climbing 2 HR Workout Coach [PERSON_NAME] 1 HR" at bounding box center [544, 446] width 132 height 593
click at [886, 289] on icon at bounding box center [893, 296] width 14 height 14
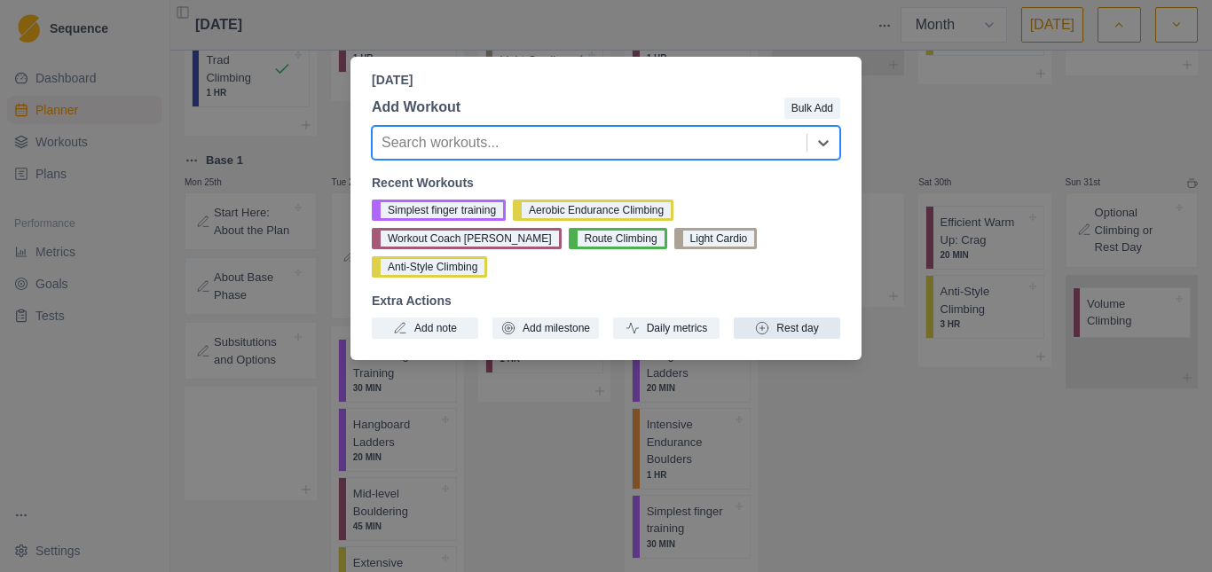
click at [769, 321] on icon "button" at bounding box center [762, 328] width 14 height 14
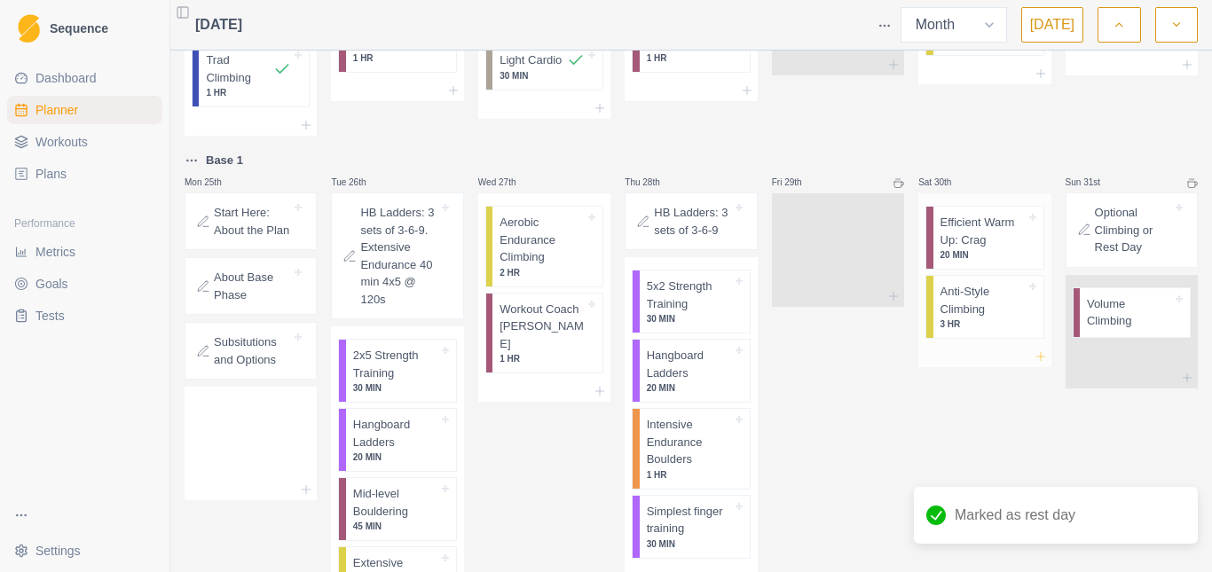
click at [1034, 350] on icon at bounding box center [1041, 357] width 14 height 14
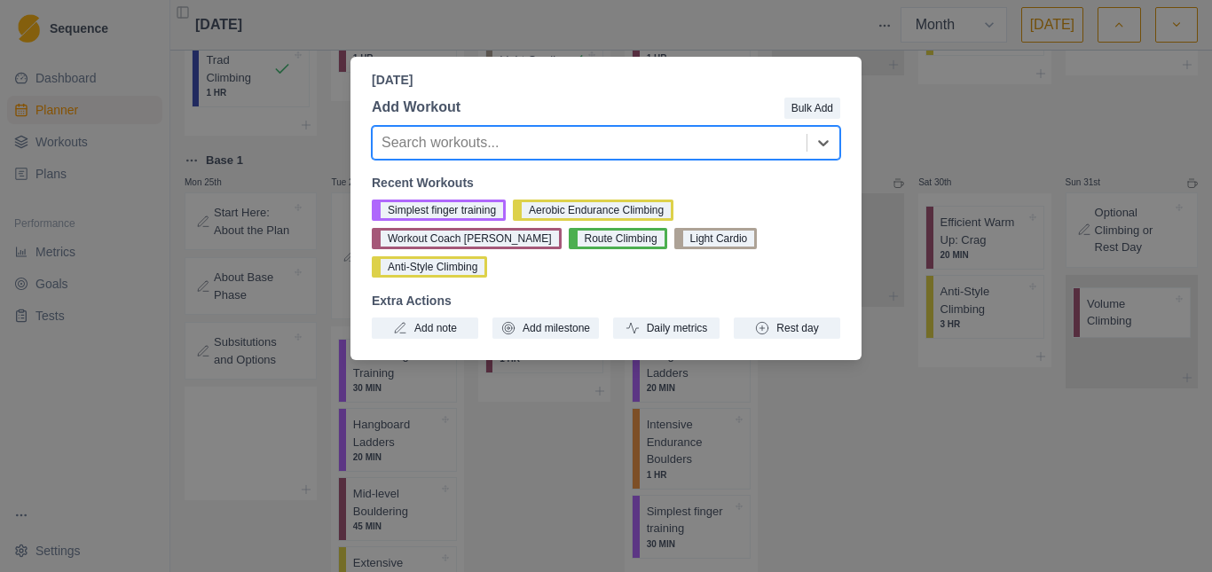
click at [926, 451] on div "[DATE] Add Workout Bulk Add Search workouts... Recent Workouts Simplest finger …" at bounding box center [606, 286] width 1212 height 572
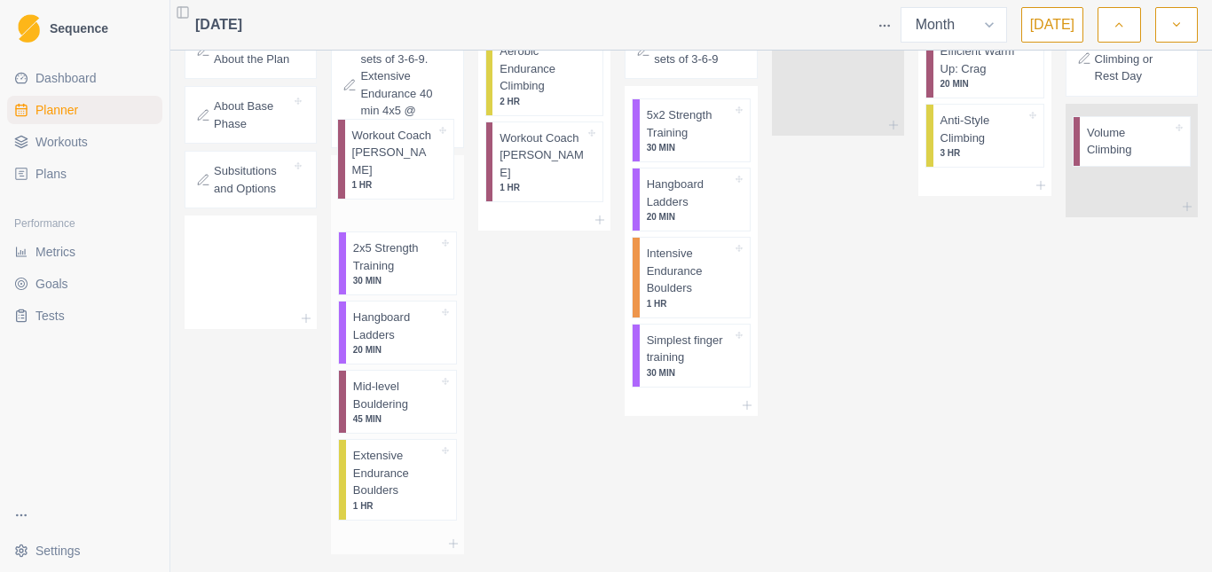
scroll to position [847, 0]
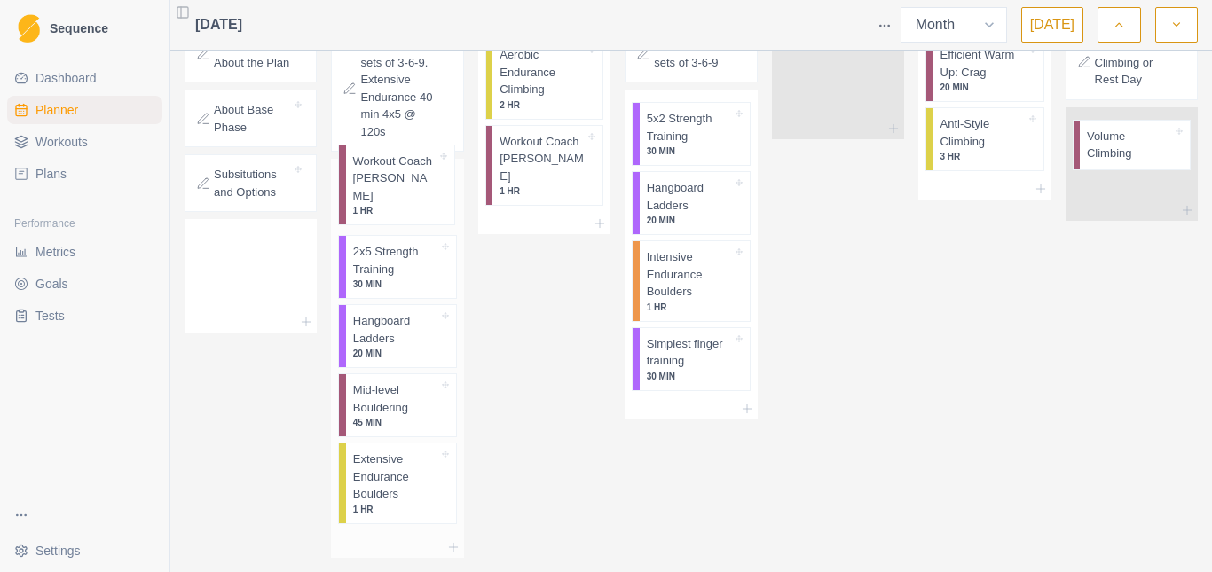
drag, startPoint x: 394, startPoint y: 470, endPoint x: 392, endPoint y: 171, distance: 299.0
click at [392, 171] on div "2x5 Strength Training 30 MIN Hangboard Ladders 20 MIN Mid-level Bouldering 45 M…" at bounding box center [397, 348] width 132 height 378
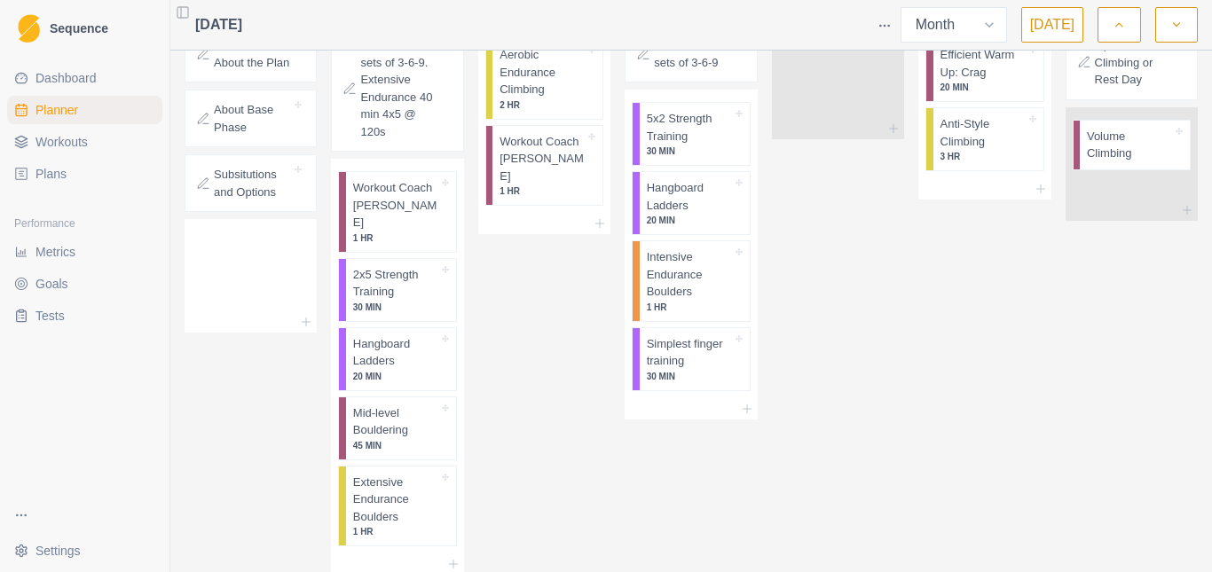
click at [558, 367] on div "Wed 27th Aerobic Endurance Climbing 2 HR Workout Coach [PERSON_NAME] 1 HR" at bounding box center [544, 278] width 132 height 593
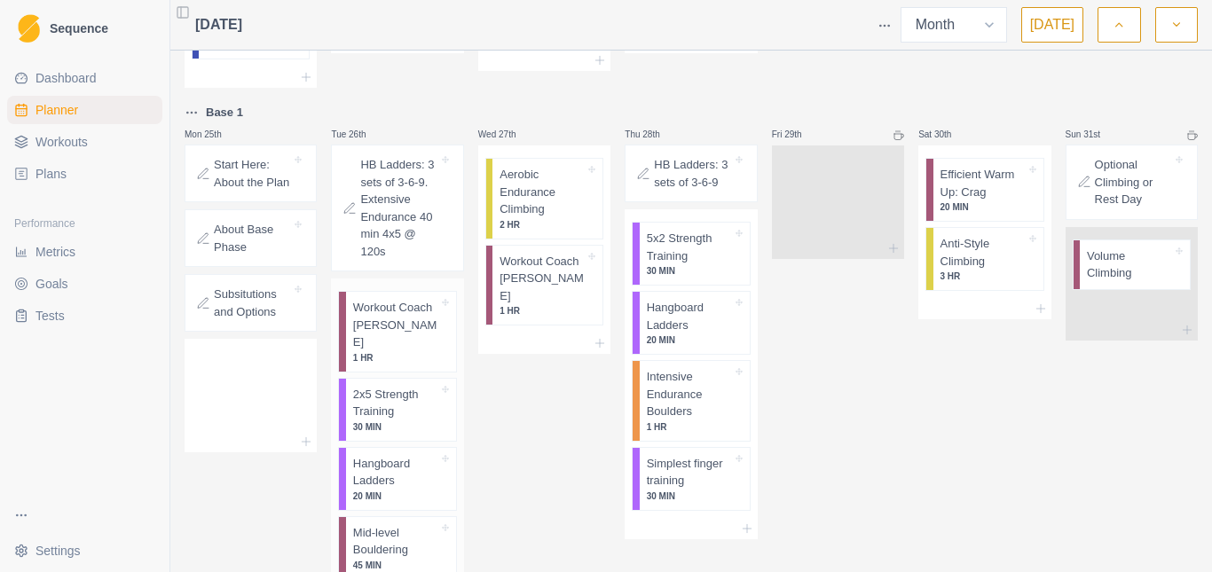
scroll to position [759, 0]
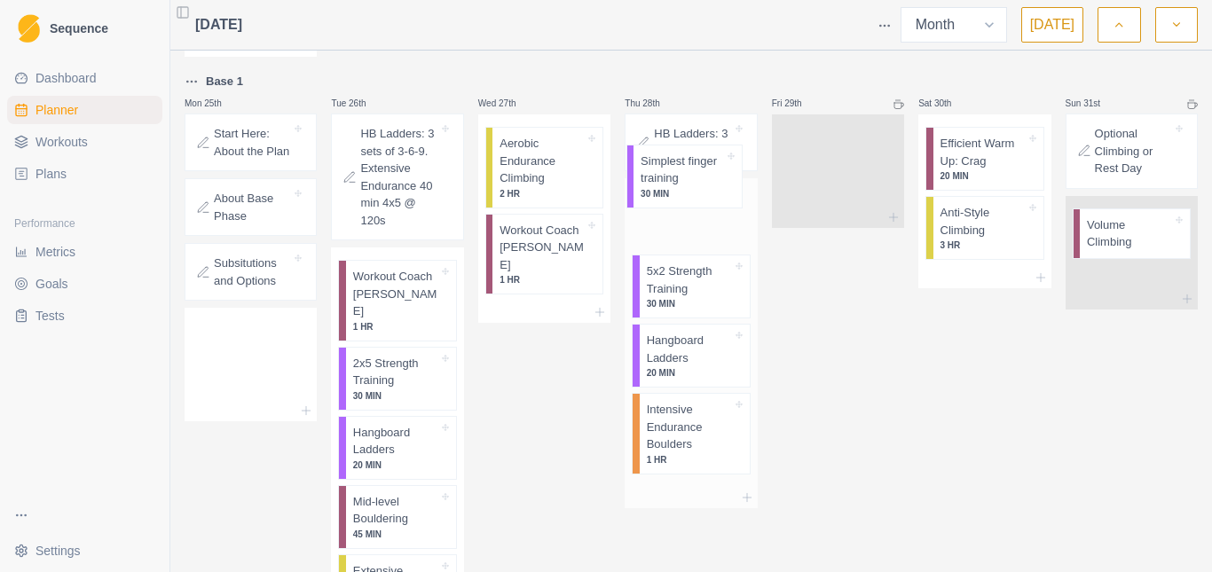
drag, startPoint x: 695, startPoint y: 425, endPoint x: 693, endPoint y: 172, distance: 252.9
click at [693, 178] on div "5x2 Strength Training 30 MIN Hangboard Ladders 20 MIN Intensive Endurance Bould…" at bounding box center [691, 332] width 132 height 309
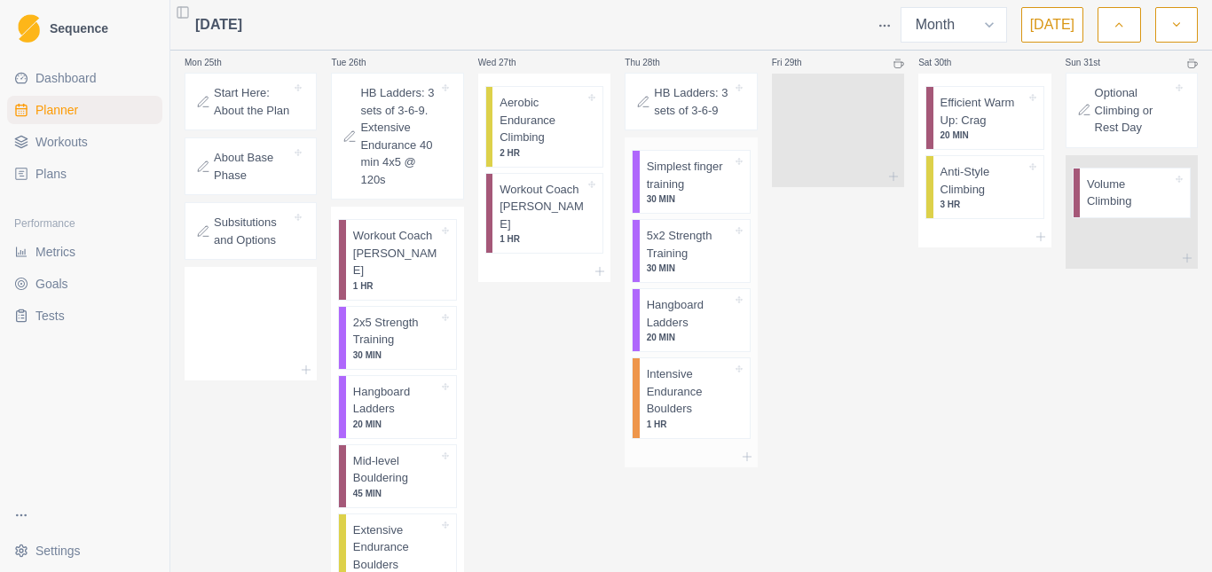
scroll to position [768, 0]
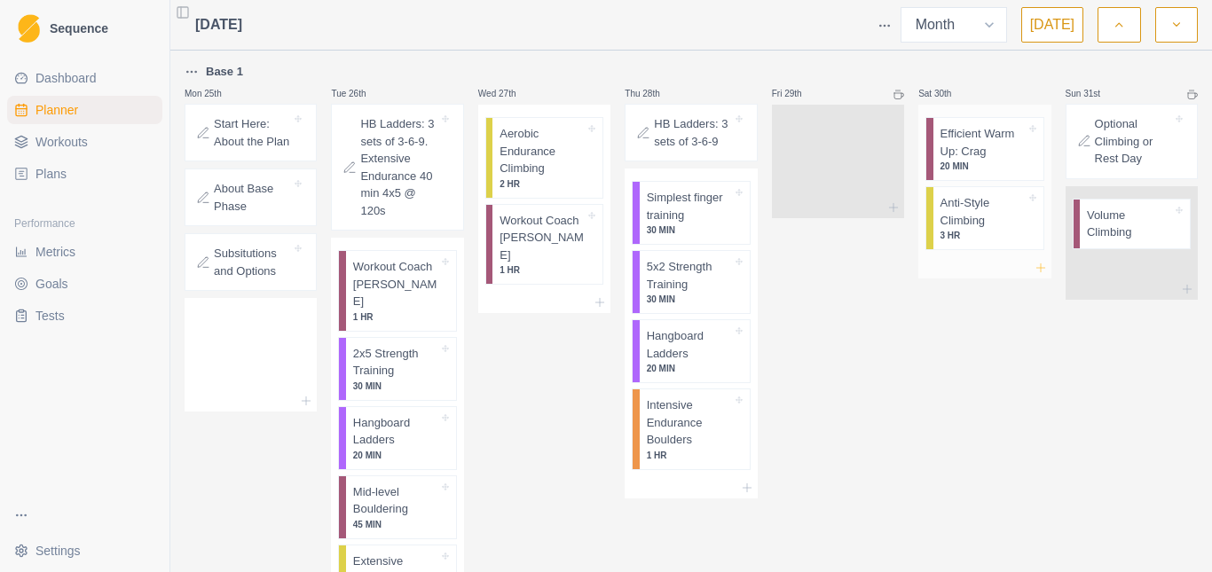
click at [1041, 264] on line at bounding box center [1041, 268] width 0 height 8
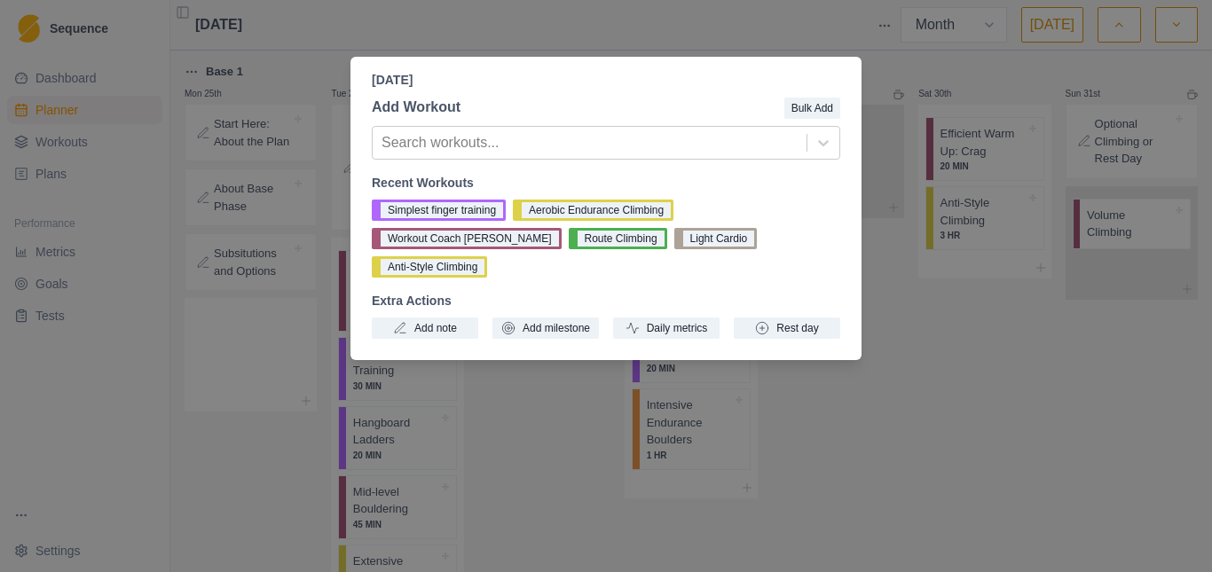
click at [958, 377] on div "[DATE] Add Workout Bulk Add Search workouts... Recent Workouts Simplest finger …" at bounding box center [606, 286] width 1212 height 572
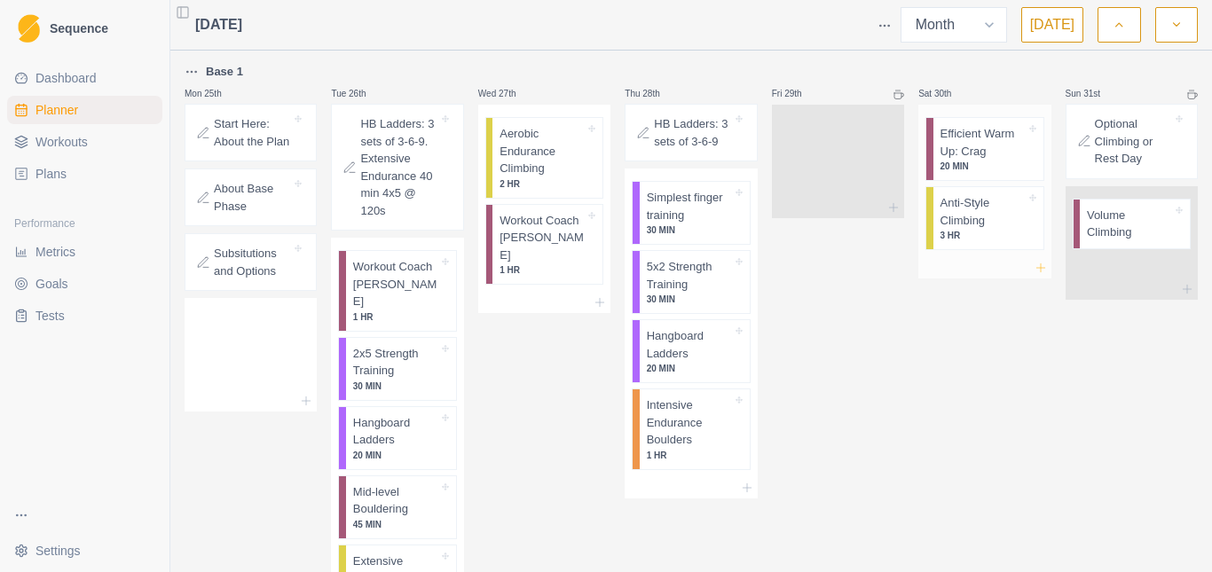
click at [1034, 261] on icon at bounding box center [1041, 268] width 14 height 14
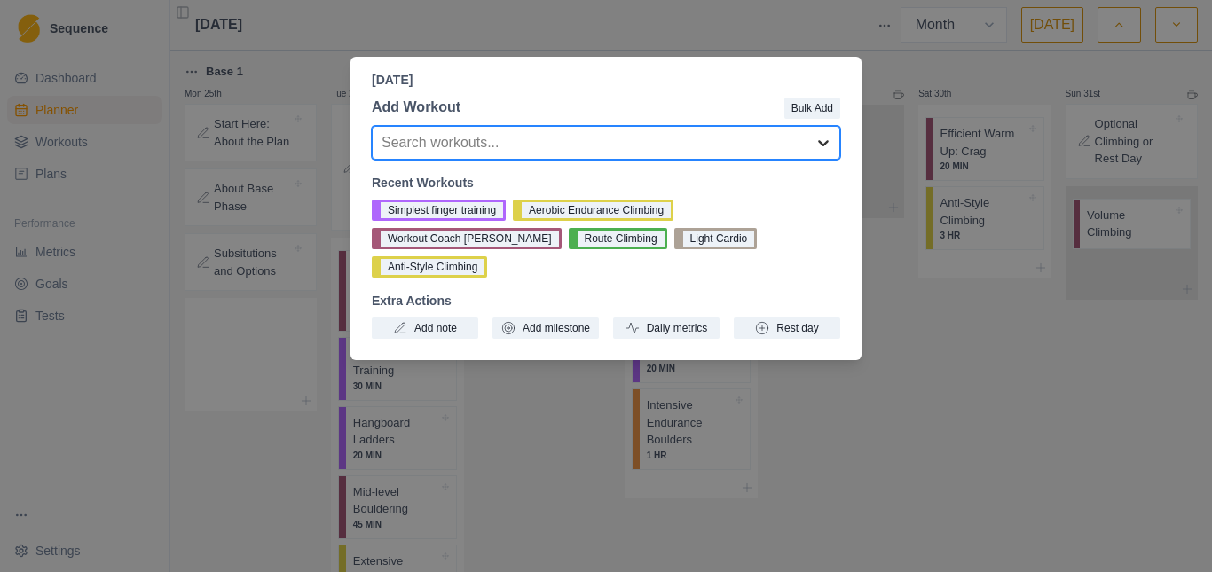
click at [819, 141] on icon at bounding box center [824, 143] width 18 height 18
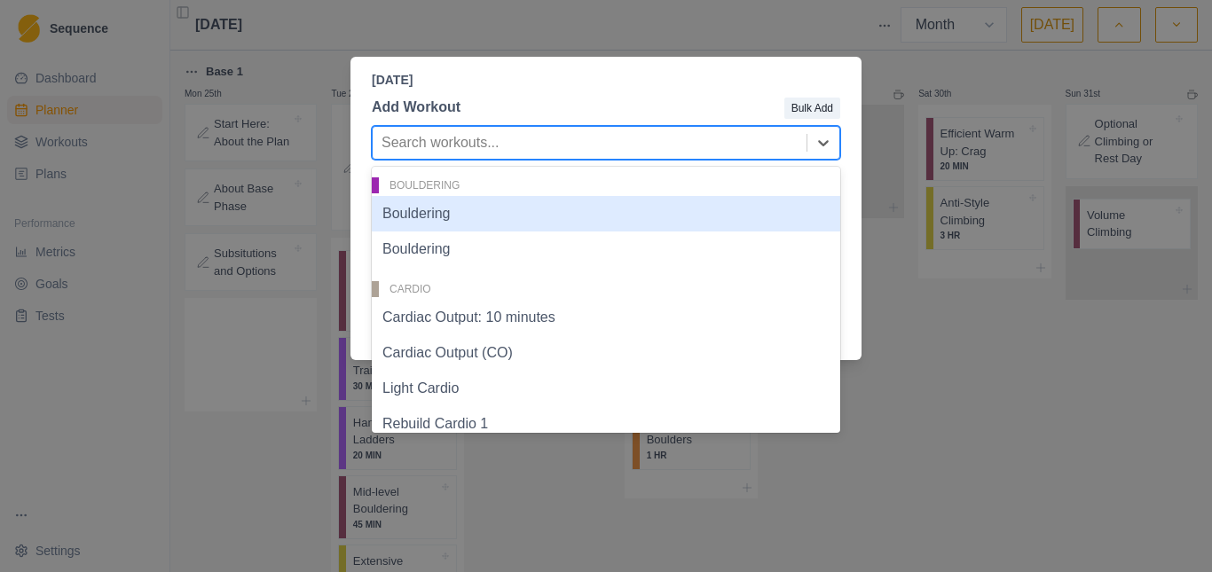
click at [548, 151] on div at bounding box center [590, 142] width 416 height 25
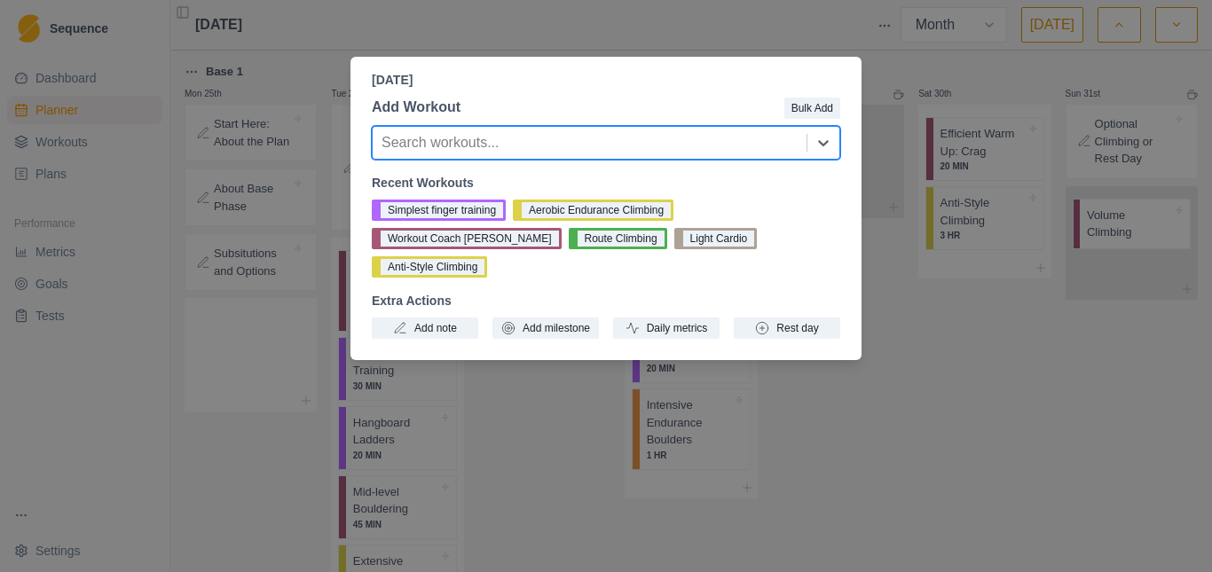
click at [548, 145] on div at bounding box center [590, 142] width 416 height 25
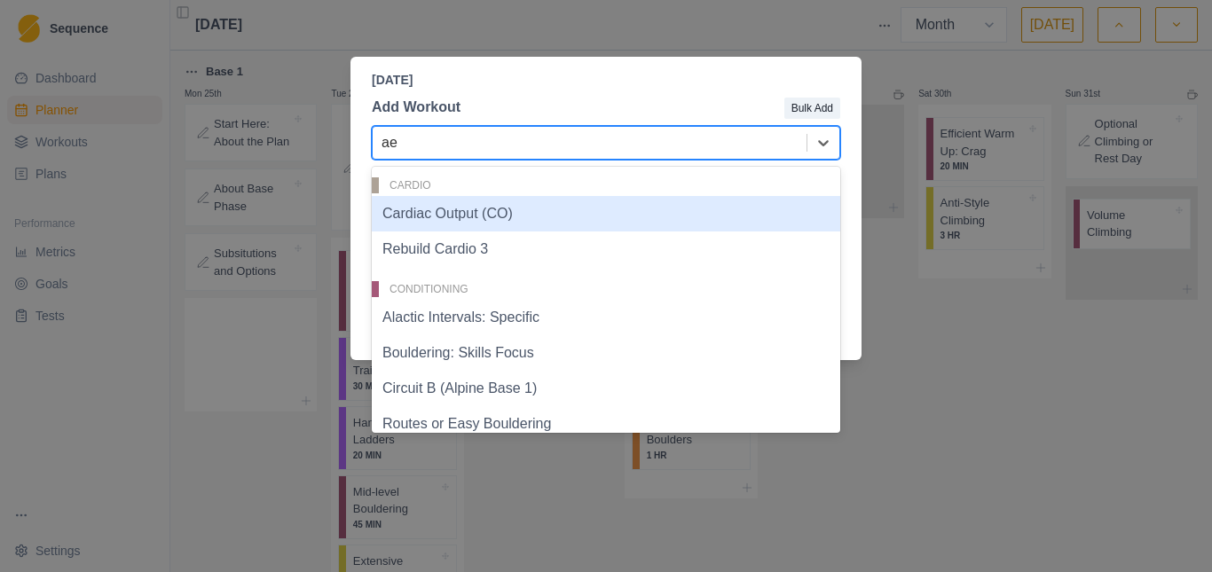
type input "aer"
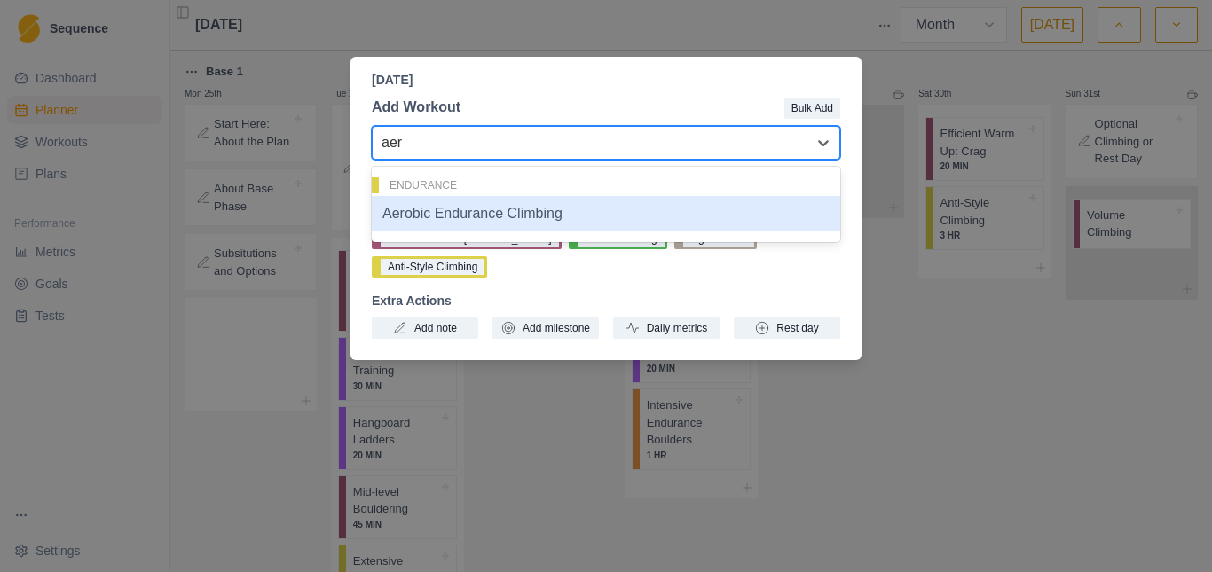
click at [481, 219] on div "Aerobic Endurance Climbing" at bounding box center [606, 213] width 469 height 35
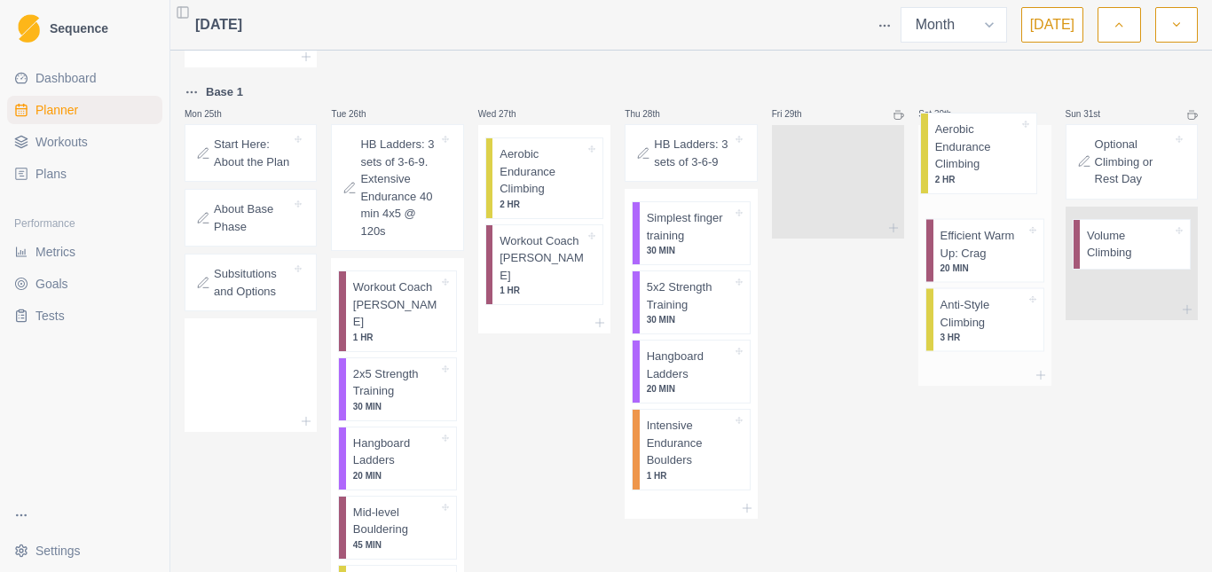
scroll to position [744, 0]
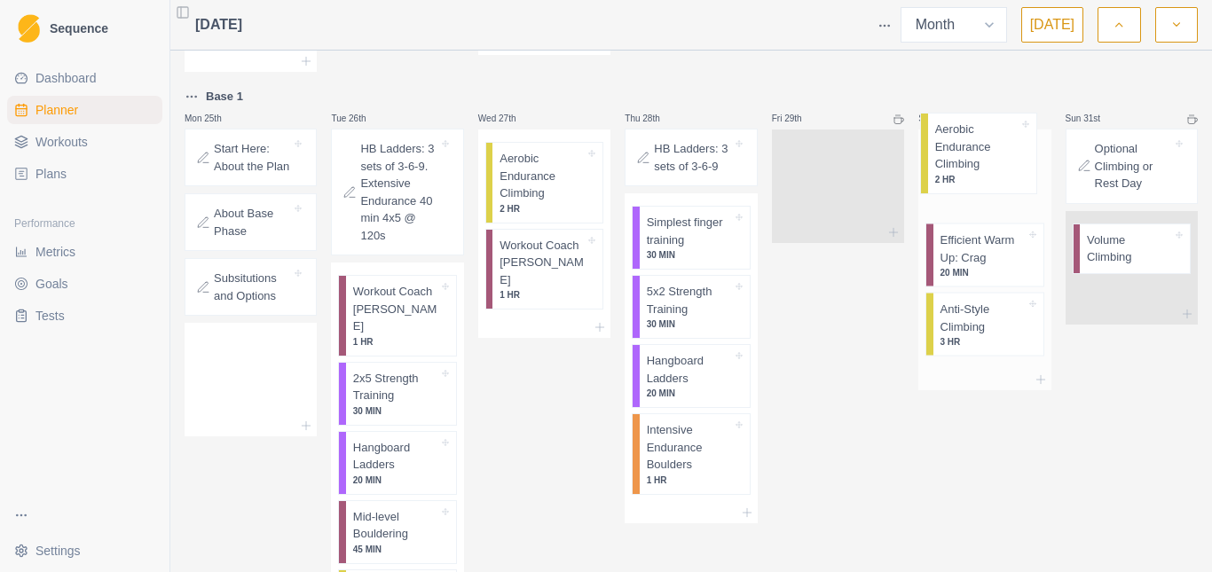
drag, startPoint x: 966, startPoint y: 282, endPoint x: 962, endPoint y: 174, distance: 108.3
click at [963, 172] on div "Efficient Warm Up: Crag 20 MIN Anti-Style Climbing 3 HR Aerobic Endurance Climb…" at bounding box center [984, 250] width 132 height 240
click at [962, 167] on p "Aerobic Endurance Climbing" at bounding box center [983, 176] width 85 height 52
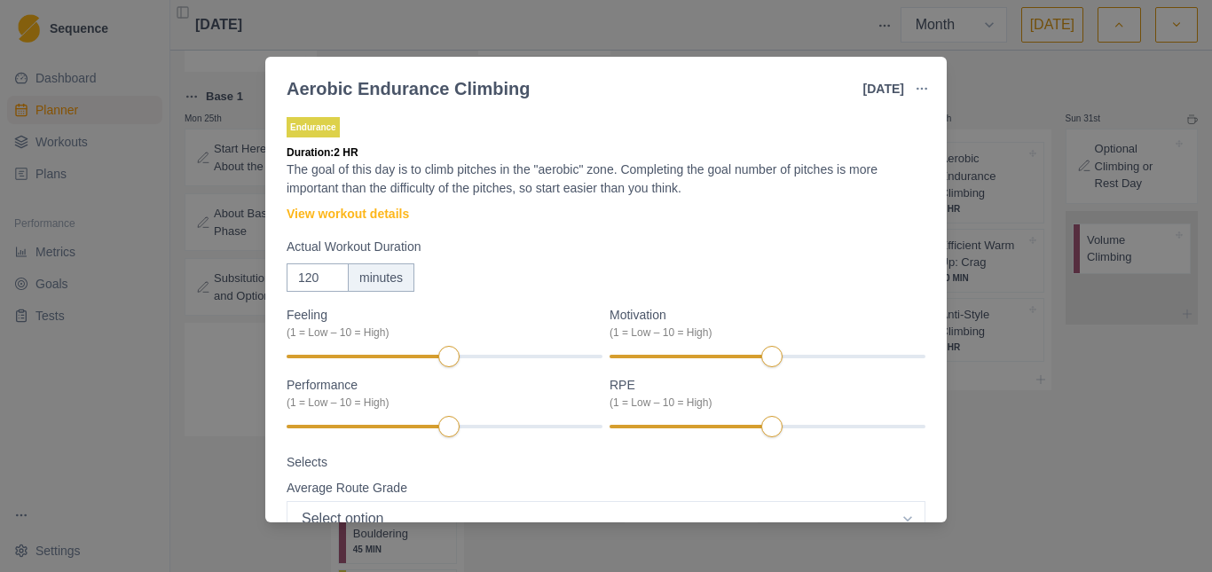
click at [993, 412] on div "Aerobic Endurance Climbing [DATE] Link To Goal View Workout Metrics Edit Origin…" at bounding box center [606, 286] width 1212 height 572
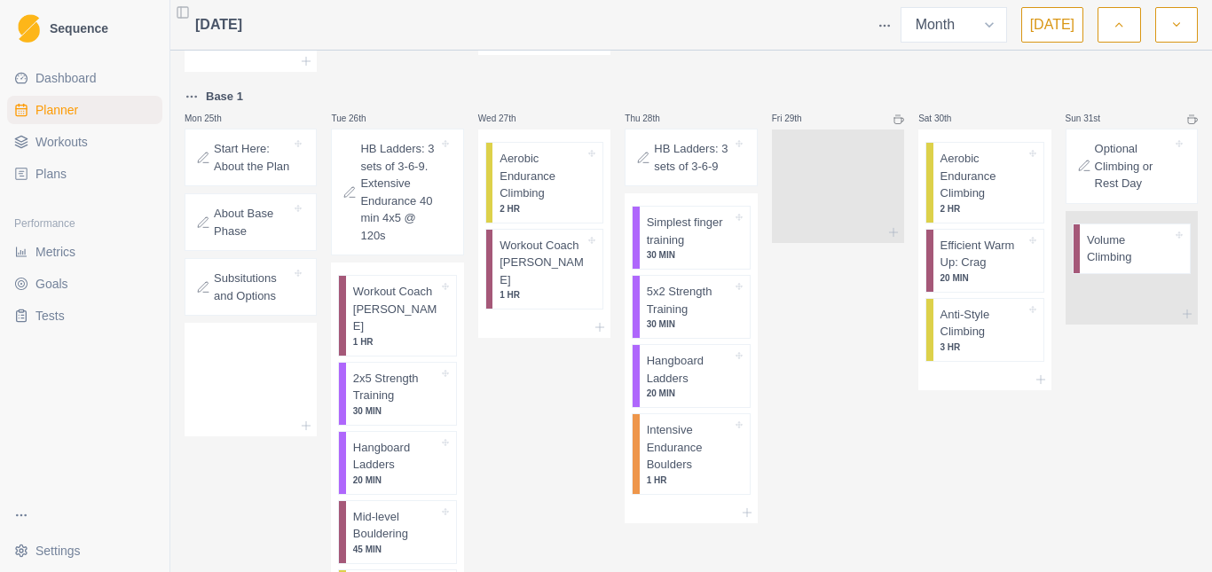
click at [1188, 118] on icon at bounding box center [1191, 121] width 7 height 6
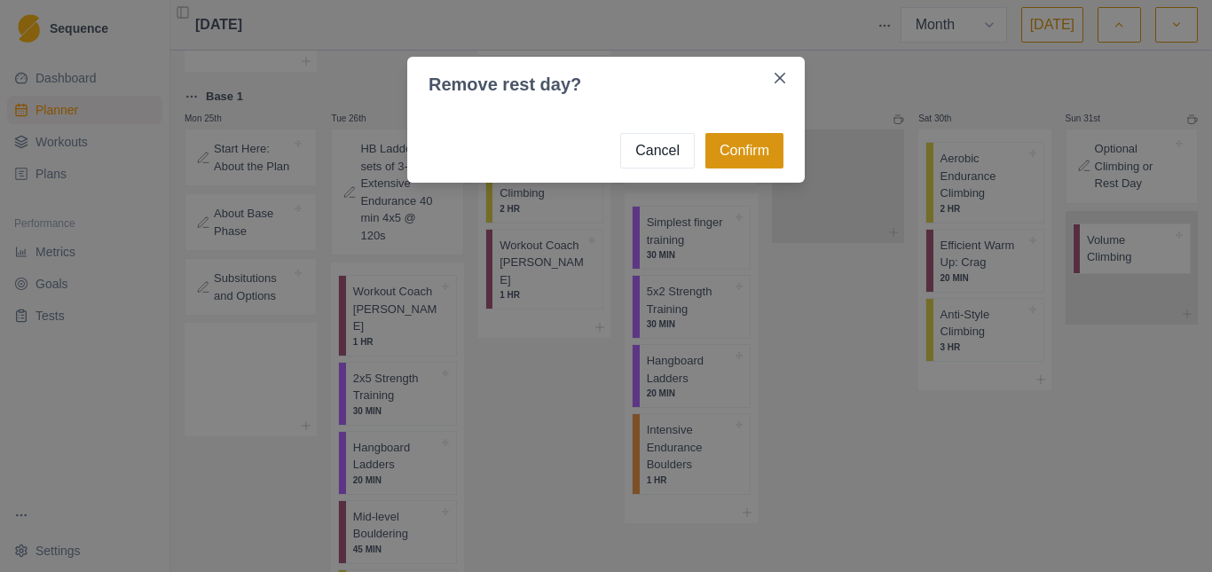
click at [752, 146] on button "Confirm" at bounding box center [744, 150] width 78 height 35
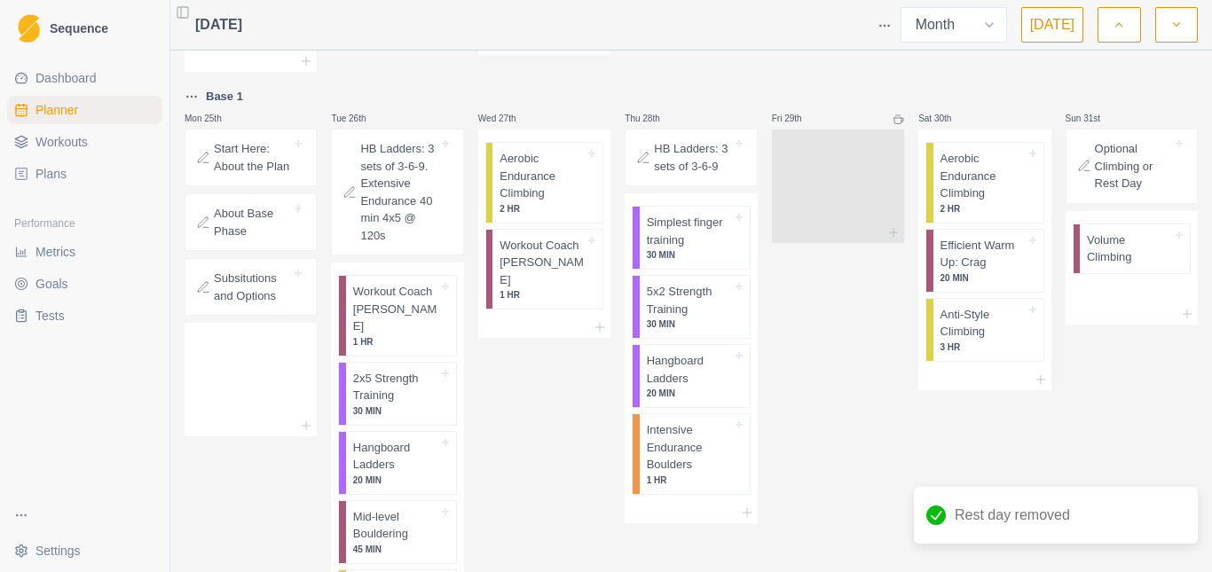
click at [1096, 420] on div "Sun 31st Optional Climbing or Rest Day Volume Climbing" at bounding box center [1132, 382] width 132 height 593
click at [1180, 307] on icon at bounding box center [1187, 314] width 14 height 14
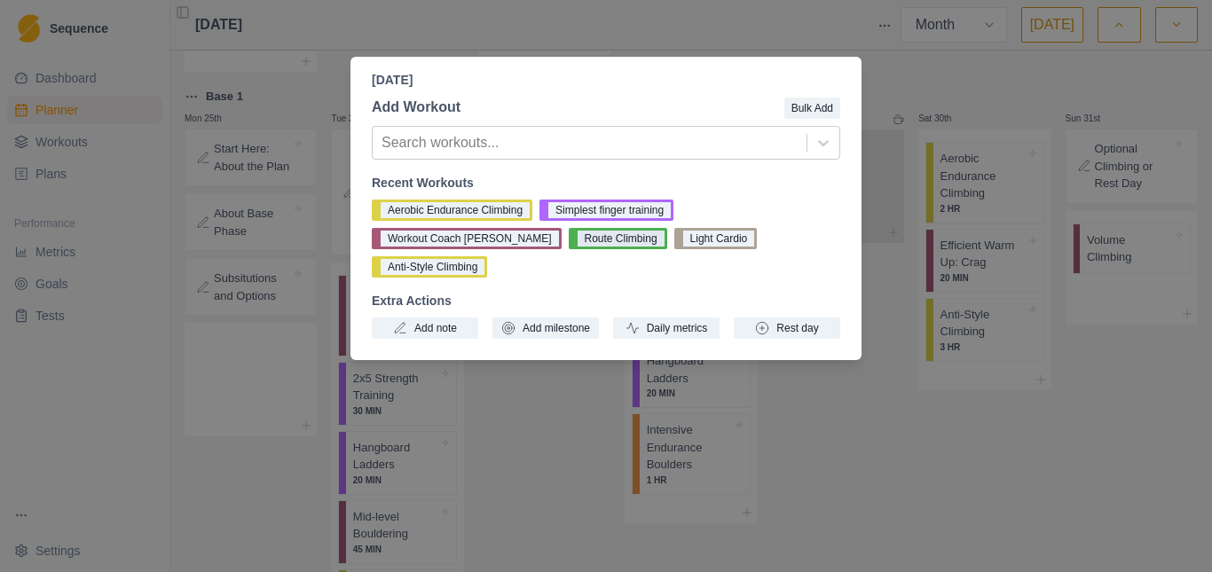
click at [569, 243] on button "Route Climbing" at bounding box center [618, 238] width 98 height 21
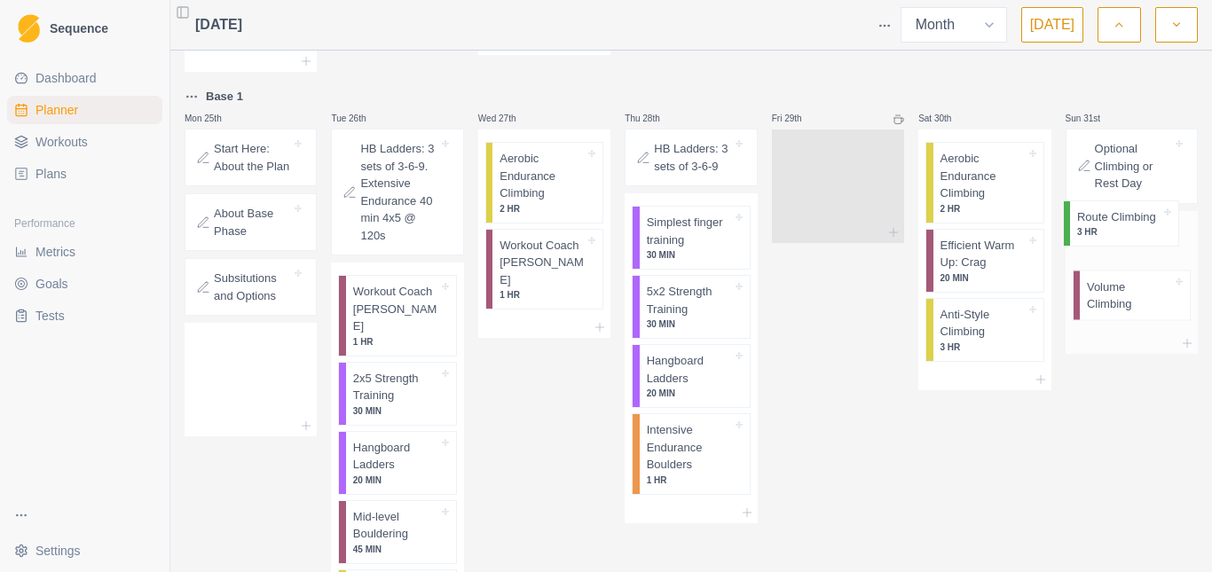
drag, startPoint x: 1103, startPoint y: 280, endPoint x: 1105, endPoint y: 207, distance: 72.8
click at [1105, 211] on div "Volume Climbing Route Climbing 3 HR" at bounding box center [1132, 272] width 132 height 122
click at [1106, 448] on div "Sun 31st Optional Climbing or Rest Day Route Climbing 3 HR Volume Climbing" at bounding box center [1132, 382] width 132 height 593
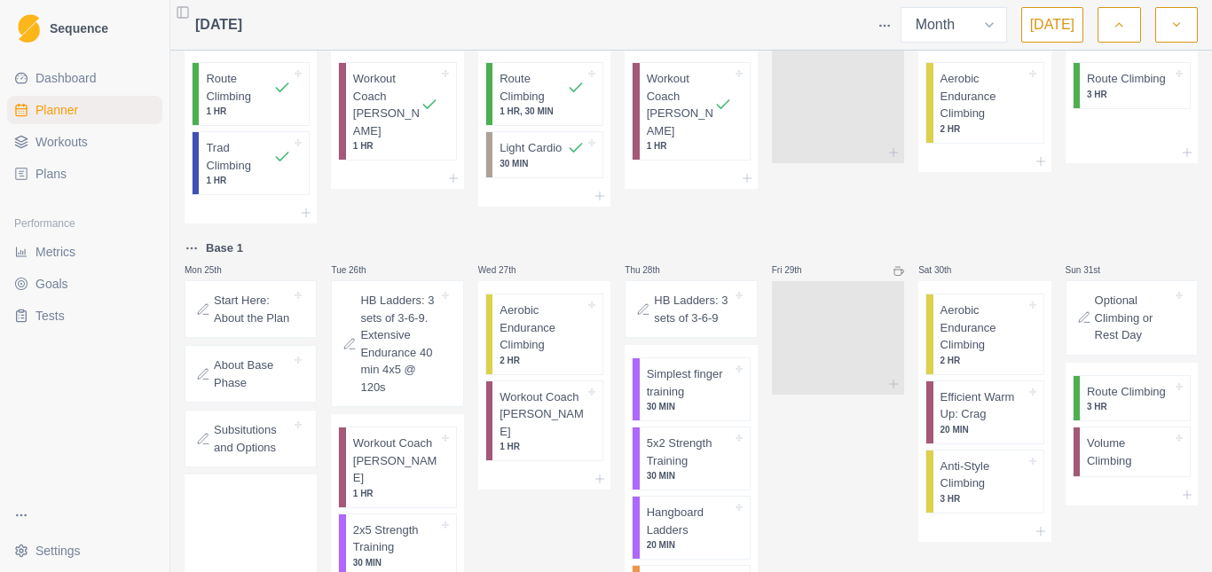
scroll to position [414, 0]
